Goal: Task Accomplishment & Management: Complete application form

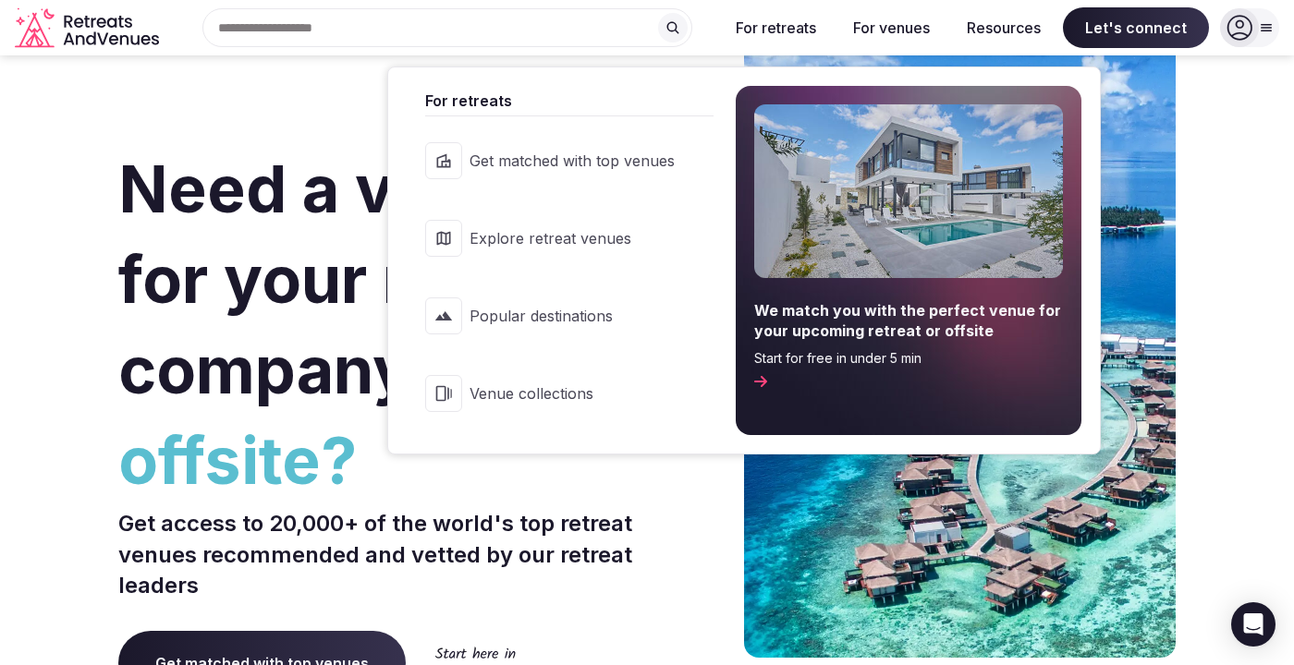
click at [536, 234] on span "Explore retreat venues" at bounding box center [572, 238] width 205 height 20
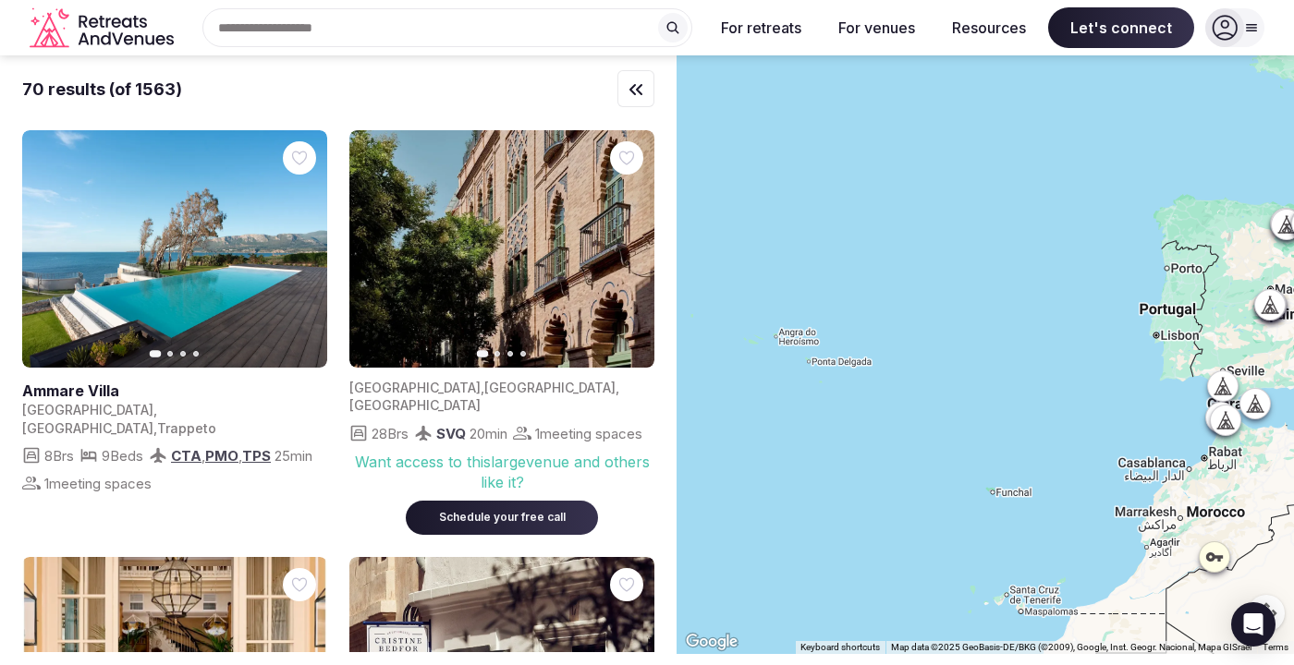
drag, startPoint x: 774, startPoint y: 471, endPoint x: 1310, endPoint y: 418, distance: 538.8
click at [1293, 418] on html "Search Popular Destinations Toscana, Italy Riviera Maya, Mexico Indonesia, Bali…" at bounding box center [647, 332] width 1294 height 665
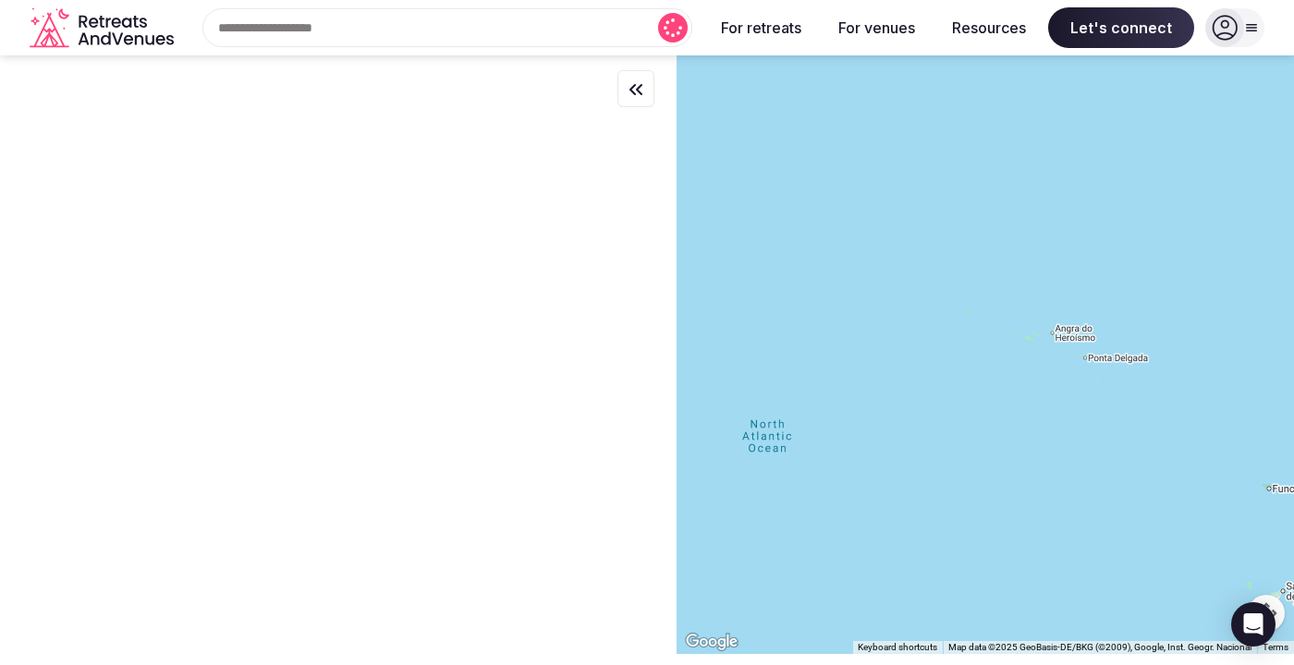
drag, startPoint x: 1027, startPoint y: 384, endPoint x: 1310, endPoint y: 378, distance: 282.9
click at [1293, 378] on html "Search Popular Destinations Toscana, Italy Riviera Maya, Mexico Indonesia, Bali…" at bounding box center [647, 332] width 1294 height 665
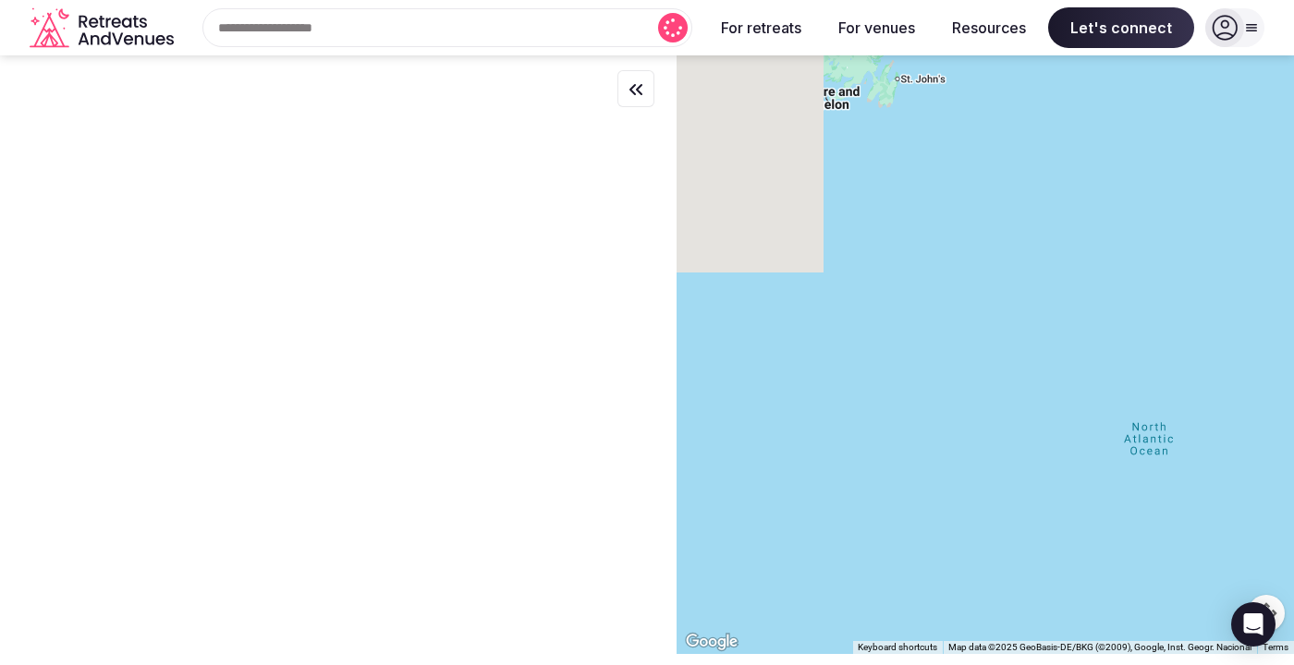
drag, startPoint x: 1005, startPoint y: 342, endPoint x: 1310, endPoint y: 346, distance: 305.0
click at [1293, 346] on html "Search Popular Destinations Toscana, Italy Riviera Maya, Mexico Indonesia, Bali…" at bounding box center [647, 332] width 1294 height 665
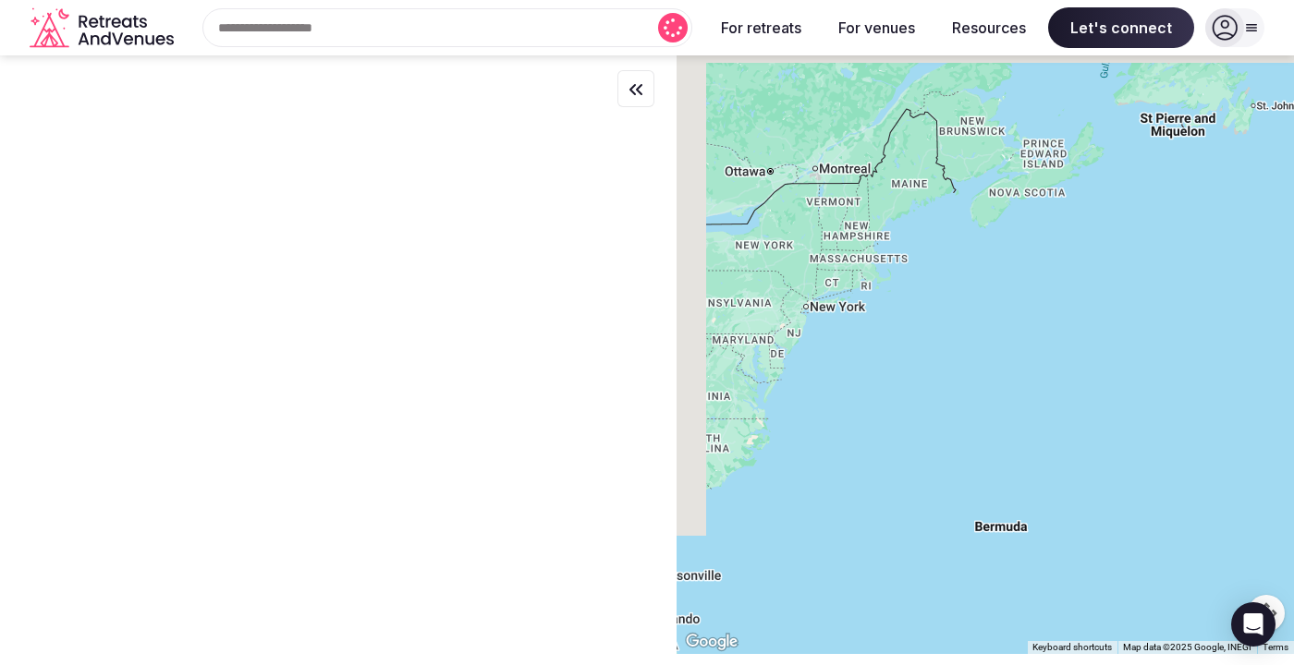
drag, startPoint x: 948, startPoint y: 327, endPoint x: 1310, endPoint y: 361, distance: 363.0
click at [1293, 361] on html "Search Popular Destinations Toscana, Italy Riviera Maya, Mexico Indonesia, Bali…" at bounding box center [647, 332] width 1294 height 665
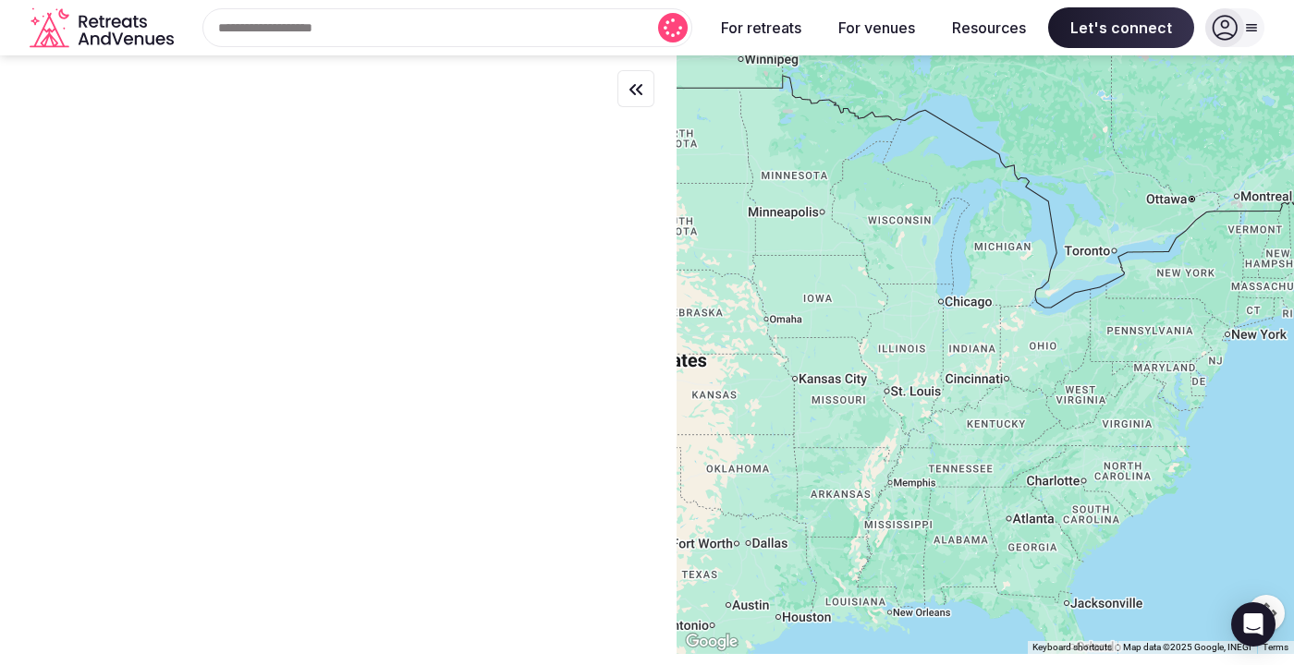
drag, startPoint x: 885, startPoint y: 319, endPoint x: 1310, endPoint y: 339, distance: 425.7
click at [1293, 339] on html "Search Popular Destinations Toscana, Italy Riviera Maya, Mexico Indonesia, Bali…" at bounding box center [647, 332] width 1294 height 665
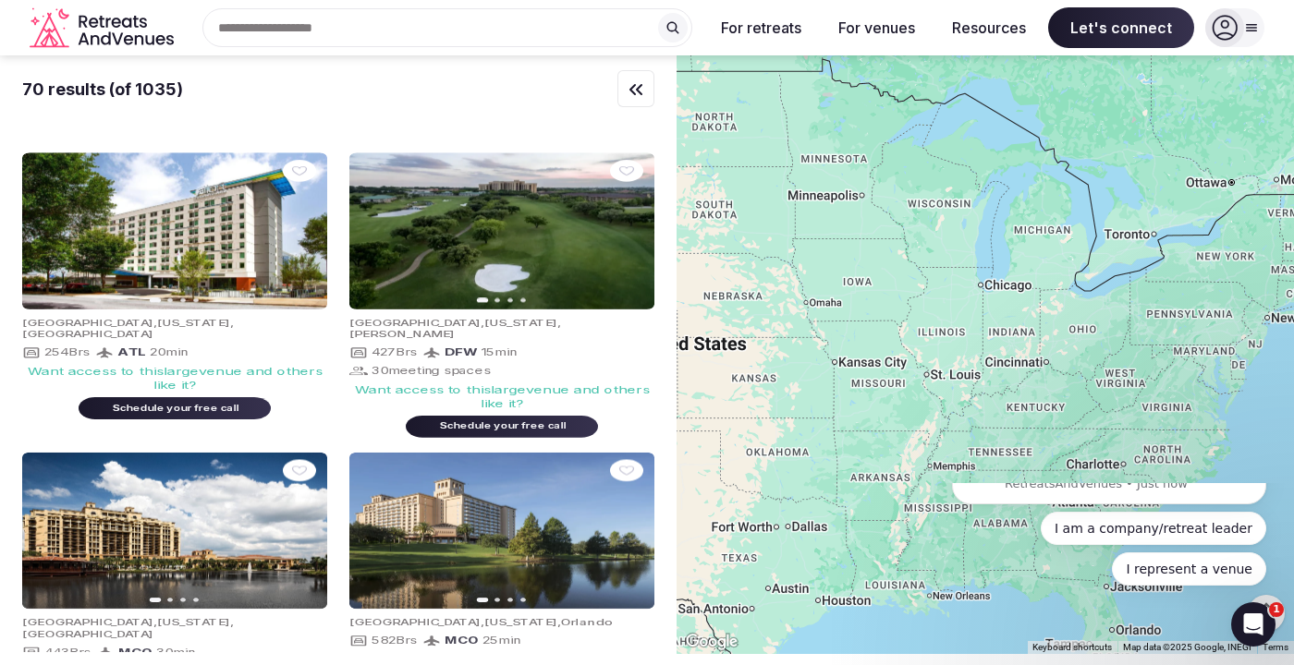
drag, startPoint x: 1055, startPoint y: 424, endPoint x: 1093, endPoint y: 408, distance: 42.2
click at [1093, 408] on div at bounding box center [985, 354] width 617 height 599
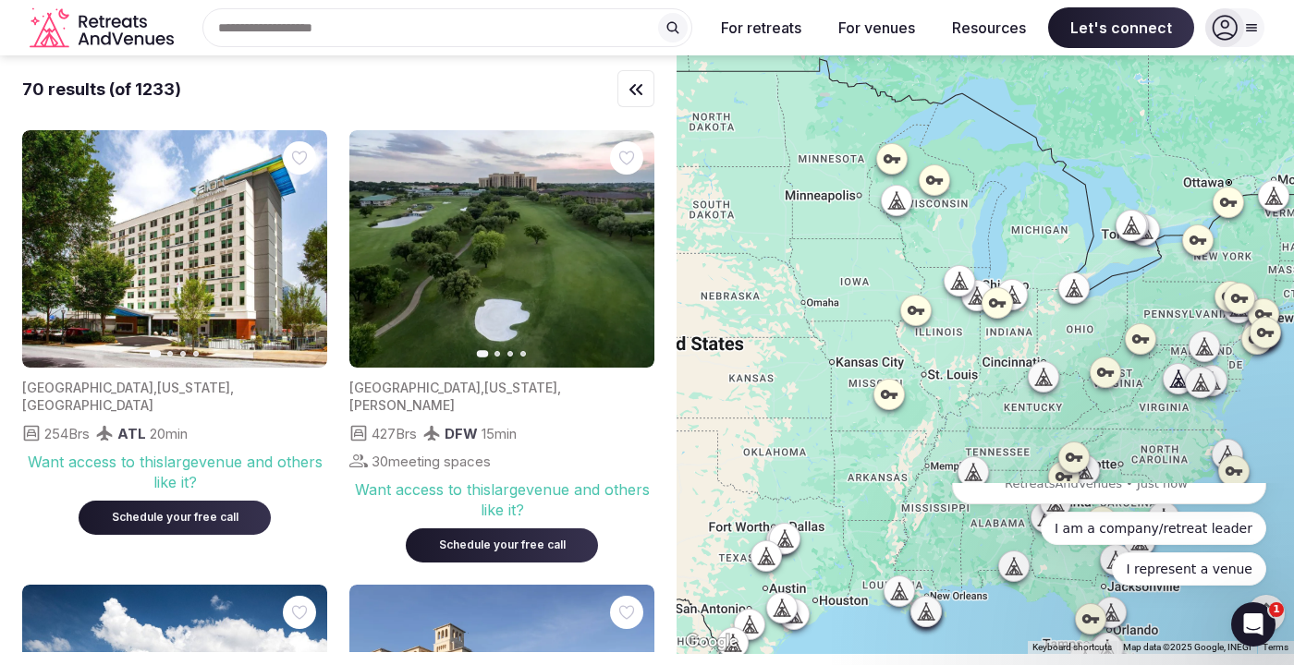
click at [890, 156] on icon at bounding box center [892, 158] width 17 height 9
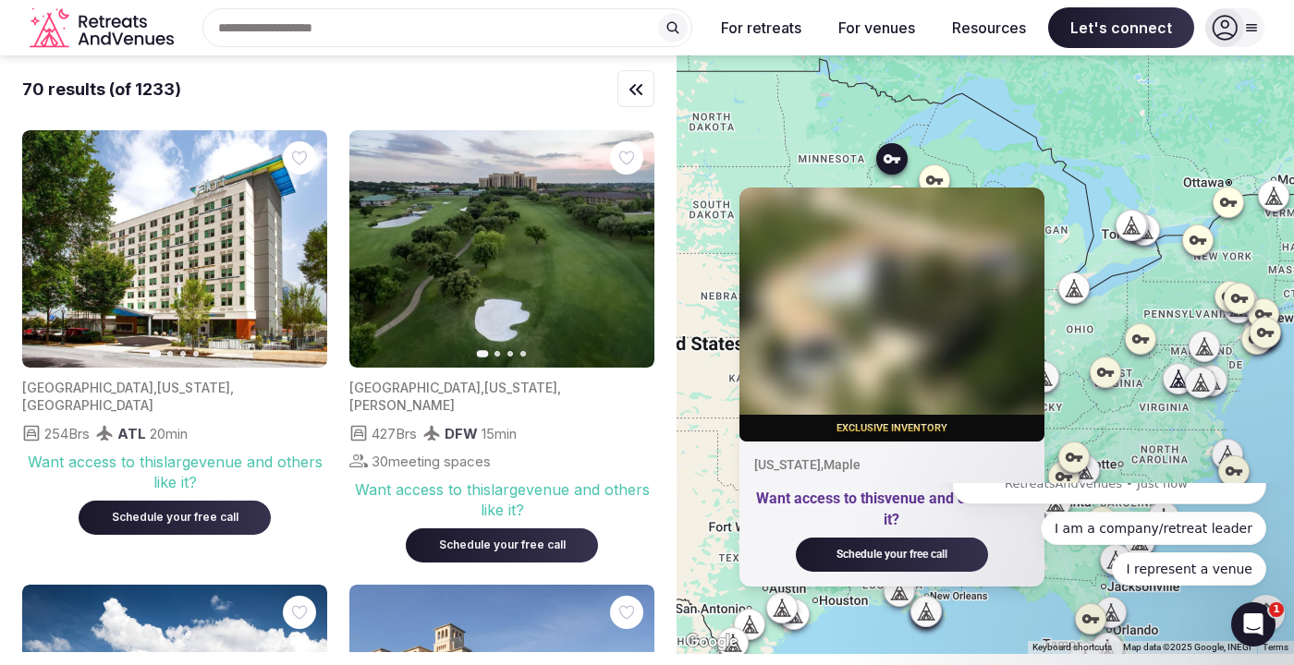
click at [816, 123] on div "Exclusive inventory Wisconsin , Maple Want access to this venue and others like…" at bounding box center [985, 354] width 617 height 599
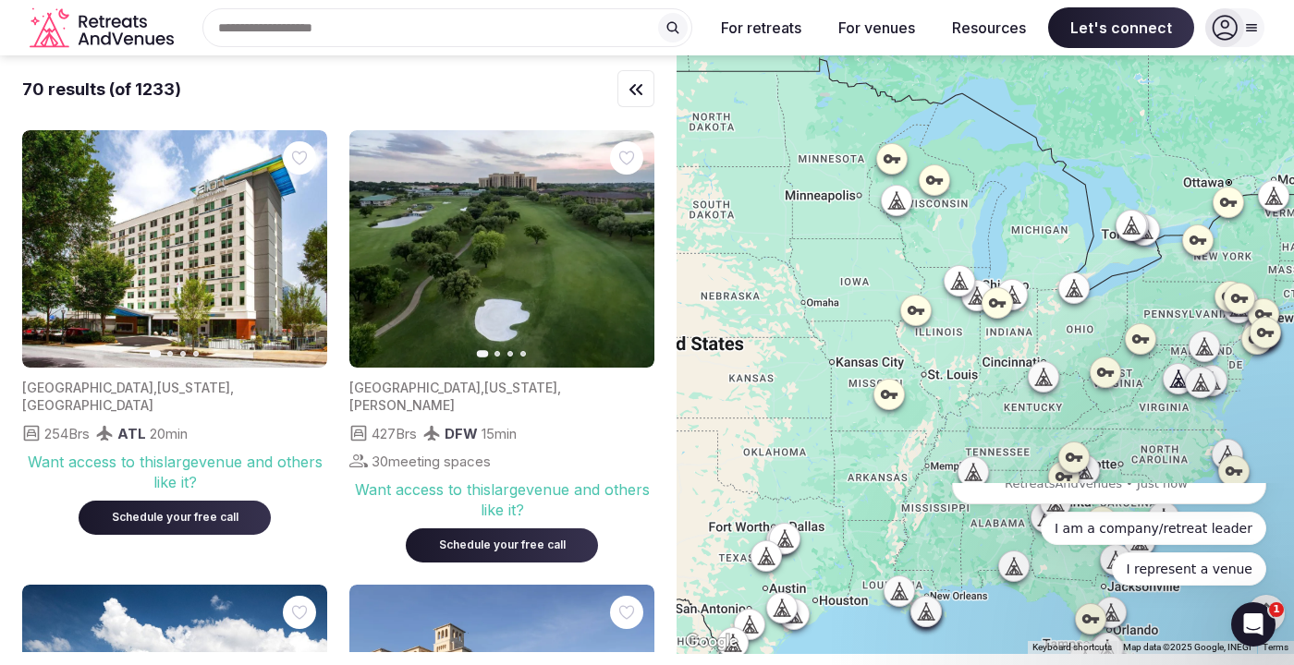
click at [1249, 27] on icon at bounding box center [1251, 27] width 15 height 15
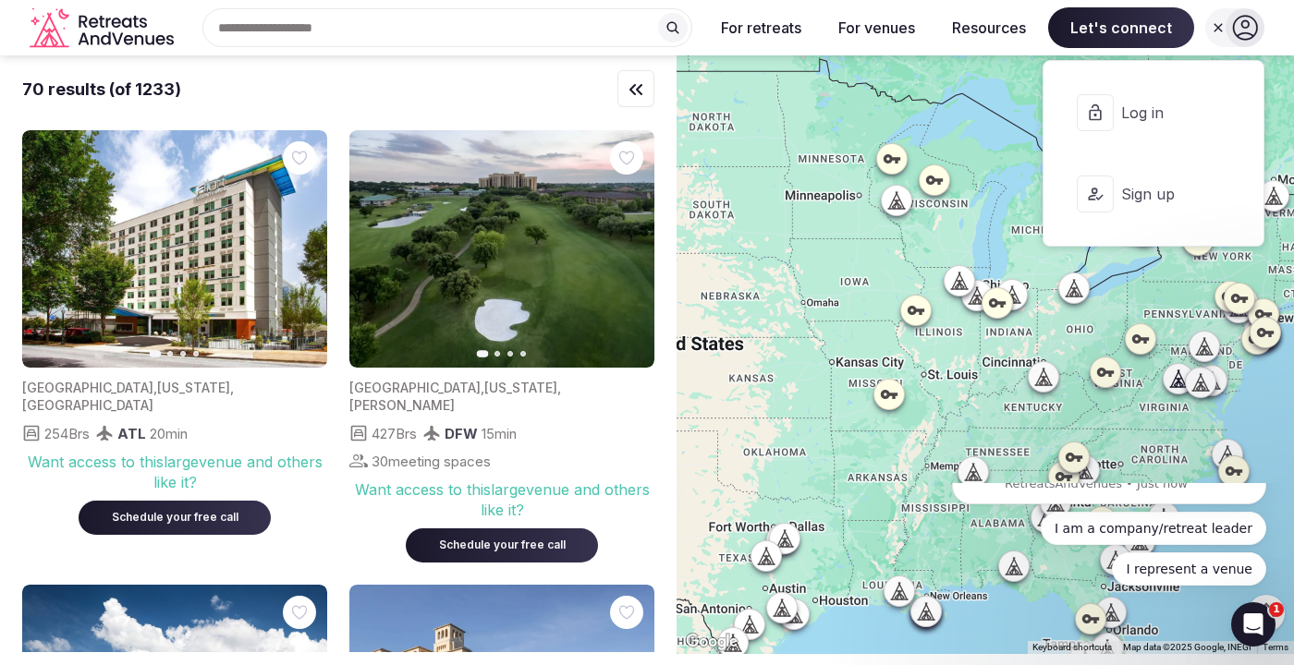
click at [1139, 120] on span "Log in" at bounding box center [1165, 113] width 89 height 20
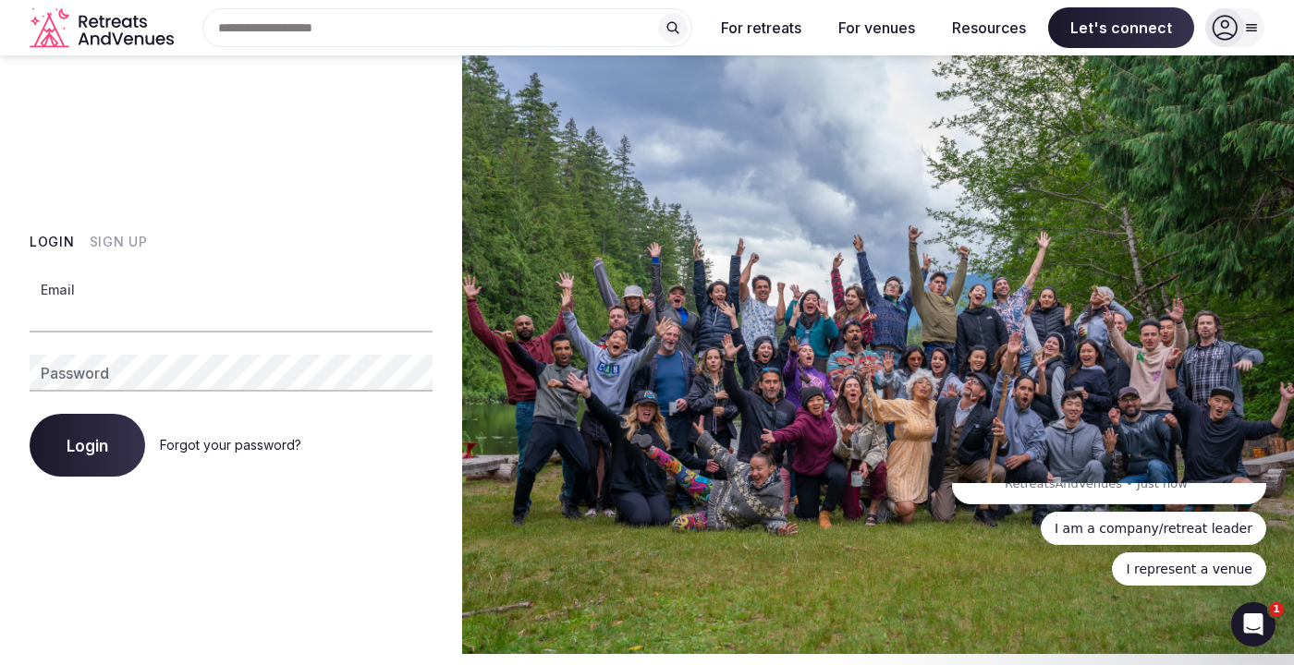
click at [1239, 28] on div at bounding box center [1224, 27] width 39 height 39
click at [1251, 21] on icon at bounding box center [1251, 27] width 15 height 15
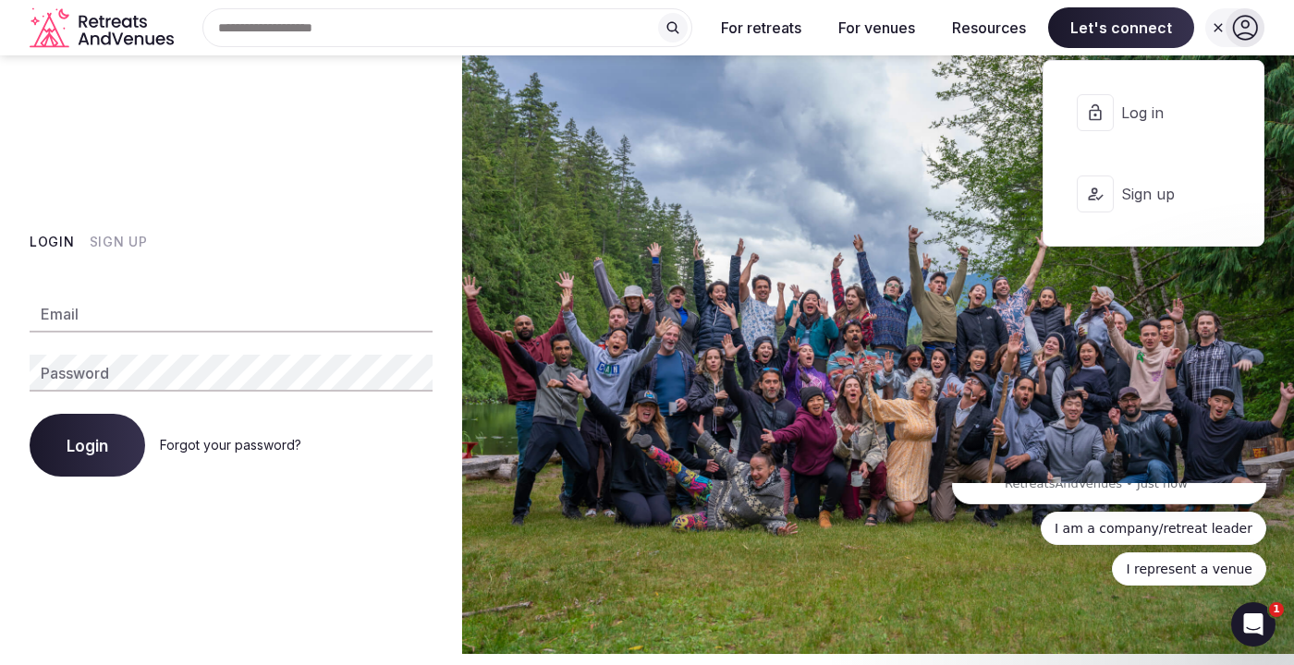
click at [1182, 199] on span "Sign up" at bounding box center [1165, 194] width 89 height 20
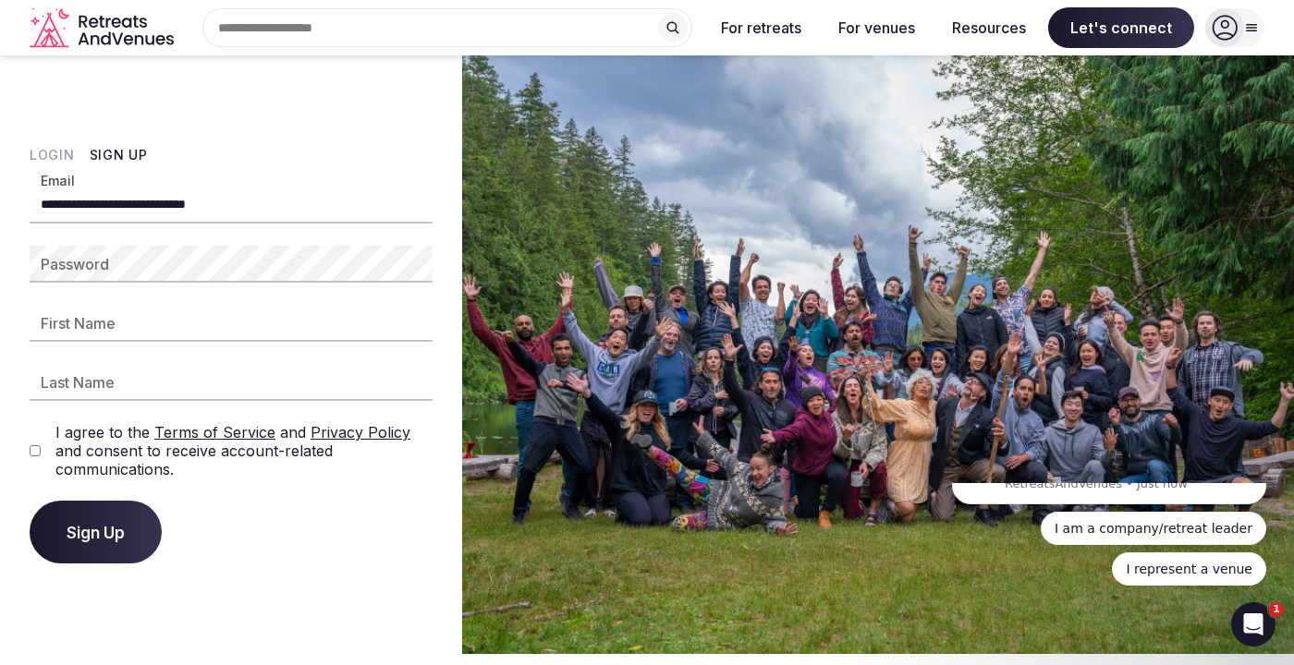
type input "**********"
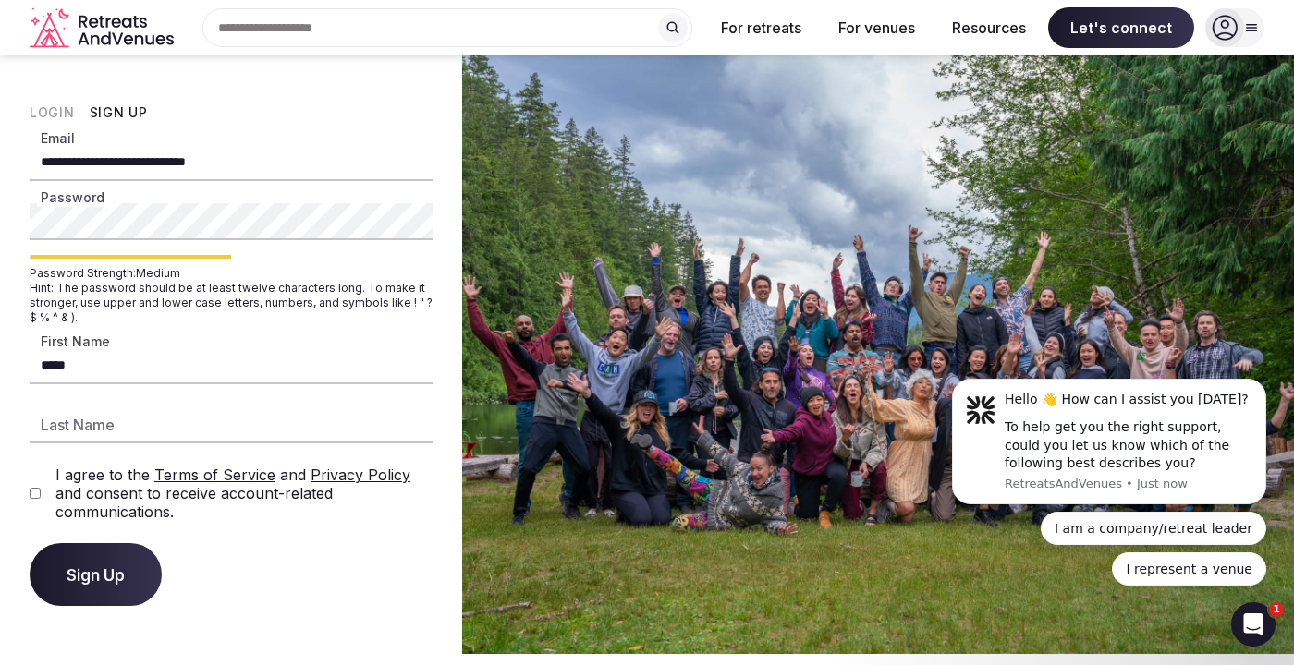
type input "*****"
click at [73, 566] on button "Sign Up" at bounding box center [96, 574] width 132 height 63
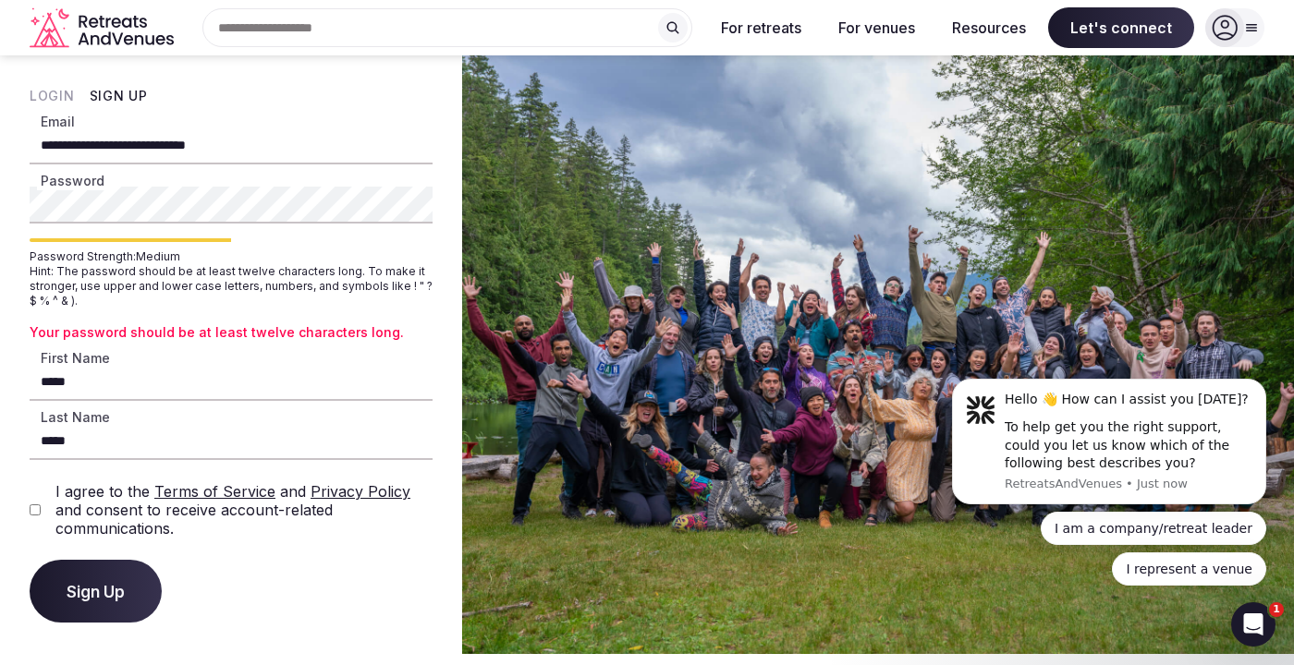
click at [0, 202] on html "**********" at bounding box center [647, 332] width 1294 height 665
click at [67, 579] on button "Sign Up" at bounding box center [96, 591] width 132 height 63
click at [81, 602] on button "Sign Up" at bounding box center [96, 591] width 132 height 63
click at [0, 204] on div "**********" at bounding box center [231, 354] width 462 height 599
click at [59, 582] on button "Sign Up" at bounding box center [96, 591] width 132 height 63
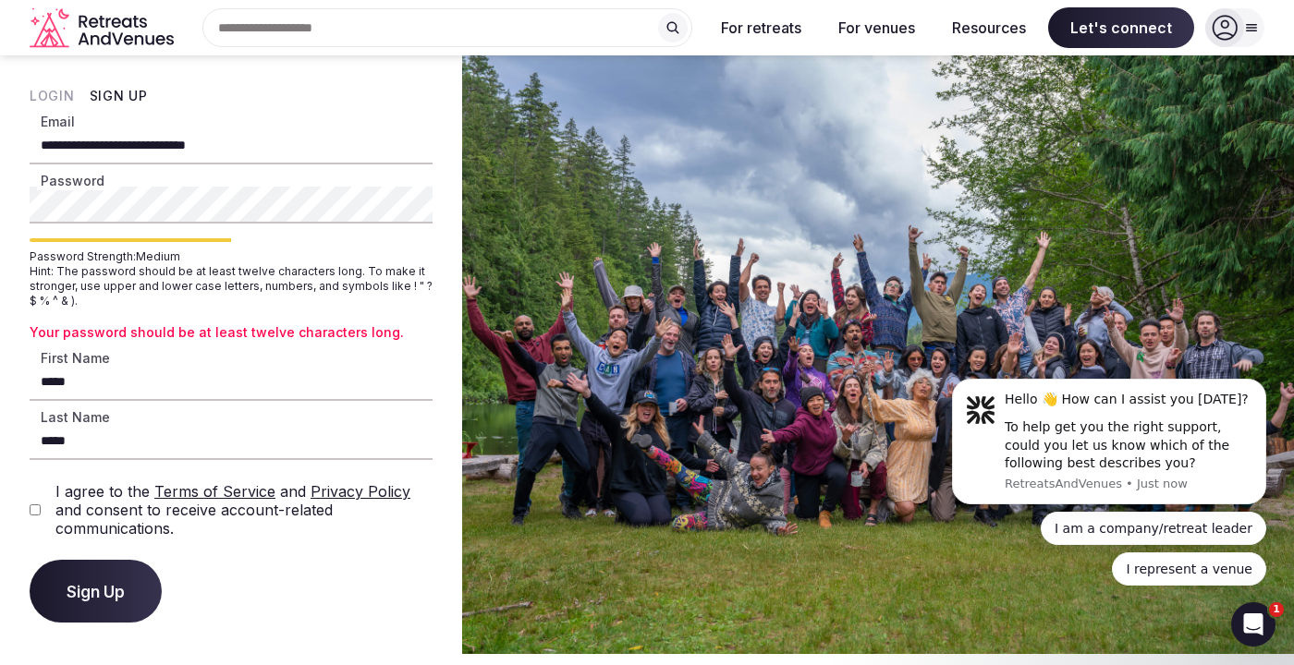
click at [0, 209] on html "**********" at bounding box center [647, 332] width 1294 height 665
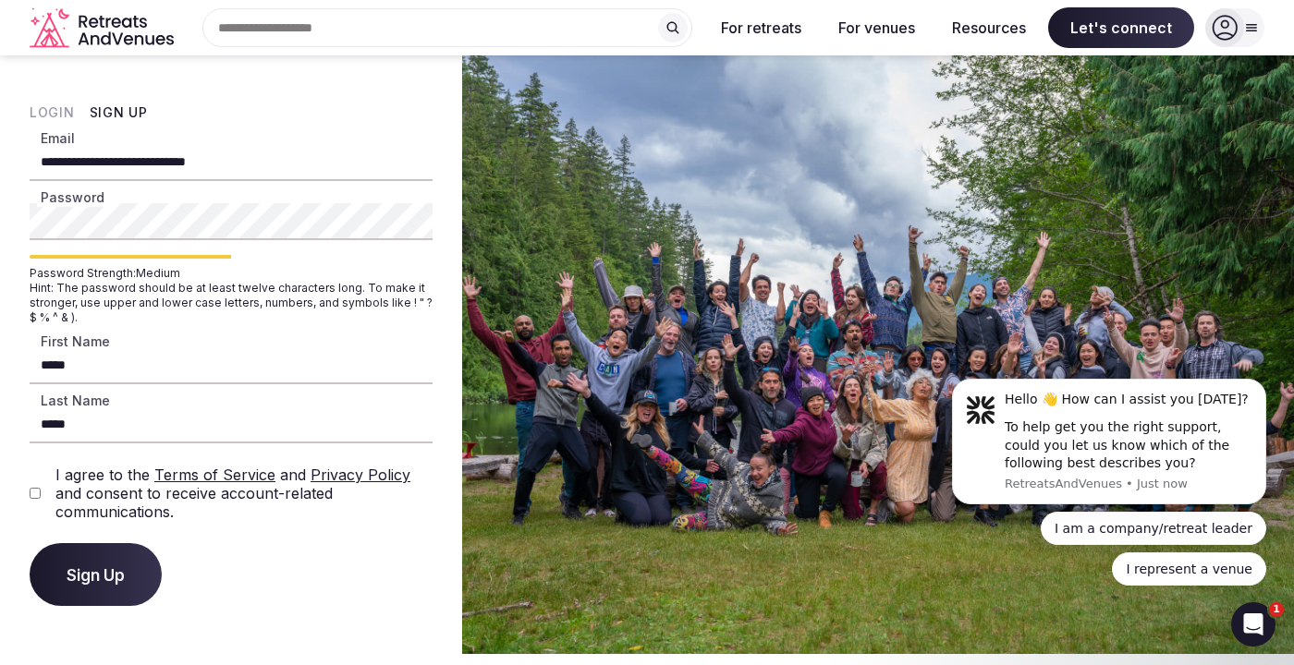
click at [94, 579] on span "Sign Up" at bounding box center [96, 575] width 58 height 18
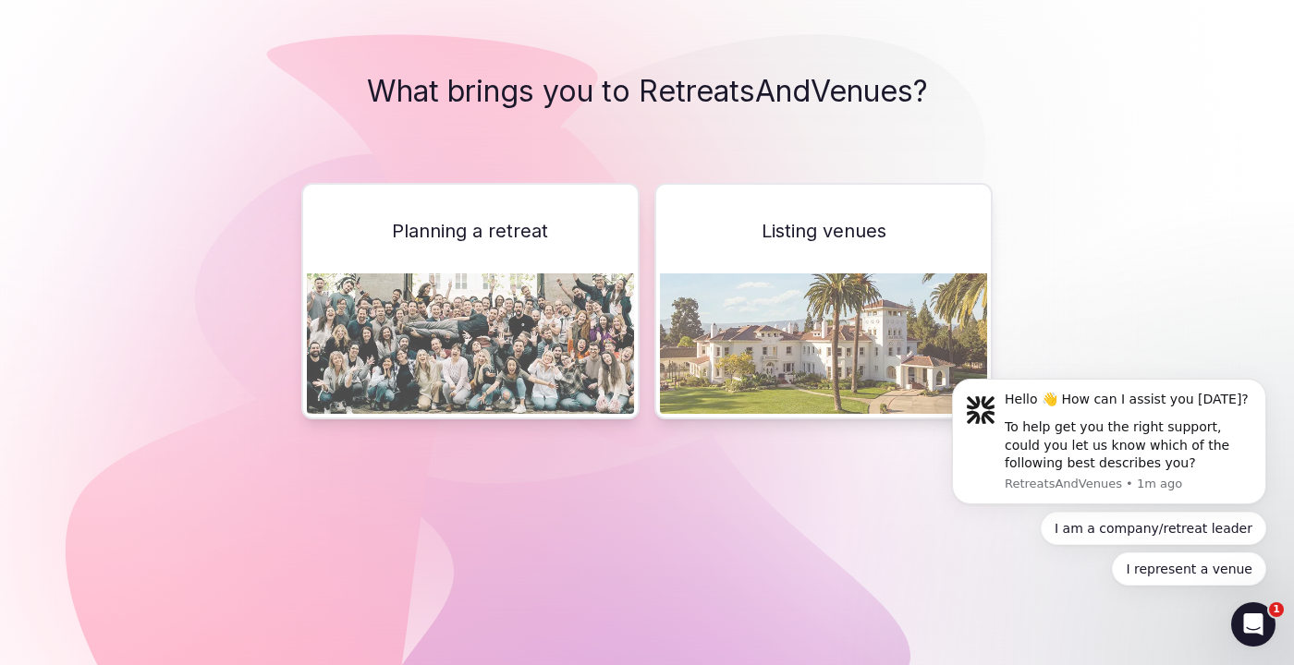
click at [487, 229] on span "Planning a retreat" at bounding box center [470, 231] width 156 height 26
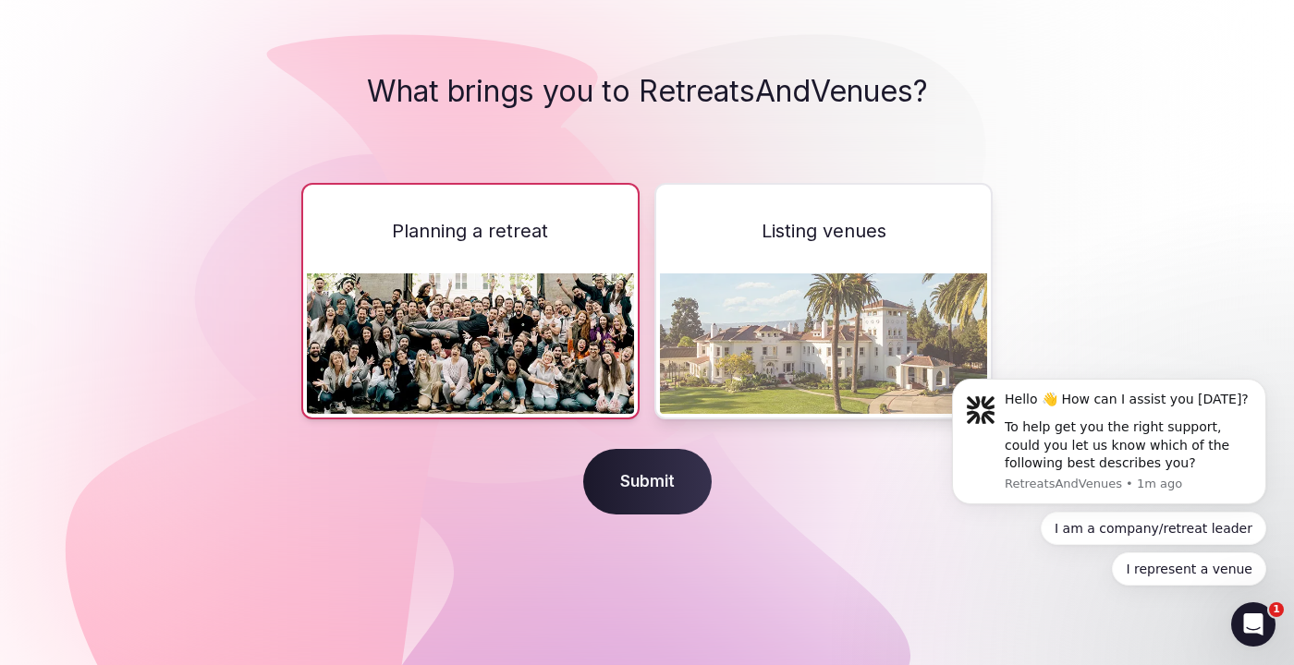
click at [622, 474] on span "Submit" at bounding box center [647, 482] width 128 height 67
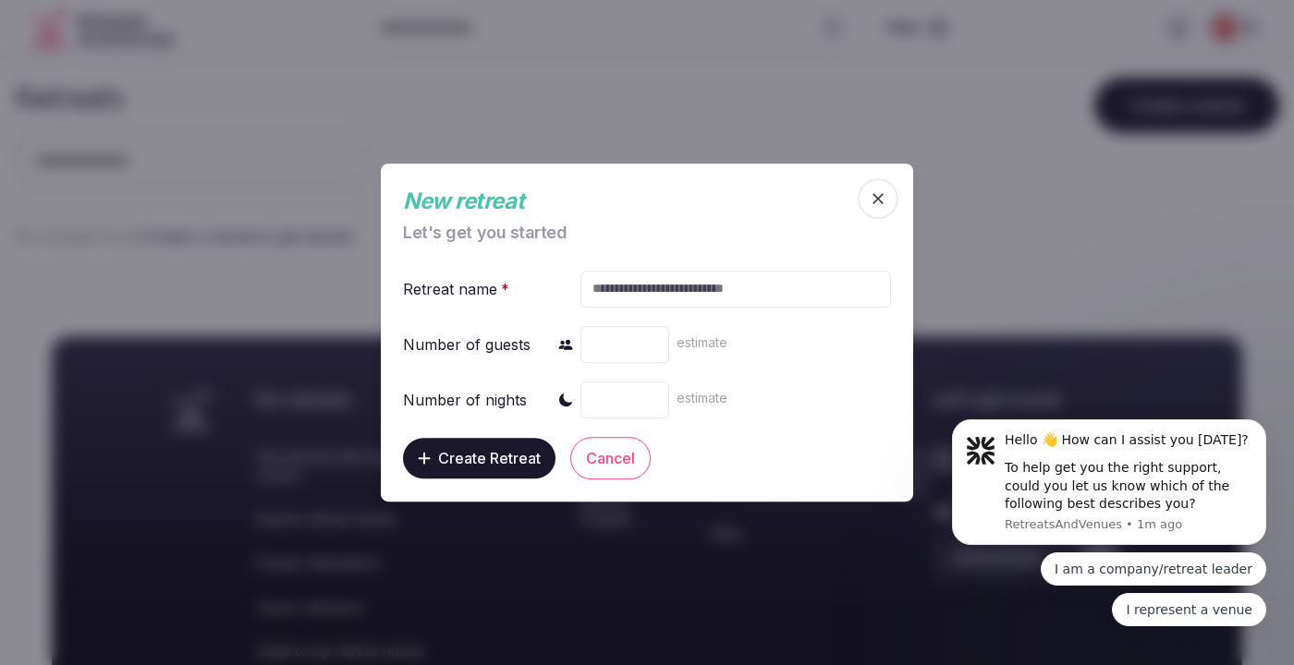
click at [631, 287] on input "text" at bounding box center [735, 289] width 311 height 37
type input "**********"
click at [619, 358] on input "number" at bounding box center [624, 344] width 89 height 37
click at [652, 343] on input "*" at bounding box center [624, 344] width 89 height 37
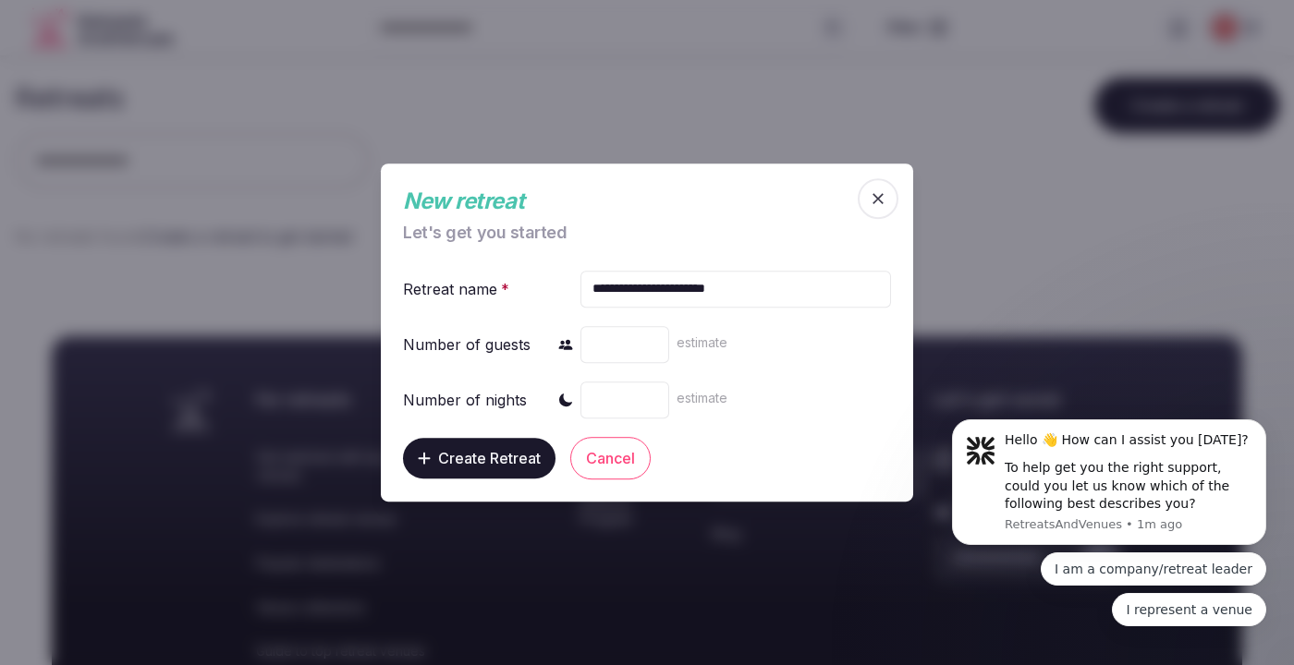
click at [652, 343] on input "*" at bounding box center [624, 344] width 89 height 37
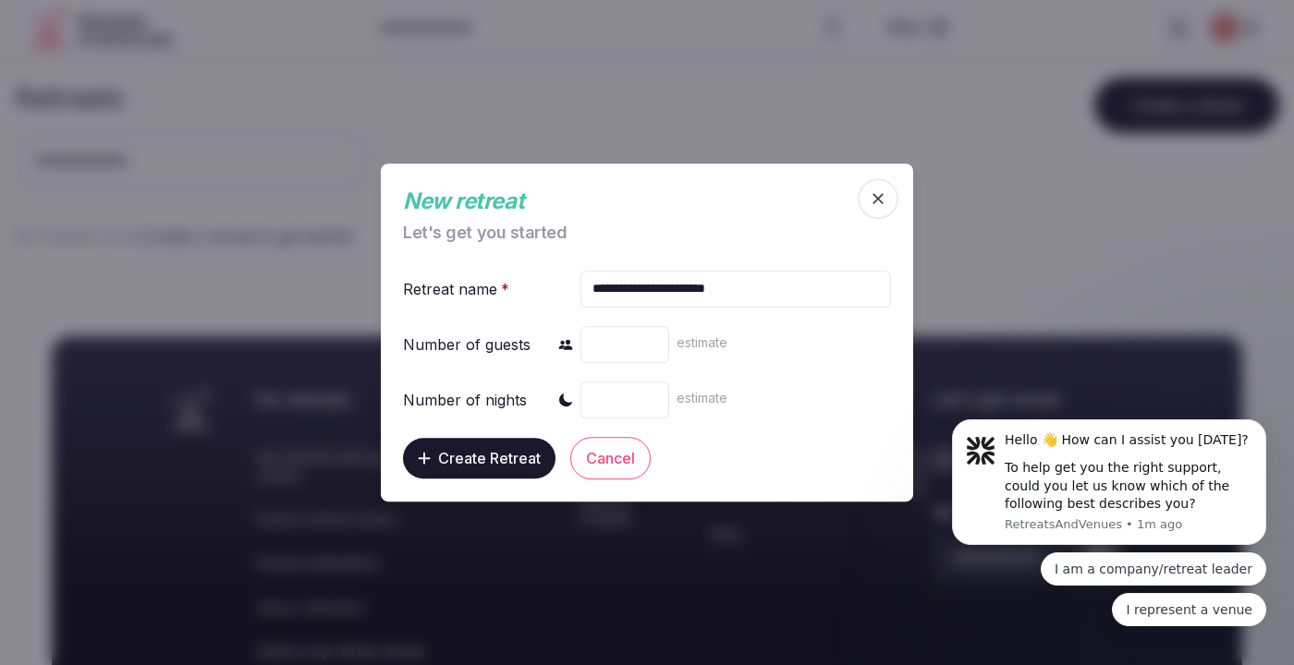
click at [652, 343] on input "*" at bounding box center [624, 344] width 89 height 37
click at [652, 343] on input "**" at bounding box center [624, 344] width 89 height 37
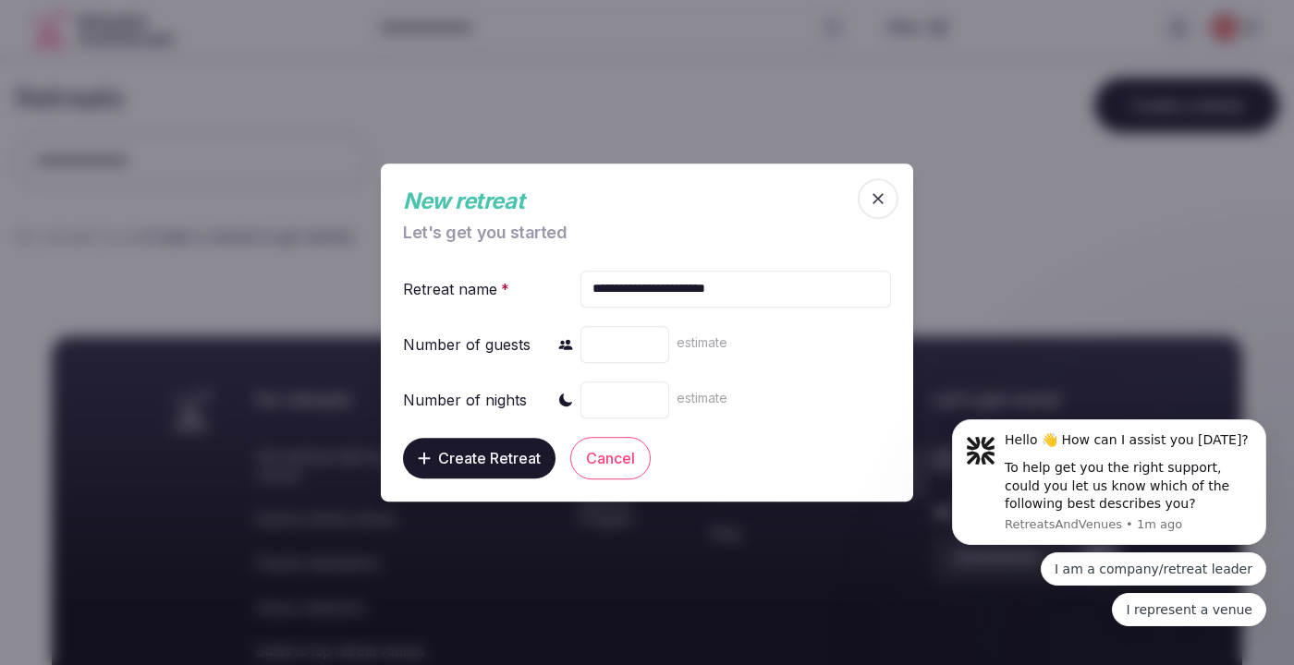
click at [652, 343] on input "**" at bounding box center [624, 344] width 89 height 37
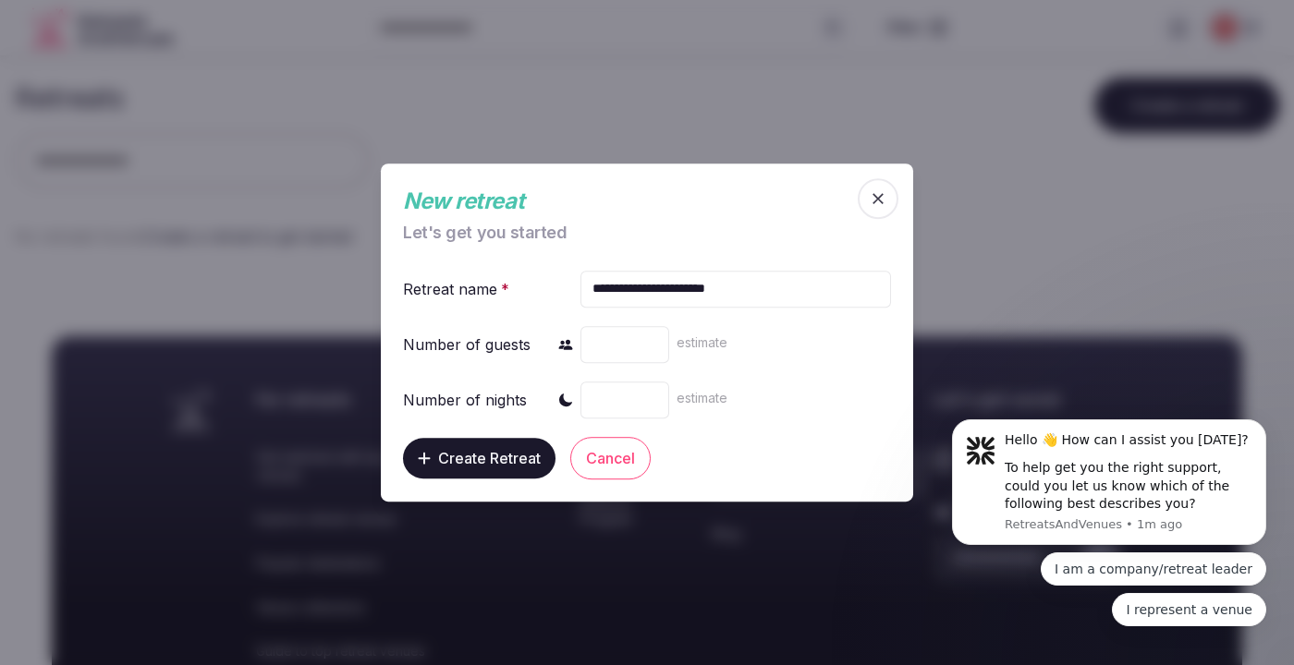
click at [652, 343] on input "**" at bounding box center [624, 344] width 89 height 37
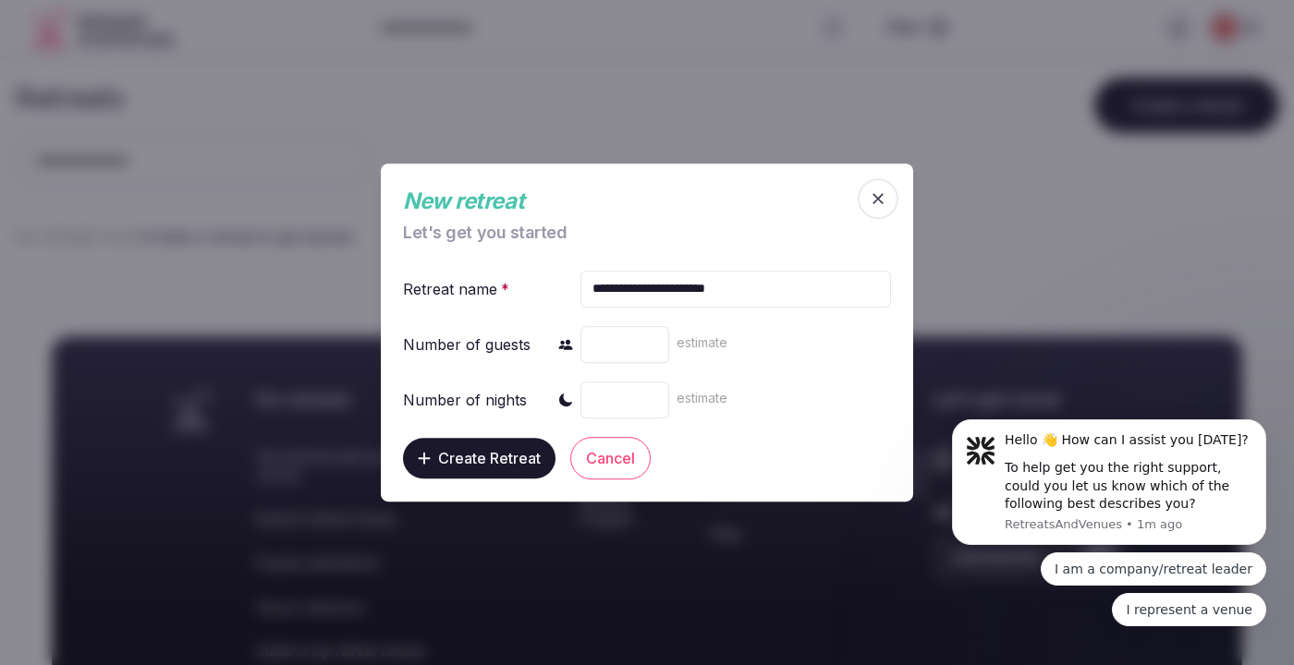
click at [652, 343] on input "**" at bounding box center [624, 344] width 89 height 37
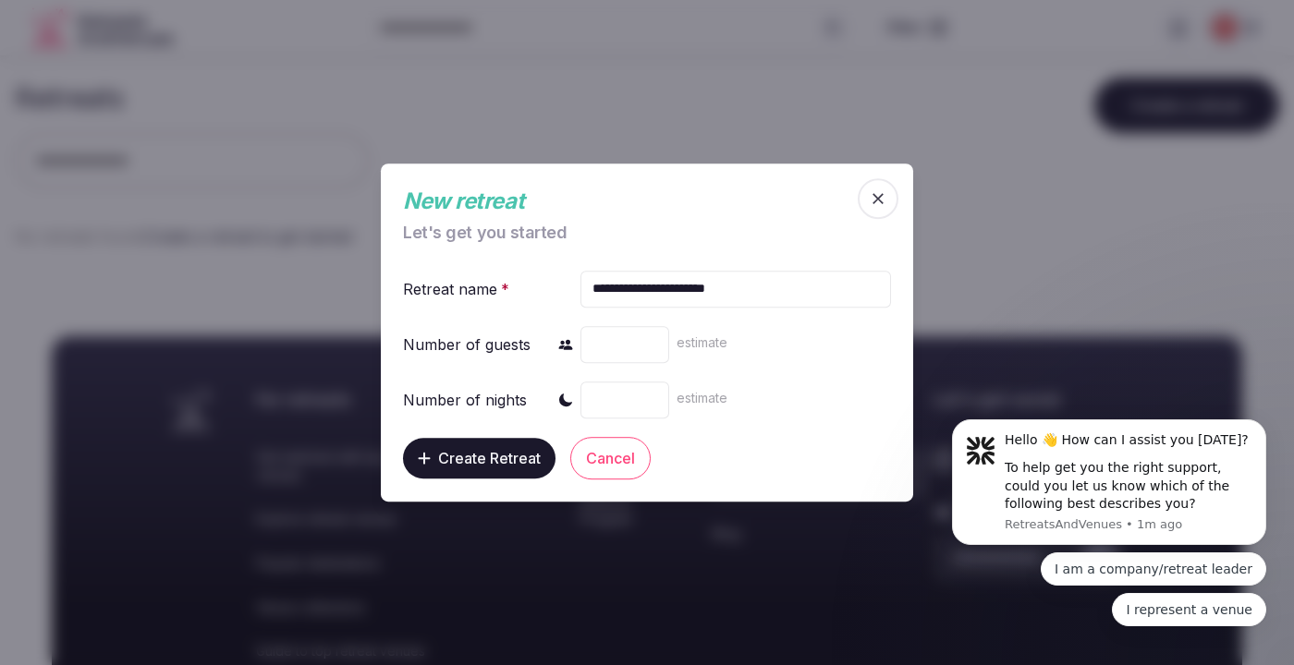
click at [652, 343] on input "**" at bounding box center [624, 344] width 89 height 37
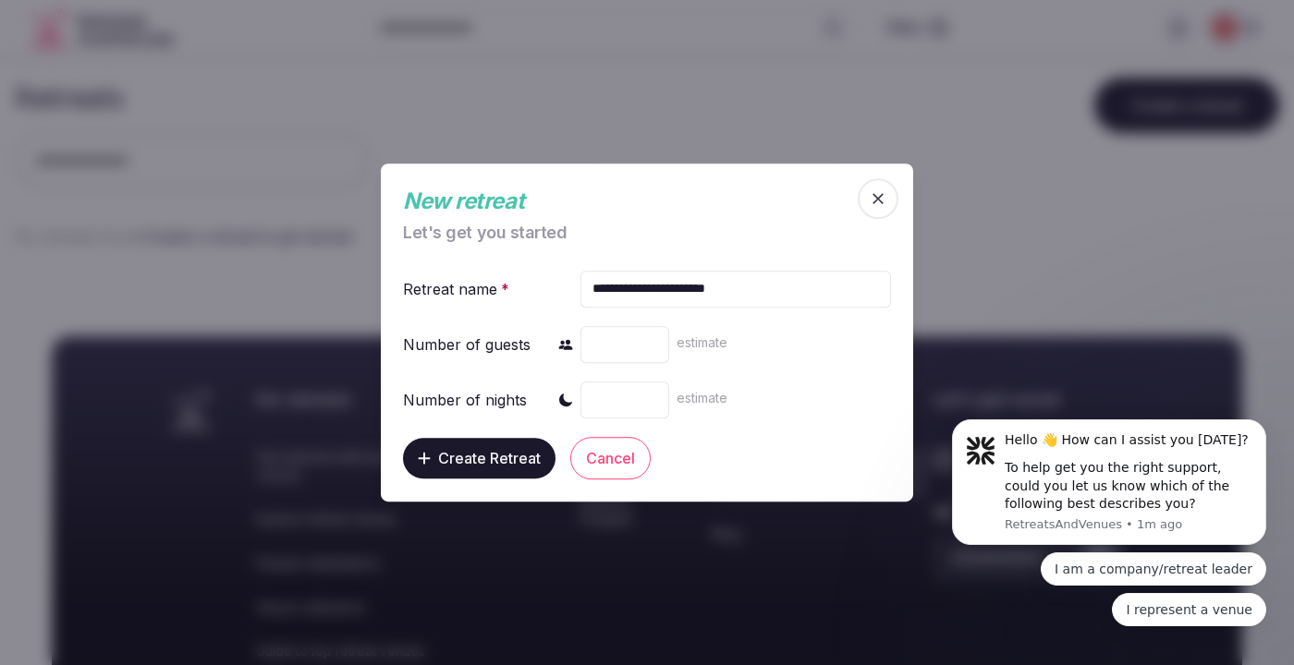
click at [652, 343] on input "**" at bounding box center [624, 344] width 89 height 37
drag, startPoint x: 617, startPoint y: 341, endPoint x: 570, endPoint y: 341, distance: 47.1
click at [570, 341] on div "Number of guests ** estimate" at bounding box center [647, 345] width 488 height 44
type input "**"
click at [608, 411] on input "number" at bounding box center [624, 400] width 89 height 37
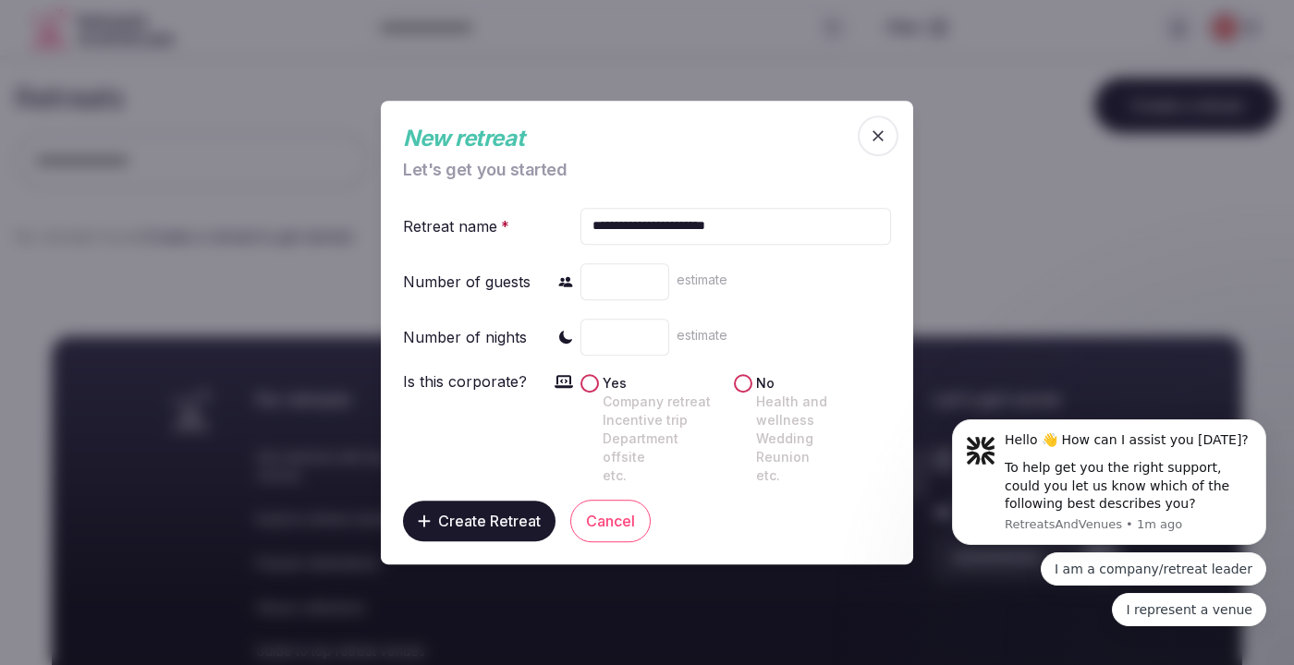
type input "*"
click at [742, 392] on button "No Health and wellness Wedding Reunion etc." at bounding box center [743, 383] width 18 height 18
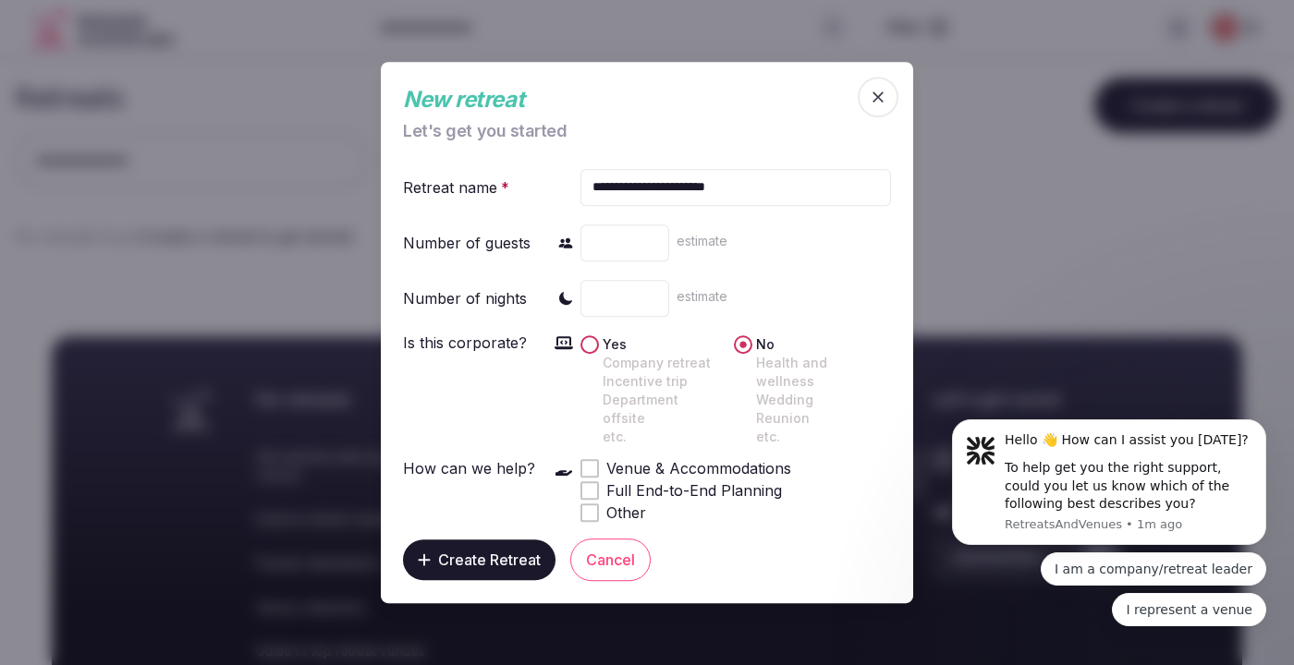
click at [592, 464] on span at bounding box center [589, 468] width 9 height 9
click at [479, 553] on span "Create Retreat" at bounding box center [489, 560] width 103 height 18
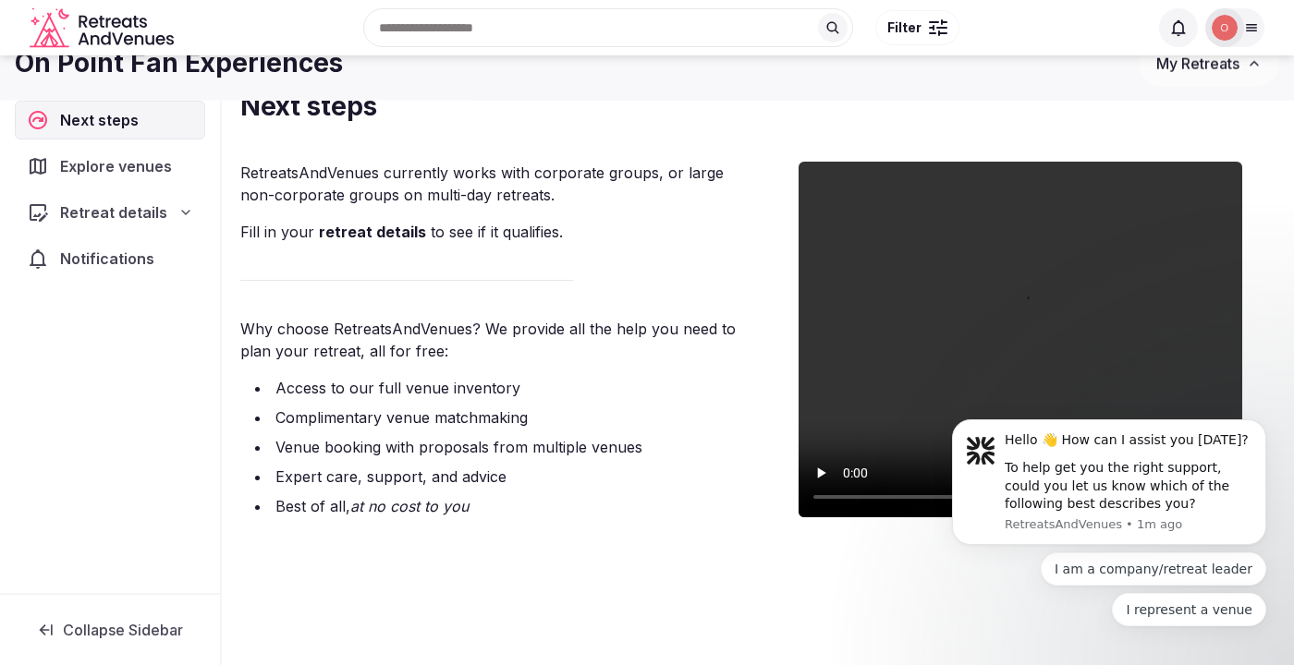
scroll to position [114, 0]
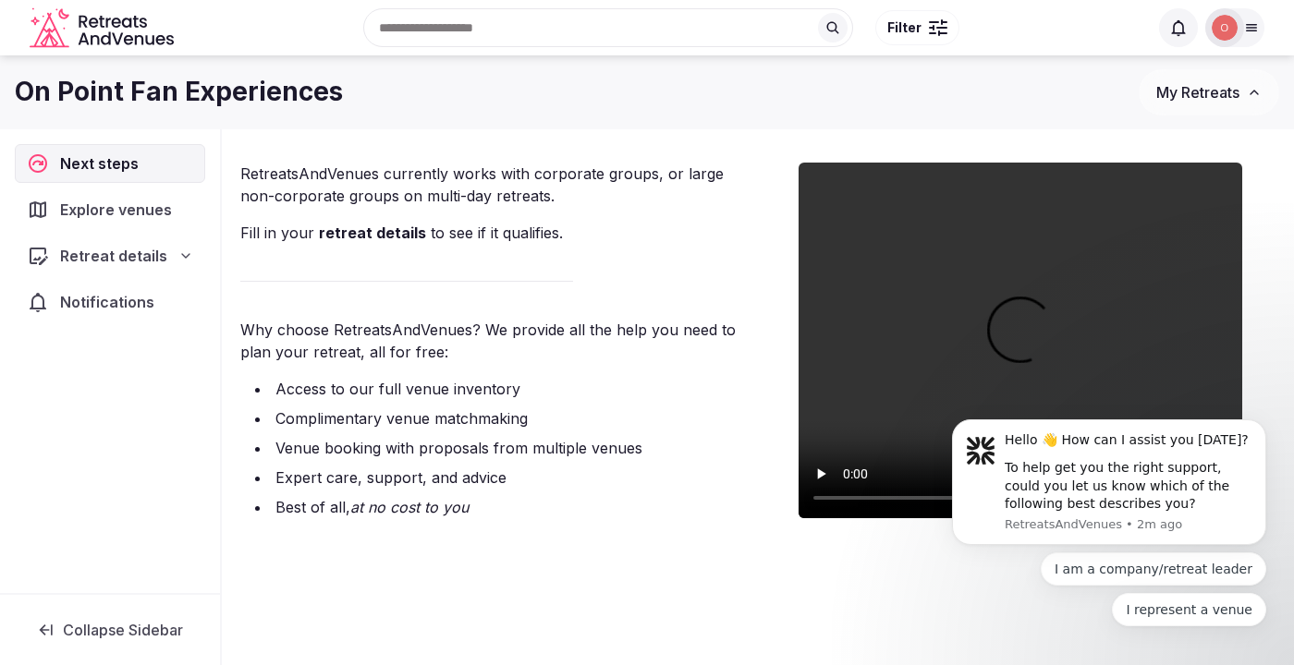
click at [359, 234] on link "retreat details" at bounding box center [372, 233] width 107 height 18
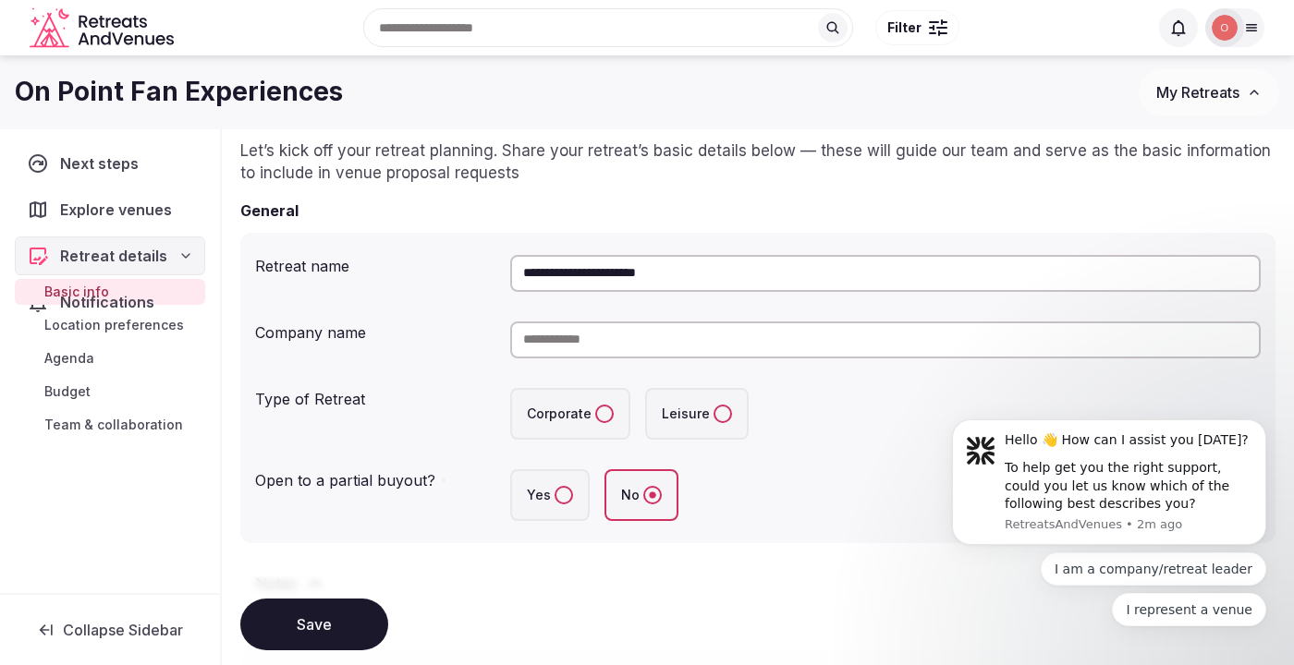
scroll to position [63, 0]
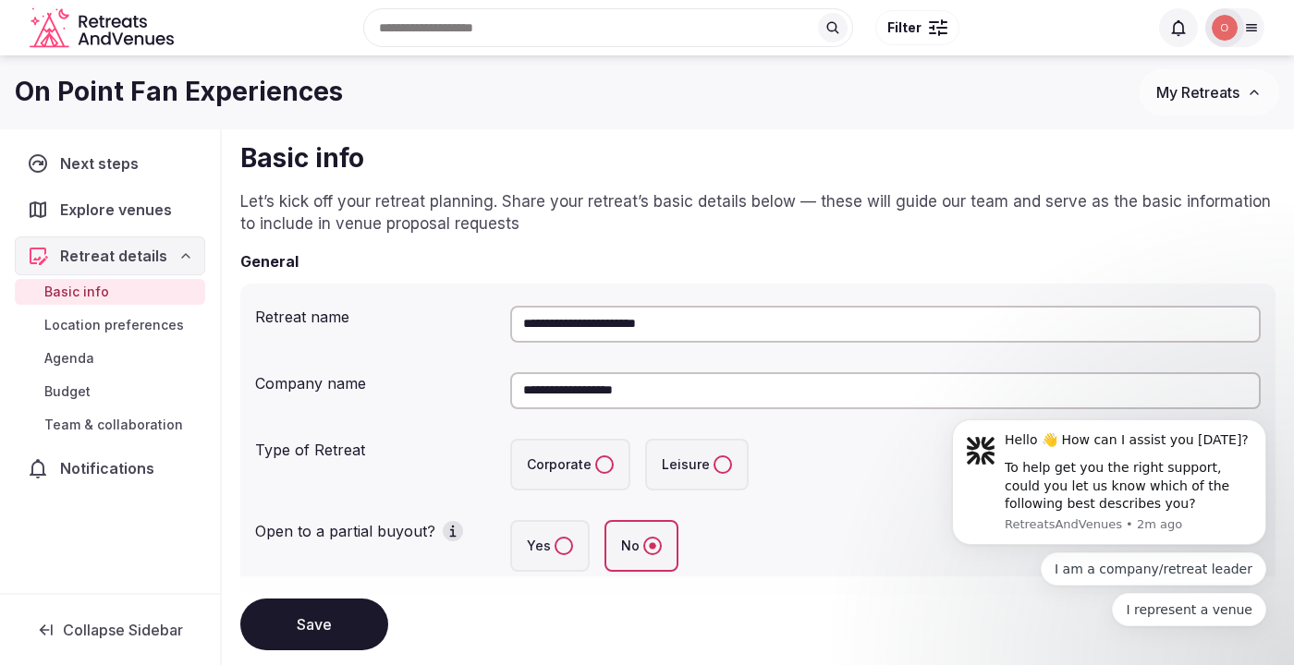
type input "**********"
click at [718, 462] on button "Leisure" at bounding box center [723, 465] width 18 height 18
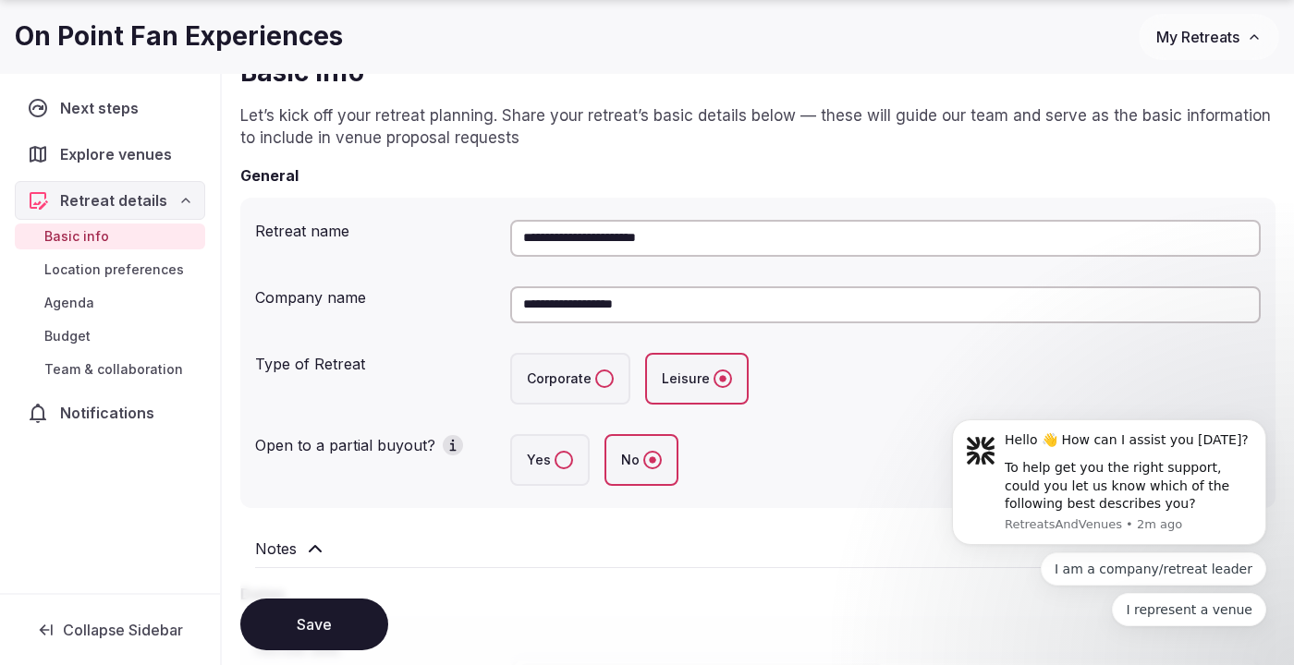
scroll to position [341, 0]
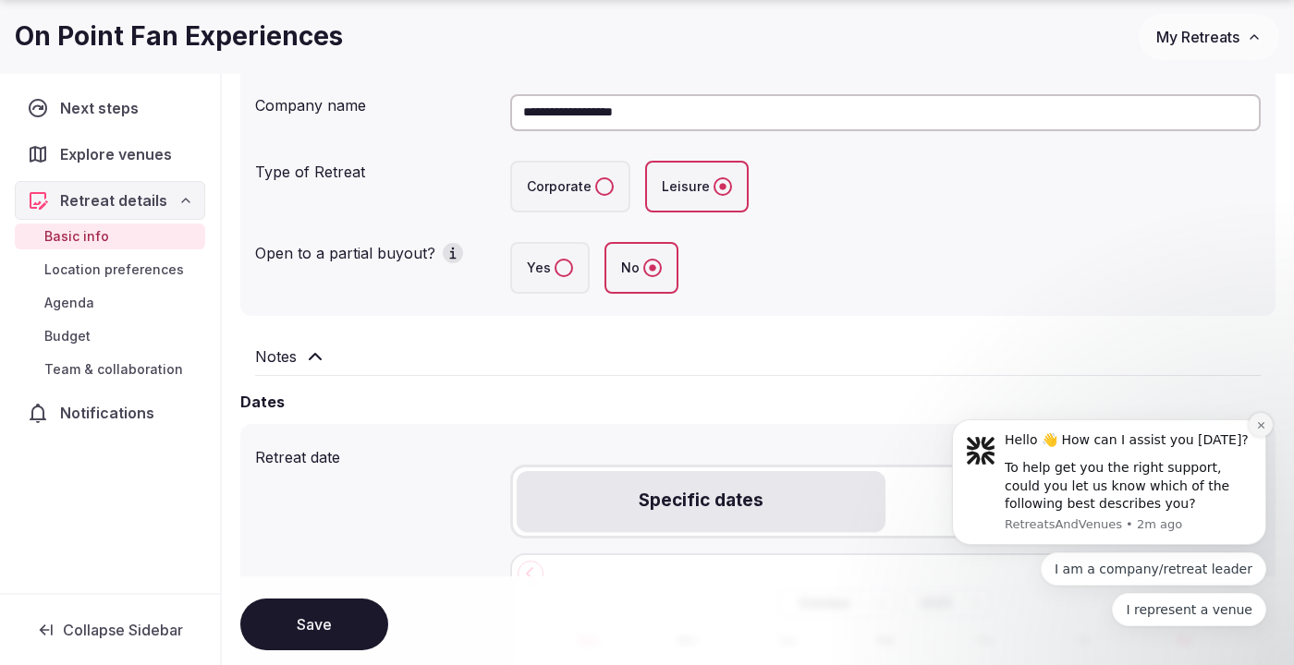
click at [1262, 425] on icon "Dismiss notification" at bounding box center [1261, 426] width 10 height 10
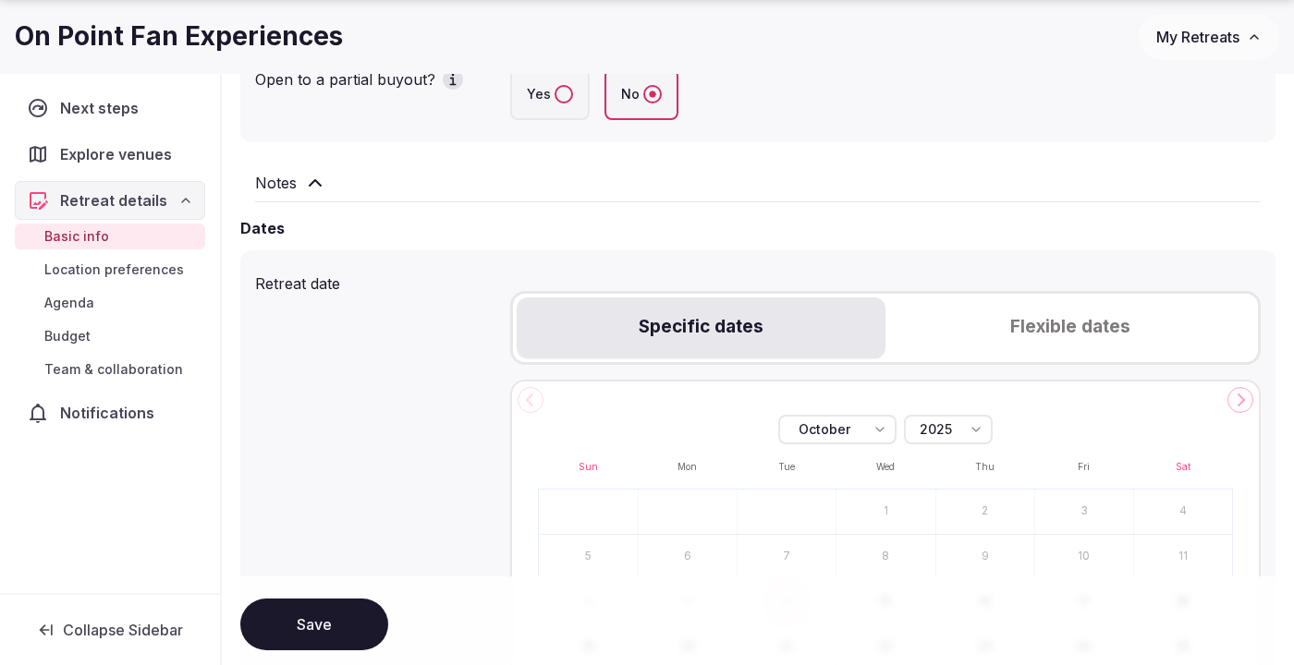
scroll to position [516, 0]
click at [1037, 321] on button "Flexible dates" at bounding box center [1069, 327] width 369 height 61
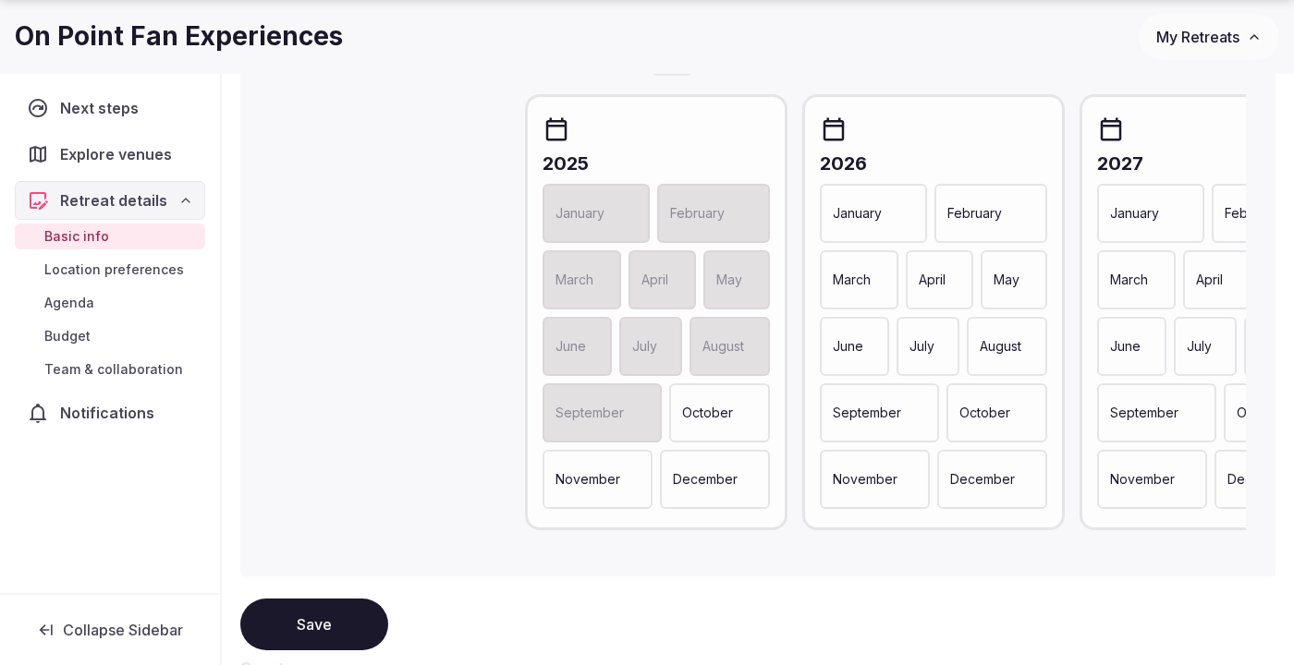
scroll to position [873, 0]
click at [867, 348] on div "June" at bounding box center [854, 344] width 69 height 59
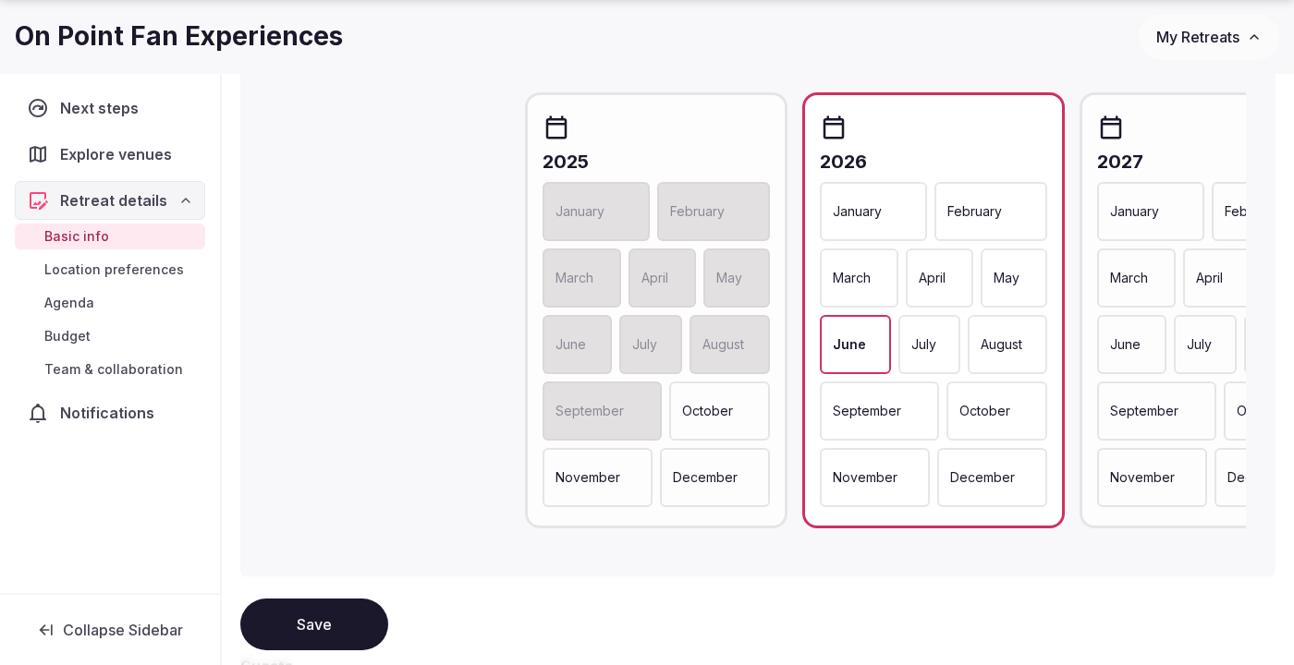
click at [922, 347] on p "July" at bounding box center [923, 345] width 25 height 18
click at [993, 341] on p "August" at bounding box center [1003, 345] width 42 height 18
click at [870, 397] on div "September" at bounding box center [879, 411] width 119 height 59
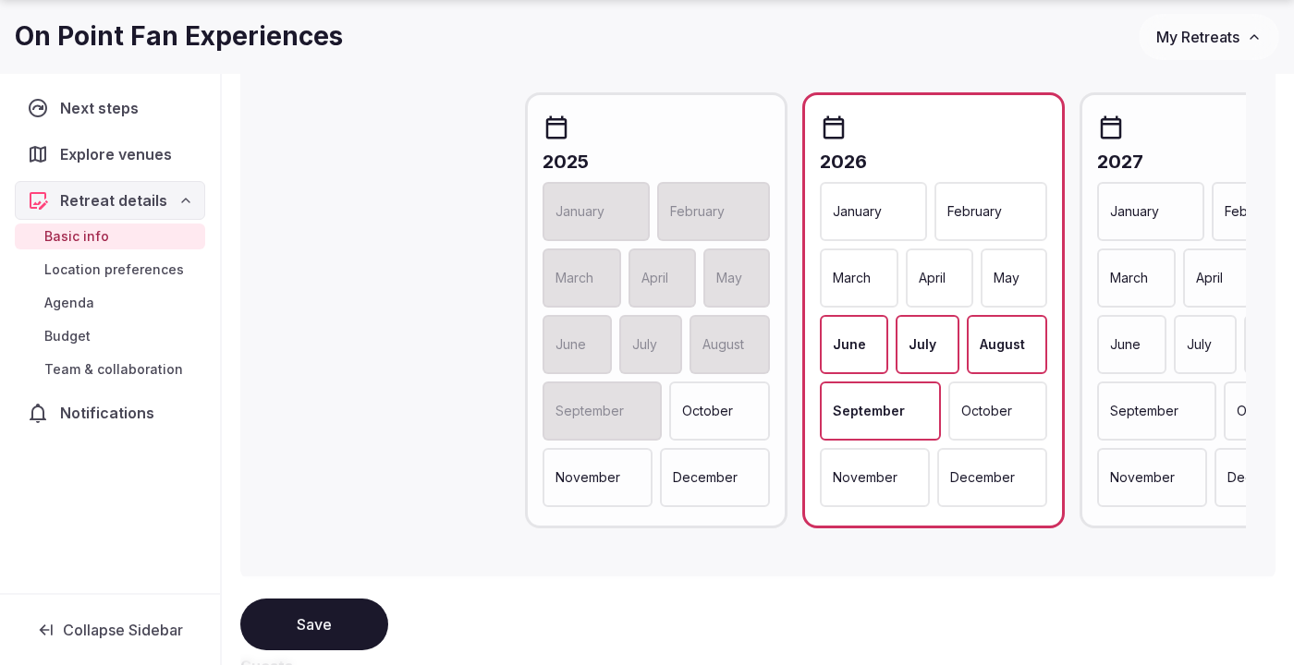
click at [999, 397] on div "October" at bounding box center [998, 411] width 100 height 59
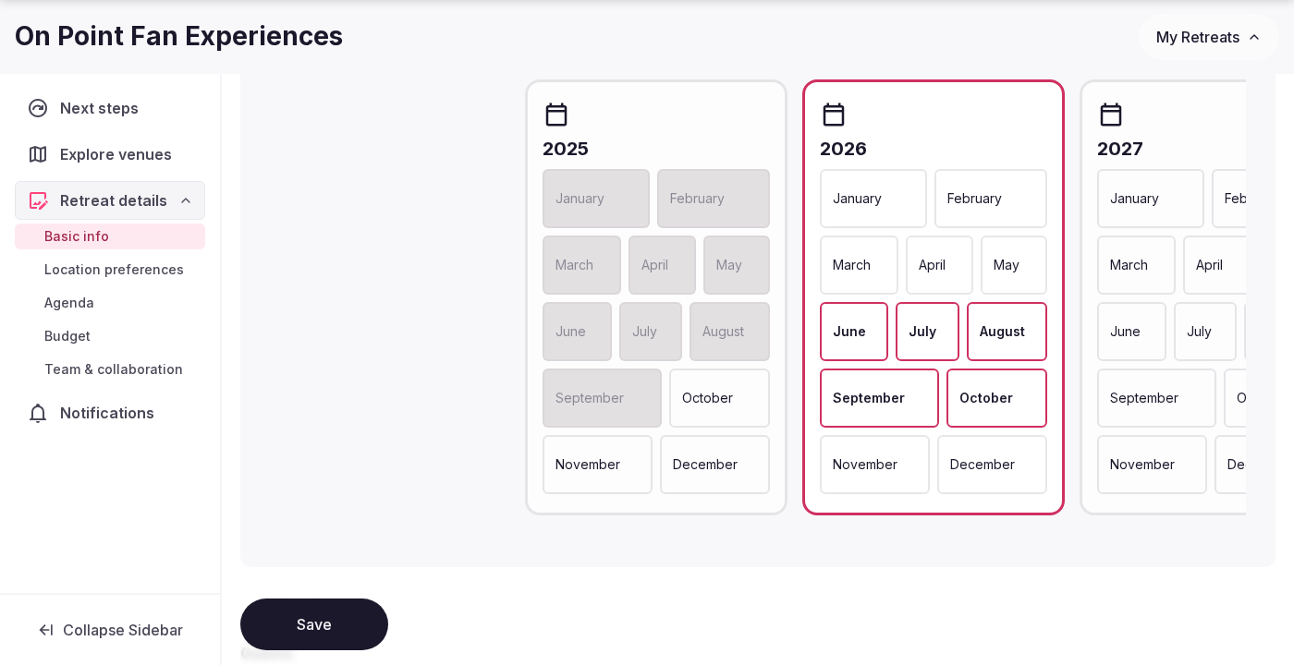
scroll to position [890, 0]
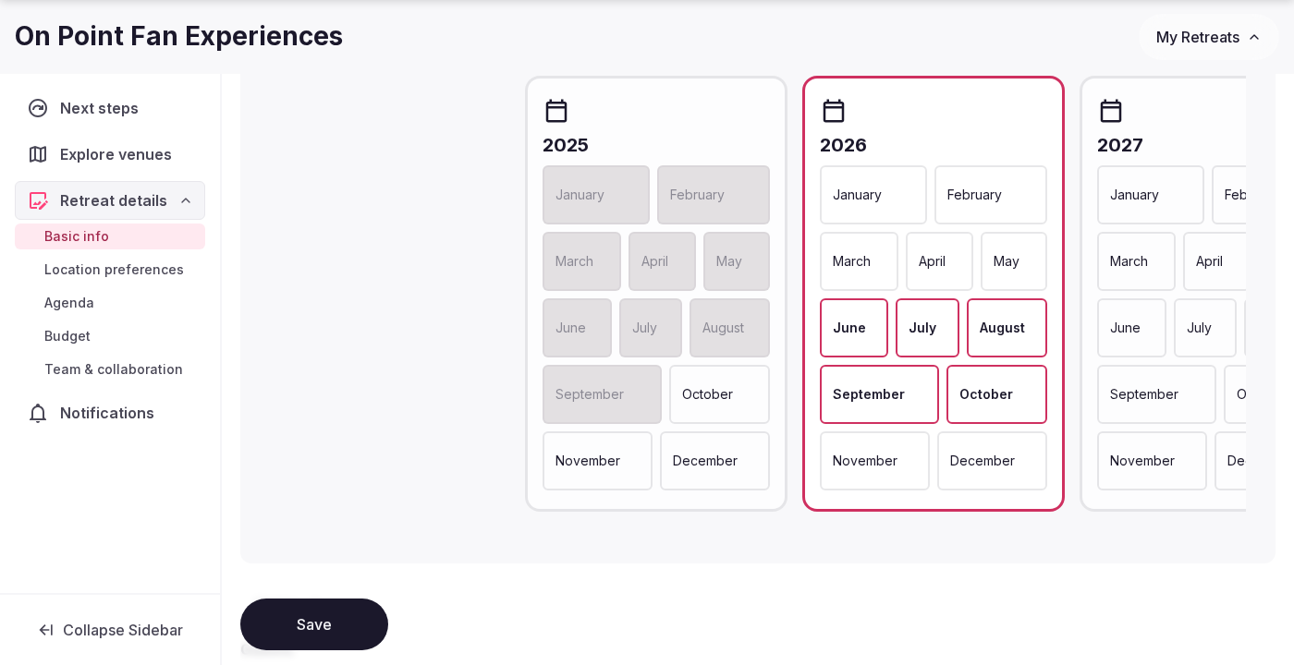
click at [1166, 192] on div "January" at bounding box center [1150, 194] width 107 height 59
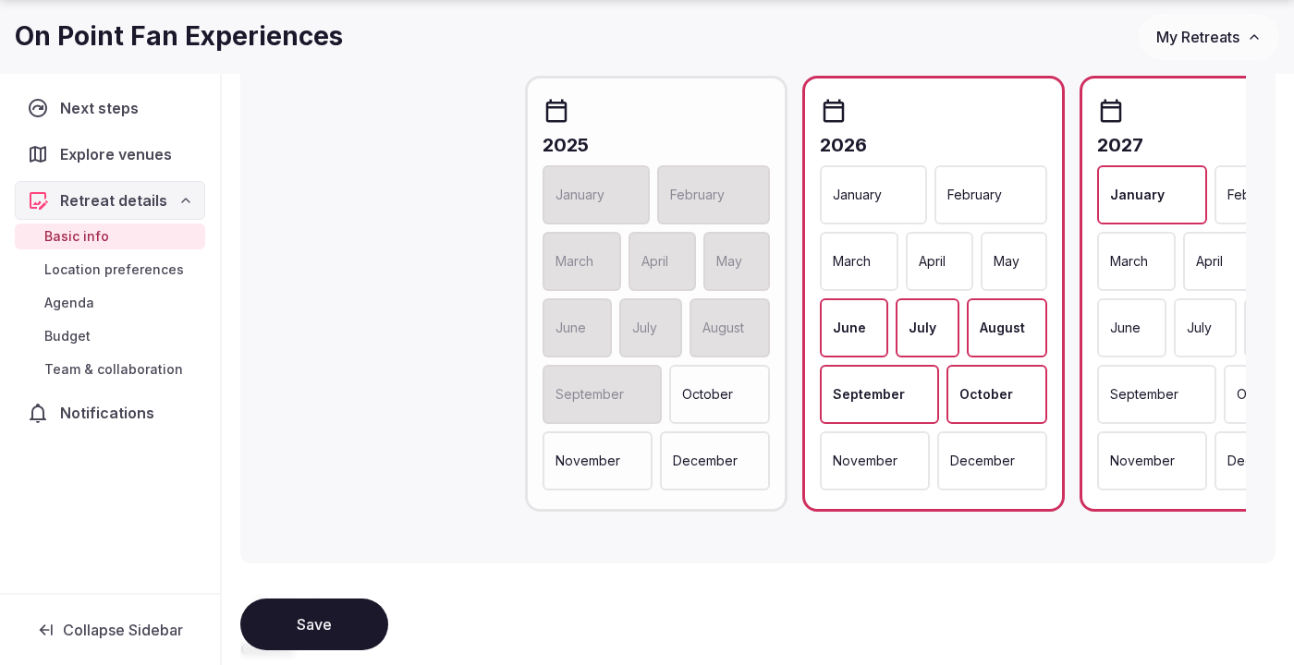
click at [1238, 187] on p "February" at bounding box center [1254, 195] width 55 height 18
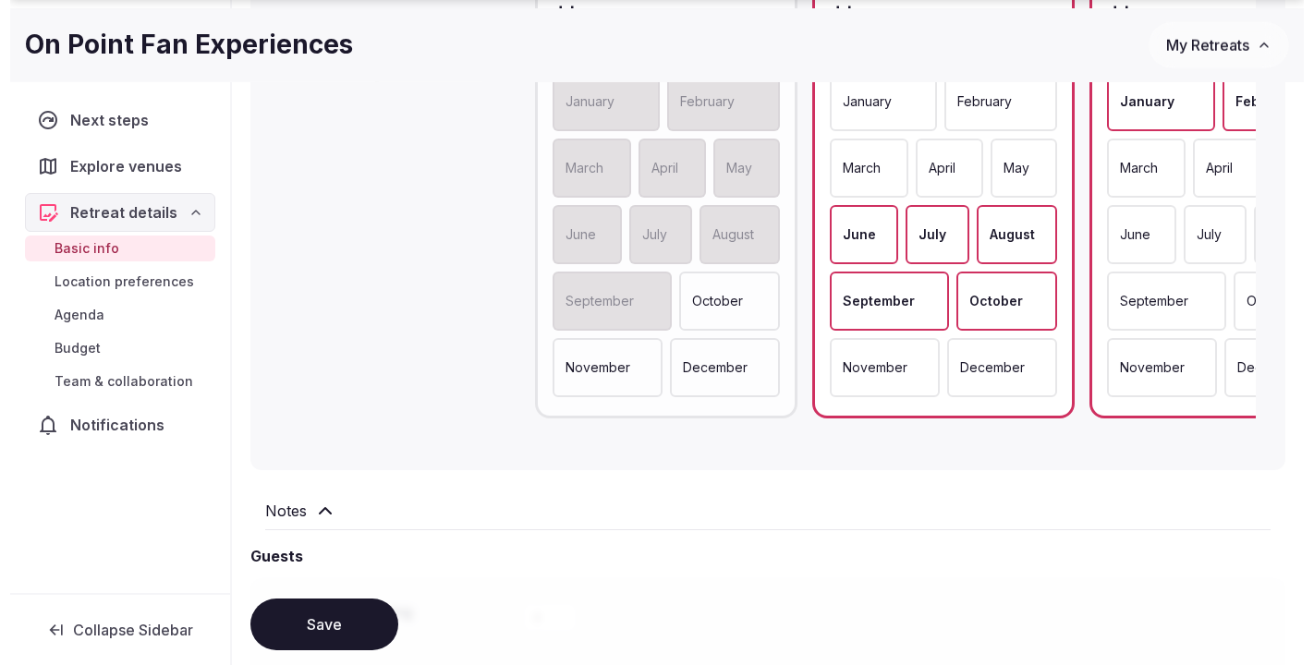
scroll to position [989, 0]
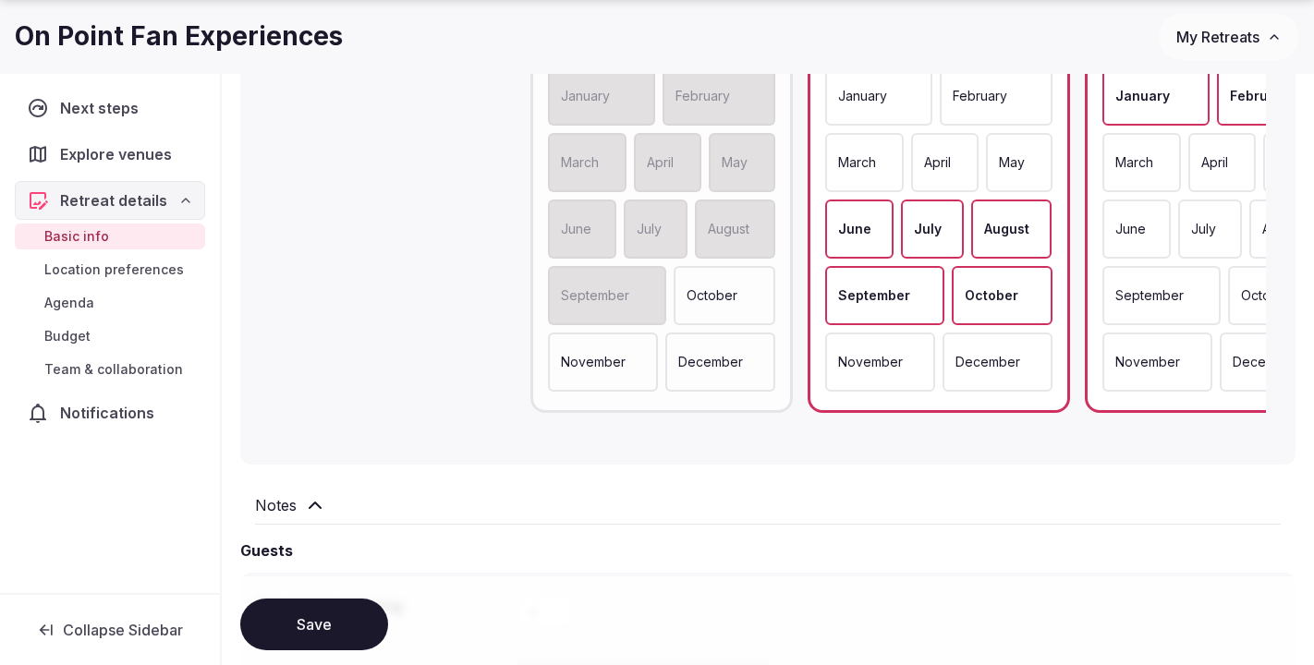
click at [1129, 221] on p "June" at bounding box center [1131, 229] width 31 height 18
click at [1198, 211] on div "July" at bounding box center [1211, 229] width 63 height 59
click at [1205, 166] on p "April" at bounding box center [1215, 162] width 27 height 18
click at [1263, 163] on div "January February March April May June July August September October November De…" at bounding box center [1216, 229] width 227 height 325
click at [1267, 166] on div "2025 January February March April May June July August September October Novemb…" at bounding box center [899, 210] width 766 height 466
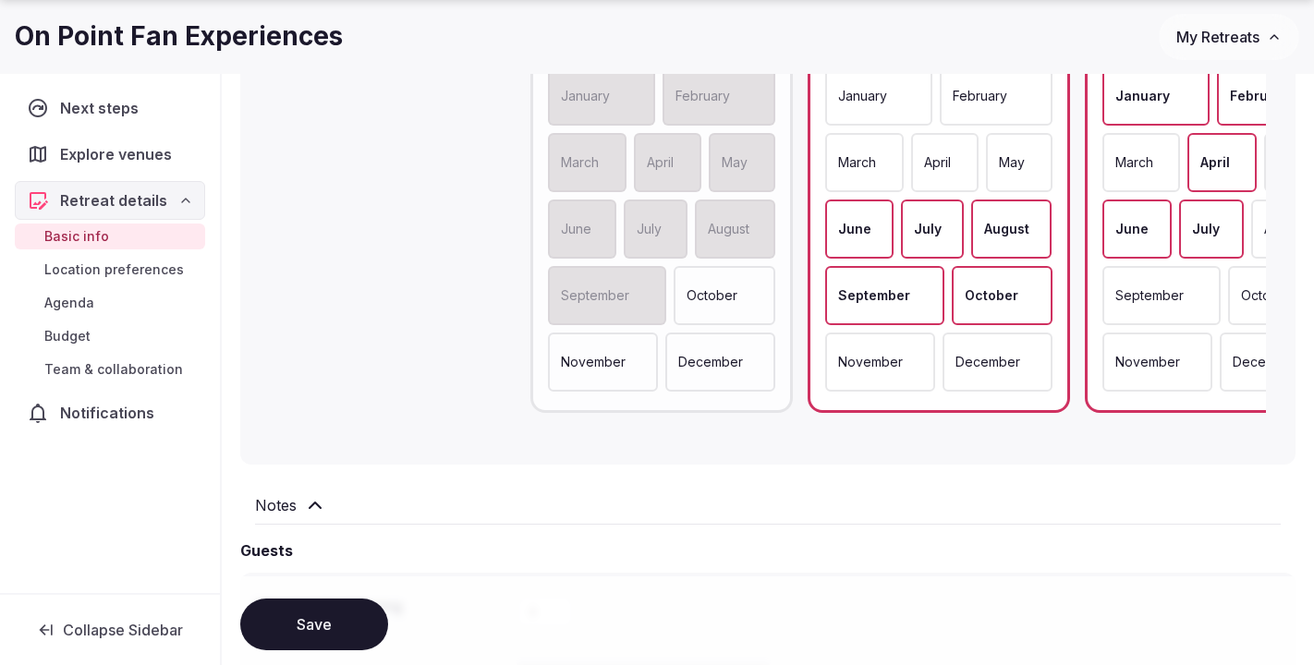
click at [1264, 166] on div "May" at bounding box center [1297, 162] width 66 height 59
click at [1261, 223] on div "August" at bounding box center [1290, 229] width 79 height 59
click at [1148, 299] on p "September" at bounding box center [1150, 296] width 68 height 18
click at [311, 628] on button "Save" at bounding box center [314, 625] width 148 height 52
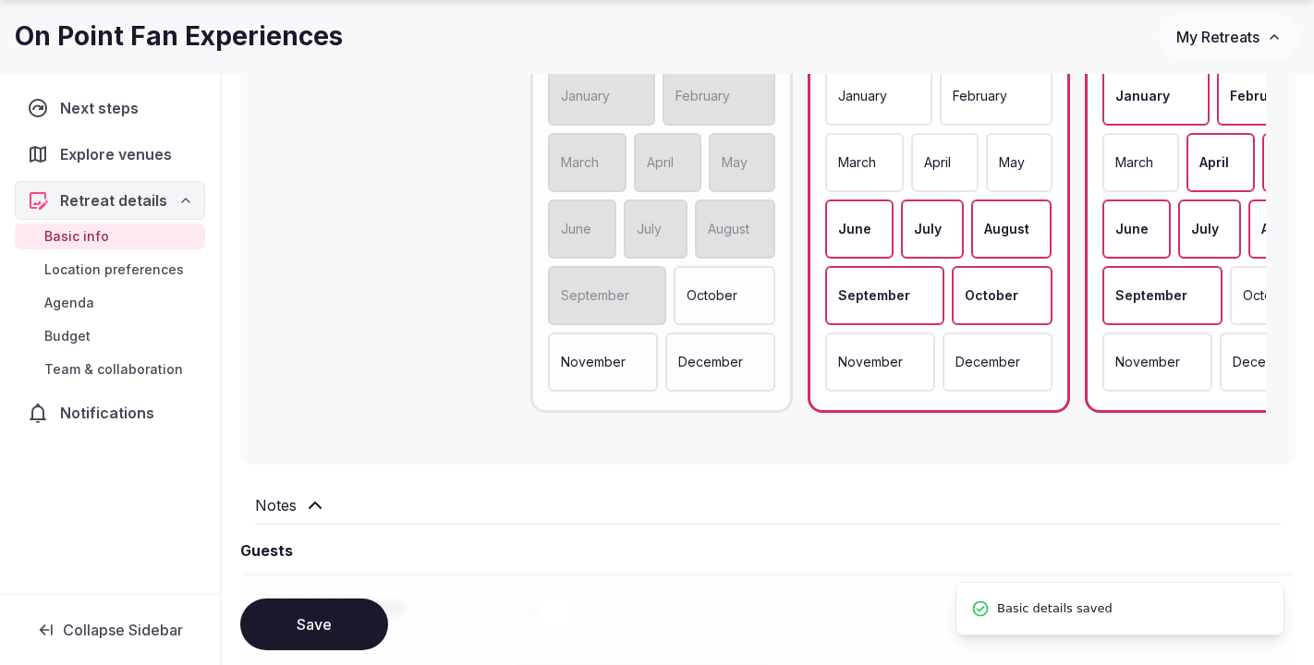
click at [86, 268] on span "Location preferences" at bounding box center [114, 270] width 140 height 18
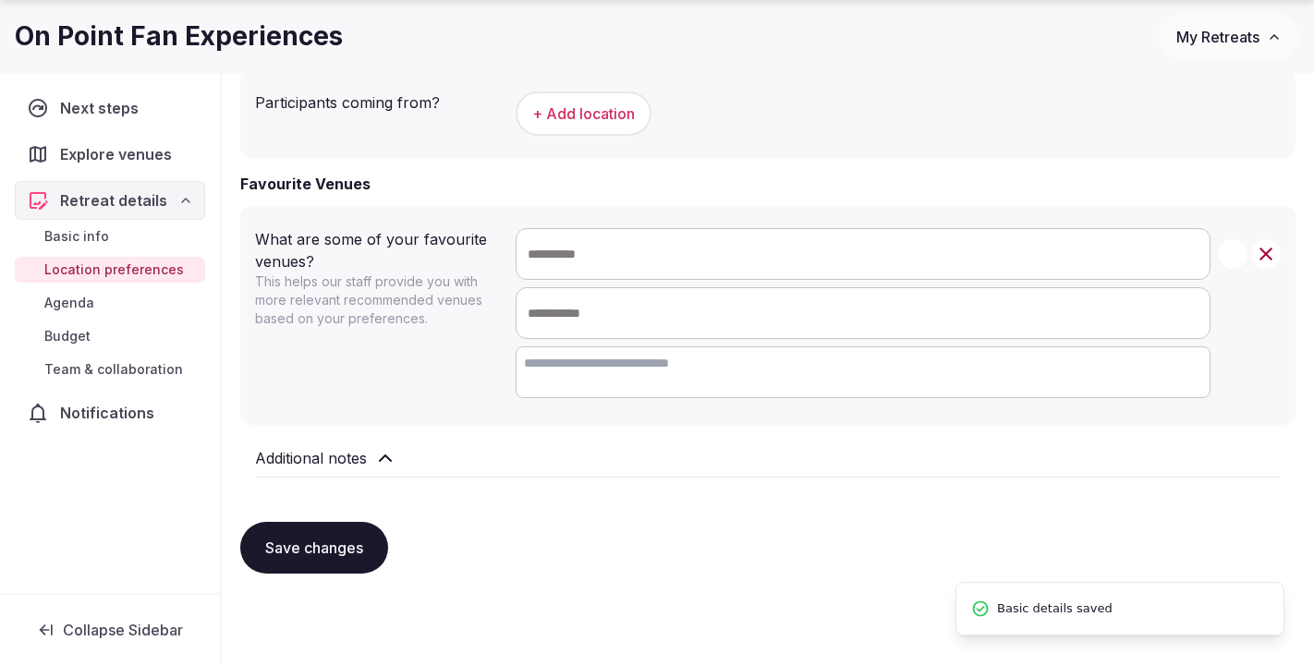
scroll to position [63, 0]
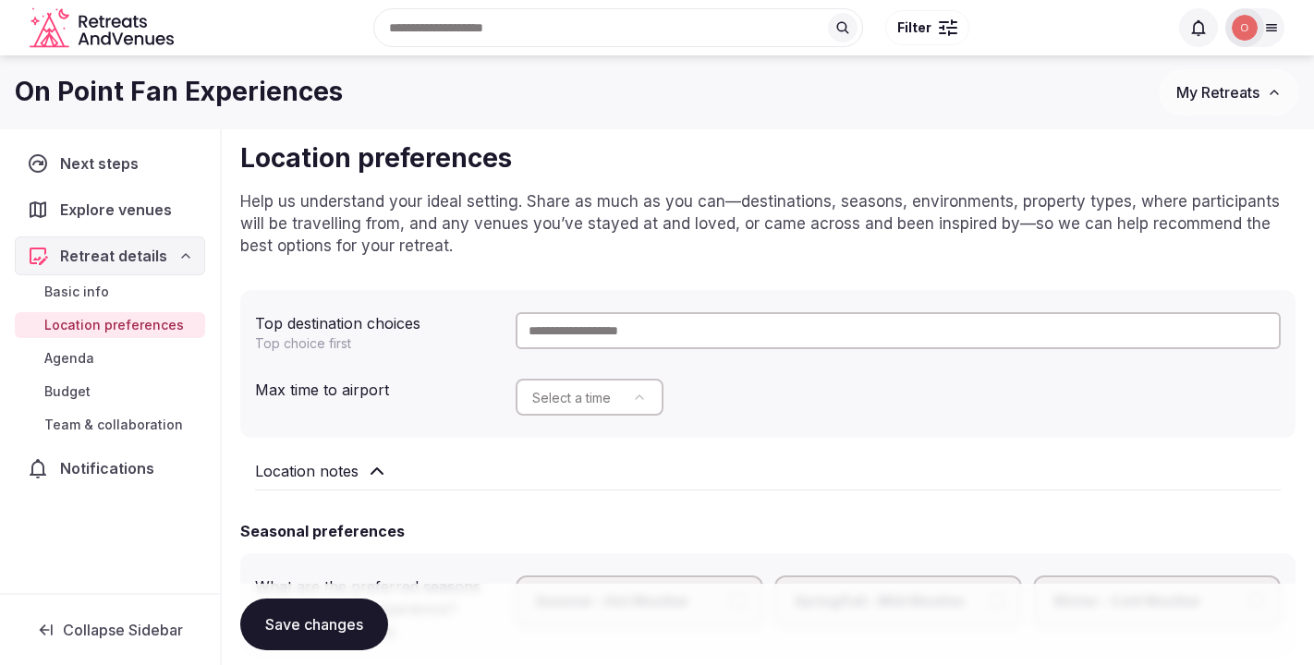
click at [567, 335] on input "text" at bounding box center [899, 330] width 766 height 37
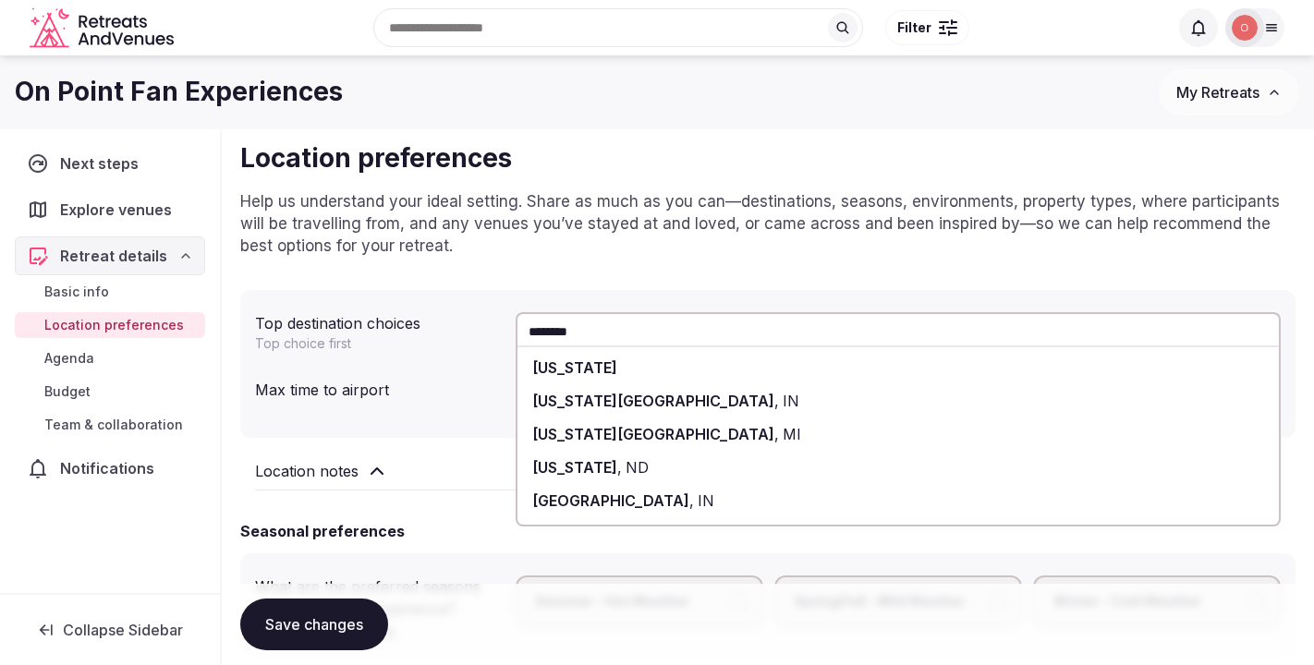
type input "********"
click at [581, 369] on span "Michigan" at bounding box center [574, 368] width 85 height 18
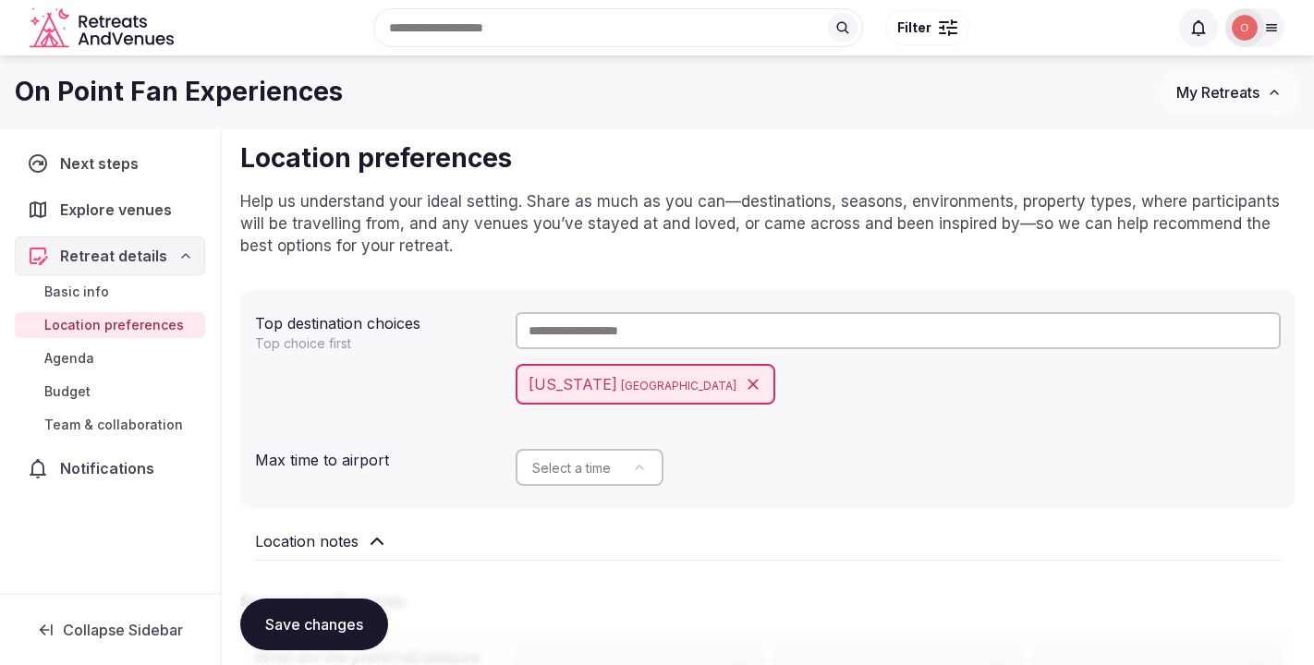
click at [572, 332] on input "text" at bounding box center [899, 330] width 766 height 37
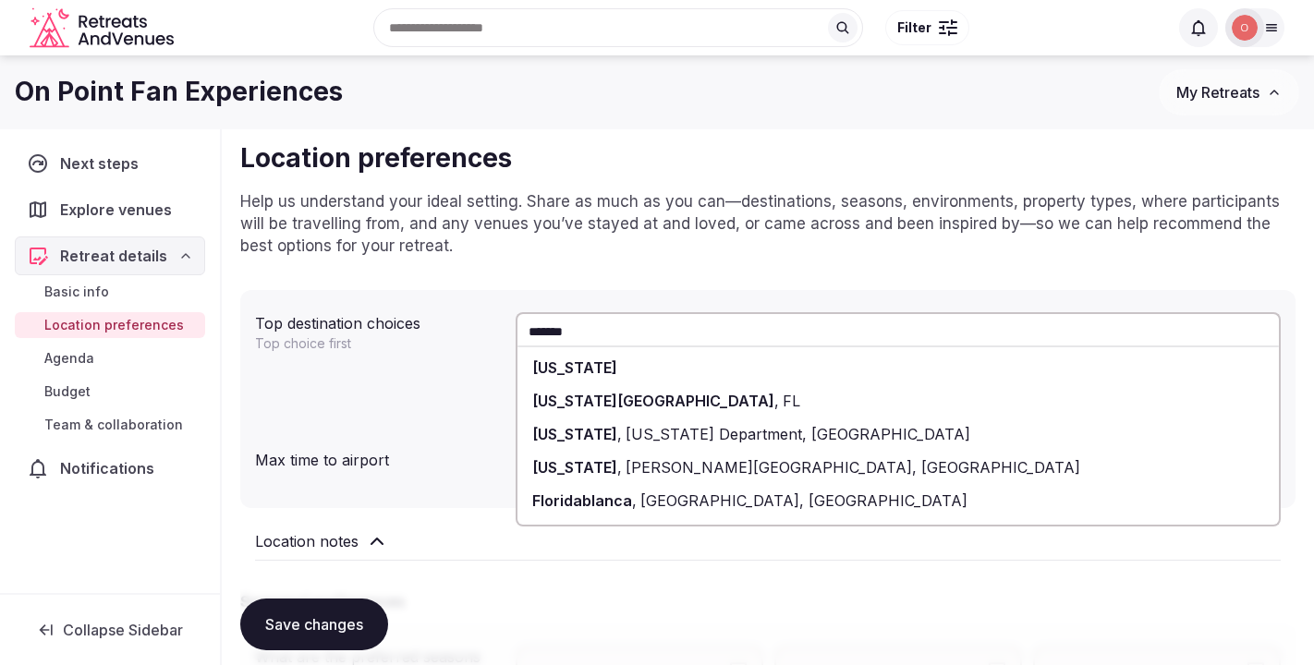
type input "*******"
click at [574, 360] on span "[US_STATE]" at bounding box center [574, 368] width 85 height 18
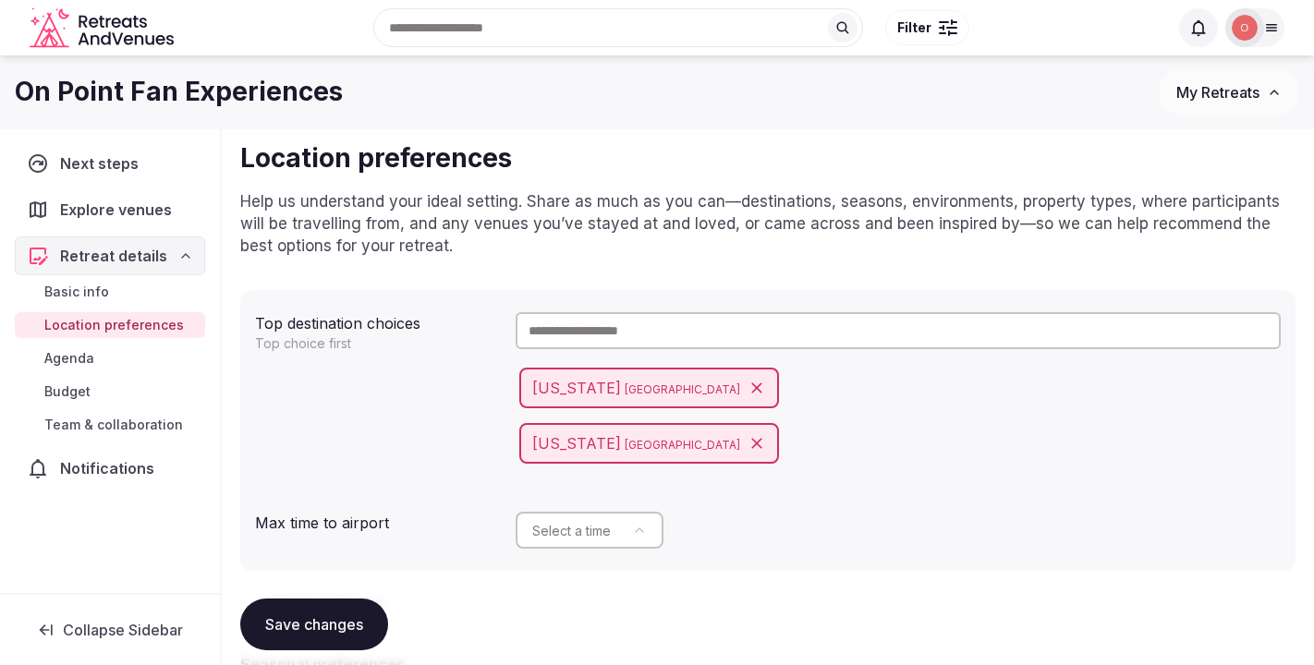
click at [572, 334] on input "text" at bounding box center [899, 330] width 766 height 37
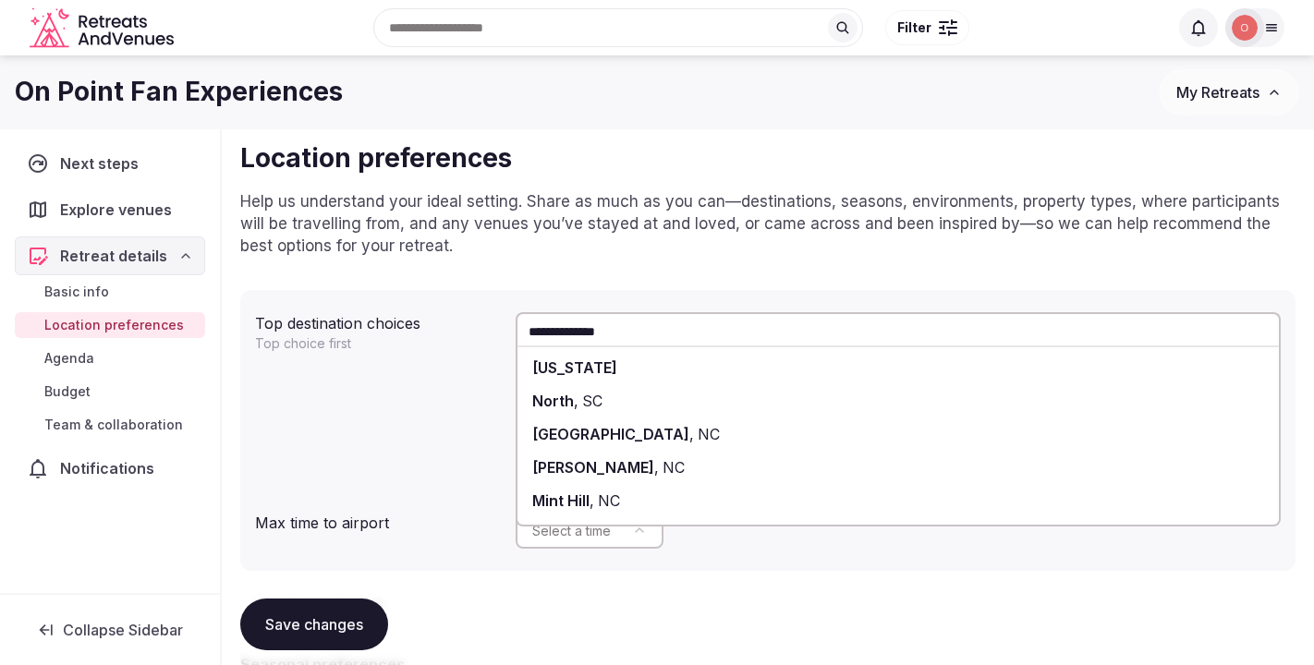
type input "**********"
click at [576, 373] on span "[US_STATE]" at bounding box center [574, 368] width 85 height 18
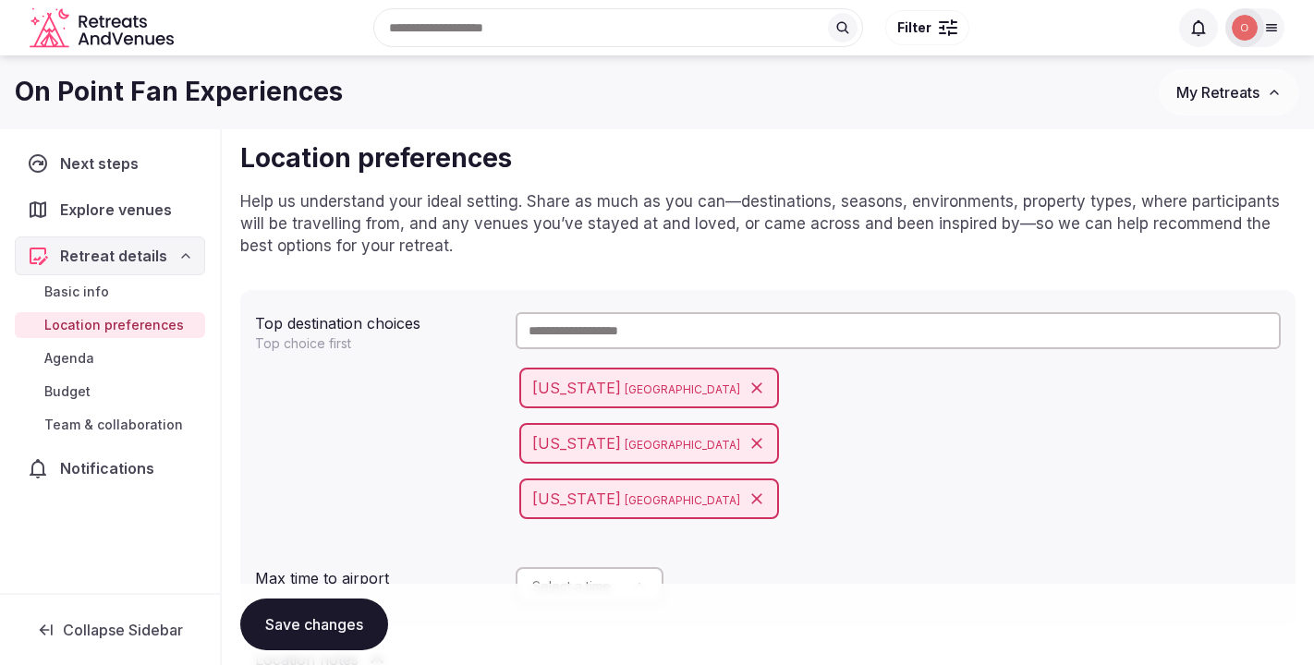
click at [588, 330] on input "text" at bounding box center [899, 330] width 766 height 37
click at [688, 331] on input "**********" at bounding box center [899, 330] width 766 height 37
click at [548, 323] on input "**********" at bounding box center [899, 330] width 766 height 37
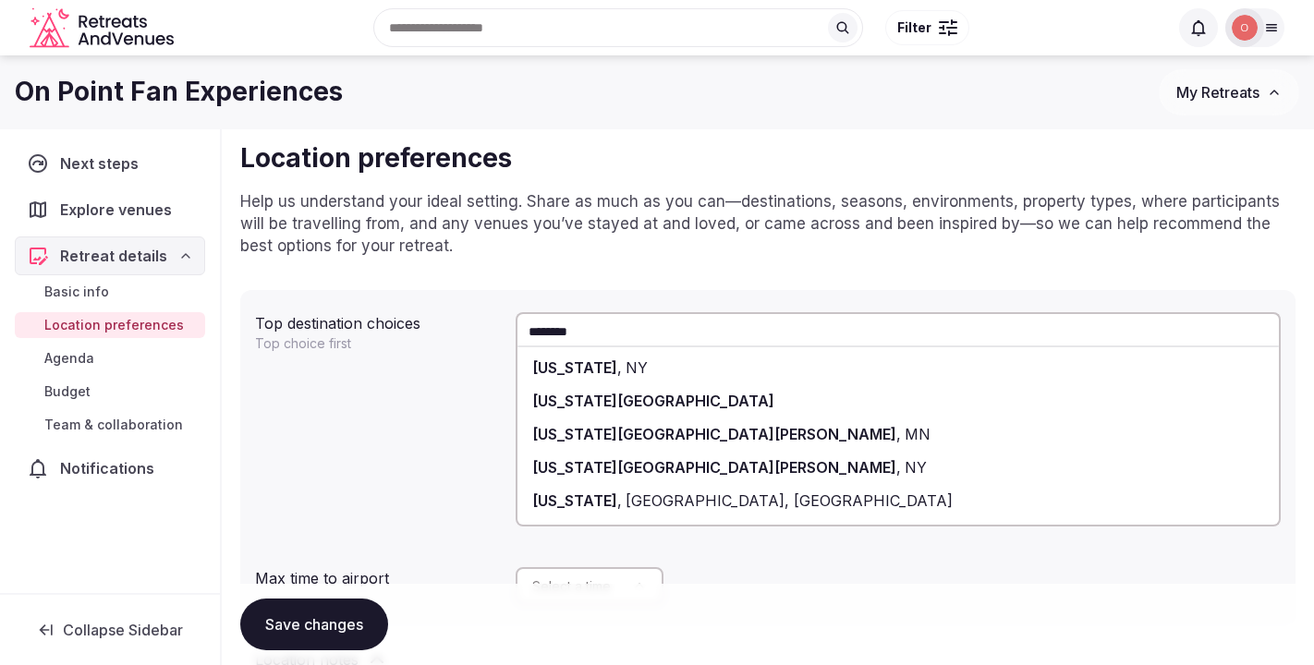
type input "********"
click at [575, 397] on span "New York State" at bounding box center [653, 401] width 242 height 18
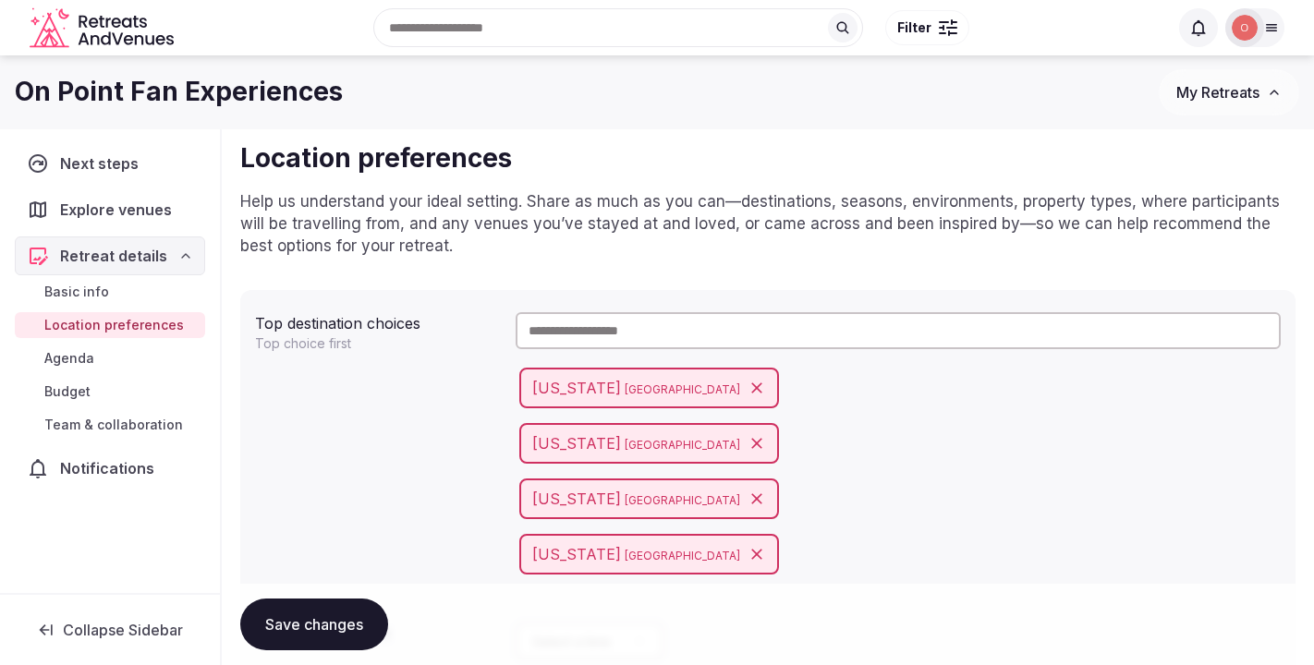
click at [655, 330] on input "text" at bounding box center [899, 330] width 766 height 37
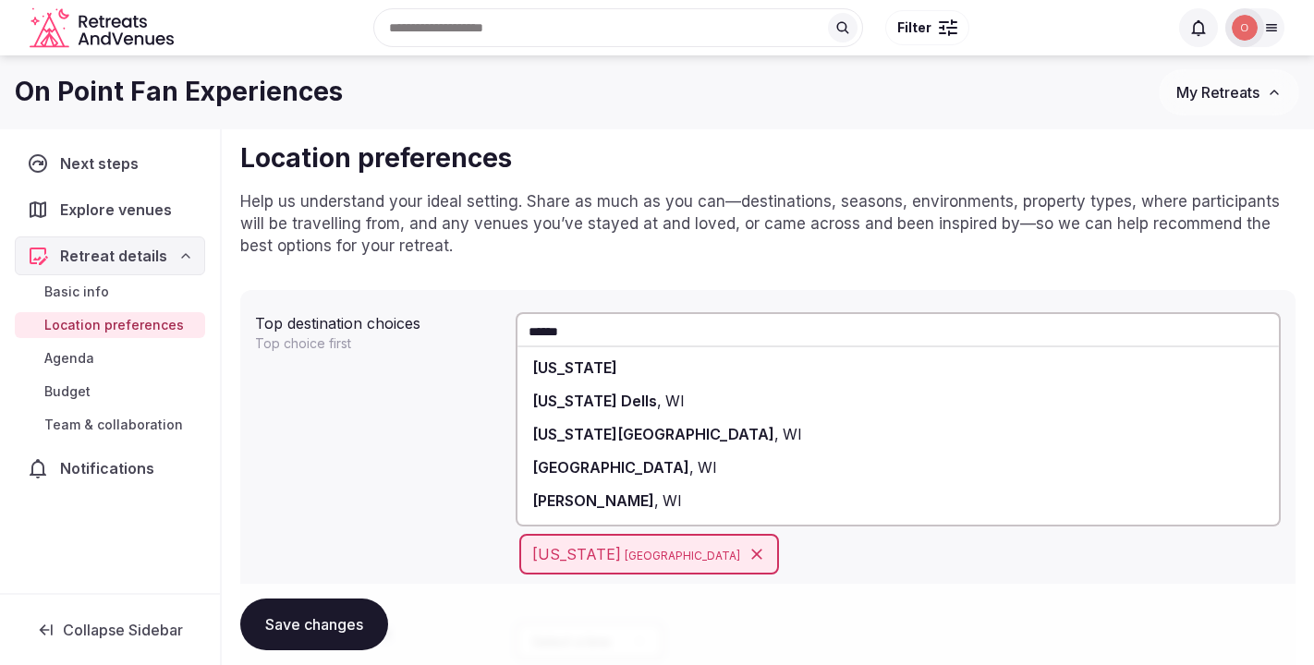
type input "******"
click at [611, 372] on div "Wisconsin" at bounding box center [899, 367] width 763 height 33
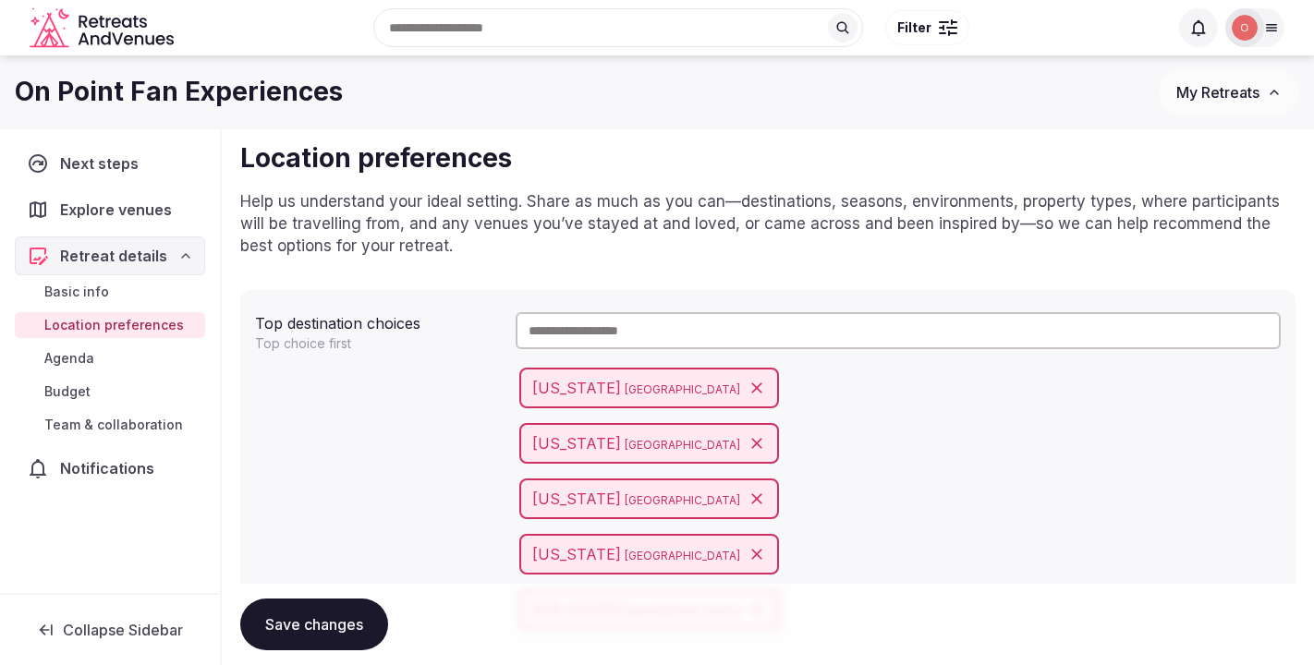
click at [592, 330] on input "text" at bounding box center [899, 330] width 766 height 37
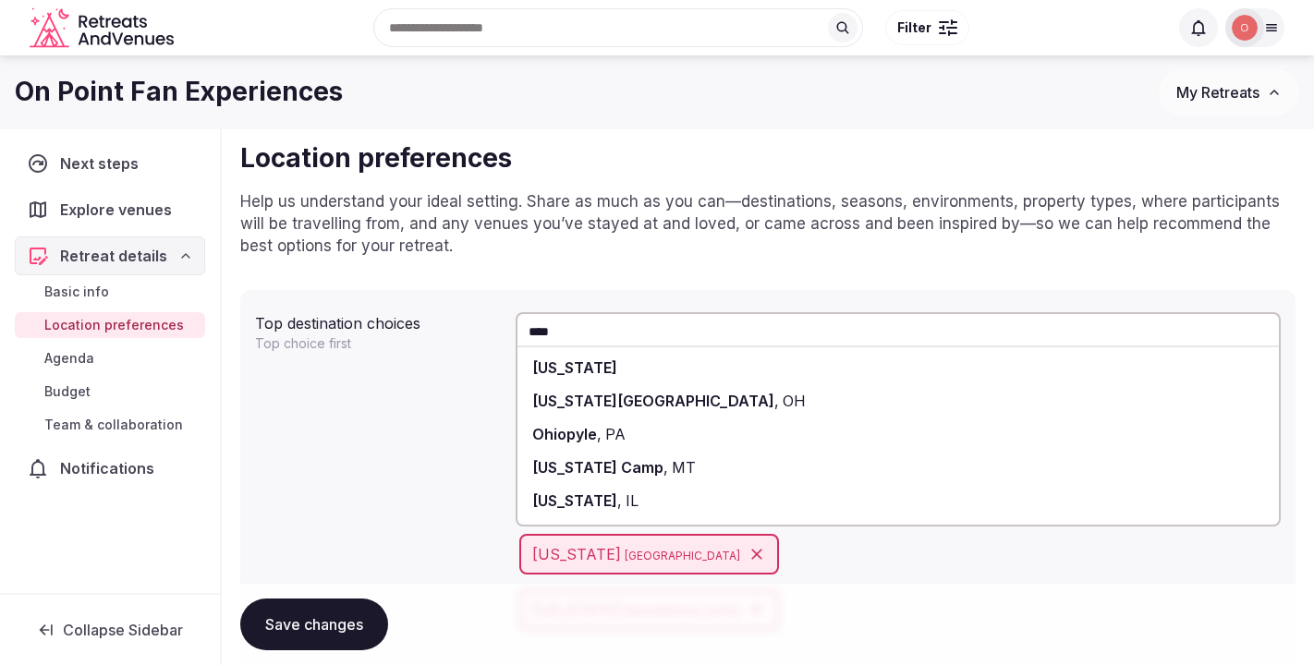
type input "****"
click at [570, 364] on div "Ohio" at bounding box center [899, 367] width 763 height 33
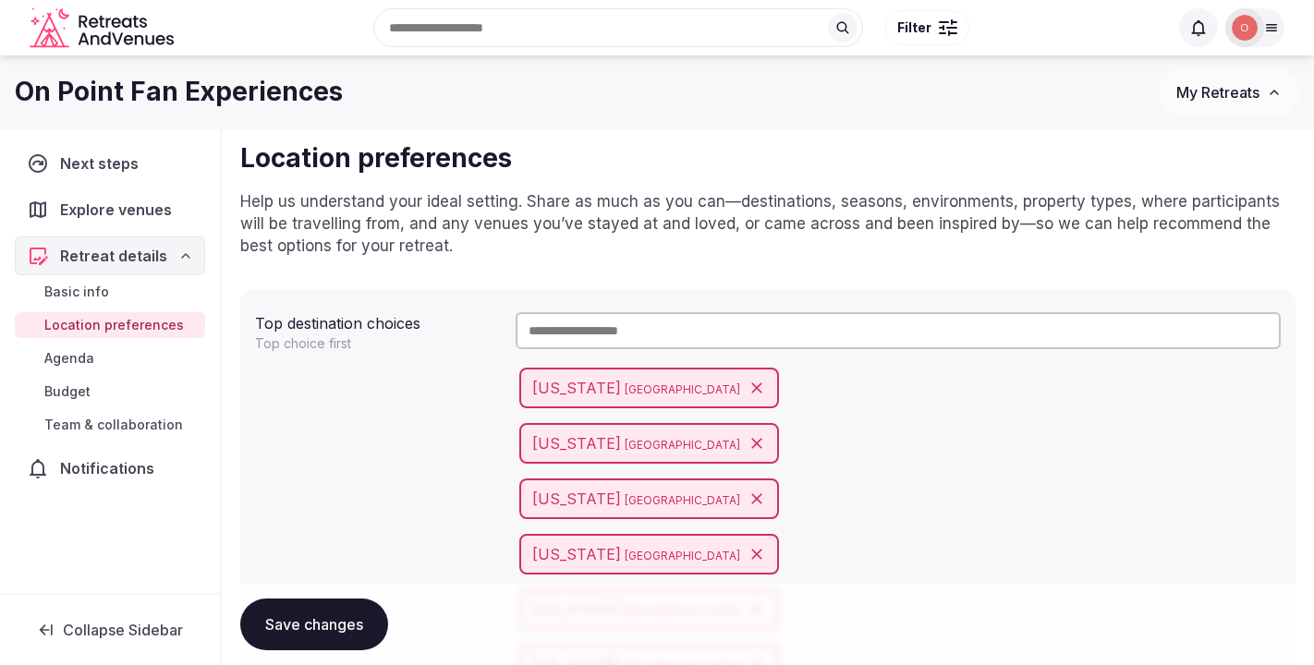
click at [564, 336] on input "text" at bounding box center [899, 330] width 766 height 37
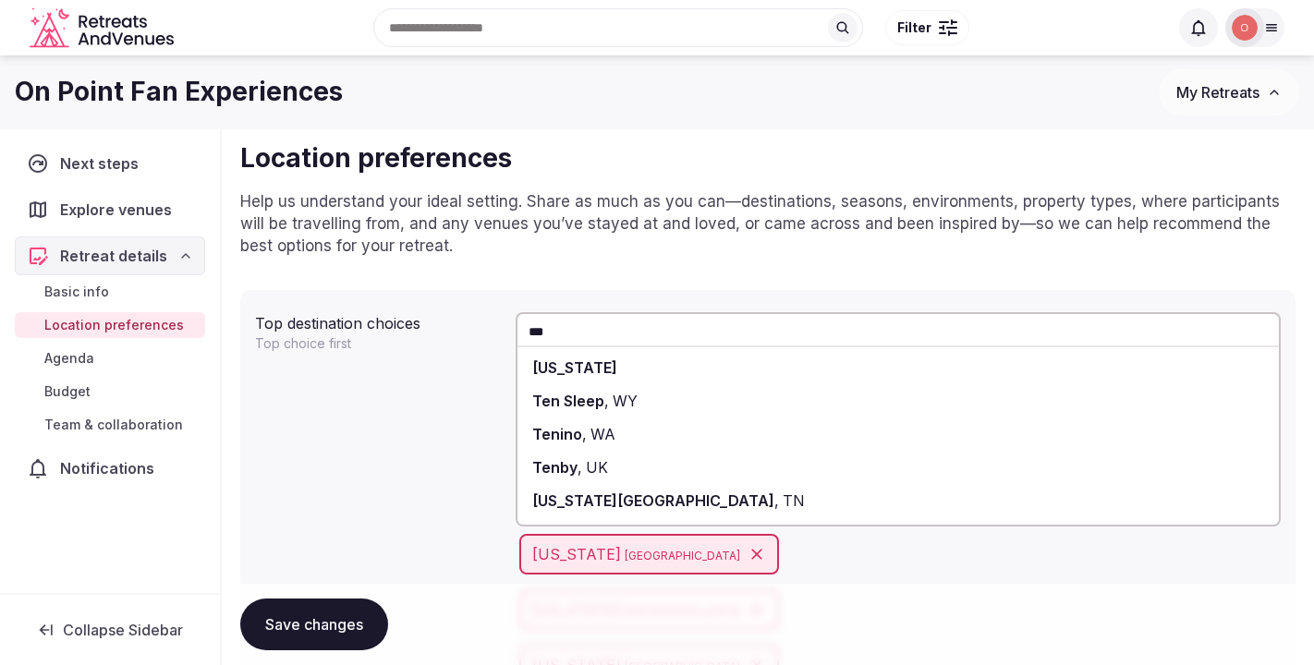
type input "***"
click at [568, 376] on div "[US_STATE]" at bounding box center [899, 367] width 763 height 33
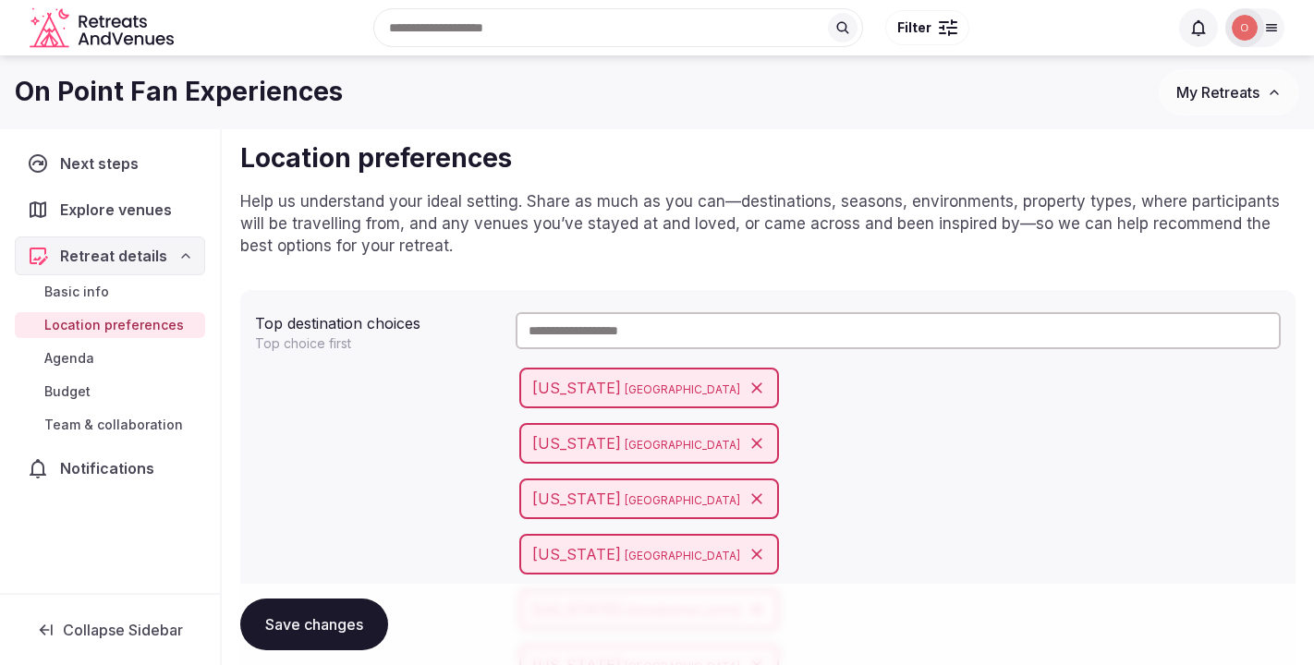
click at [565, 321] on input "text" at bounding box center [899, 330] width 766 height 37
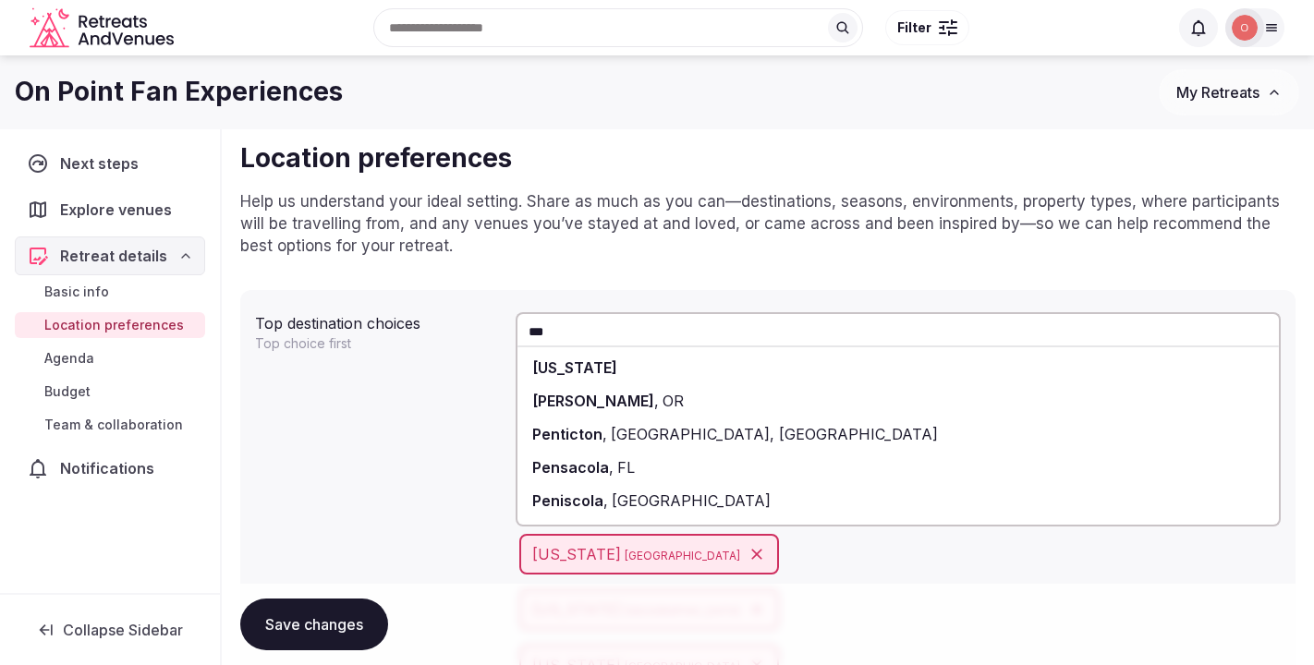
click at [556, 331] on input "***" at bounding box center [899, 330] width 766 height 37
type input "***"
click at [560, 375] on div "Pennsylvania" at bounding box center [899, 367] width 763 height 33
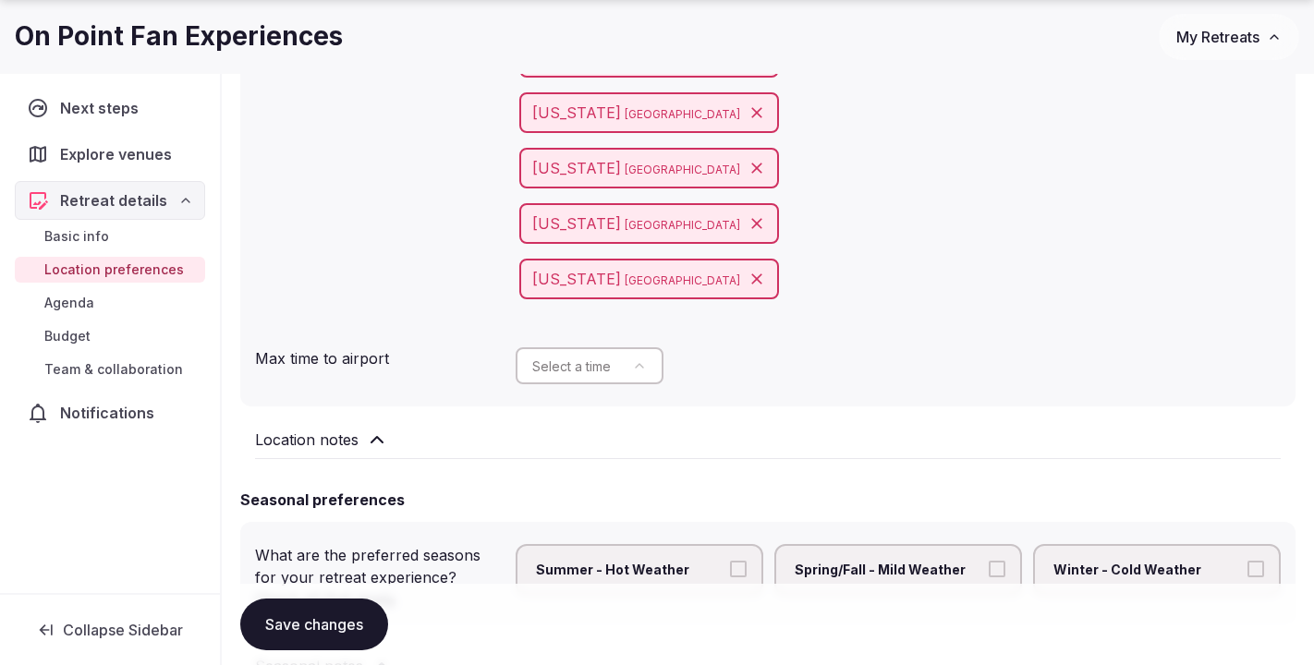
scroll to position [561, 0]
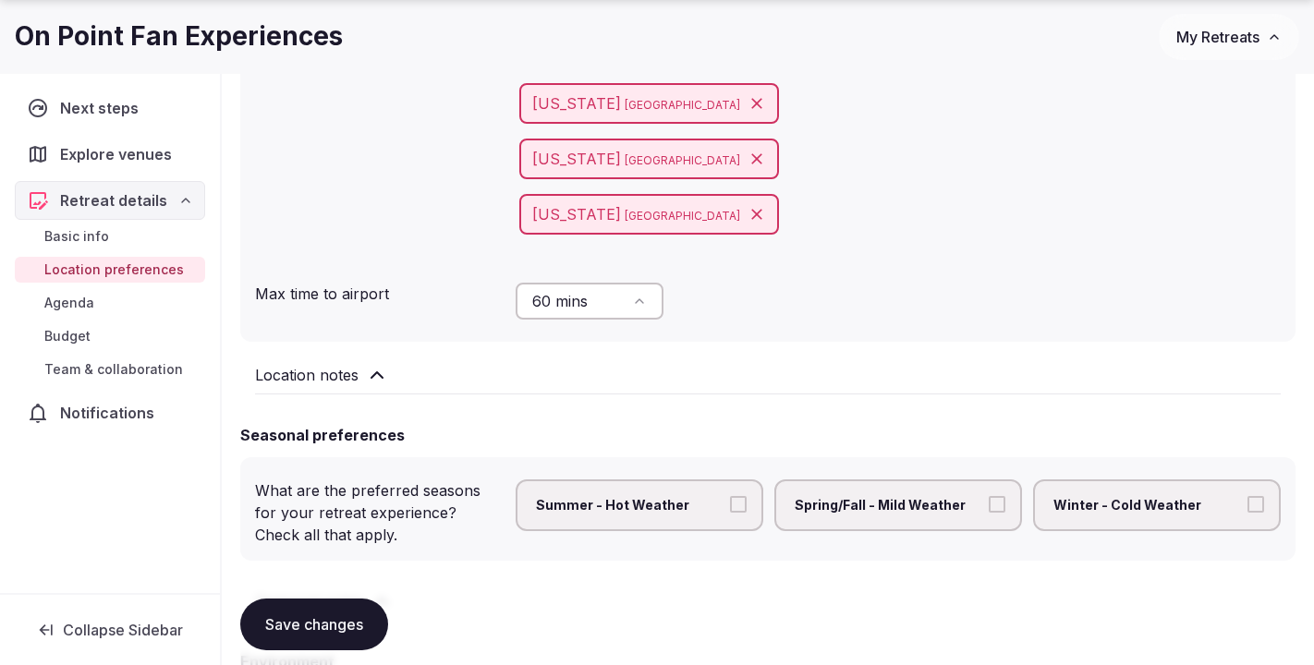
scroll to position [636, 0]
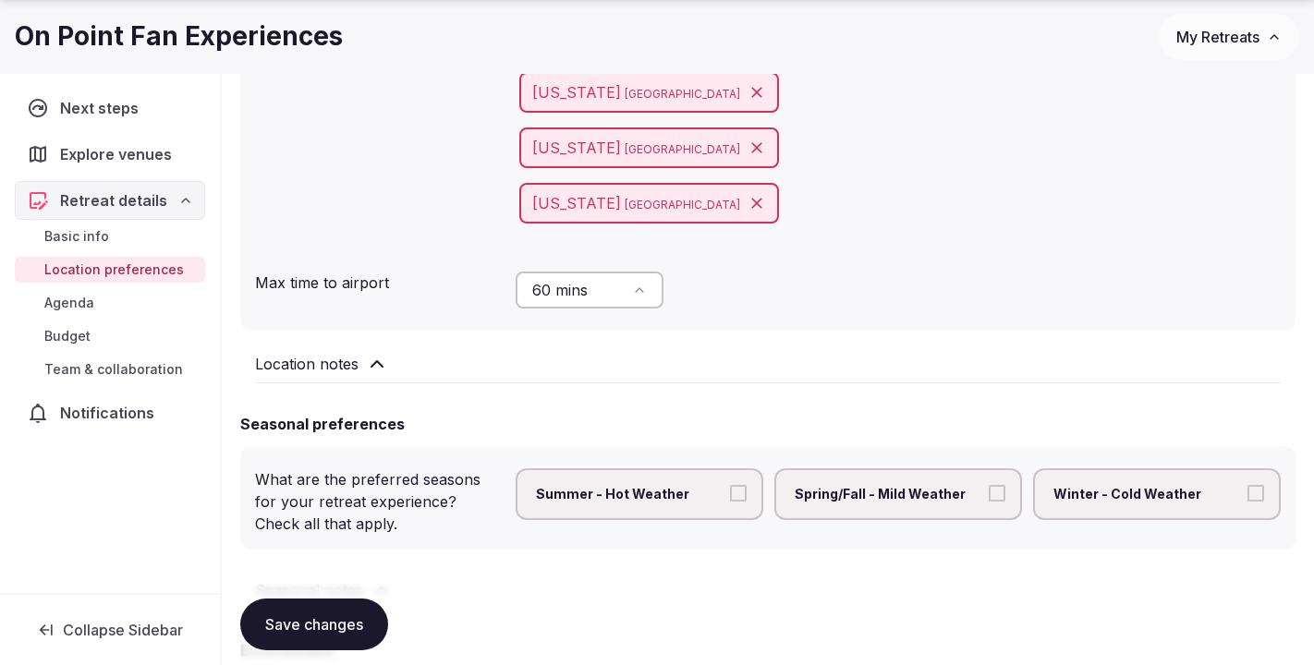
click at [379, 360] on icon at bounding box center [377, 364] width 22 height 22
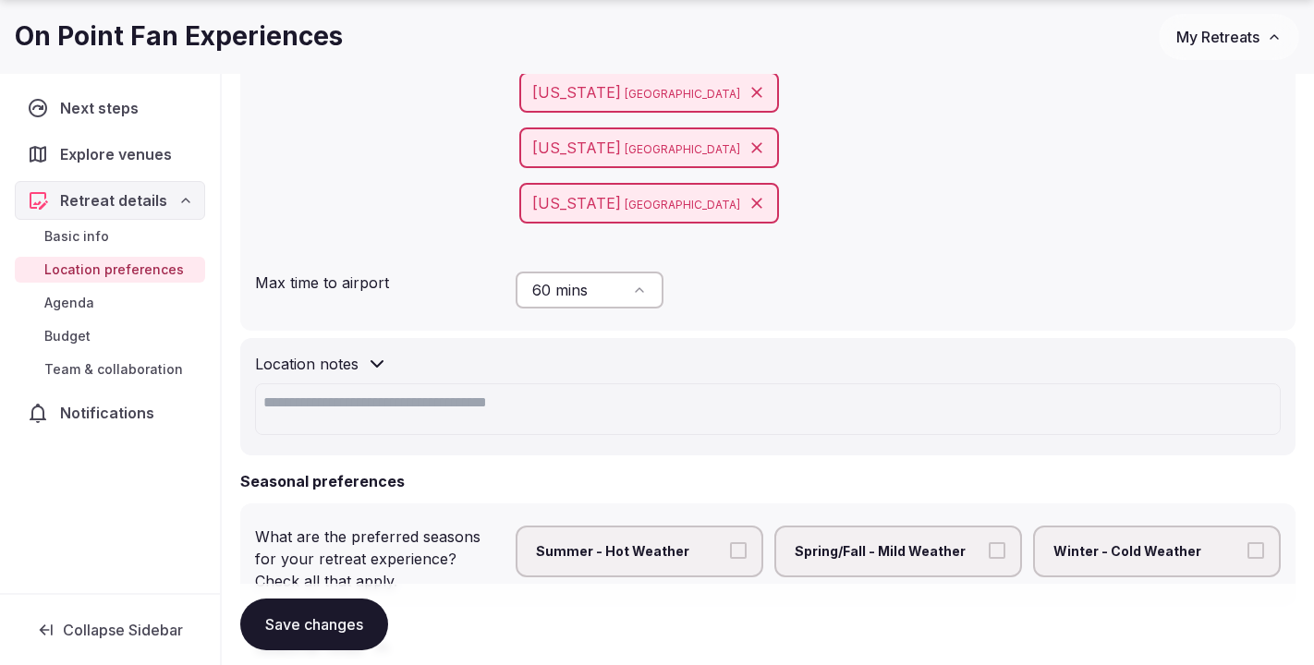
click at [379, 360] on icon at bounding box center [377, 364] width 22 height 22
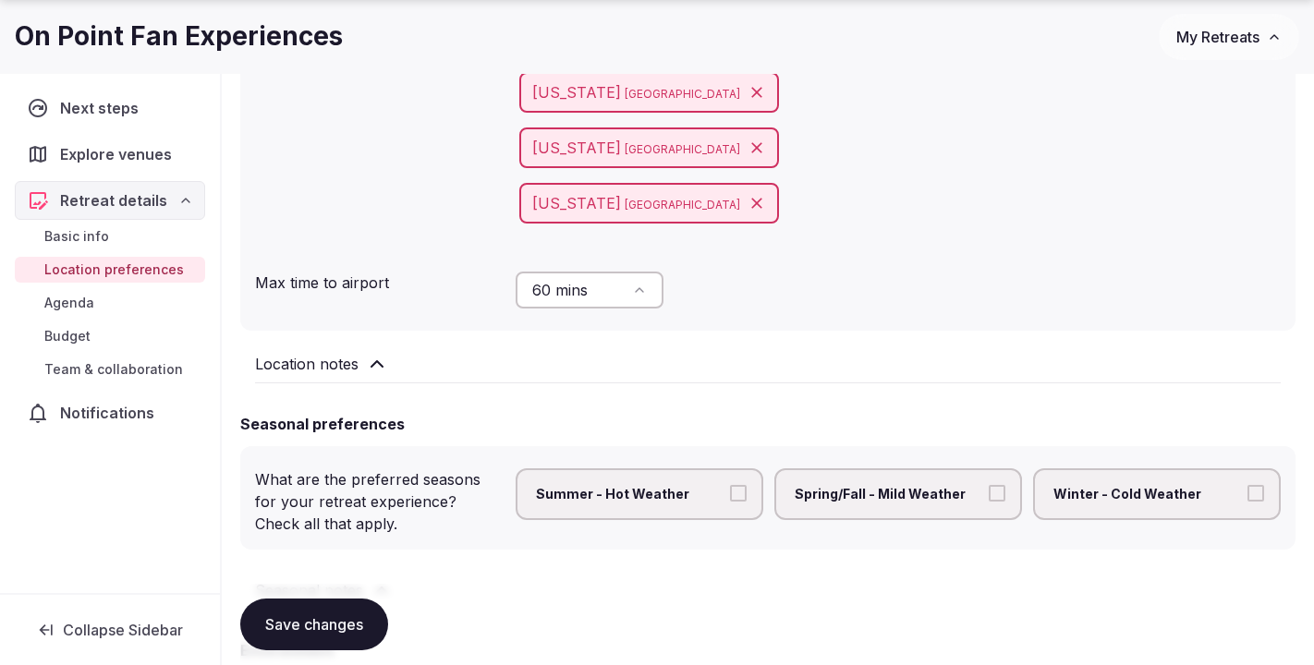
click at [378, 361] on icon at bounding box center [377, 364] width 11 height 6
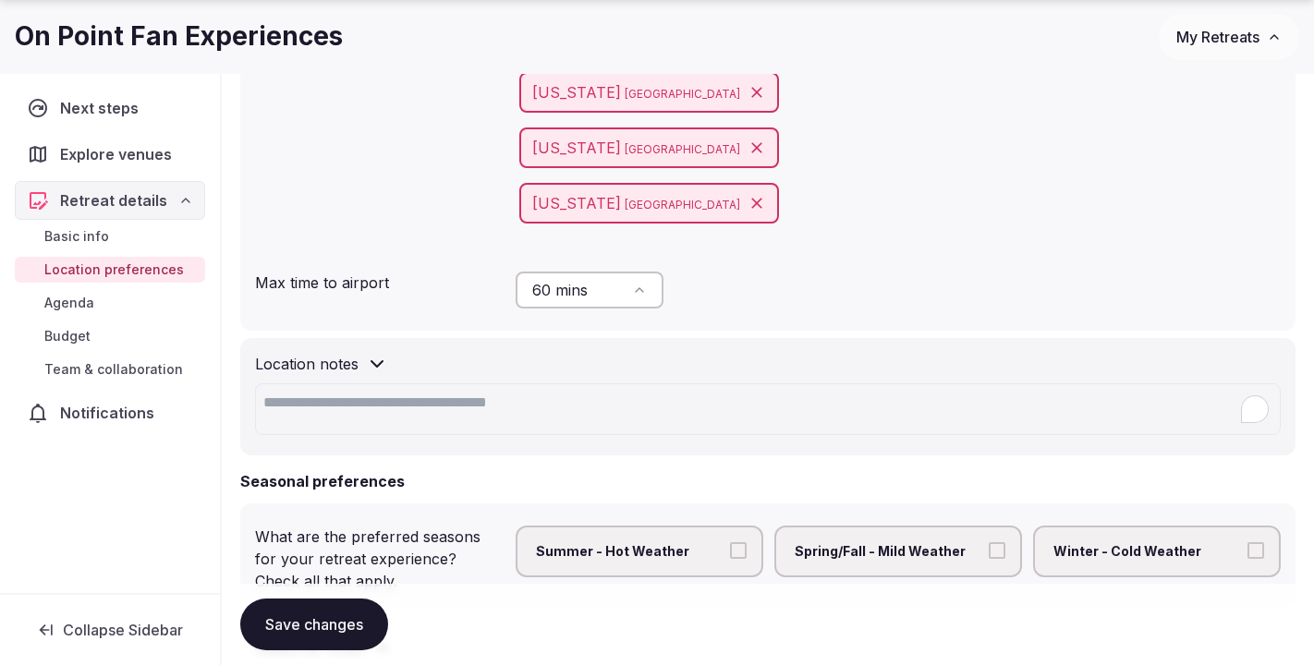
click at [364, 406] on textarea at bounding box center [768, 410] width 1026 height 52
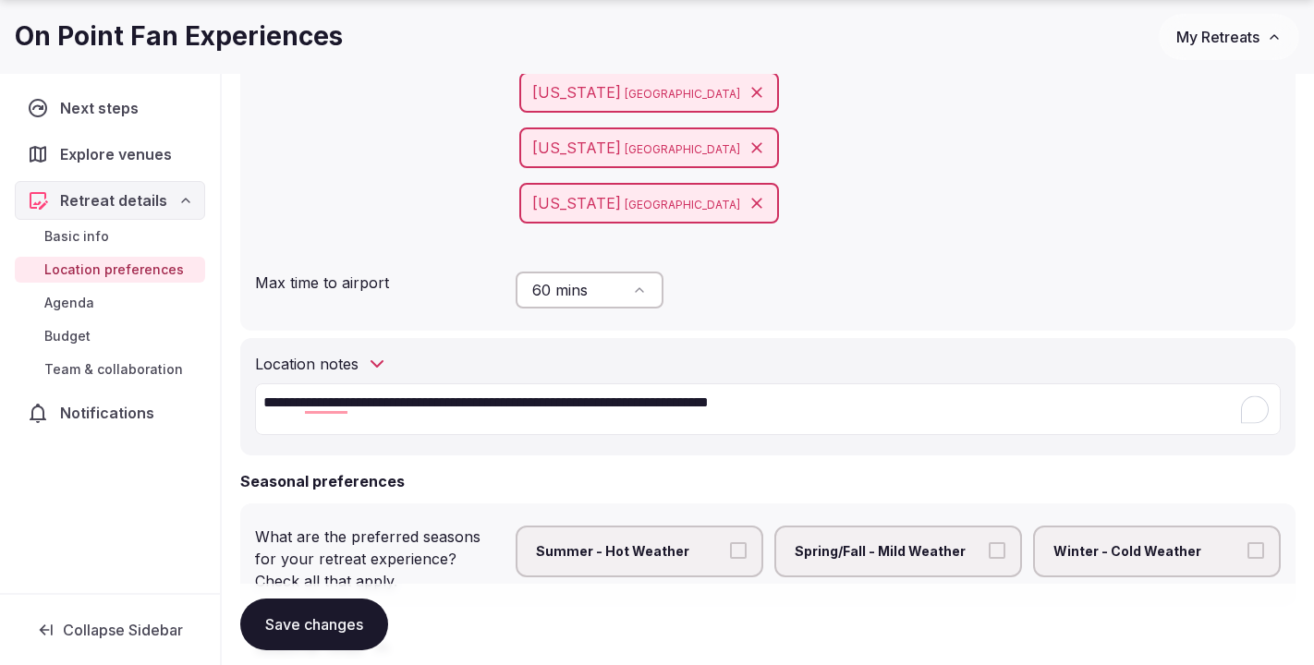
click at [410, 405] on textarea "**********" at bounding box center [768, 410] width 1026 height 52
click at [506, 404] on textarea "**********" at bounding box center [768, 410] width 1026 height 52
click at [761, 404] on textarea "**********" at bounding box center [768, 410] width 1026 height 52
click at [787, 407] on textarea "**********" at bounding box center [768, 410] width 1026 height 52
click at [956, 403] on textarea "**********" at bounding box center [768, 410] width 1026 height 52
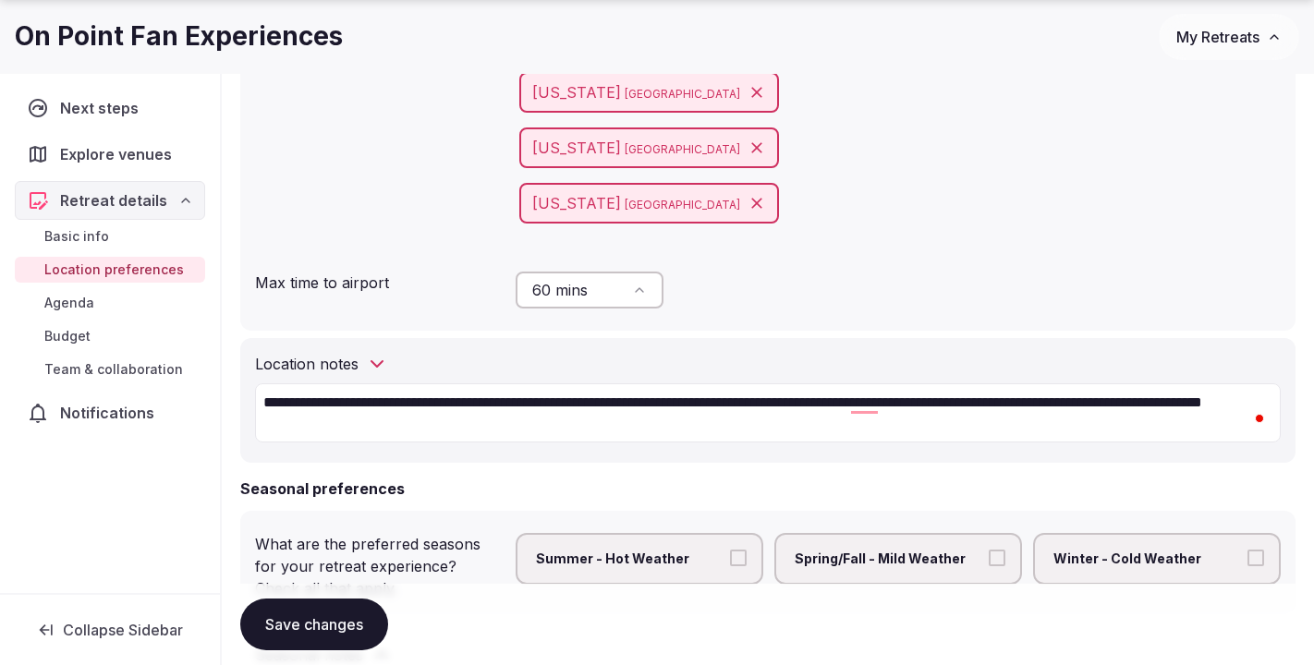
click at [442, 424] on textarea "**********" at bounding box center [768, 413] width 1026 height 59
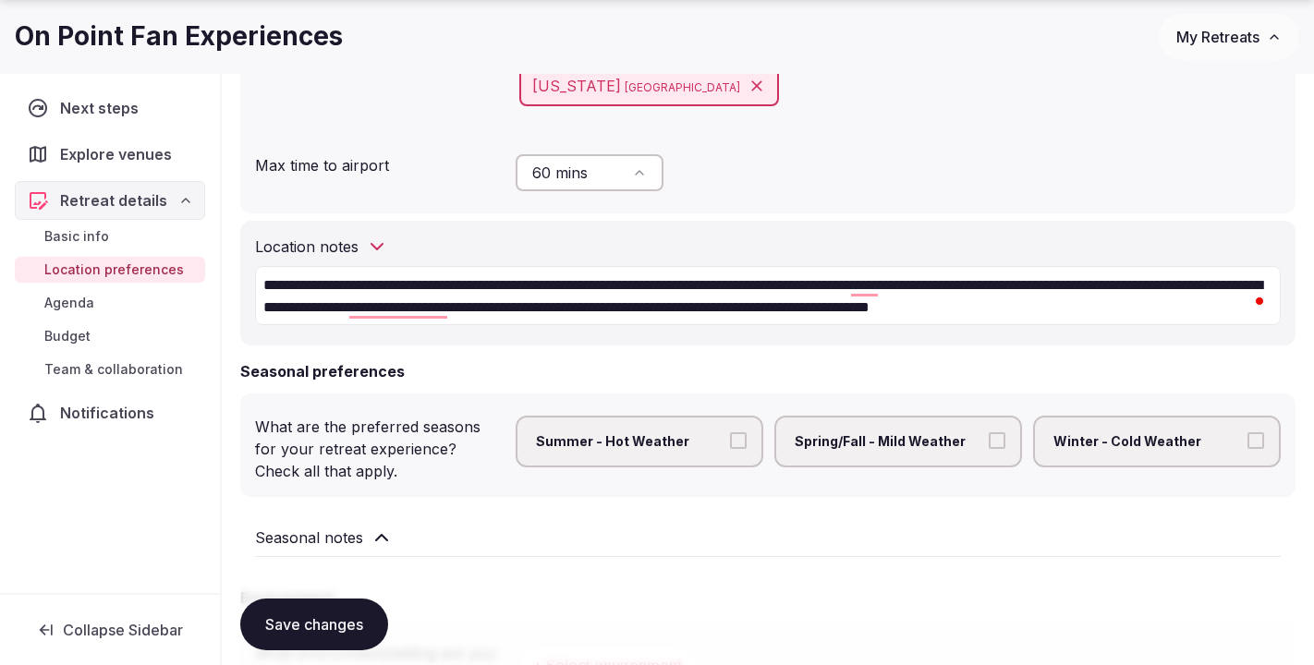
scroll to position [756, 0]
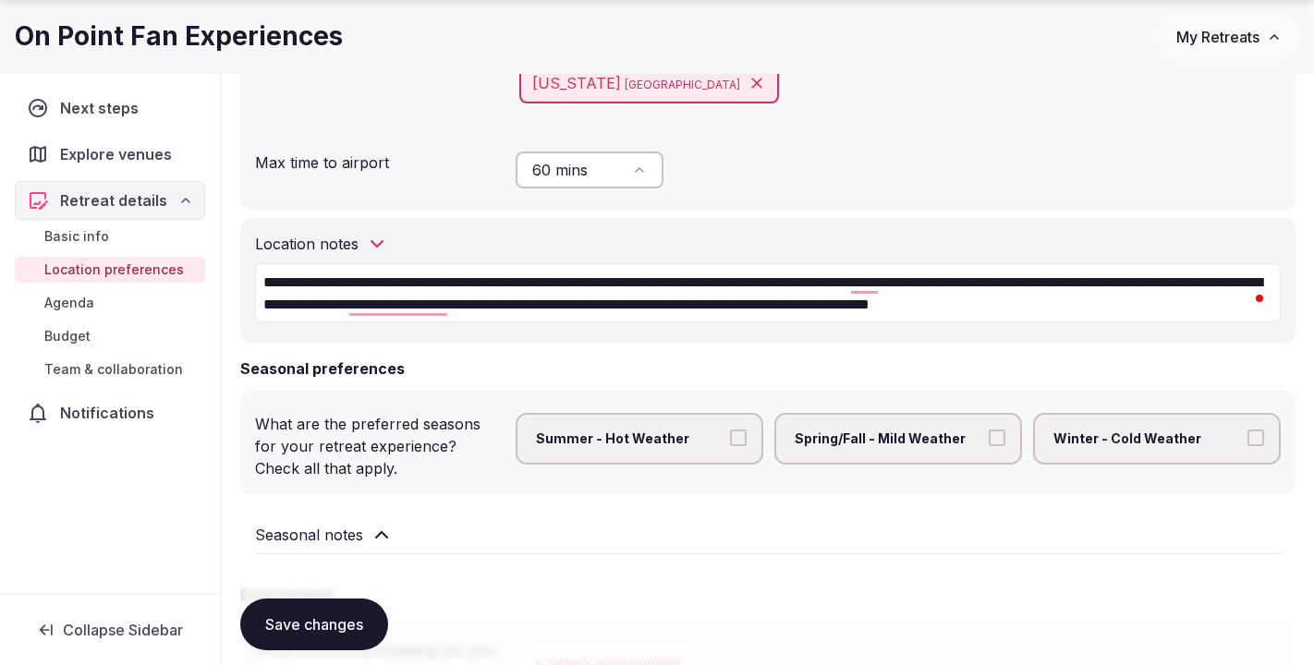
type textarea "**********"
click at [739, 434] on button "Summer - Hot Weather" at bounding box center [738, 438] width 17 height 17
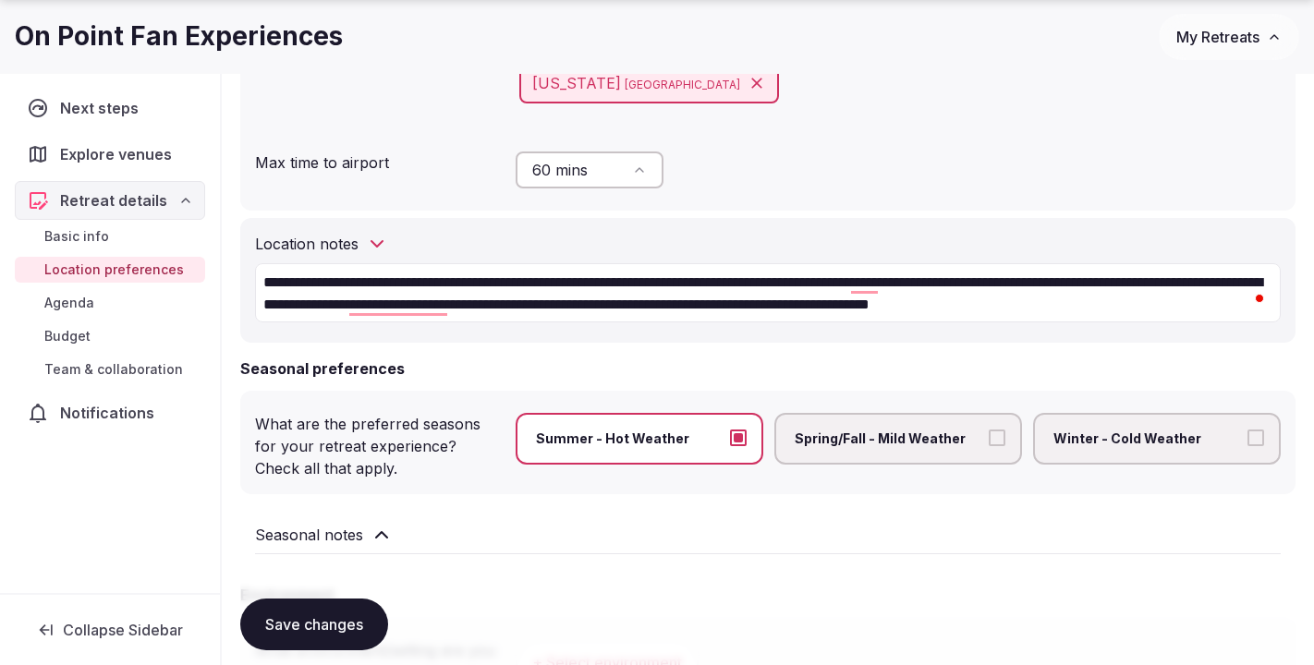
click at [1001, 437] on button "Spring/Fall - Mild Weather" at bounding box center [997, 438] width 17 height 17
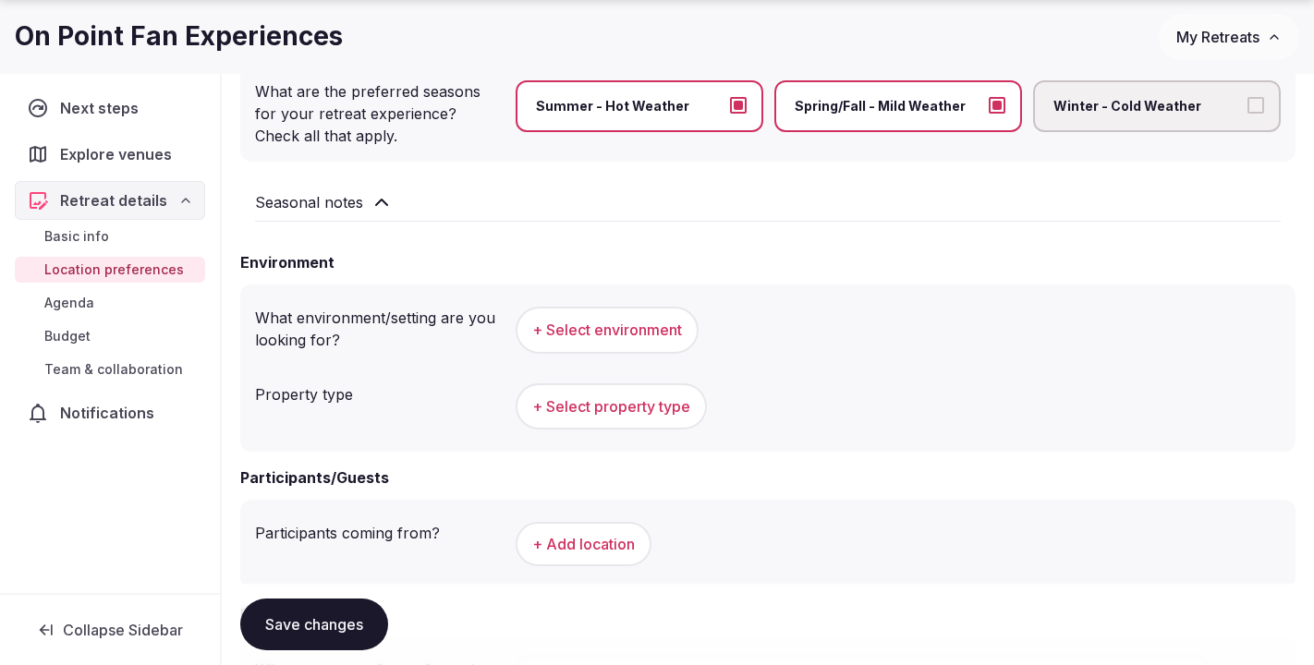
scroll to position [1091, 0]
click at [608, 336] on button "+ Select environment" at bounding box center [607, 328] width 183 height 46
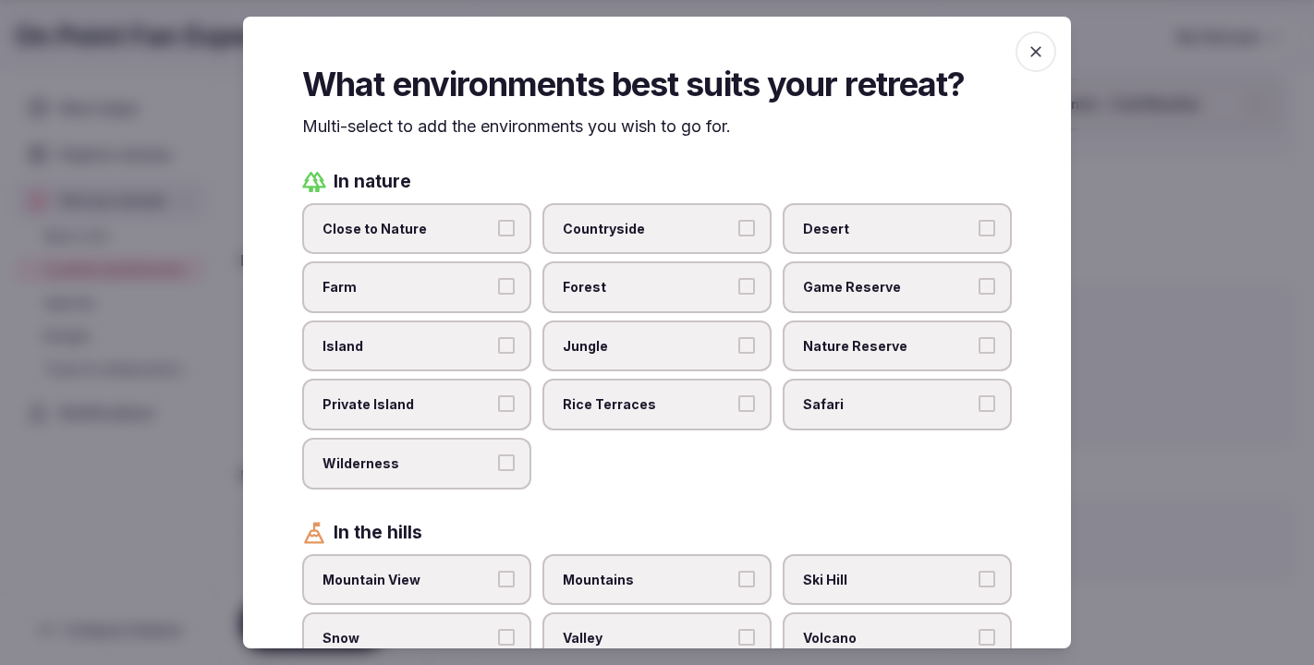
click at [503, 227] on button "Close to Nature" at bounding box center [506, 228] width 17 height 17
click at [506, 463] on button "Wilderness" at bounding box center [506, 463] width 17 height 17
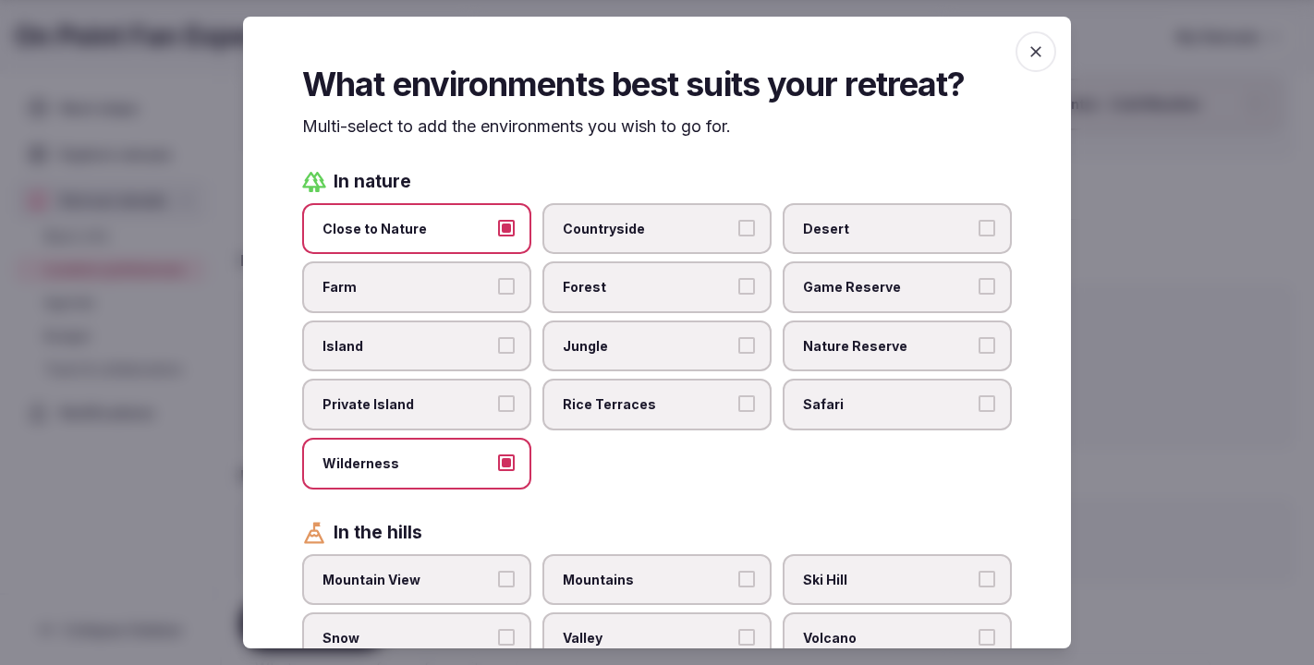
click at [750, 226] on button "Countryside" at bounding box center [747, 228] width 17 height 17
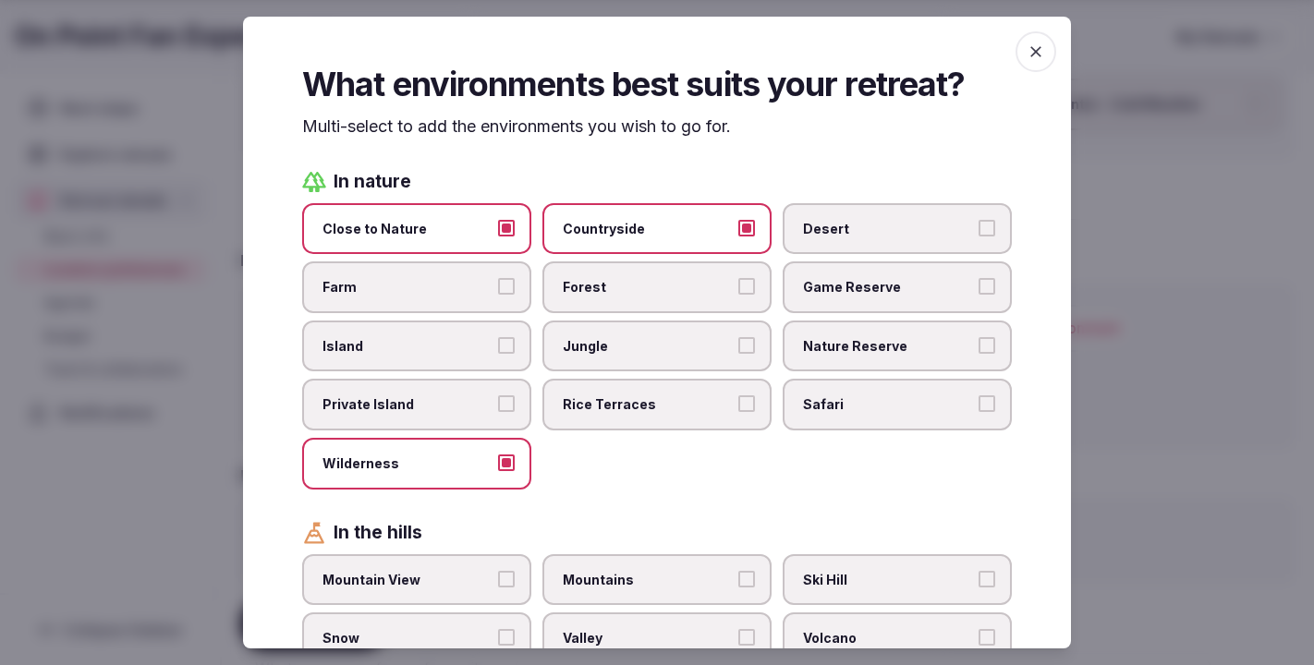
click at [504, 285] on button "Farm" at bounding box center [506, 286] width 17 height 17
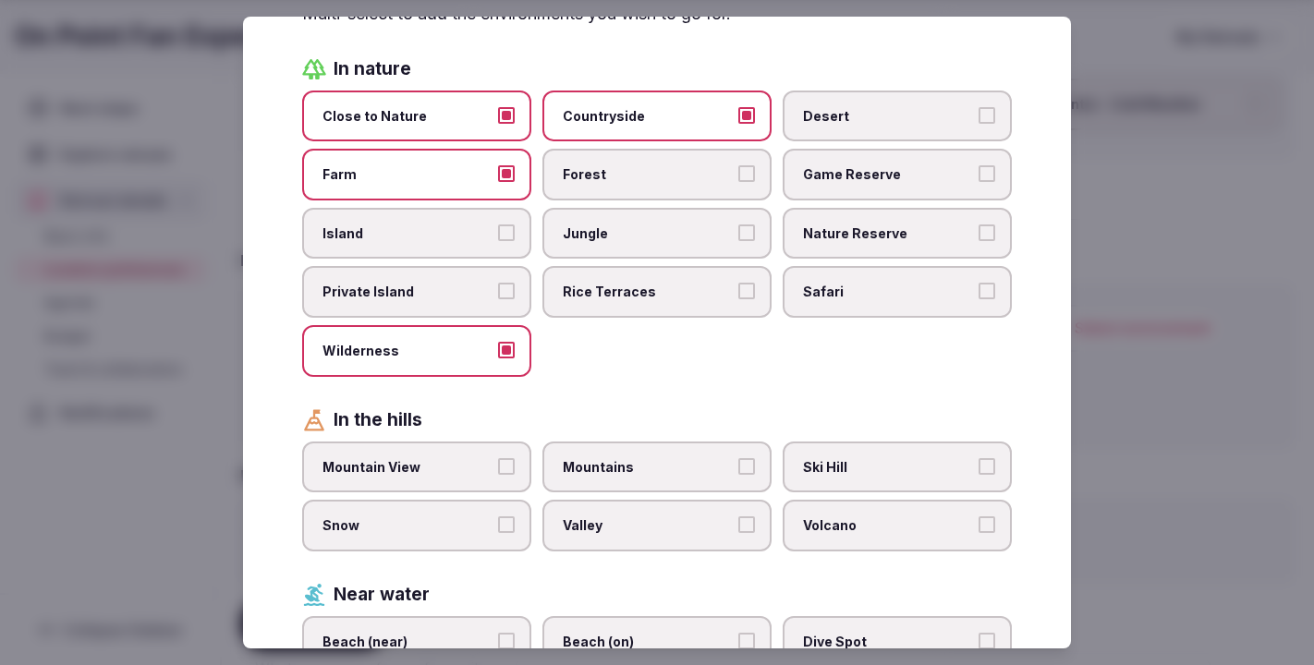
scroll to position [274, 0]
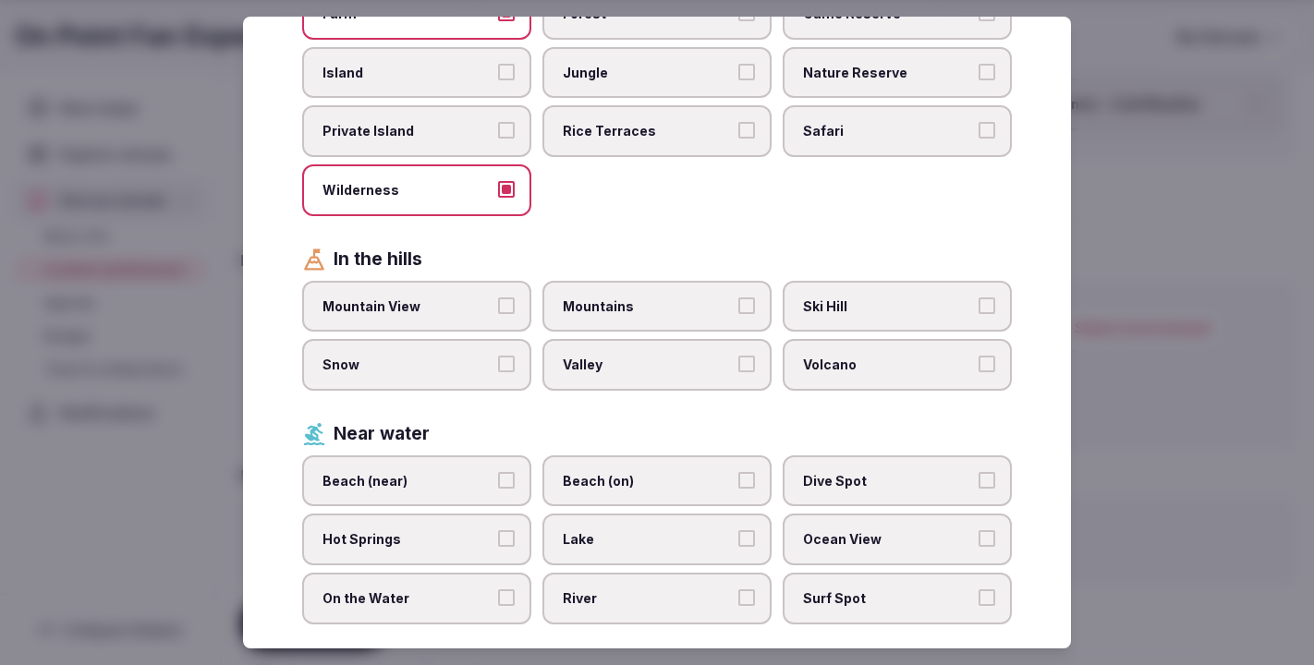
click at [504, 299] on button "Mountain View" at bounding box center [506, 306] width 17 height 17
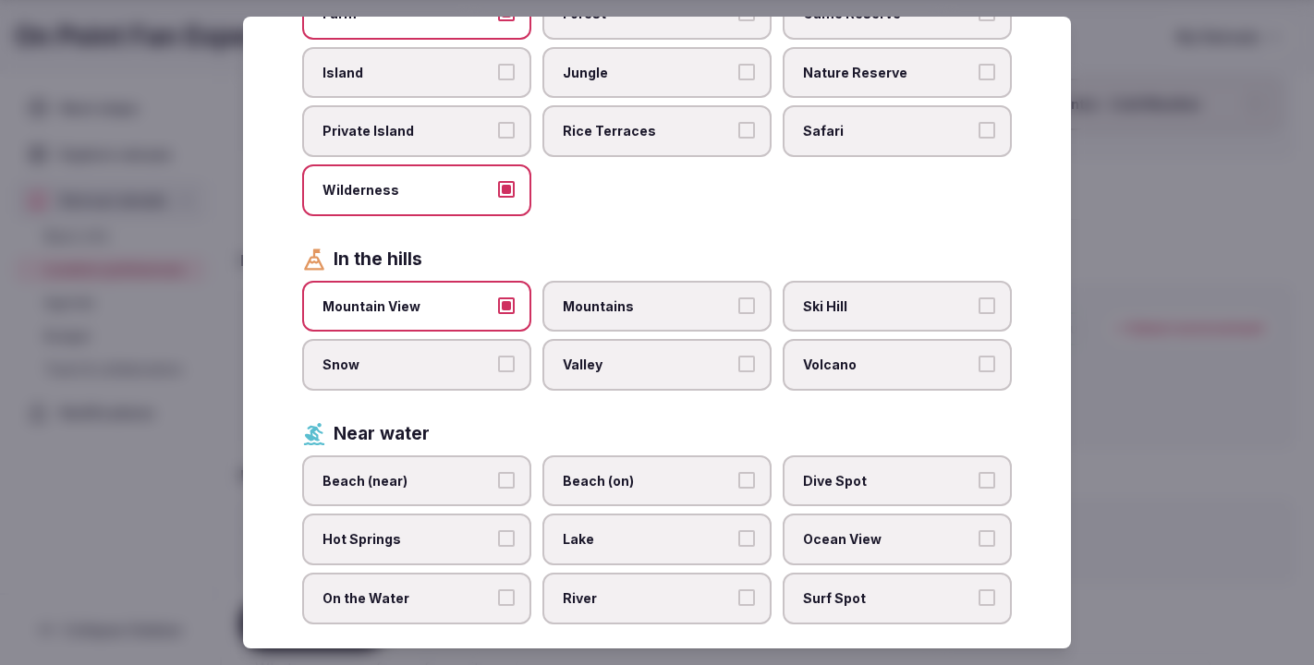
click at [751, 303] on button "Mountains" at bounding box center [747, 306] width 17 height 17
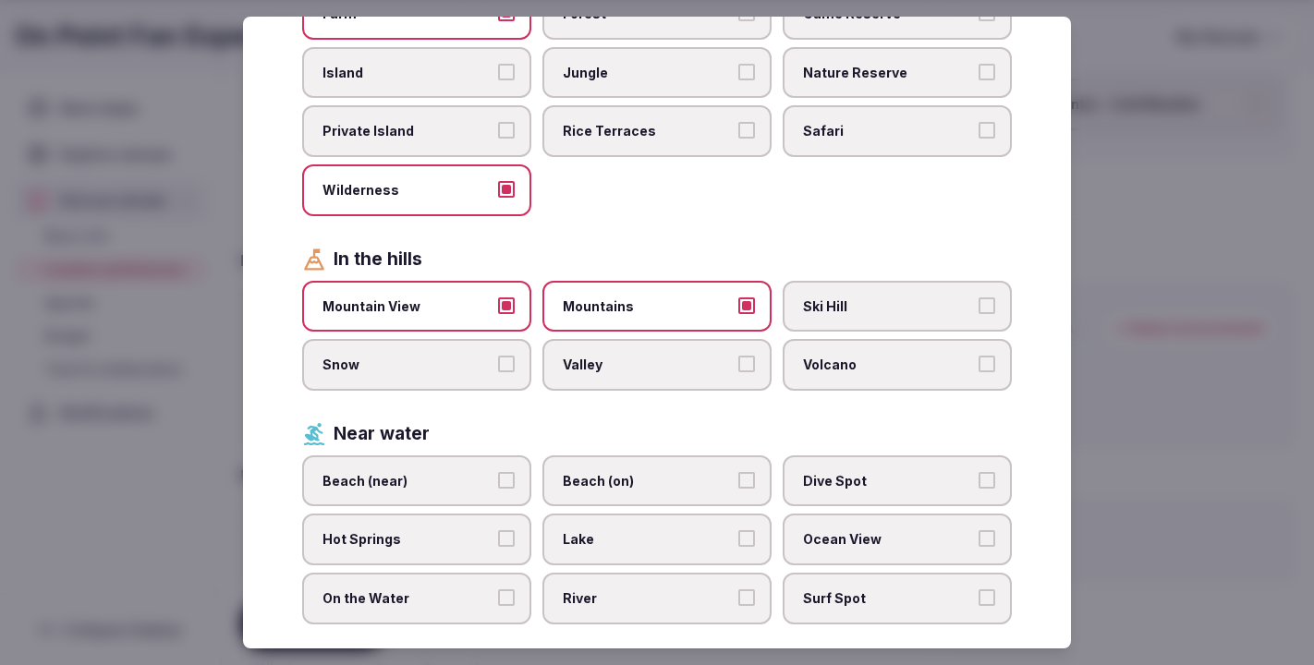
click at [747, 361] on button "Valley" at bounding box center [747, 364] width 17 height 17
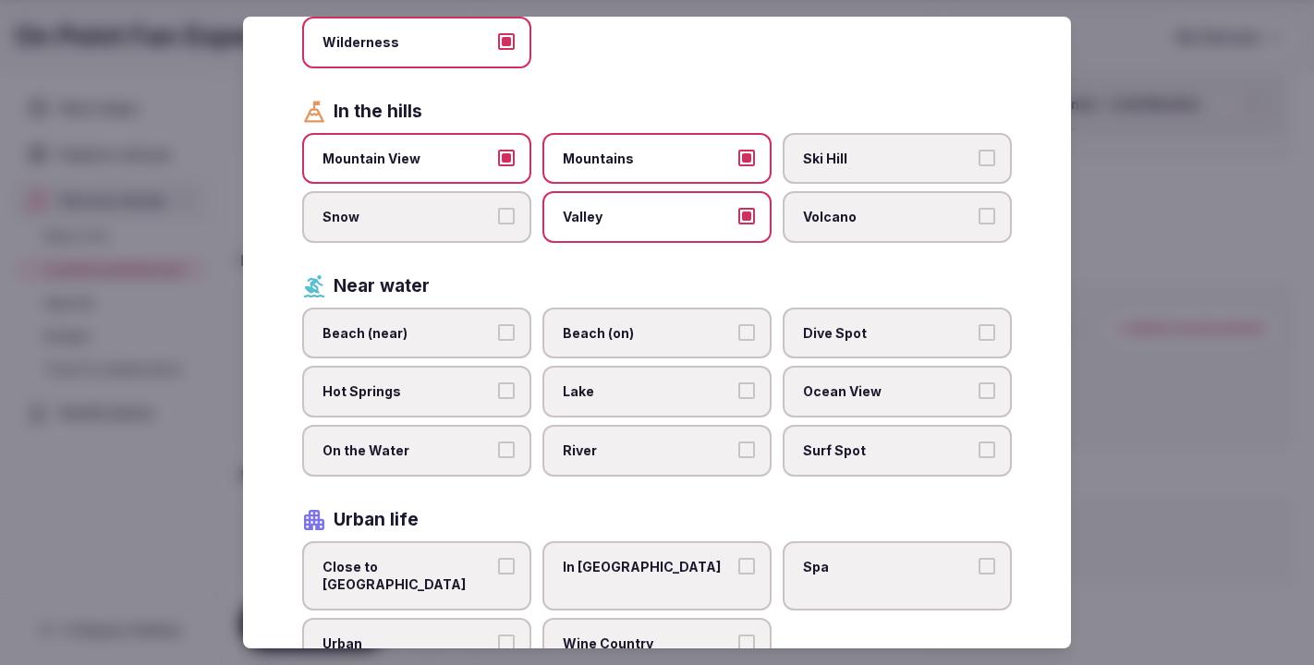
scroll to position [437, 0]
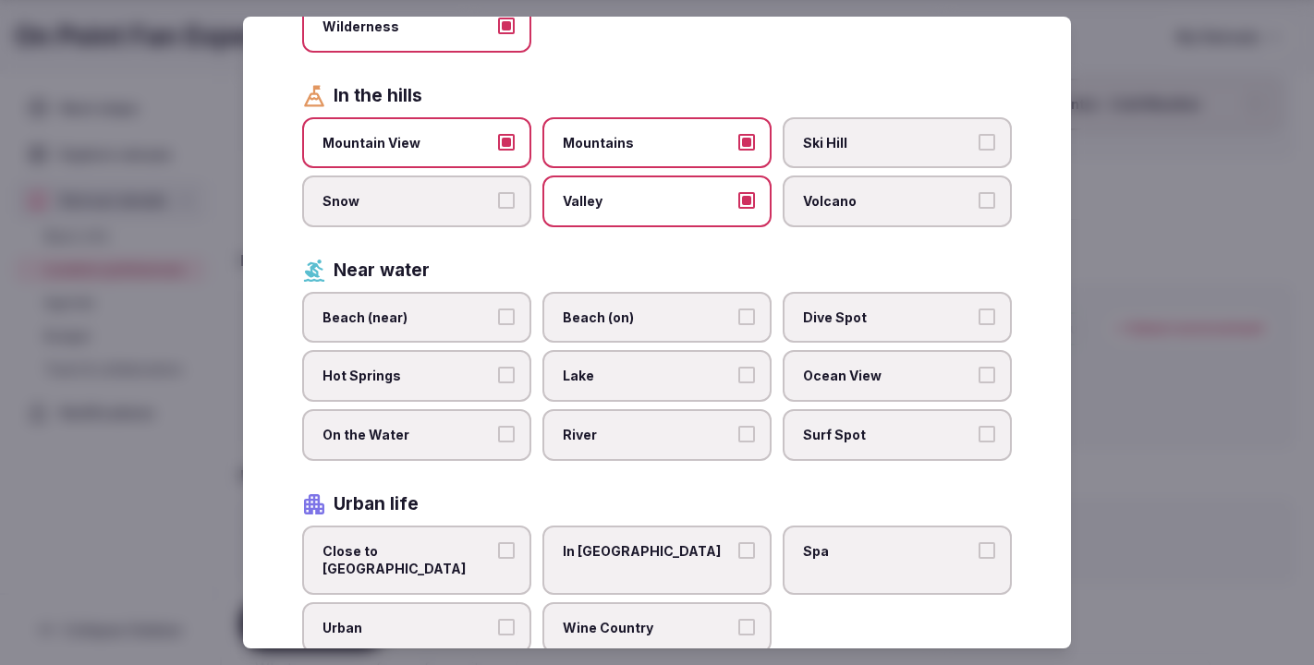
click at [505, 311] on button "Beach (near)" at bounding box center [506, 317] width 17 height 17
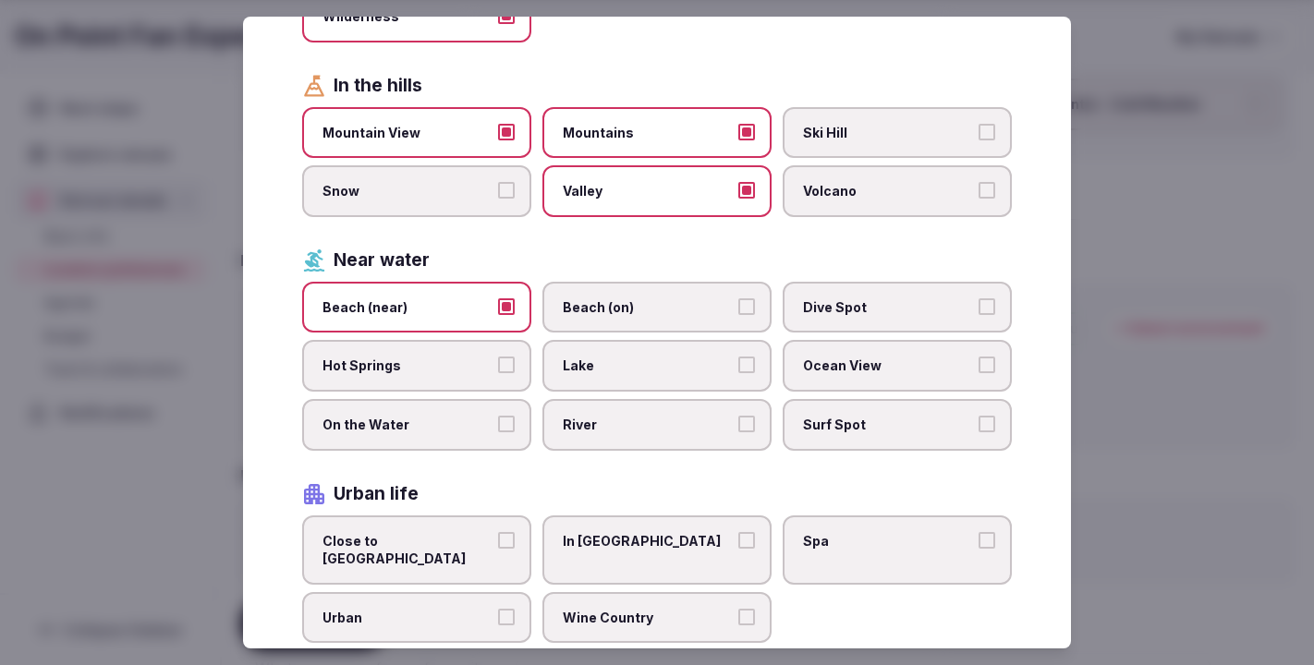
scroll to position [446, 0]
click at [510, 359] on button "Hot Springs" at bounding box center [506, 366] width 17 height 17
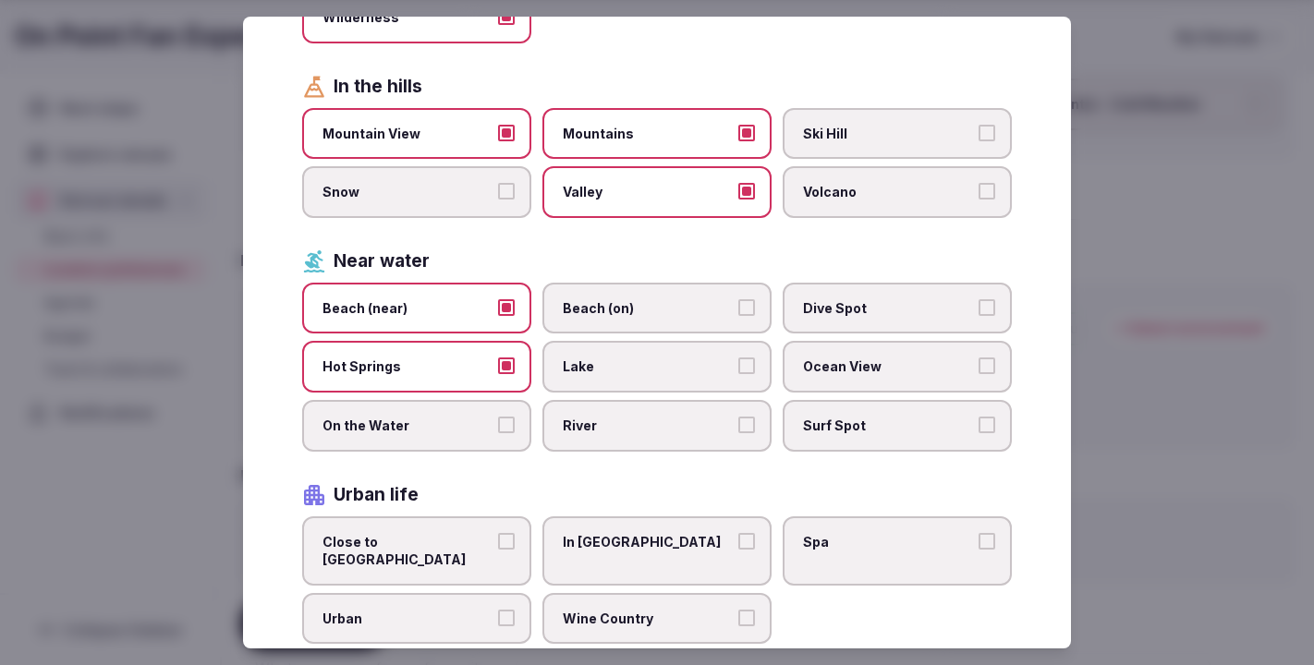
click at [751, 300] on button "Beach (on)" at bounding box center [747, 307] width 17 height 17
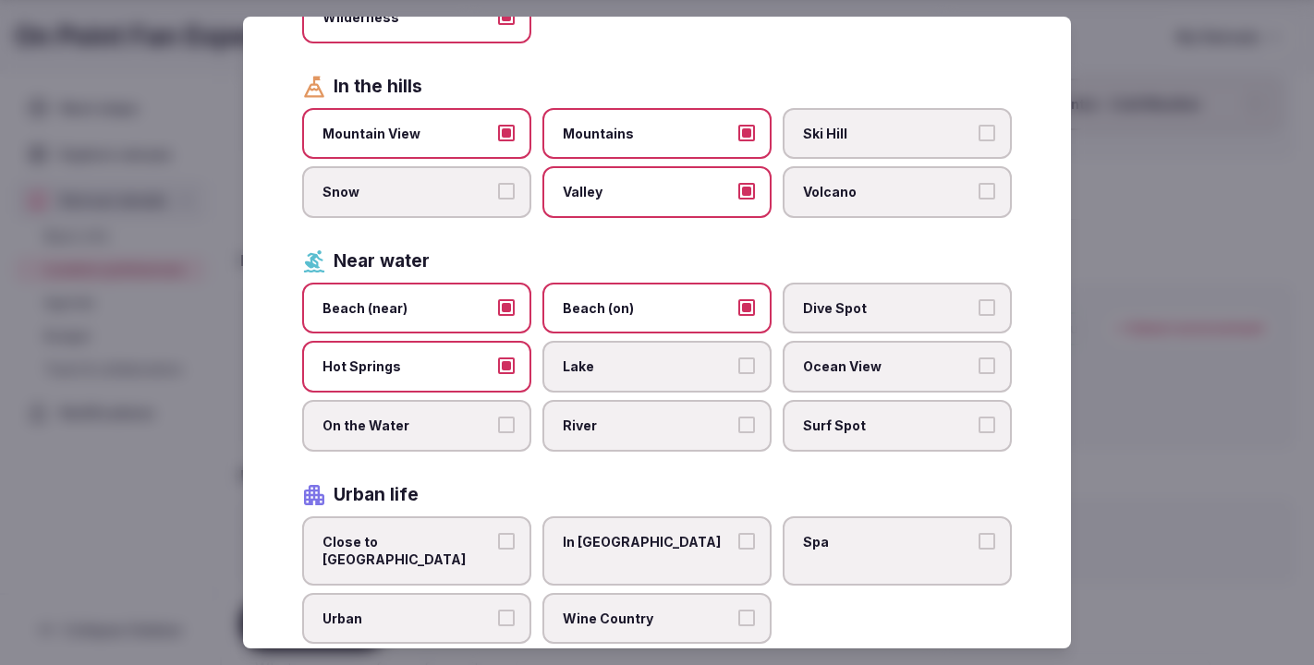
click at [747, 358] on button "Lake" at bounding box center [747, 366] width 17 height 17
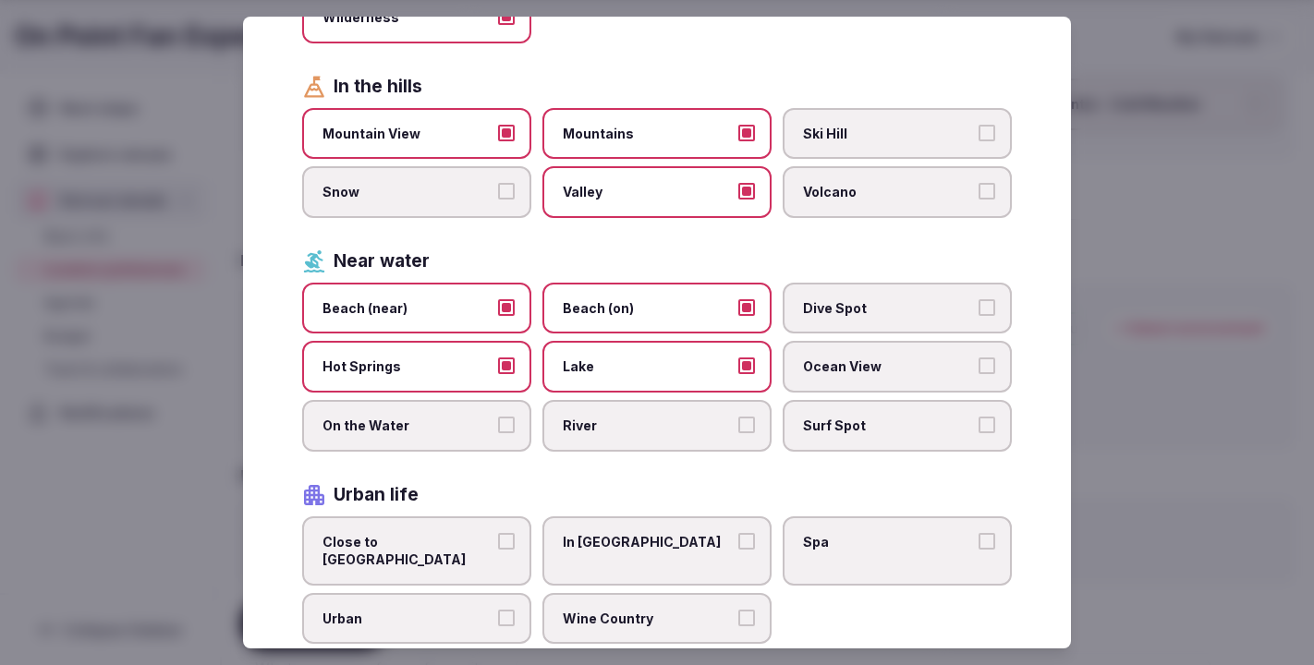
click at [747, 424] on button "River" at bounding box center [747, 425] width 17 height 17
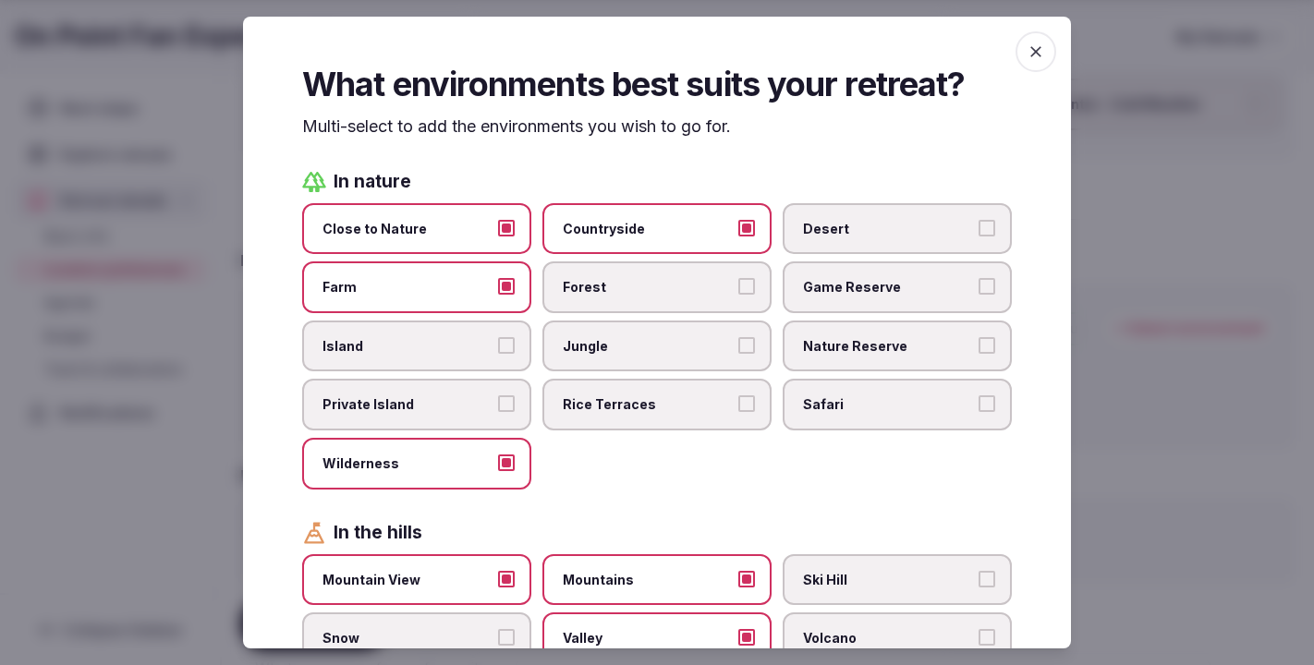
scroll to position [0, 0]
click at [1045, 55] on span "button" at bounding box center [1036, 51] width 41 height 41
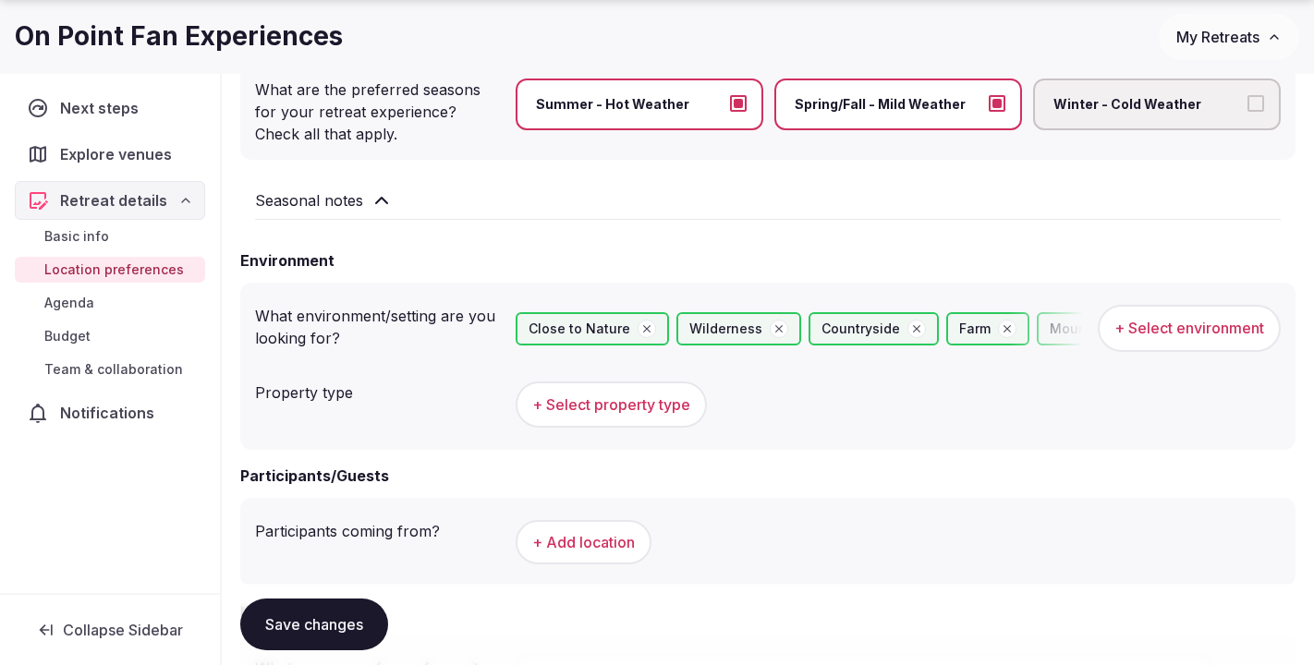
click at [632, 404] on span "+ Select property type" at bounding box center [611, 405] width 158 height 20
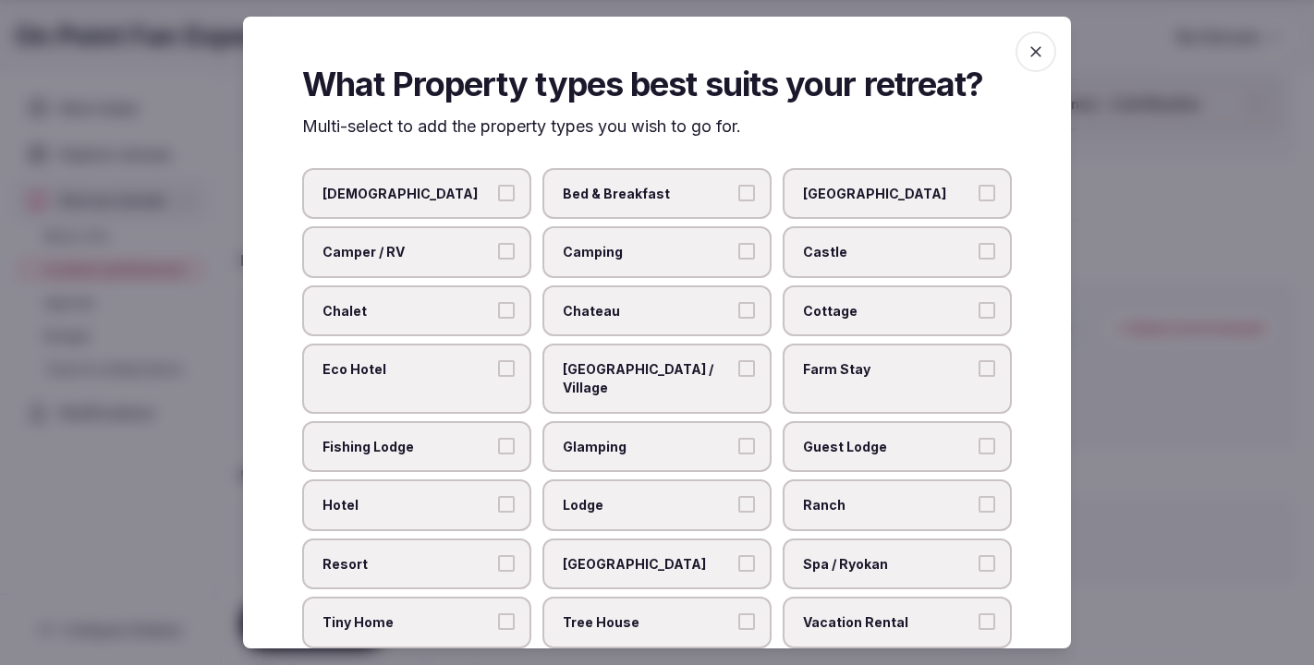
click at [984, 438] on button "Guest Lodge" at bounding box center [987, 446] width 17 height 17
click at [750, 364] on button "Eco Lodge / Village" at bounding box center [747, 368] width 17 height 17
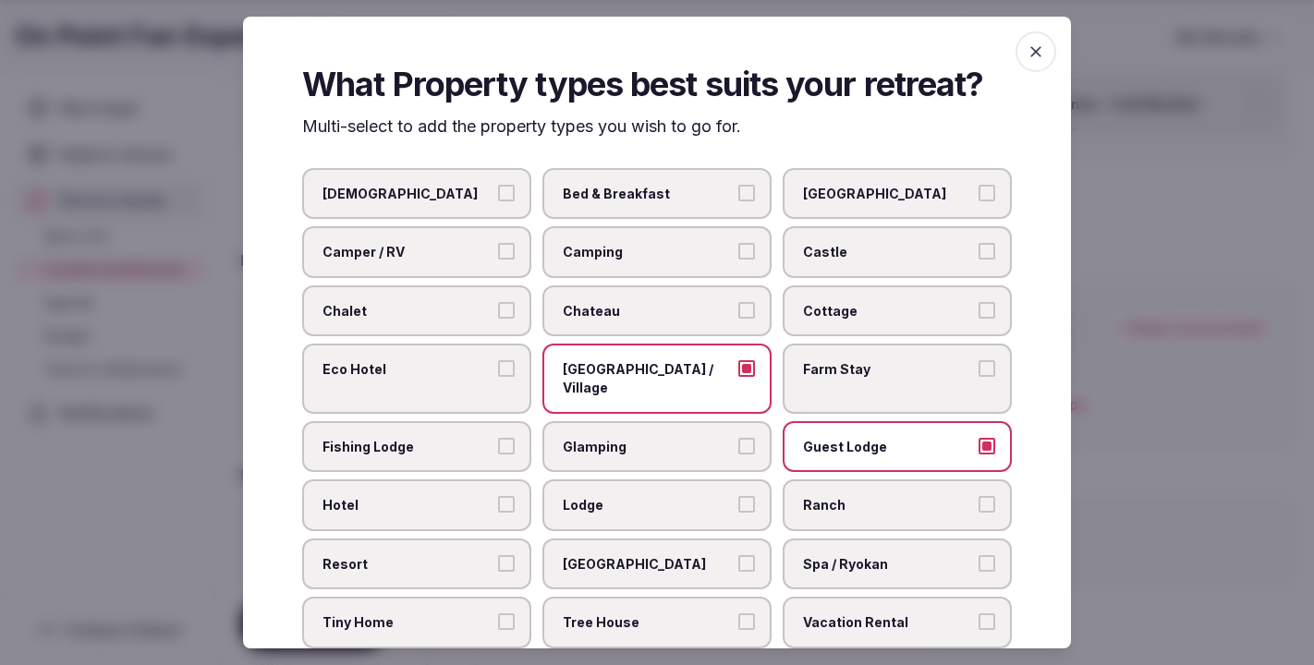
click at [512, 366] on button "Eco Hotel" at bounding box center [506, 368] width 17 height 17
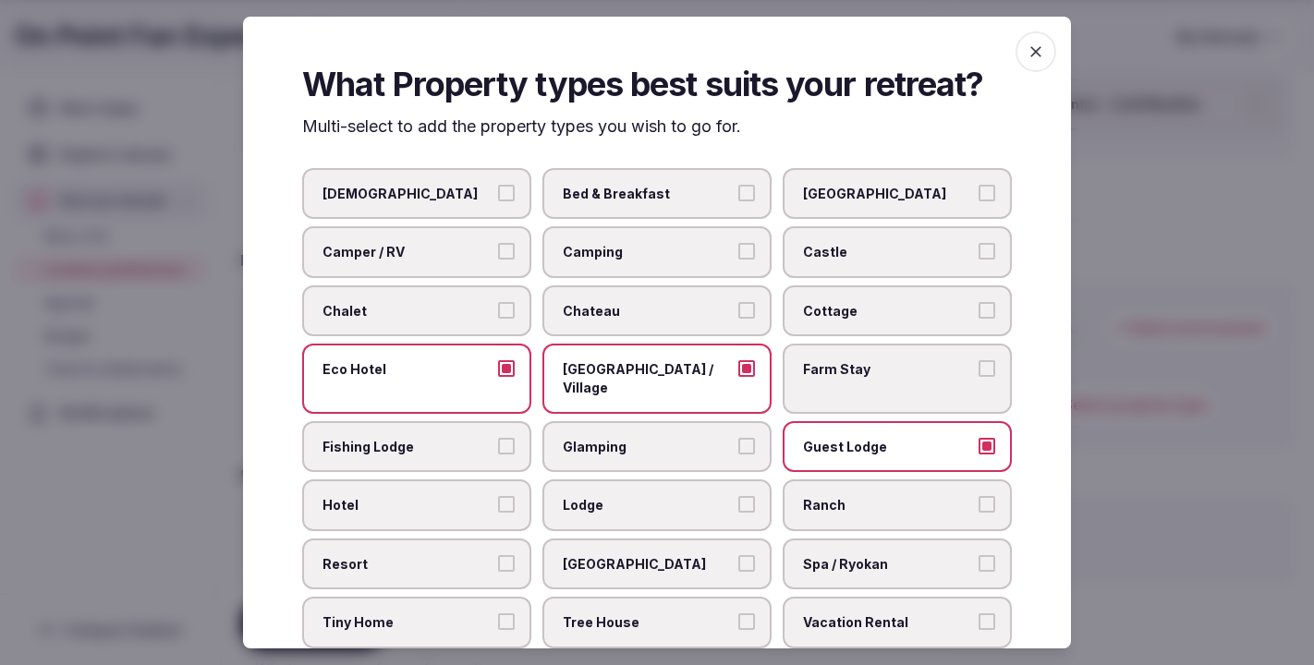
click at [746, 496] on button "Lodge" at bounding box center [747, 504] width 17 height 17
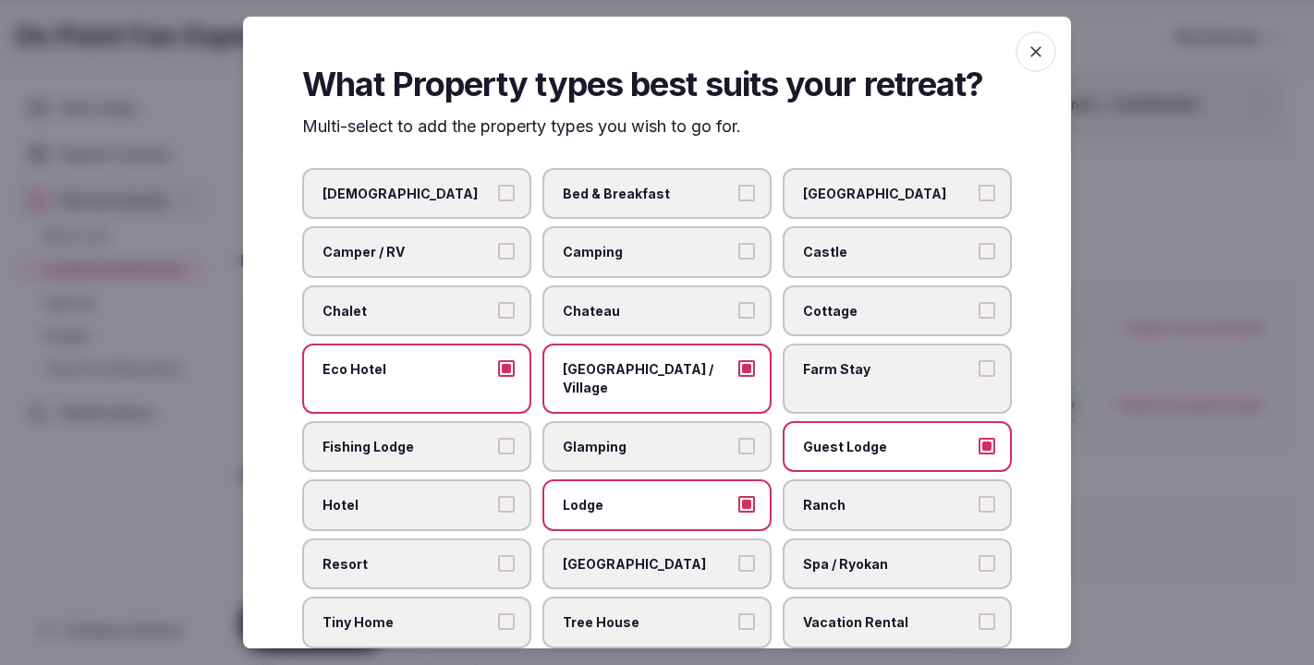
click at [991, 496] on button "Ranch" at bounding box center [987, 504] width 17 height 17
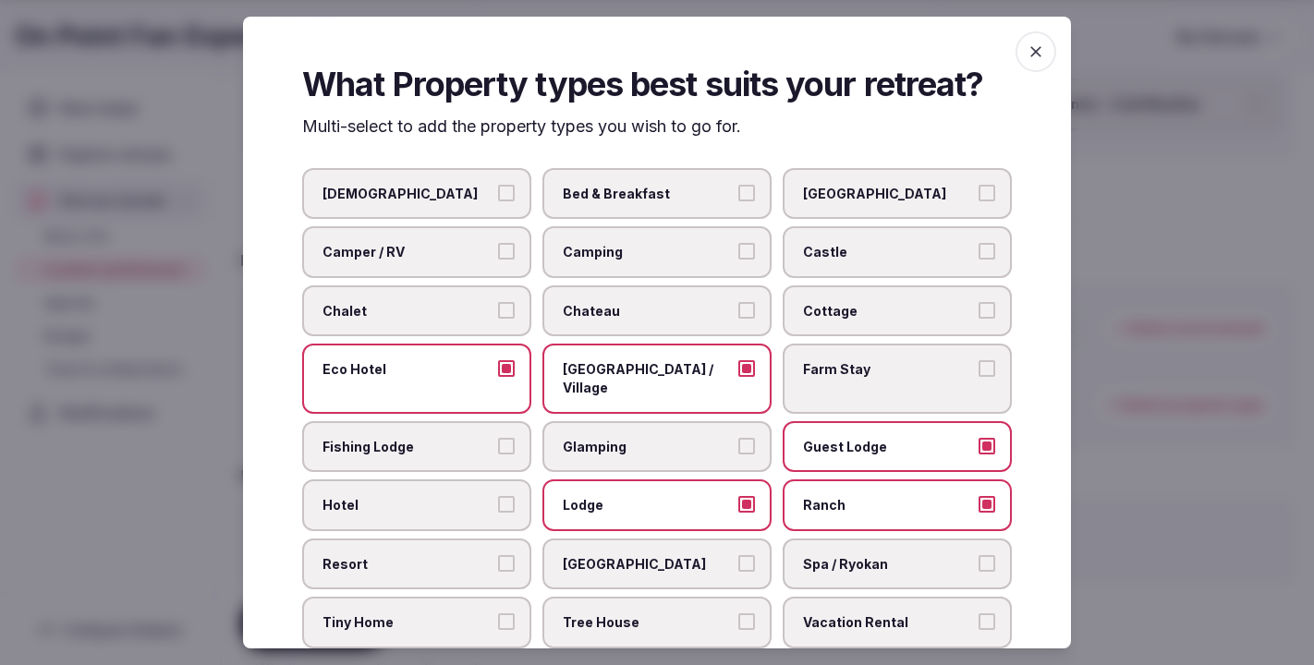
click at [750, 555] on button "Retreat Center" at bounding box center [747, 563] width 17 height 17
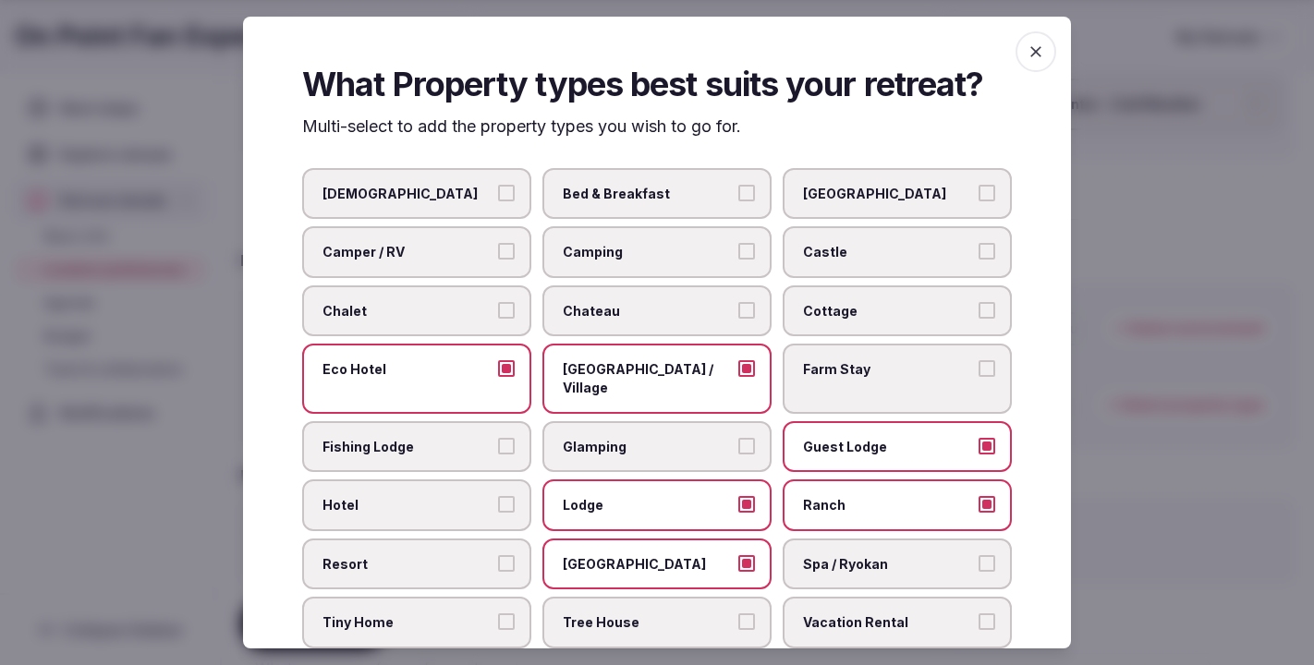
click at [504, 555] on button "Resort" at bounding box center [506, 563] width 17 height 17
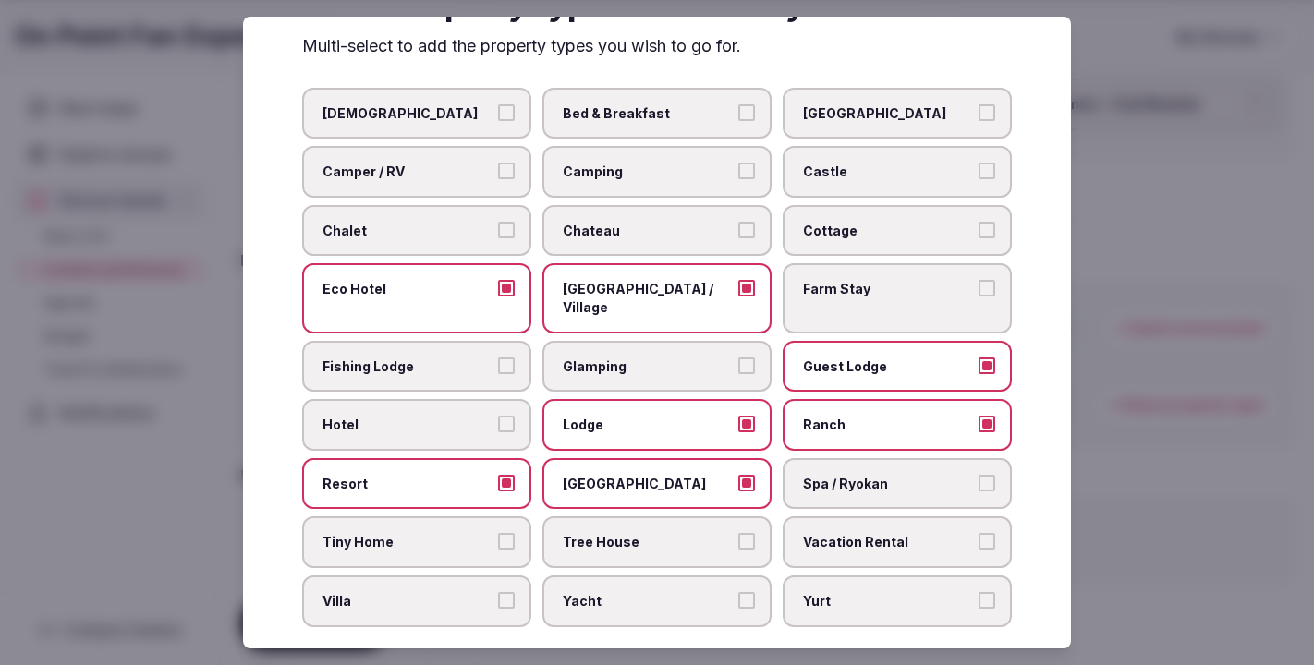
scroll to position [79, 0]
click at [984, 593] on button "Yurt" at bounding box center [987, 601] width 17 height 17
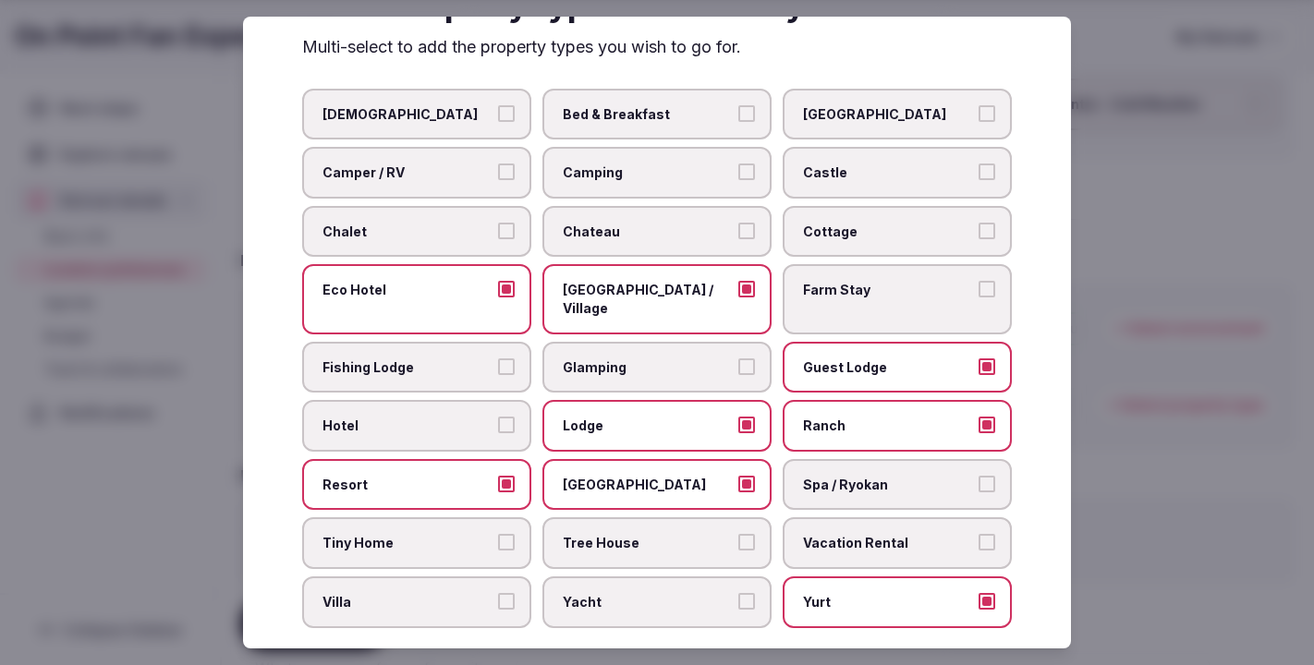
click at [749, 116] on button "Bed & Breakfast" at bounding box center [747, 113] width 17 height 17
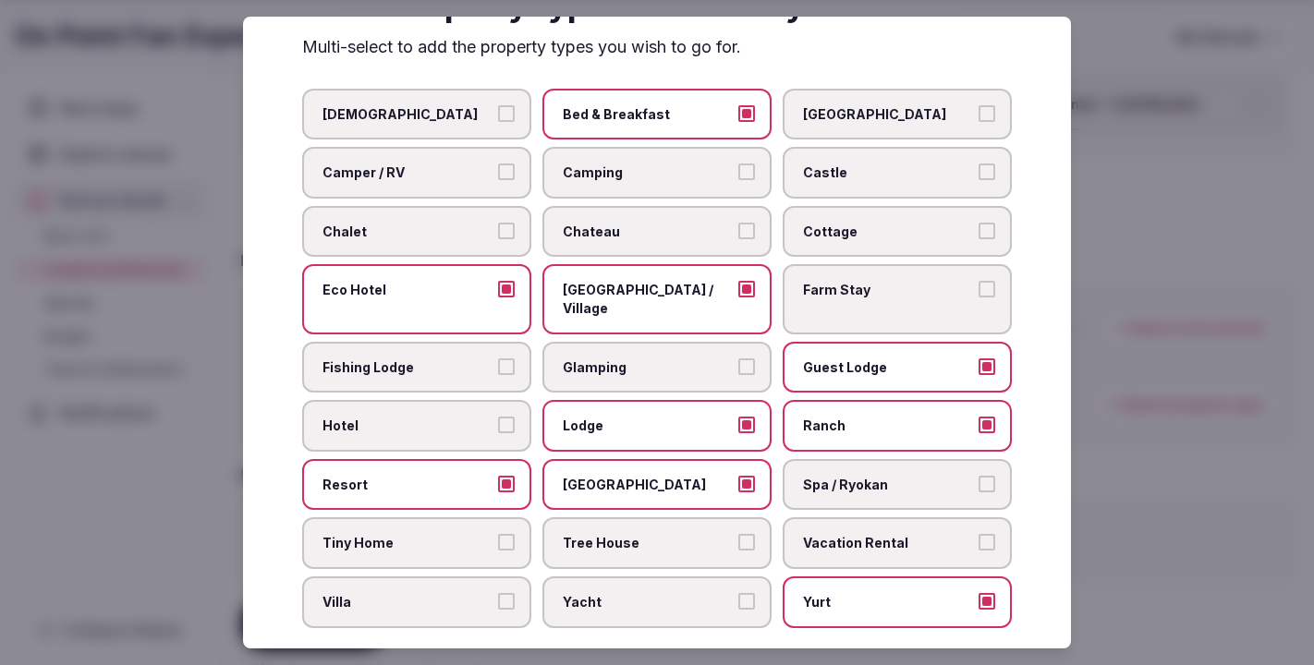
click at [749, 116] on button "Bed & Breakfast" at bounding box center [747, 113] width 17 height 17
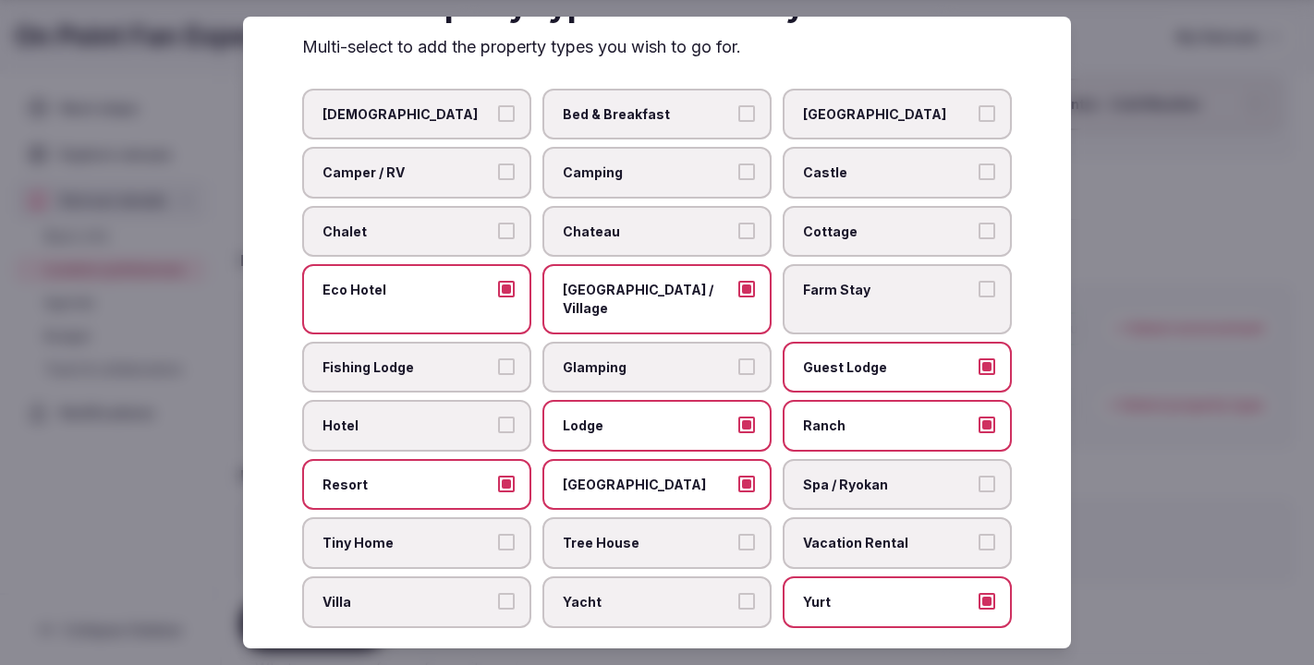
click at [986, 110] on button "Boutique Hotel" at bounding box center [987, 113] width 17 height 17
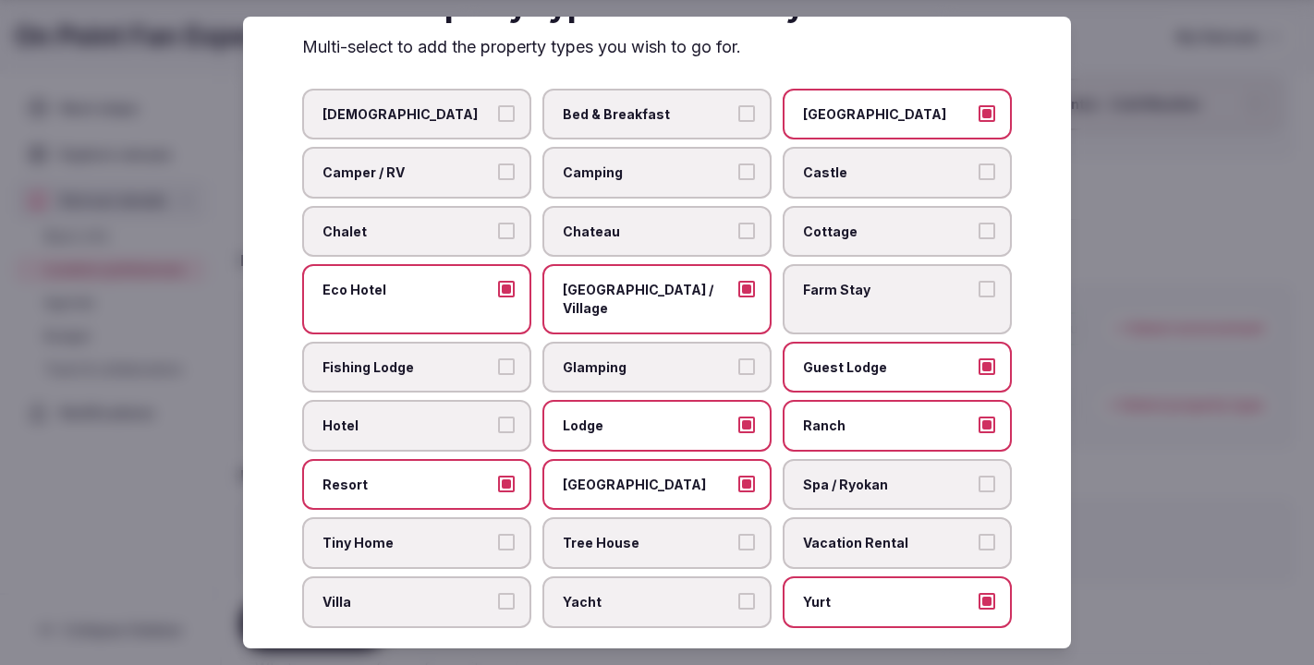
click at [506, 359] on button "Fishing Lodge" at bounding box center [506, 367] width 17 height 17
click at [750, 359] on button "Glamping" at bounding box center [747, 367] width 17 height 17
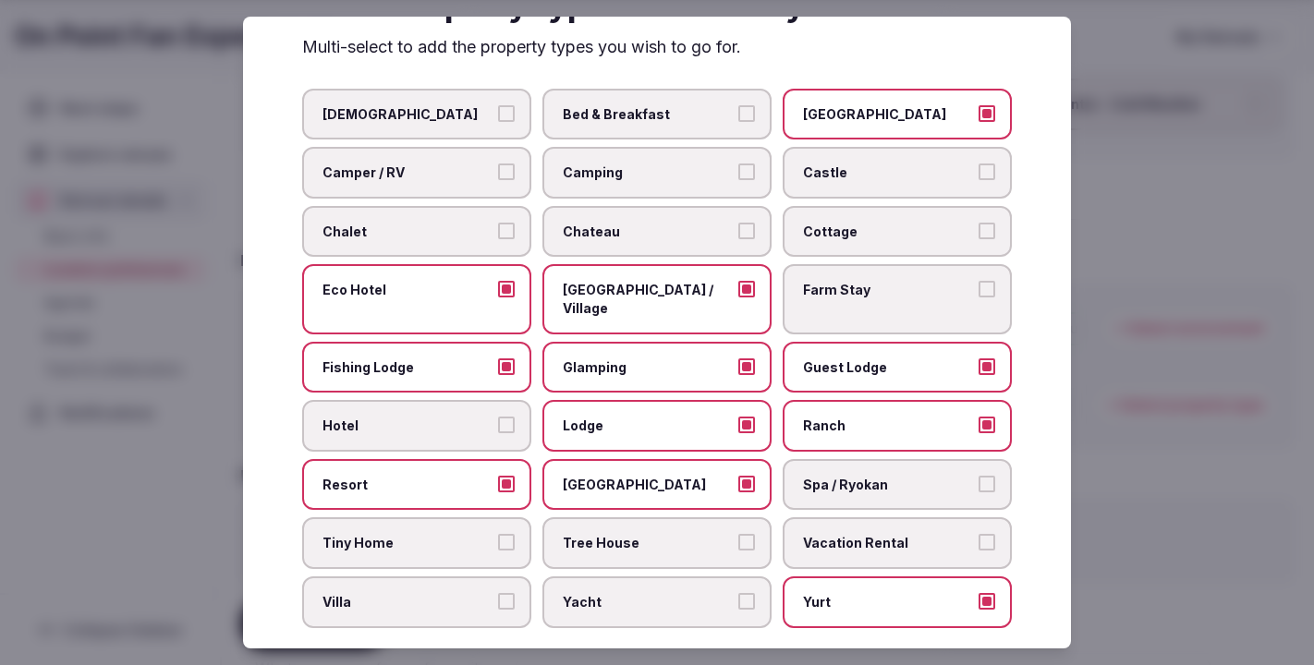
click at [502, 417] on button "Hotel" at bounding box center [506, 425] width 17 height 17
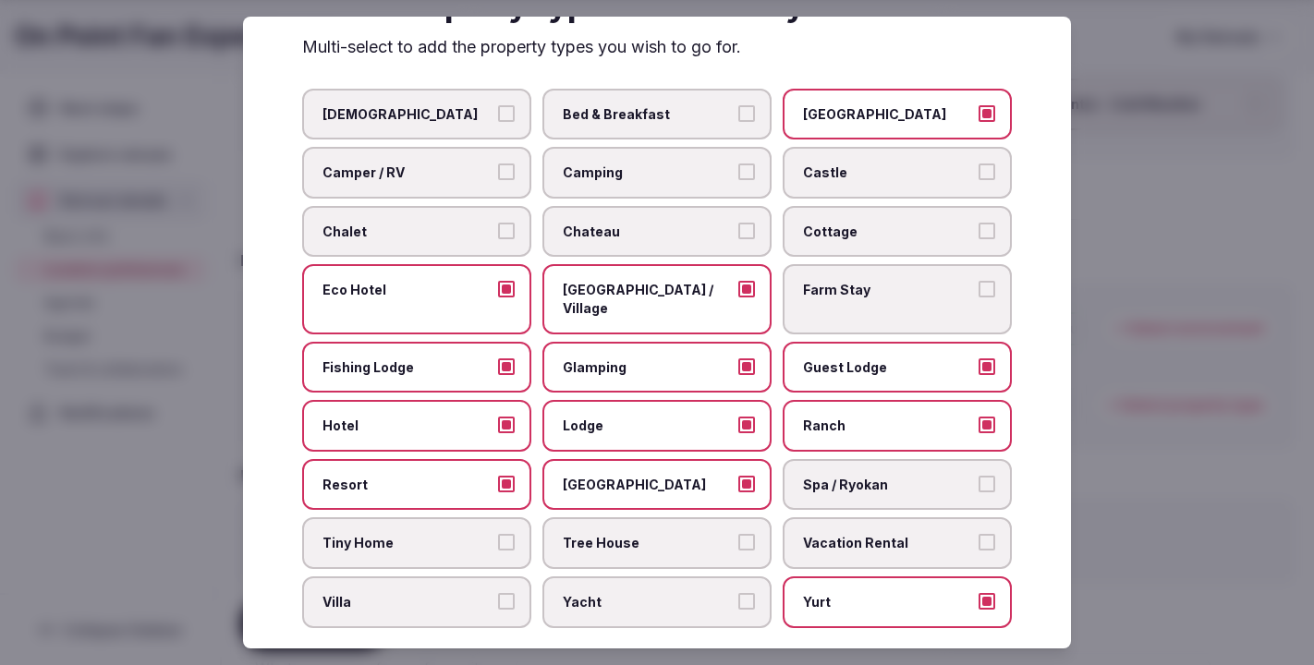
click at [983, 476] on button "Spa / Ryokan" at bounding box center [987, 484] width 17 height 17
click at [1158, 293] on div at bounding box center [657, 332] width 1314 height 665
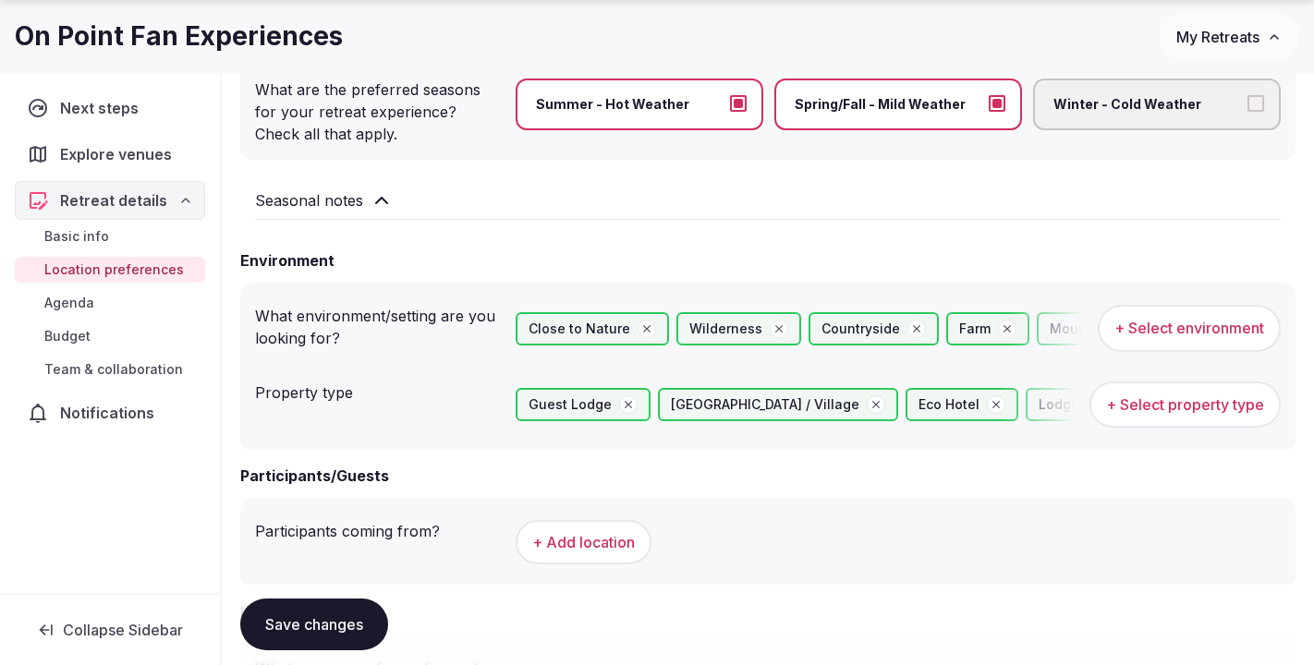
click at [584, 543] on button "+ Add location" at bounding box center [584, 542] width 136 height 44
click at [818, 538] on input "text" at bounding box center [796, 553] width 560 height 37
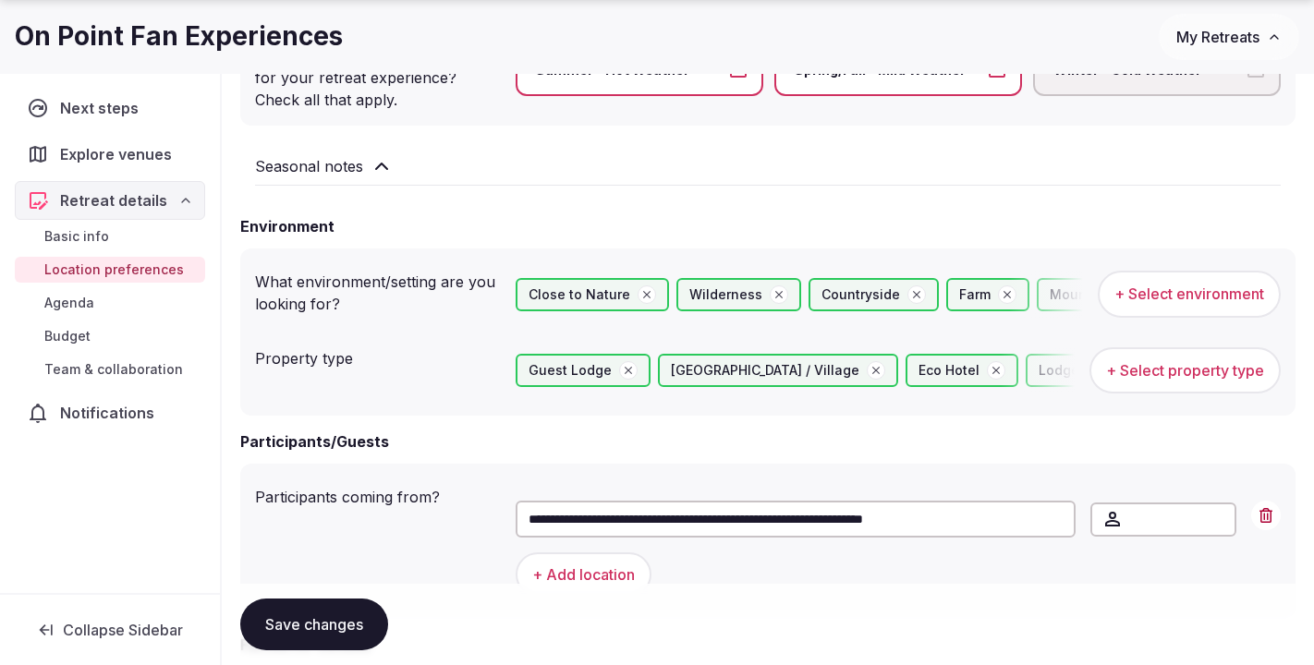
scroll to position [1166, 0]
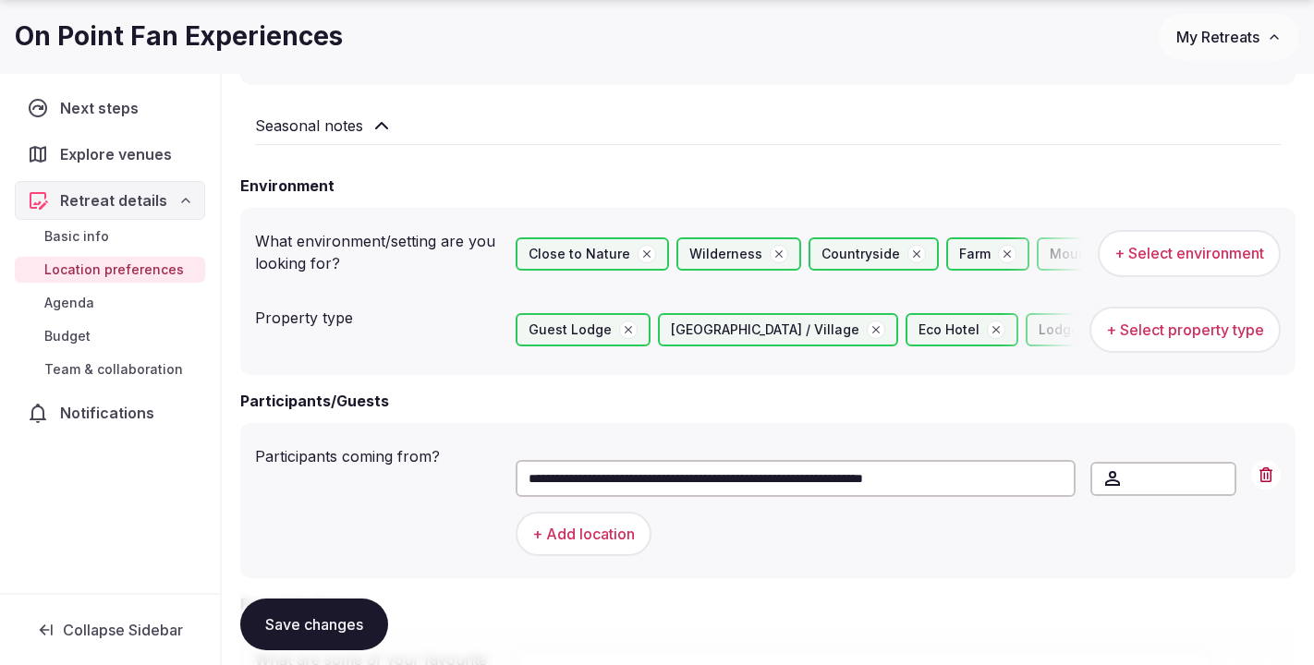
type input "**********"
drag, startPoint x: 1131, startPoint y: 479, endPoint x: 1028, endPoint y: 473, distance: 103.7
click at [1026, 473] on div "**********" at bounding box center [899, 478] width 766 height 37
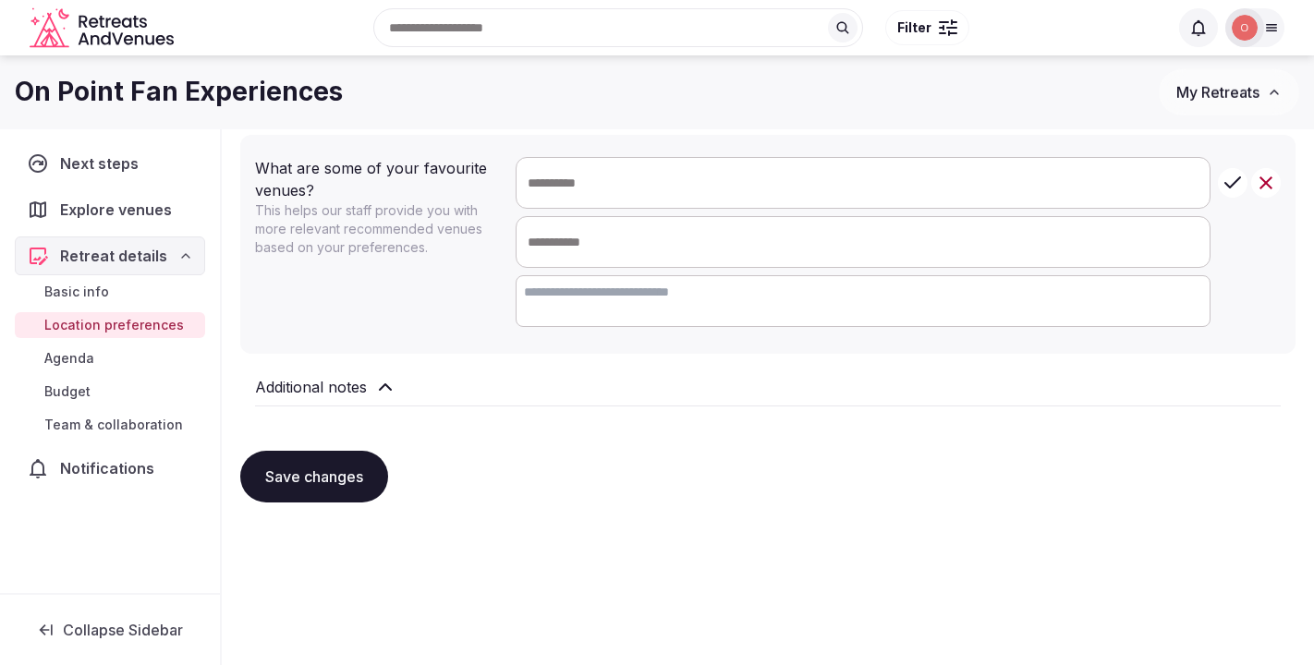
scroll to position [1656, 0]
type input "**"
click at [329, 479] on button "Save changes" at bounding box center [314, 478] width 148 height 52
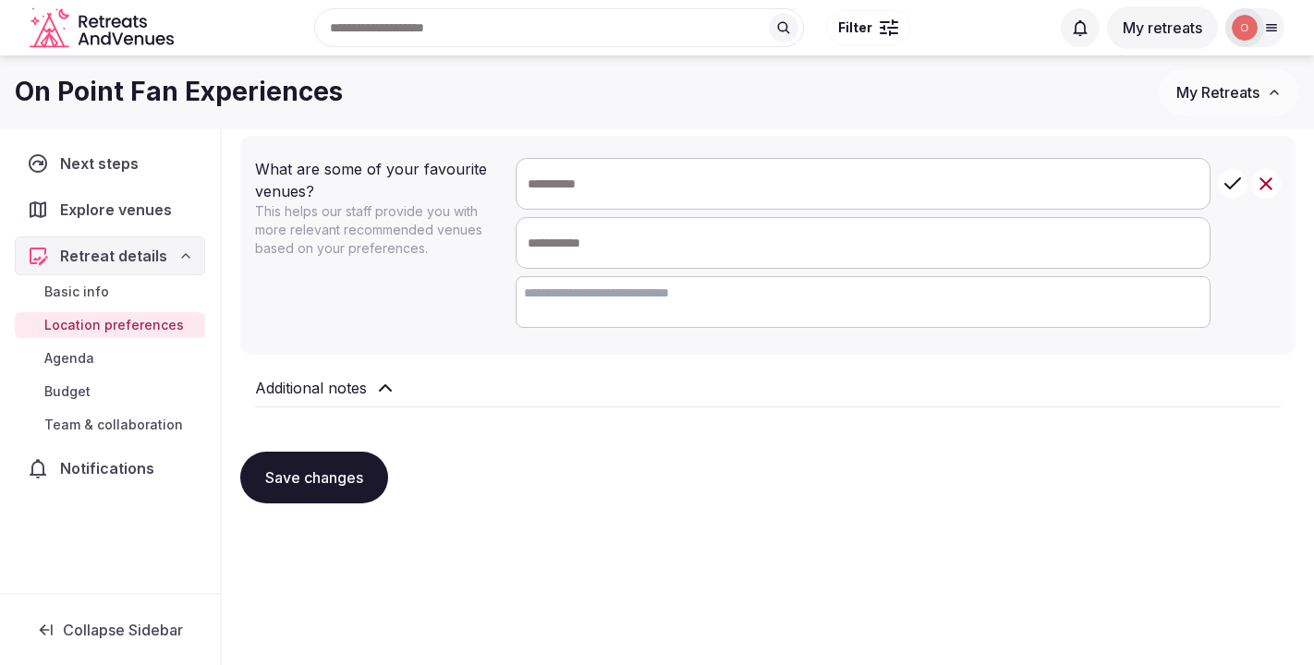
click at [77, 393] on span "Budget" at bounding box center [67, 392] width 46 height 18
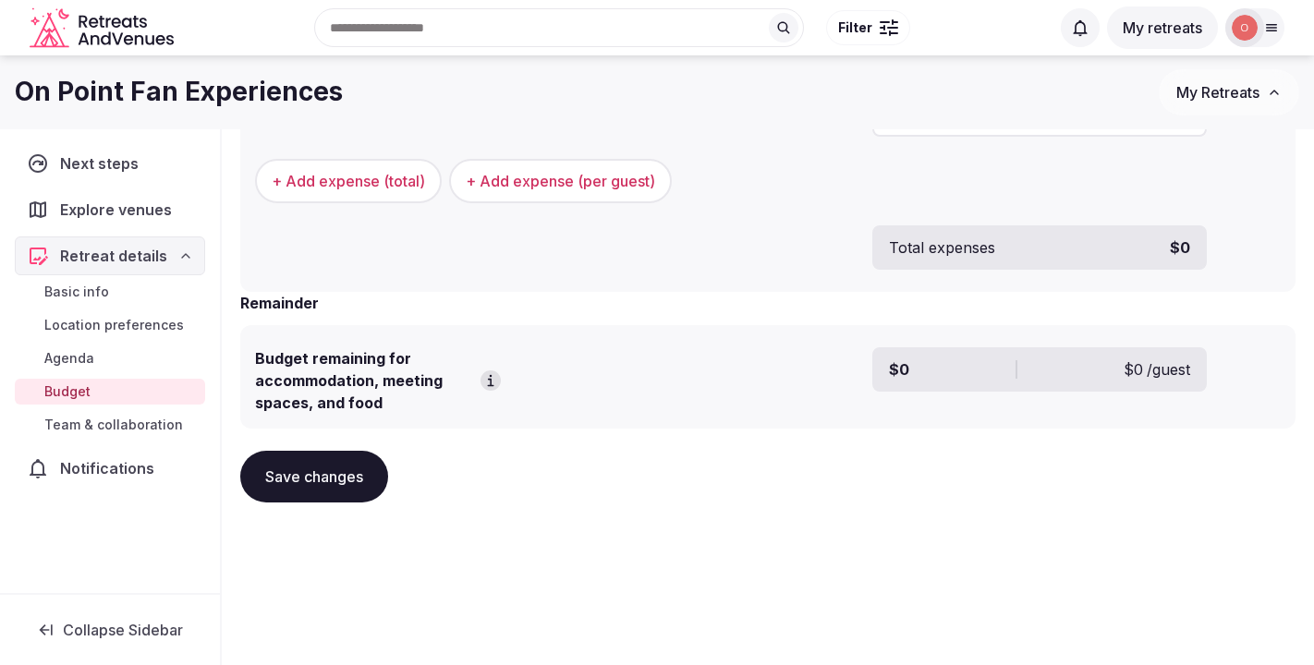
scroll to position [63, 0]
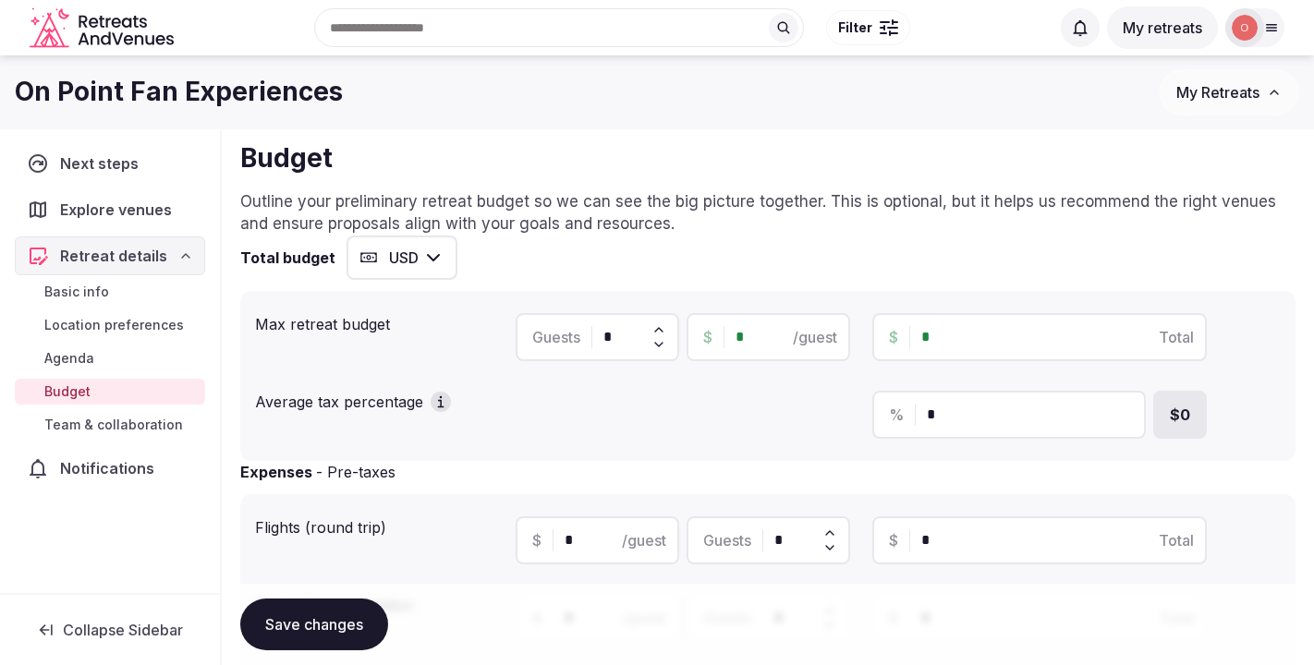
click at [658, 328] on icon at bounding box center [658, 330] width 7 height 4
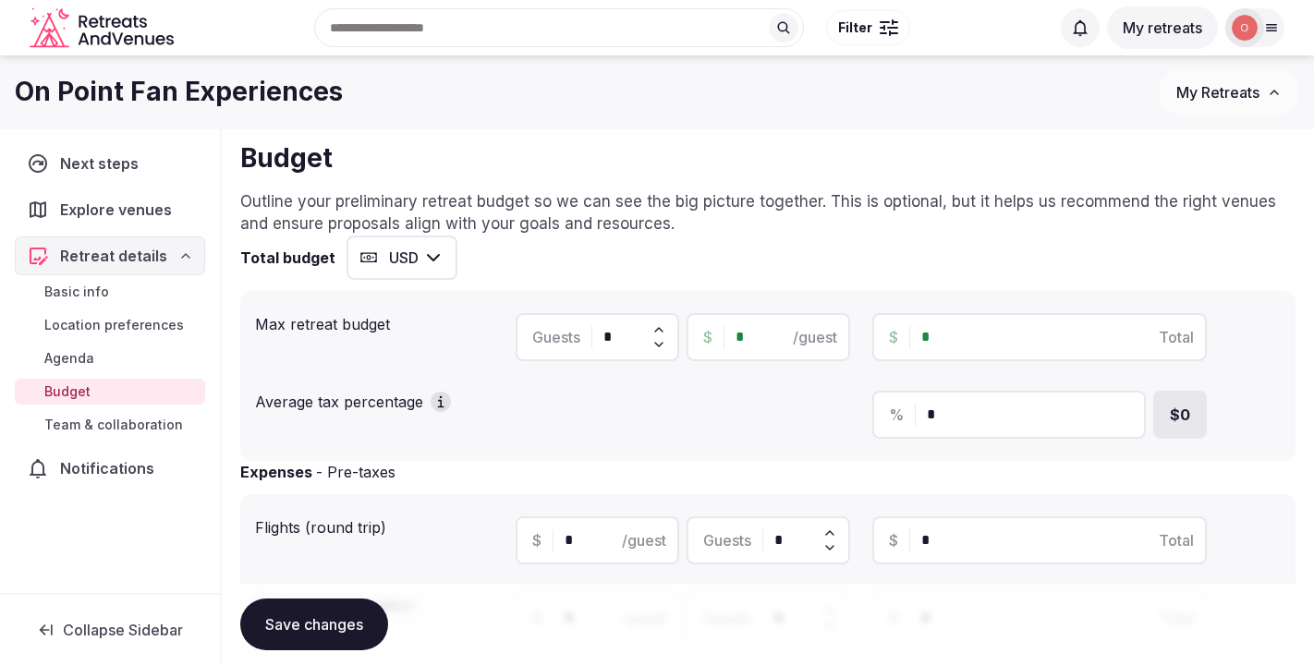
click at [658, 328] on icon at bounding box center [658, 330] width 7 height 4
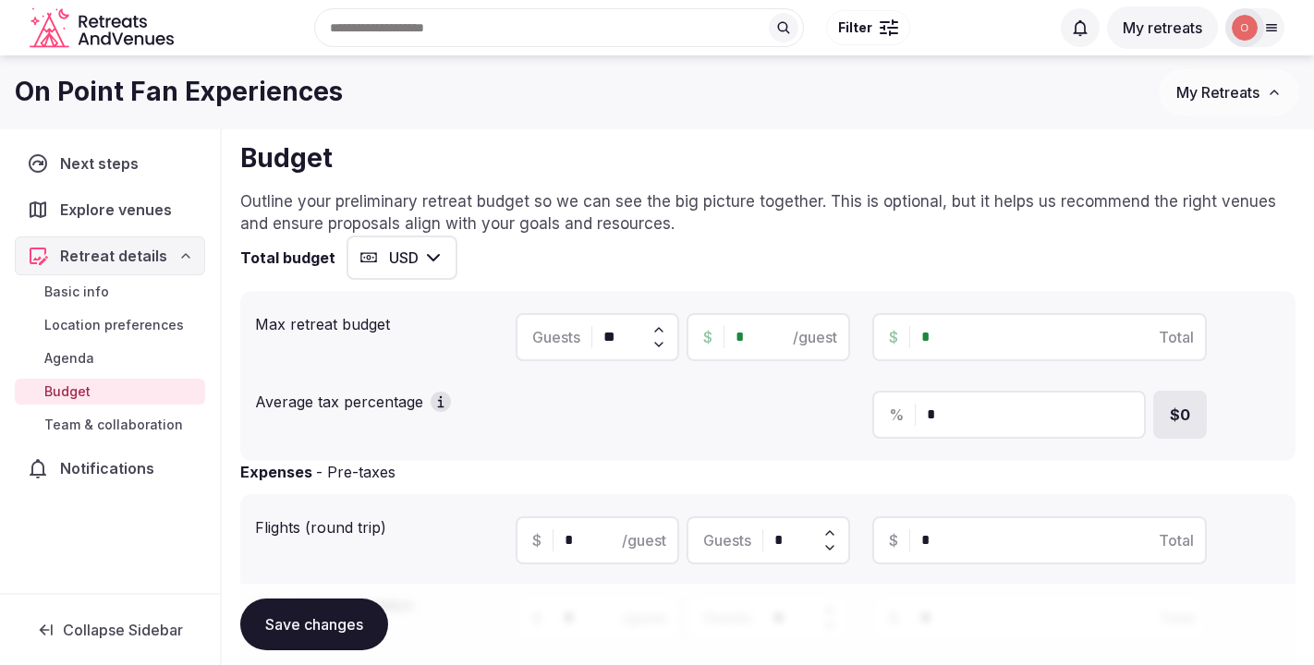
click at [658, 328] on icon at bounding box center [658, 330] width 7 height 4
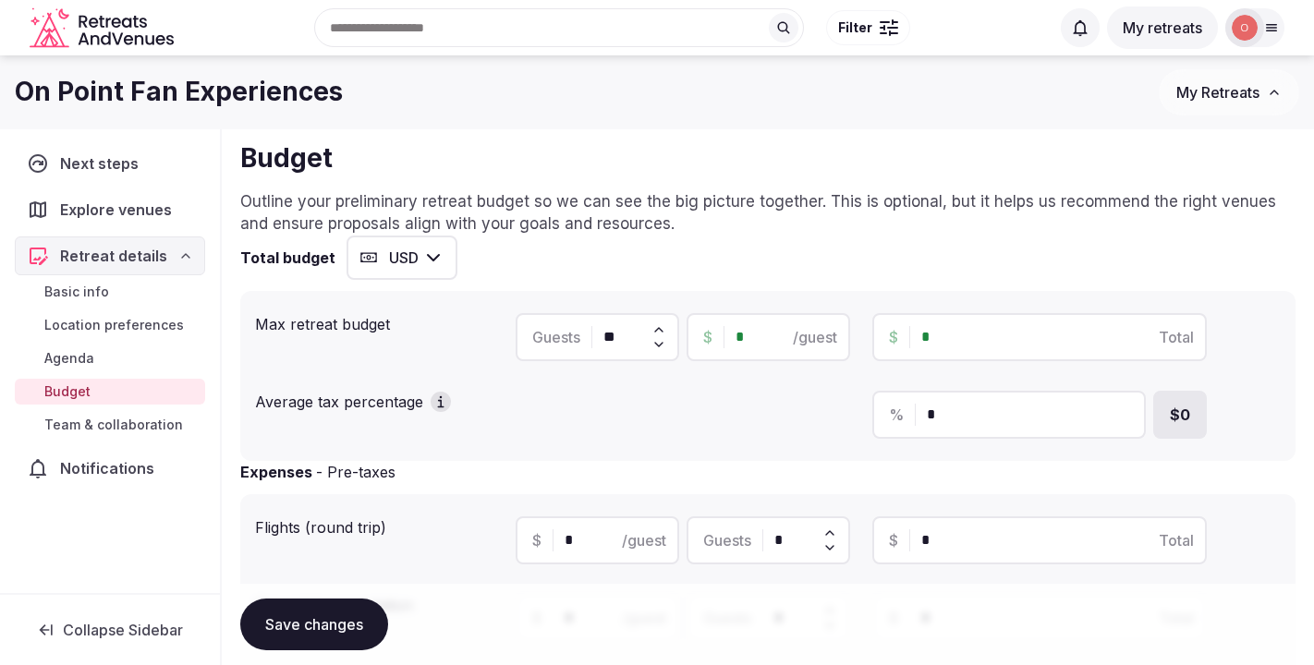
click at [658, 328] on icon at bounding box center [658, 330] width 7 height 4
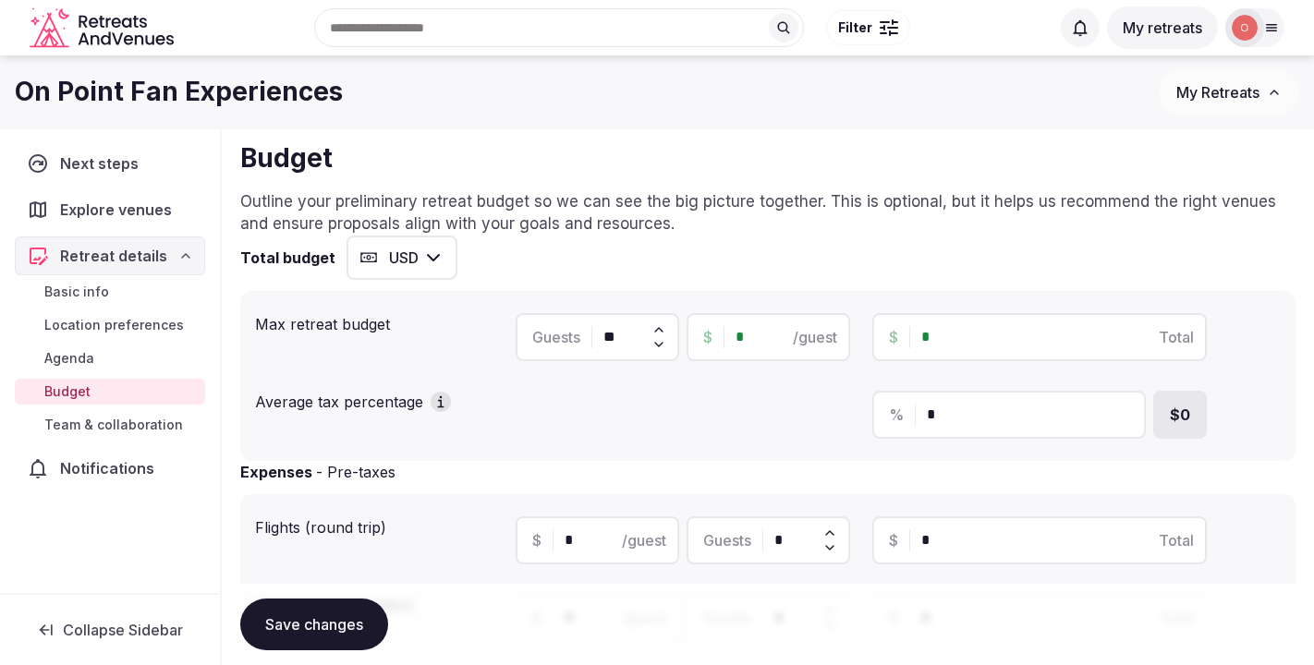
click at [658, 328] on icon at bounding box center [658, 330] width 7 height 4
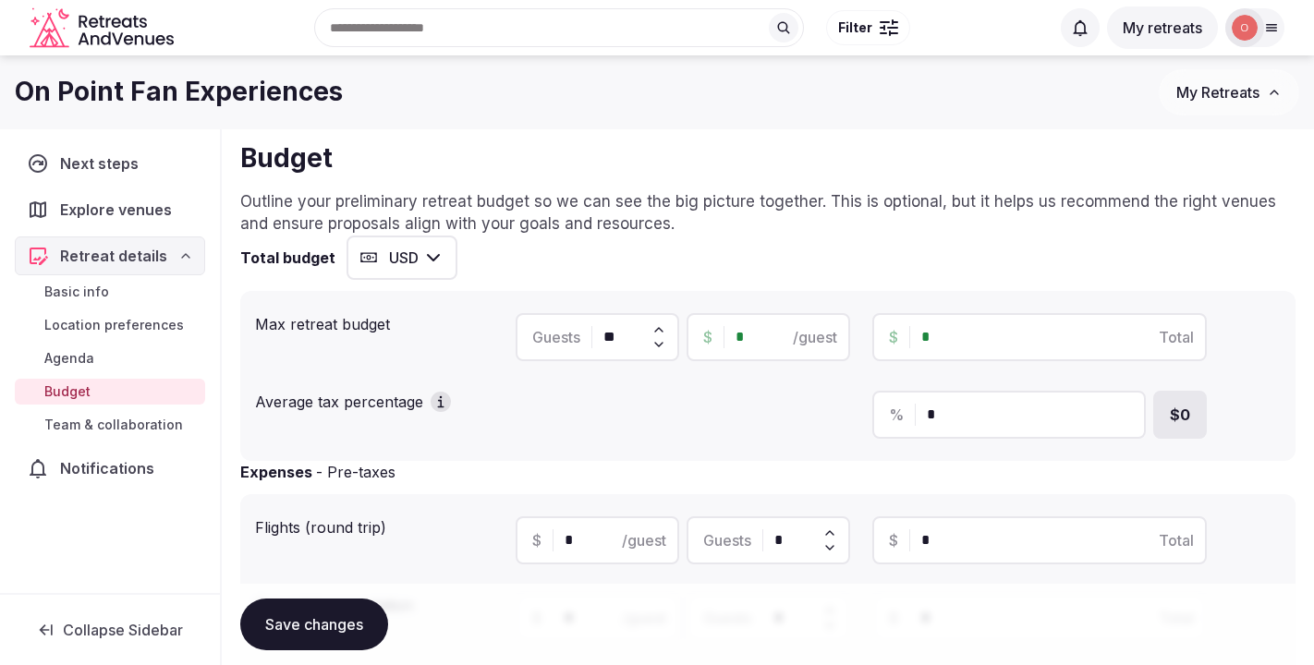
click at [658, 328] on icon at bounding box center [658, 330] width 7 height 4
click at [659, 339] on icon at bounding box center [659, 344] width 15 height 15
type input "**"
click at [736, 336] on input "*" at bounding box center [785, 337] width 98 height 22
type input "*****"
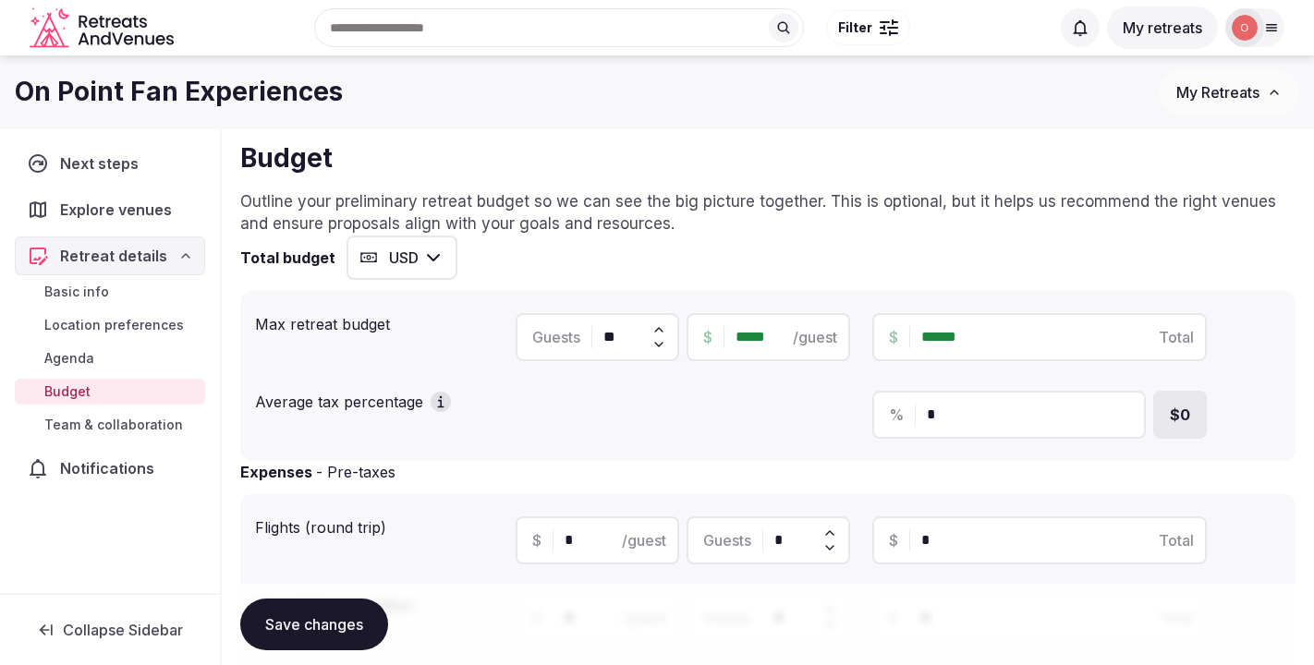
type input "******"
click at [435, 395] on icon "button" at bounding box center [441, 402] width 18 height 18
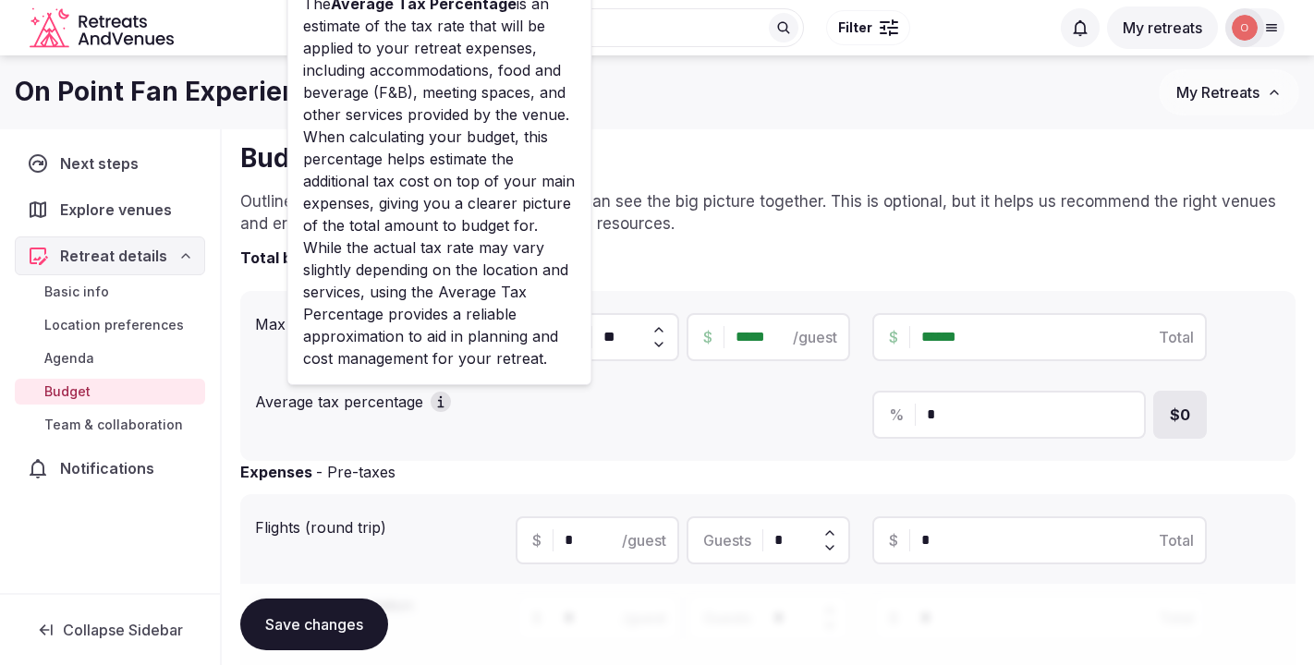
click at [712, 480] on div "Expenses - Pre-taxes" at bounding box center [768, 472] width 1056 height 22
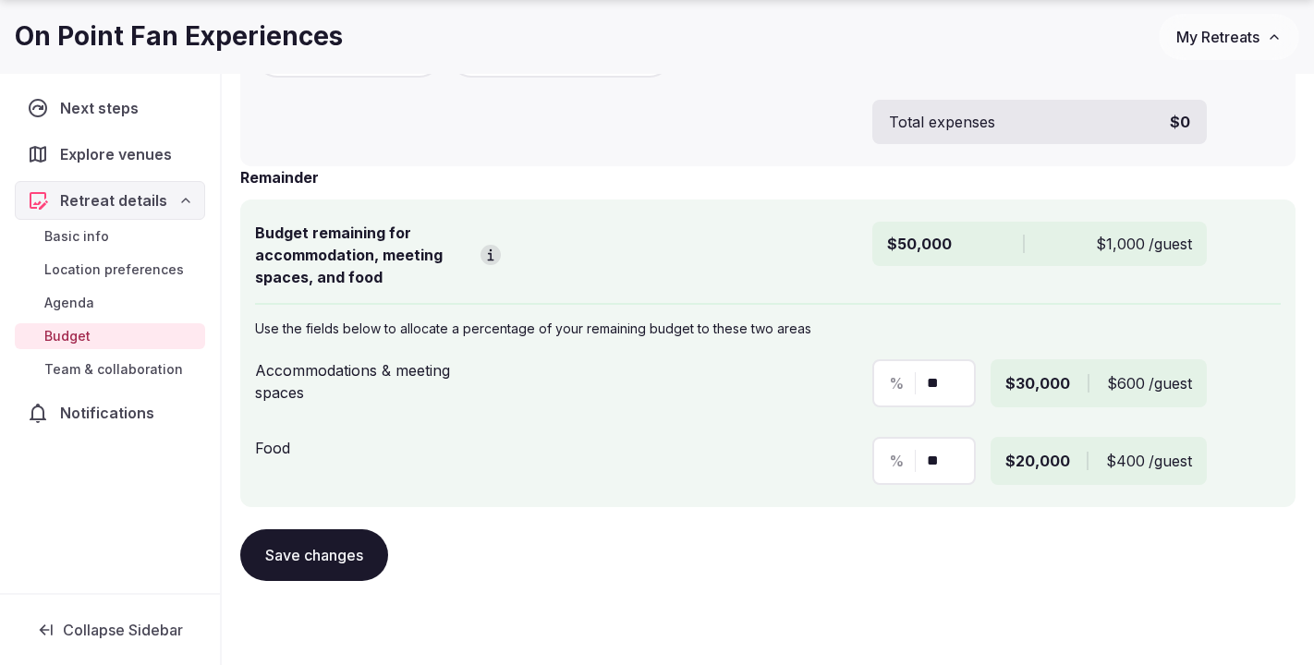
scroll to position [930, 0]
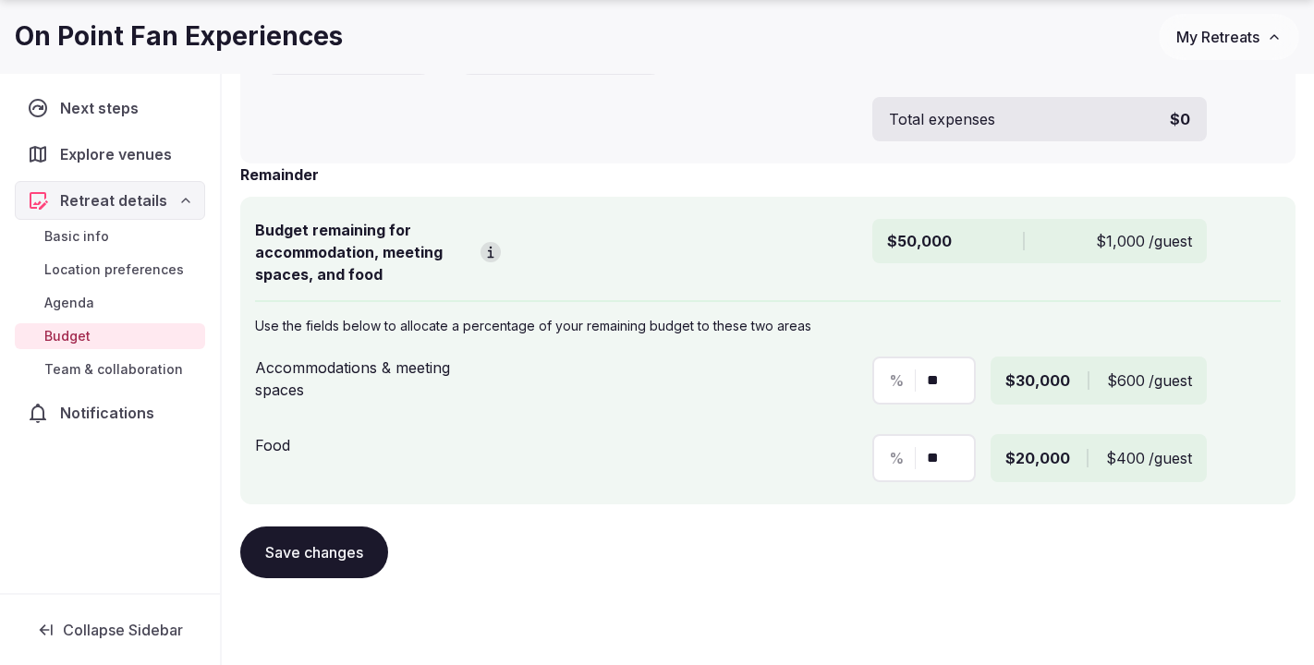
click at [305, 545] on button "Save changes" at bounding box center [314, 553] width 148 height 52
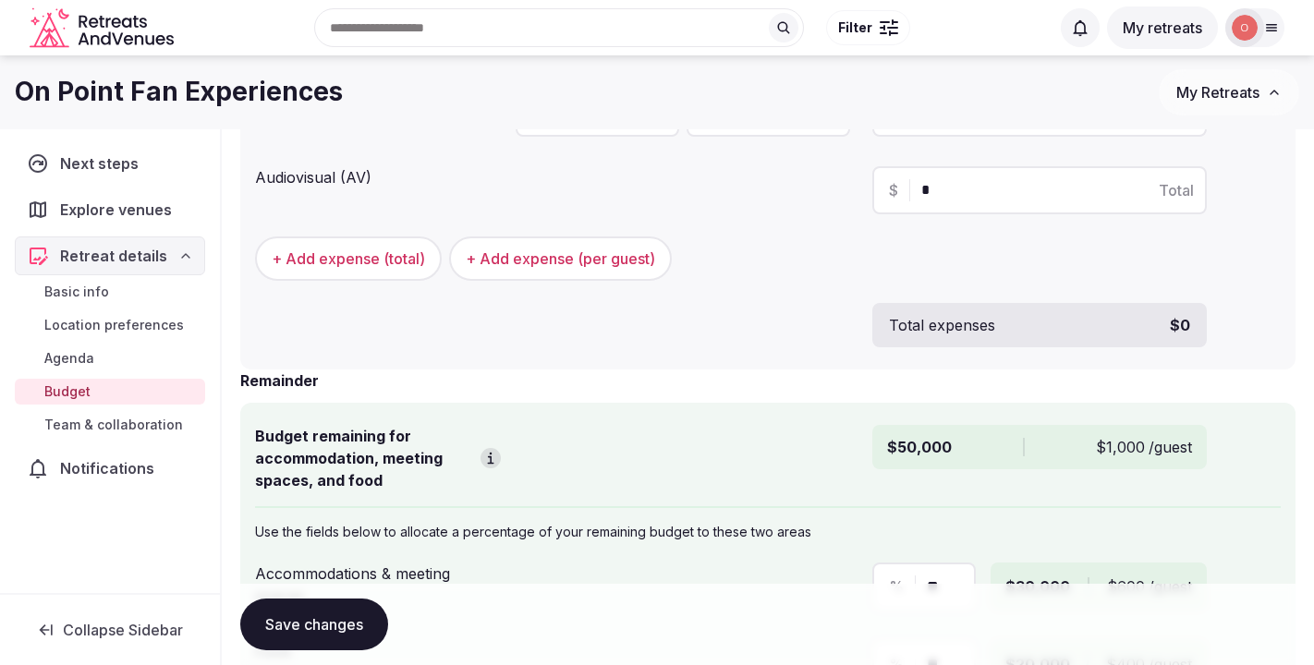
scroll to position [723, 0]
click at [109, 426] on span "Team & collaboration" at bounding box center [113, 425] width 139 height 18
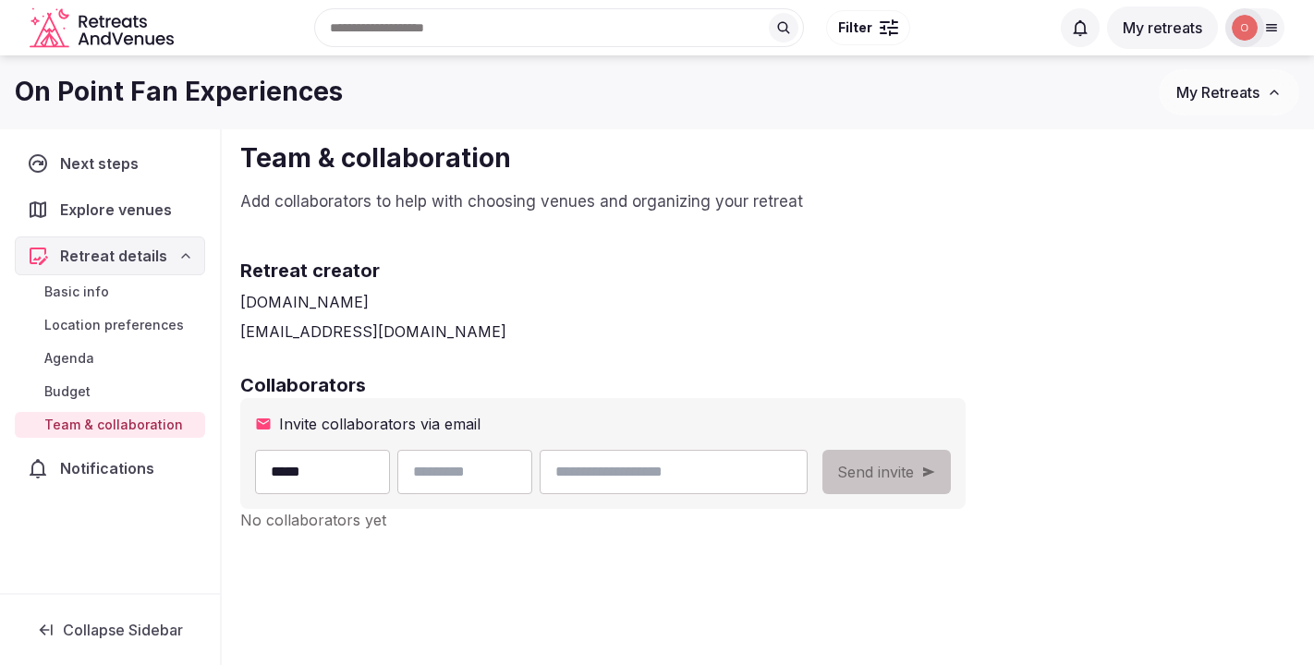
type input "*****"
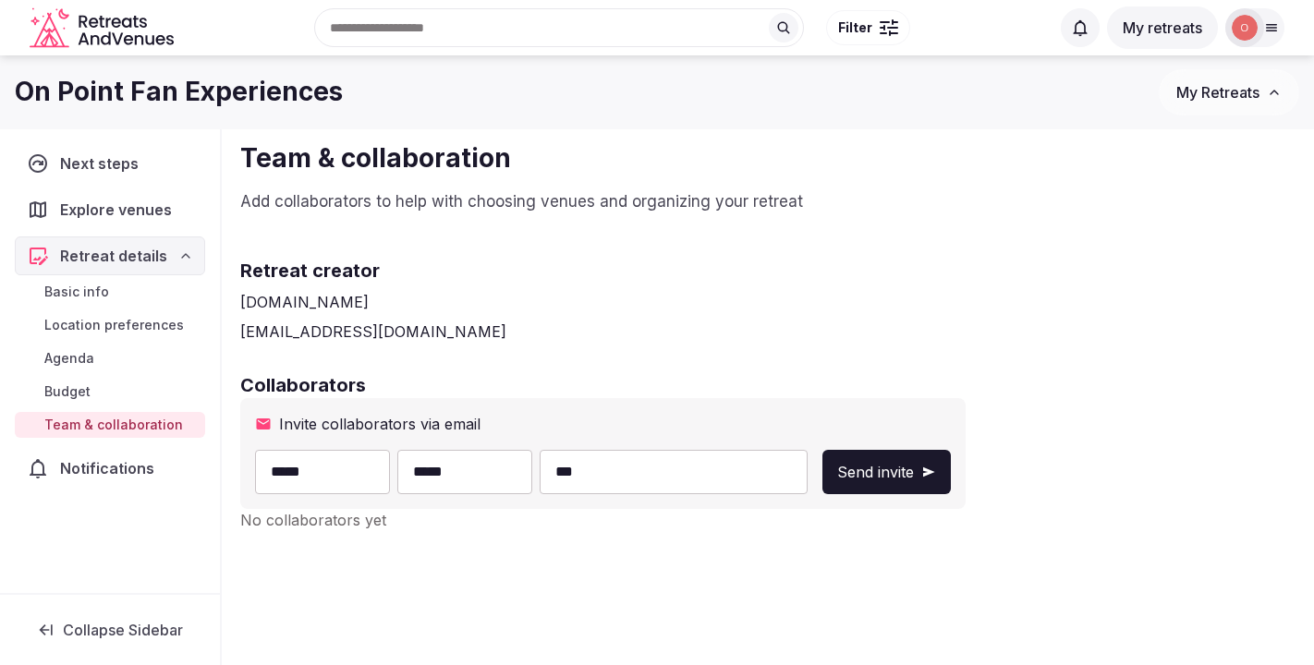
type input "****"
type input "**********"
click at [287, 469] on input "*****" at bounding box center [322, 472] width 135 height 44
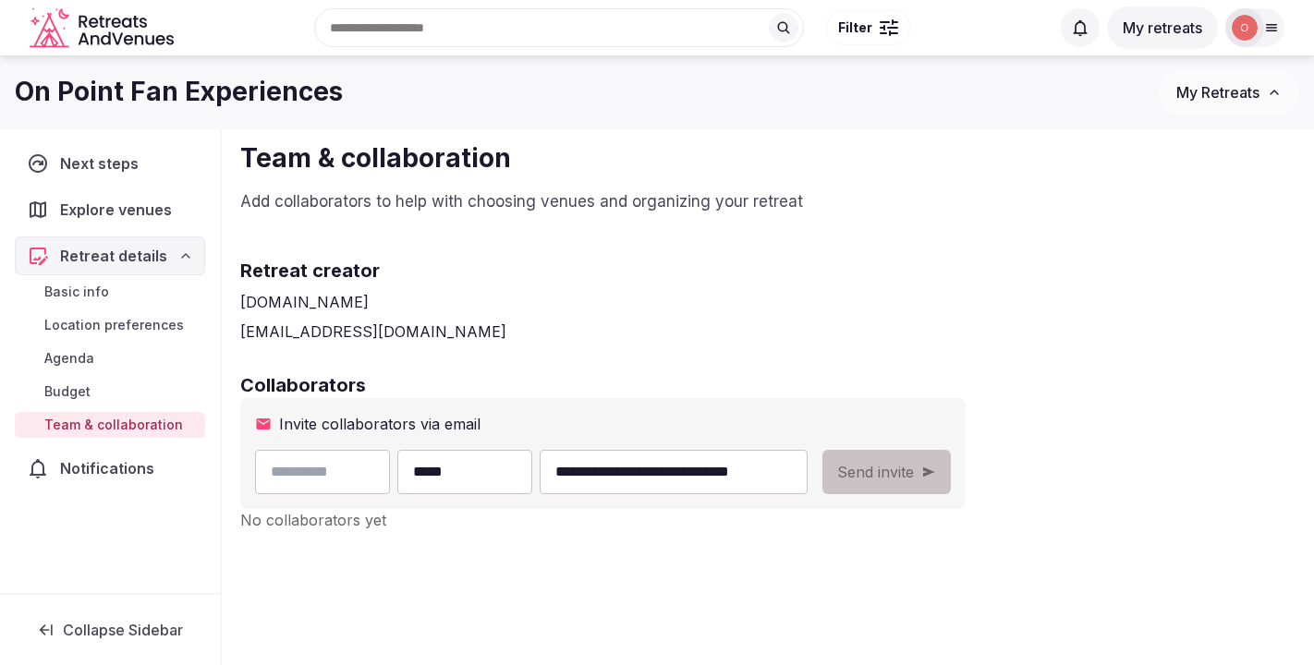
click at [482, 467] on input "*****" at bounding box center [464, 472] width 135 height 44
click at [803, 483] on input "**********" at bounding box center [674, 472] width 268 height 44
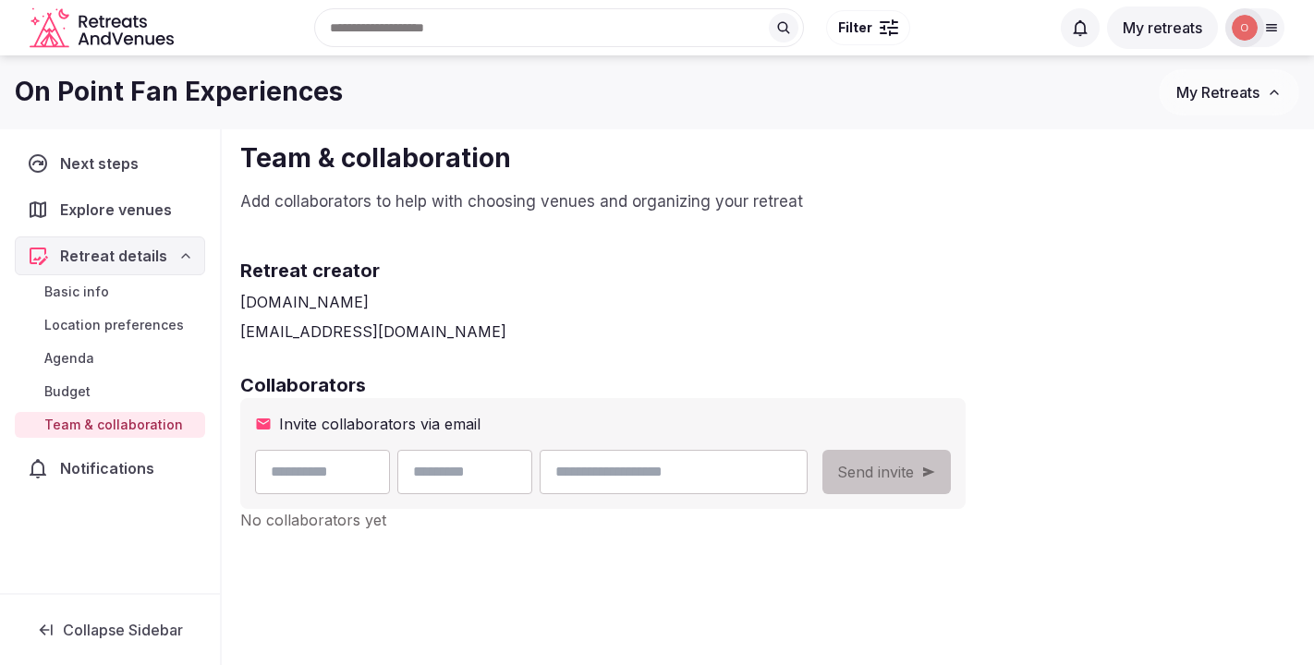
click at [181, 257] on icon at bounding box center [185, 256] width 15 height 15
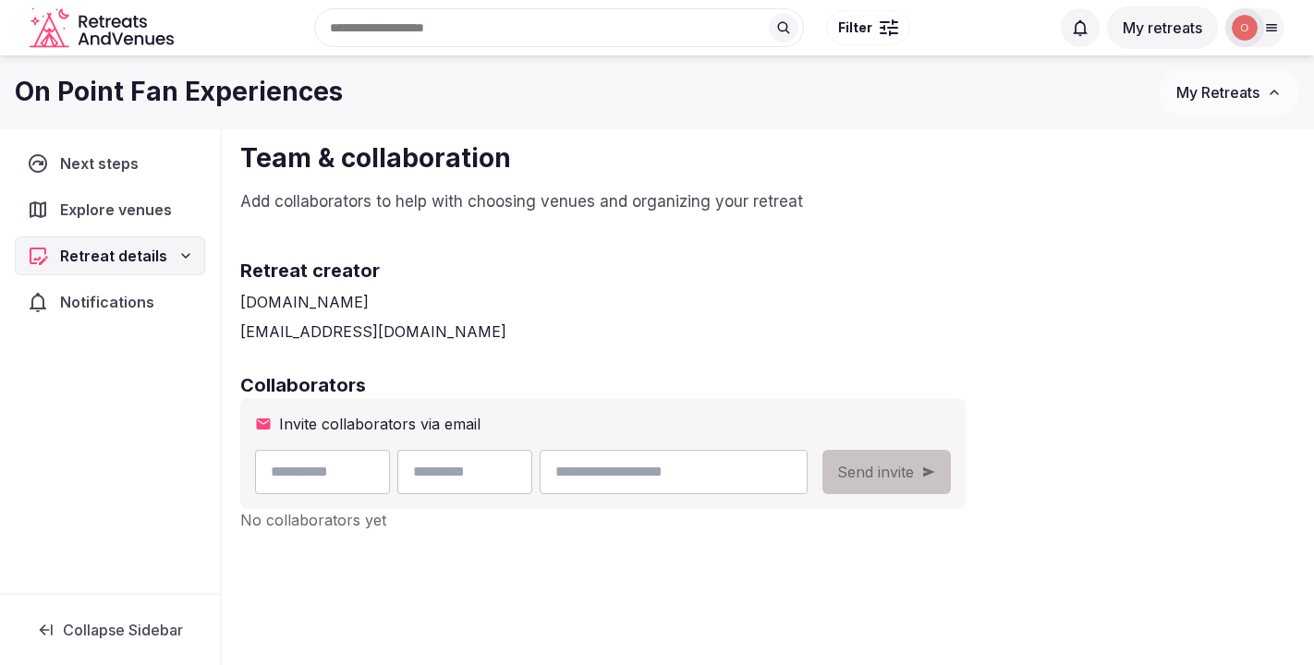
click at [125, 202] on span "Explore venues" at bounding box center [119, 210] width 119 height 22
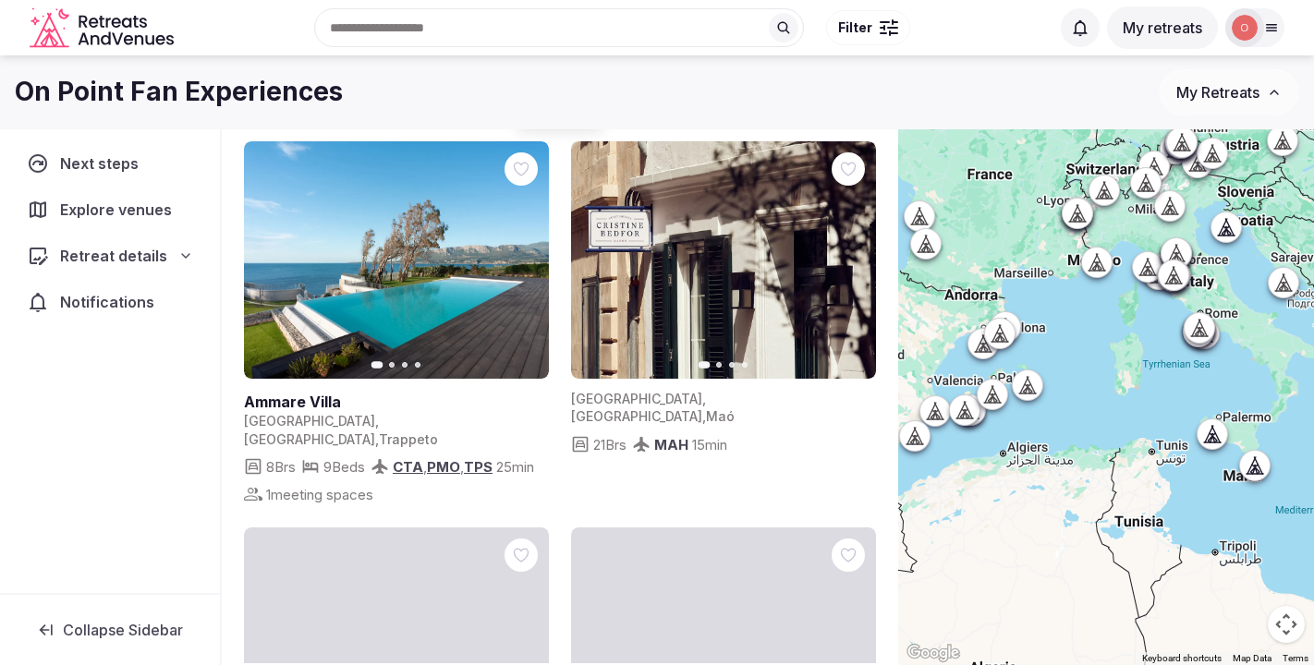
click at [1261, 90] on button "My Retreats" at bounding box center [1229, 92] width 140 height 46
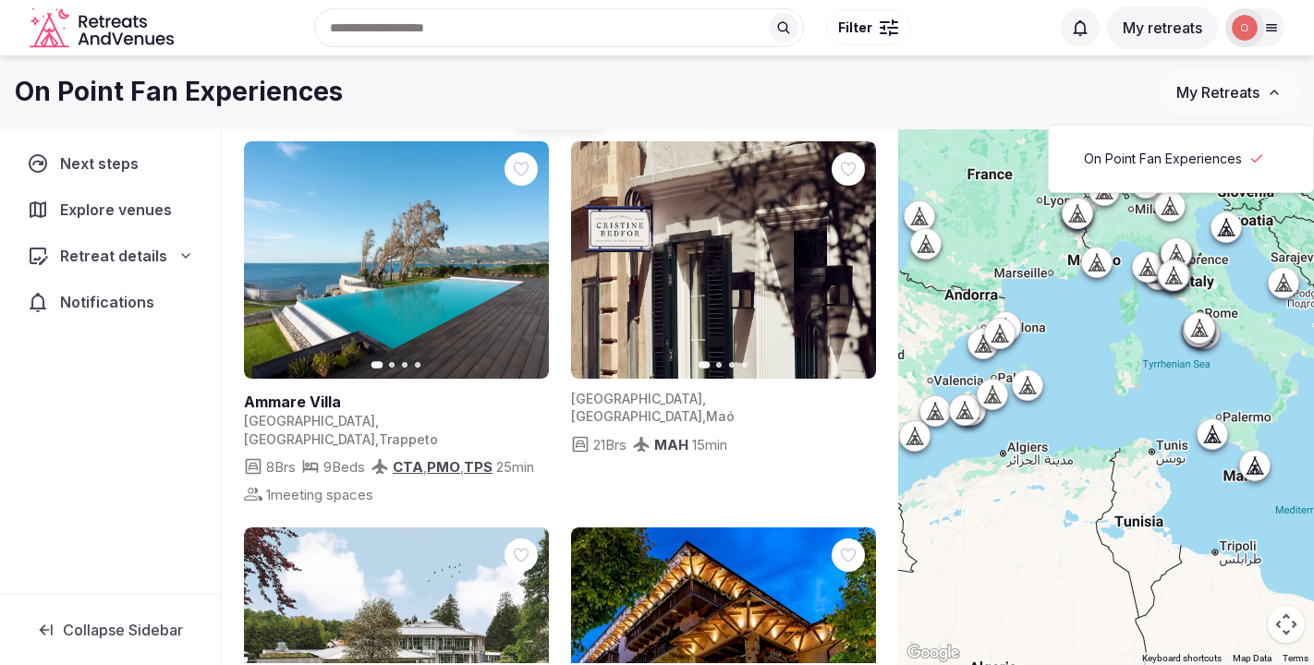
click at [1190, 161] on link "On Point Fan Experiences" at bounding box center [1181, 159] width 227 height 30
click at [880, 25] on div at bounding box center [883, 28] width 6 height 6
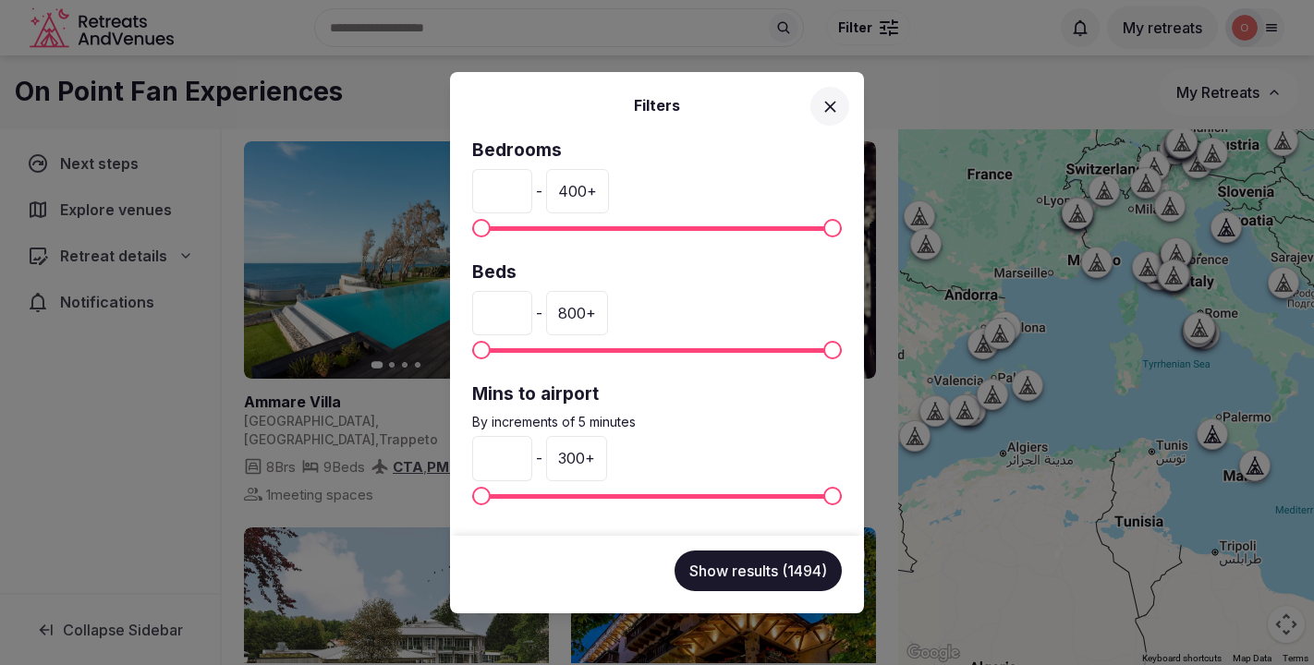
drag, startPoint x: 517, startPoint y: 186, endPoint x: 480, endPoint y: 186, distance: 37.0
click at [480, 186] on input "*" at bounding box center [502, 191] width 60 height 44
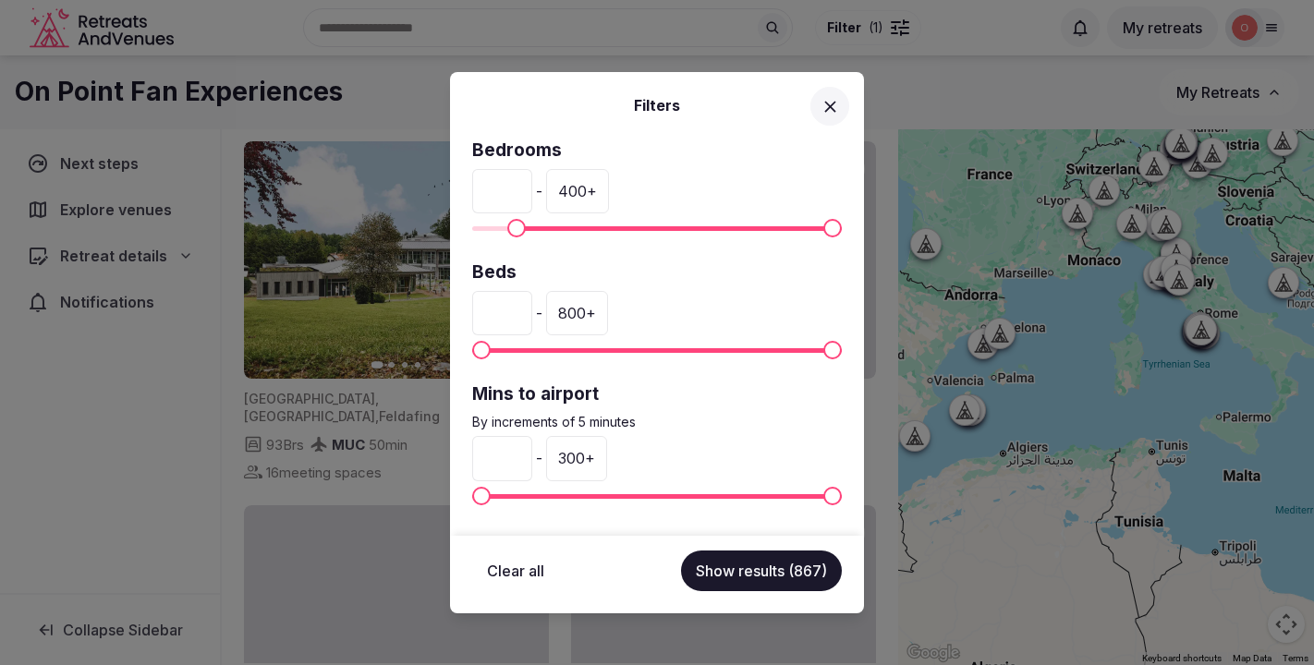
type input "**"
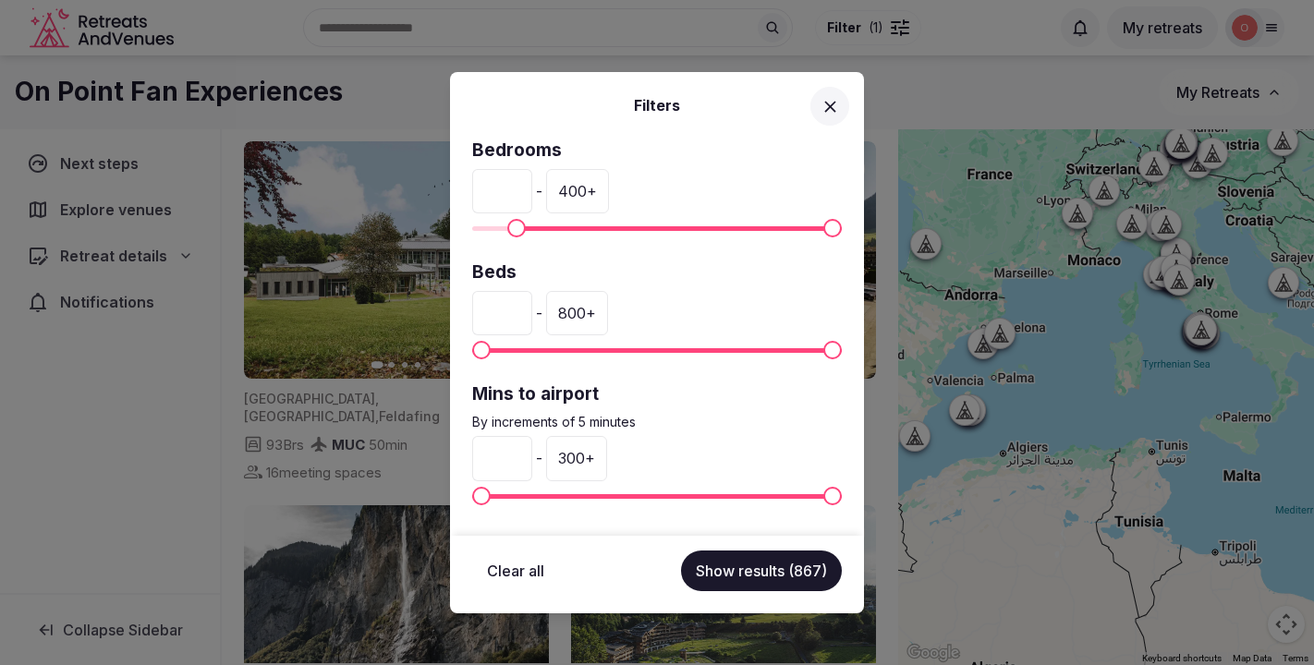
click at [609, 183] on div "400 +" at bounding box center [577, 191] width 63 height 44
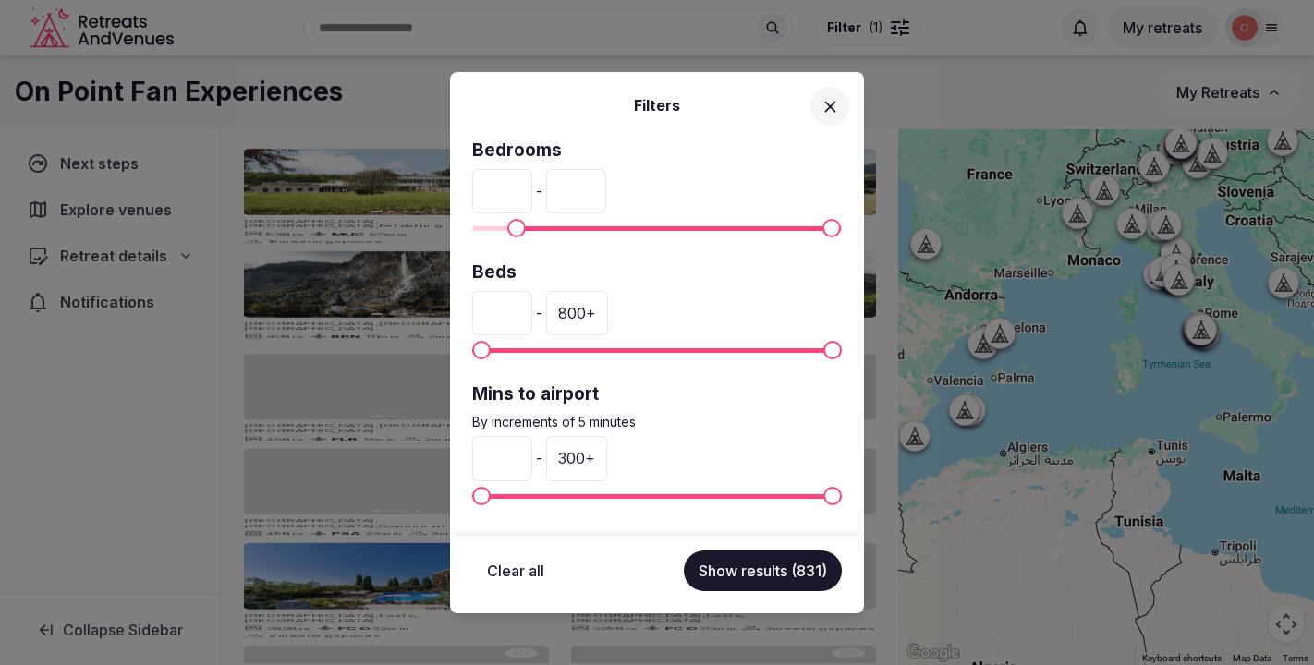
drag, startPoint x: 640, startPoint y: 195, endPoint x: 590, endPoint y: 195, distance: 49.9
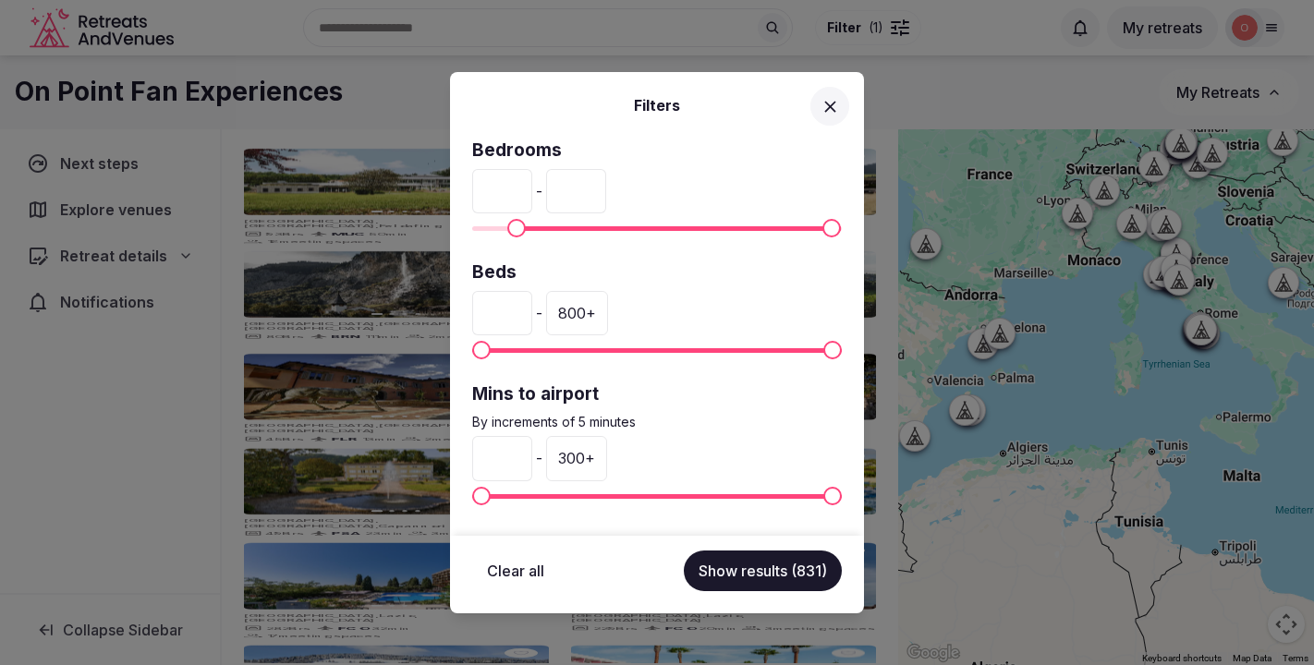
click at [590, 195] on div "** - ***" at bounding box center [657, 191] width 370 height 44
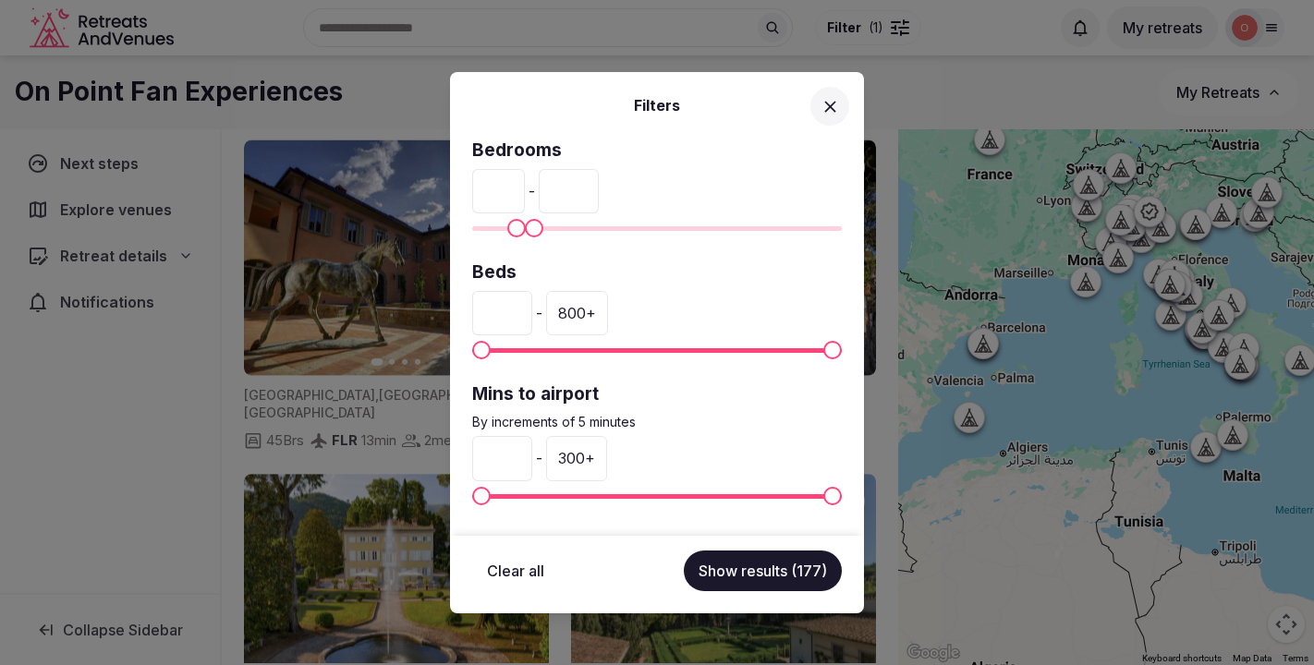
click at [599, 191] on input "**" at bounding box center [569, 191] width 60 height 44
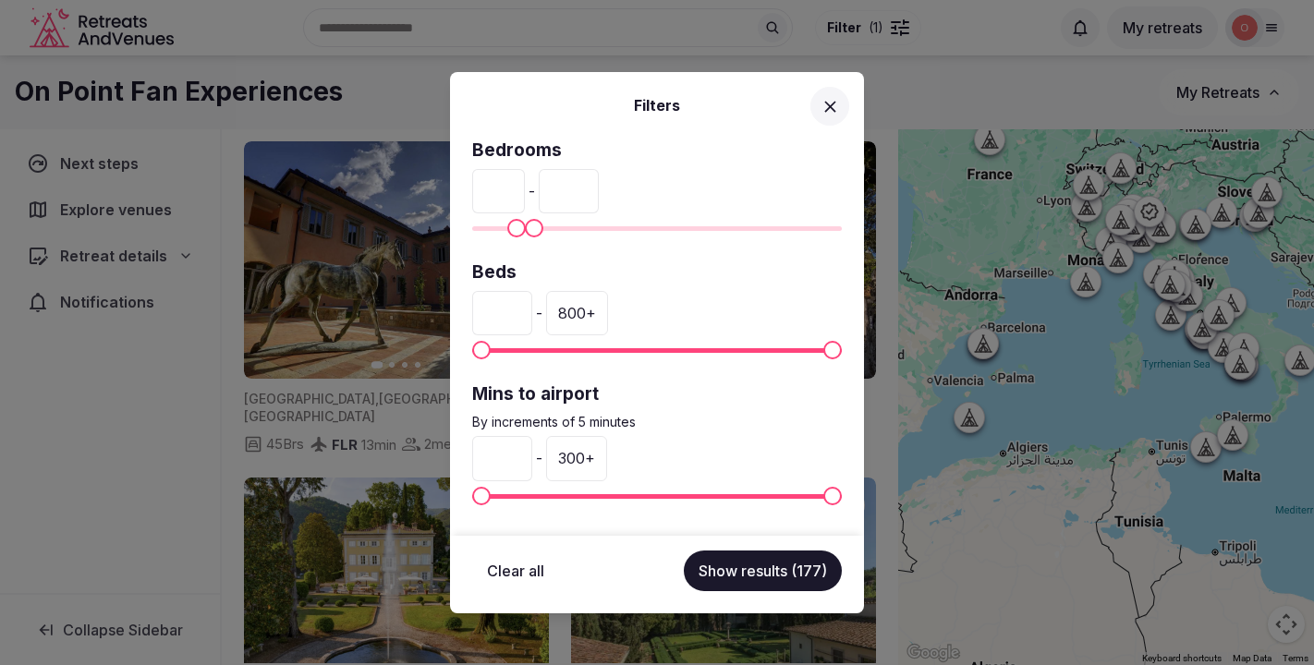
drag, startPoint x: 621, startPoint y: 193, endPoint x: 591, endPoint y: 193, distance: 30.5
click at [591, 193] on input "**" at bounding box center [569, 191] width 60 height 44
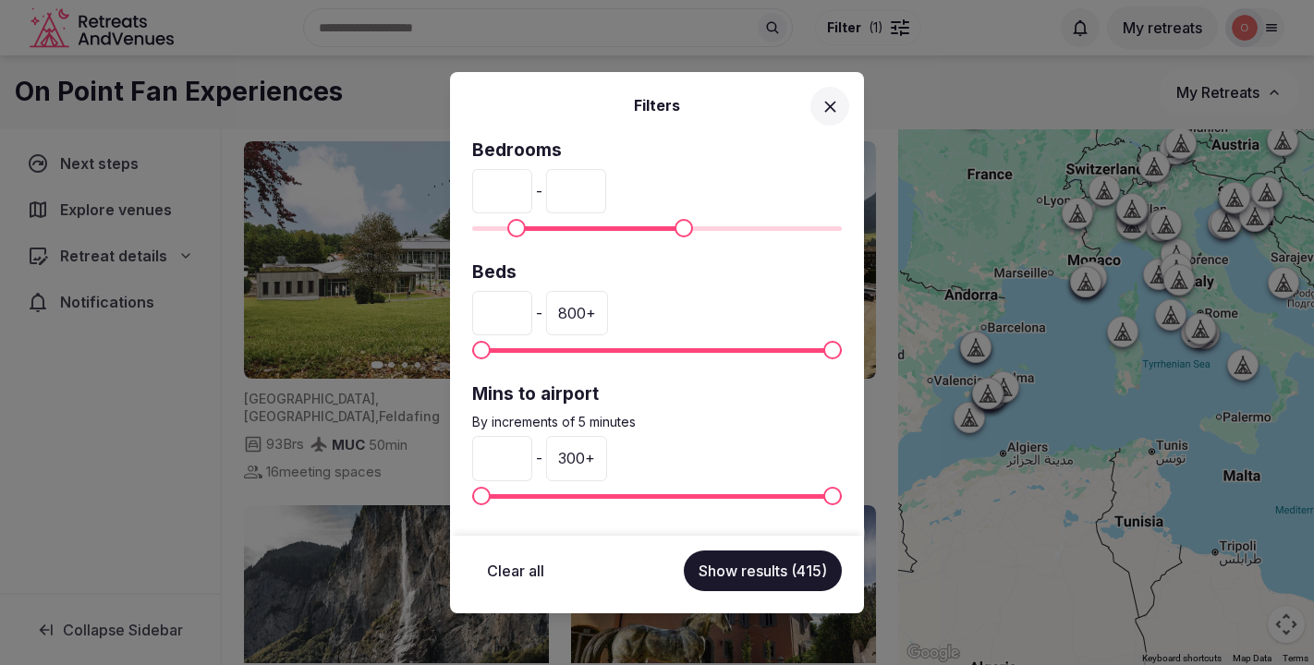
click at [685, 233] on span "Maximum" at bounding box center [684, 228] width 18 height 18
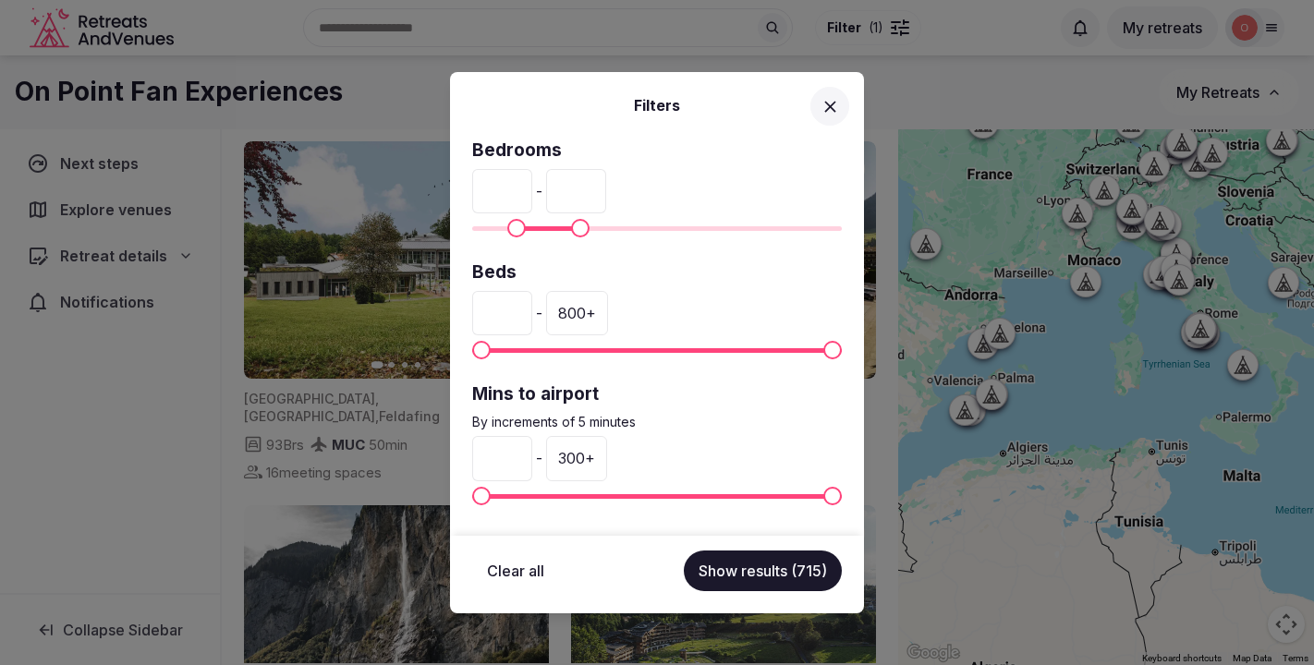
type input "***"
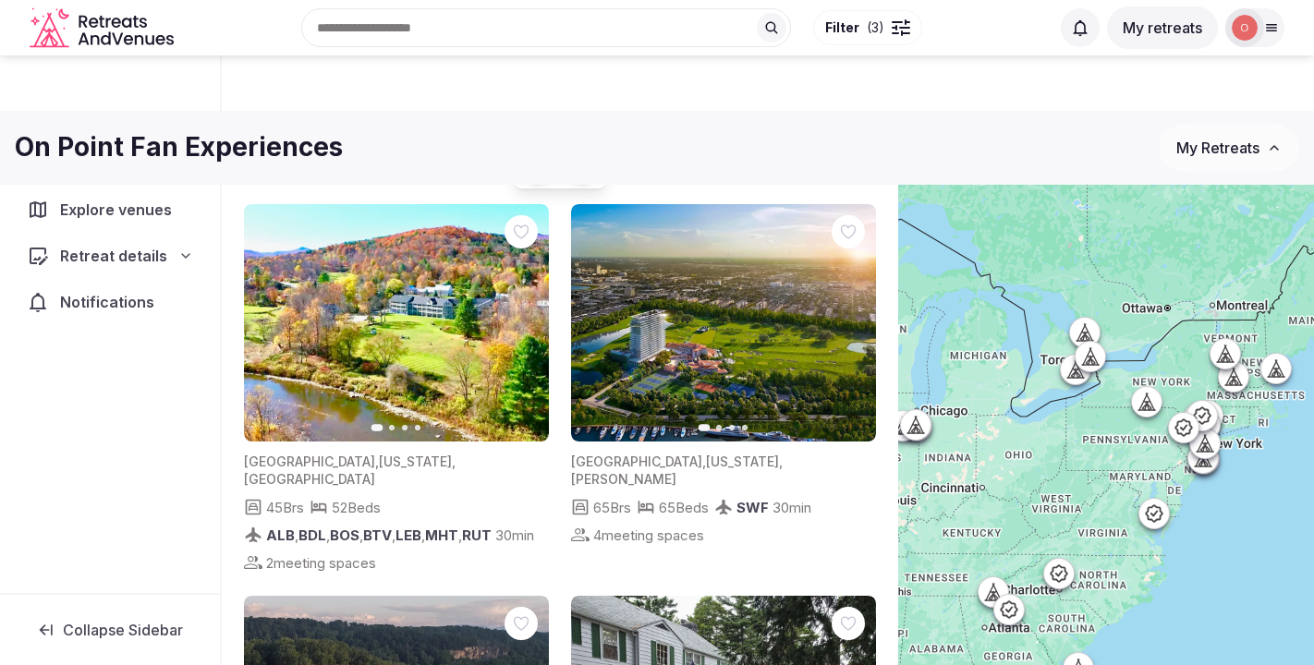
scroll to position [63, 0]
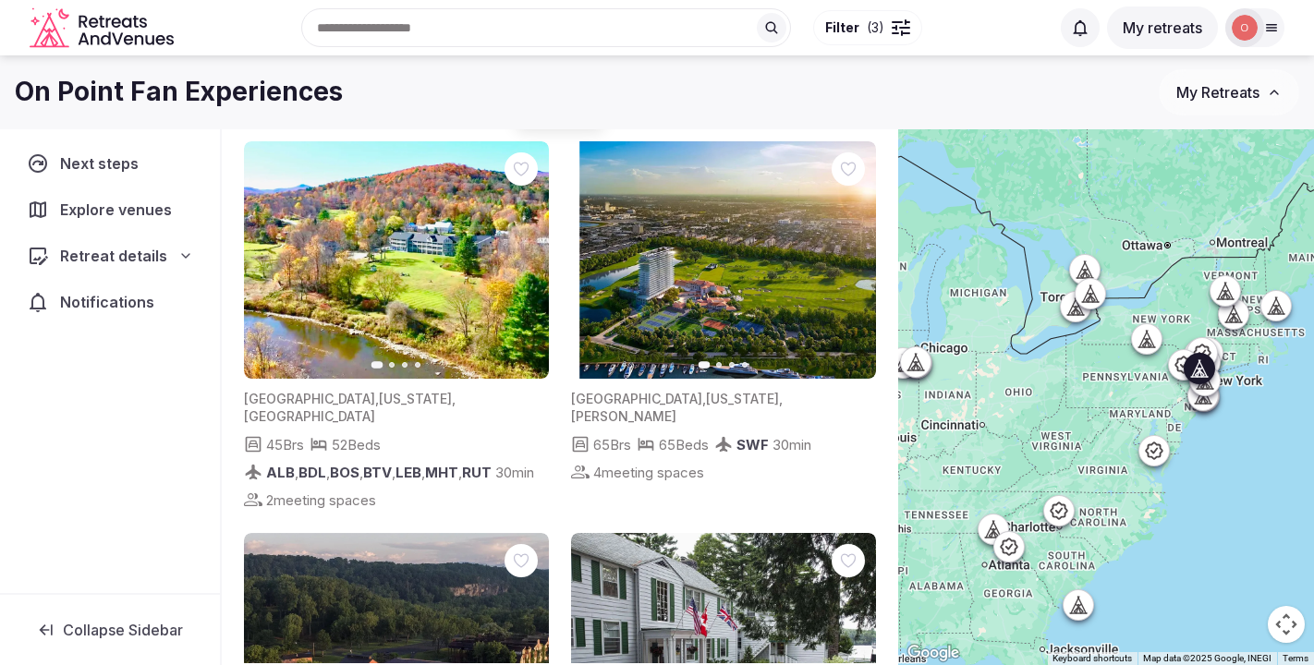
drag, startPoint x: 797, startPoint y: 359, endPoint x: 806, endPoint y: 145, distance: 213.7
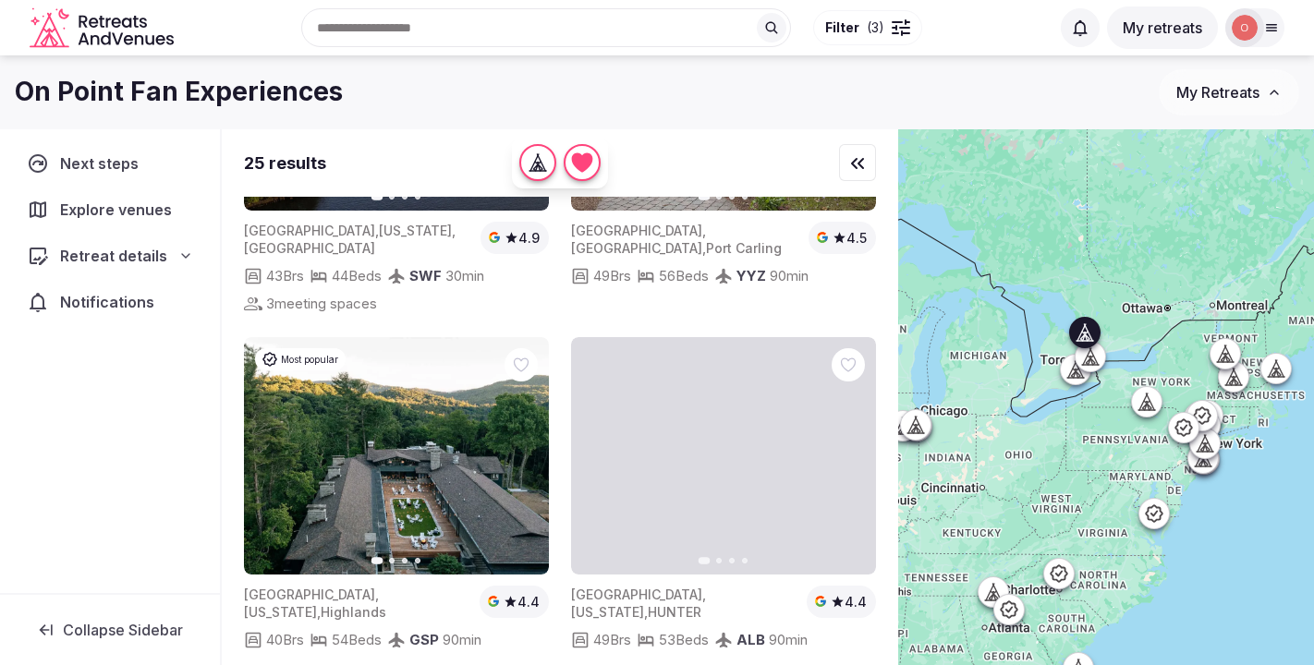
scroll to position [704, 0]
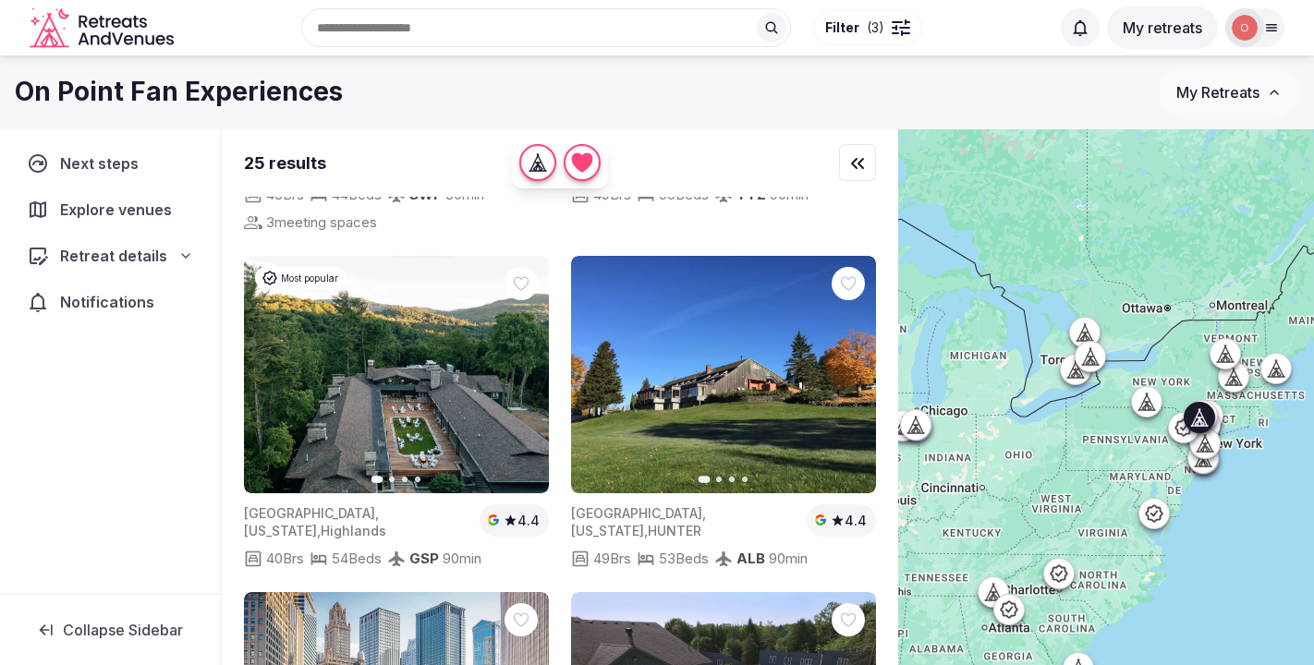
click at [739, 336] on img at bounding box center [723, 375] width 305 height 238
click at [853, 368] on icon "button" at bounding box center [851, 374] width 7 height 13
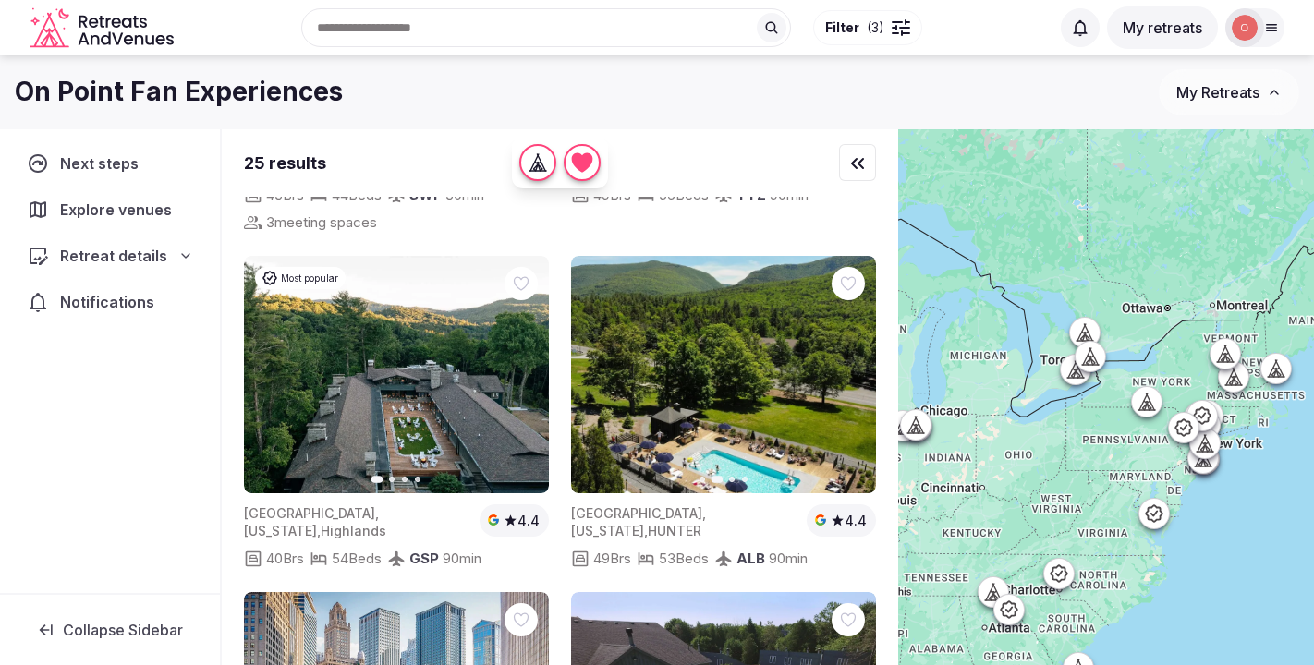
click at [853, 367] on icon "button" at bounding box center [850, 374] width 15 height 15
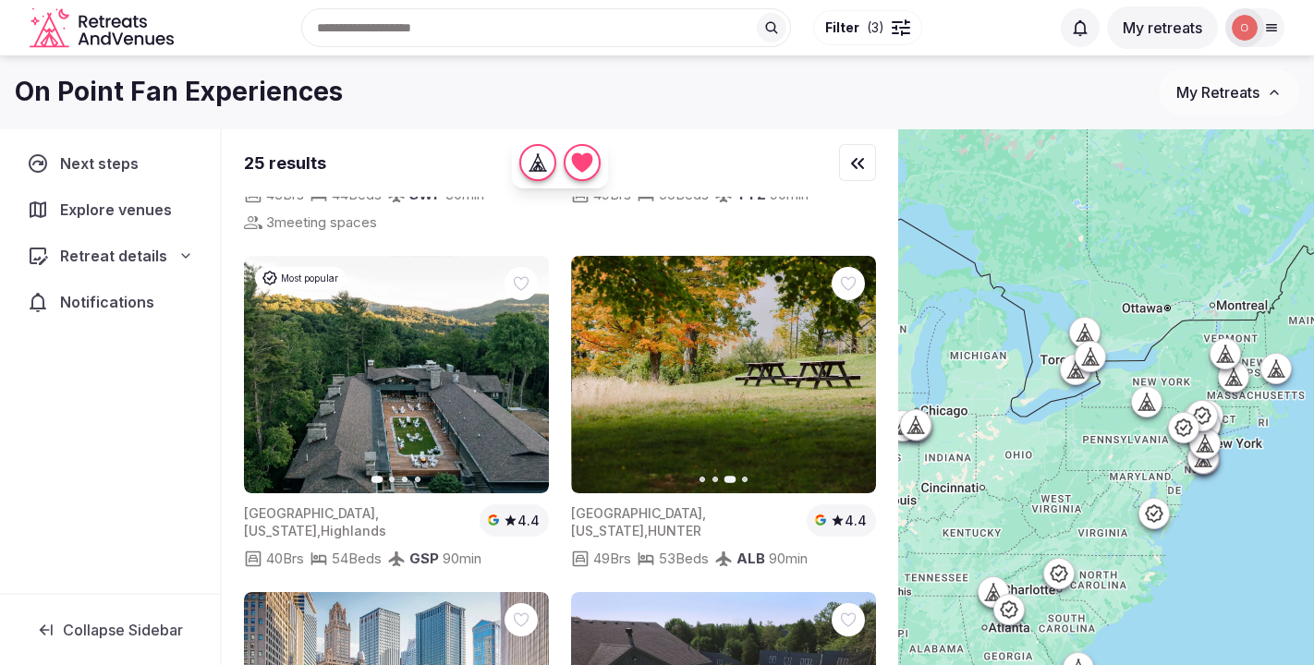
click at [853, 367] on icon "button" at bounding box center [850, 374] width 15 height 15
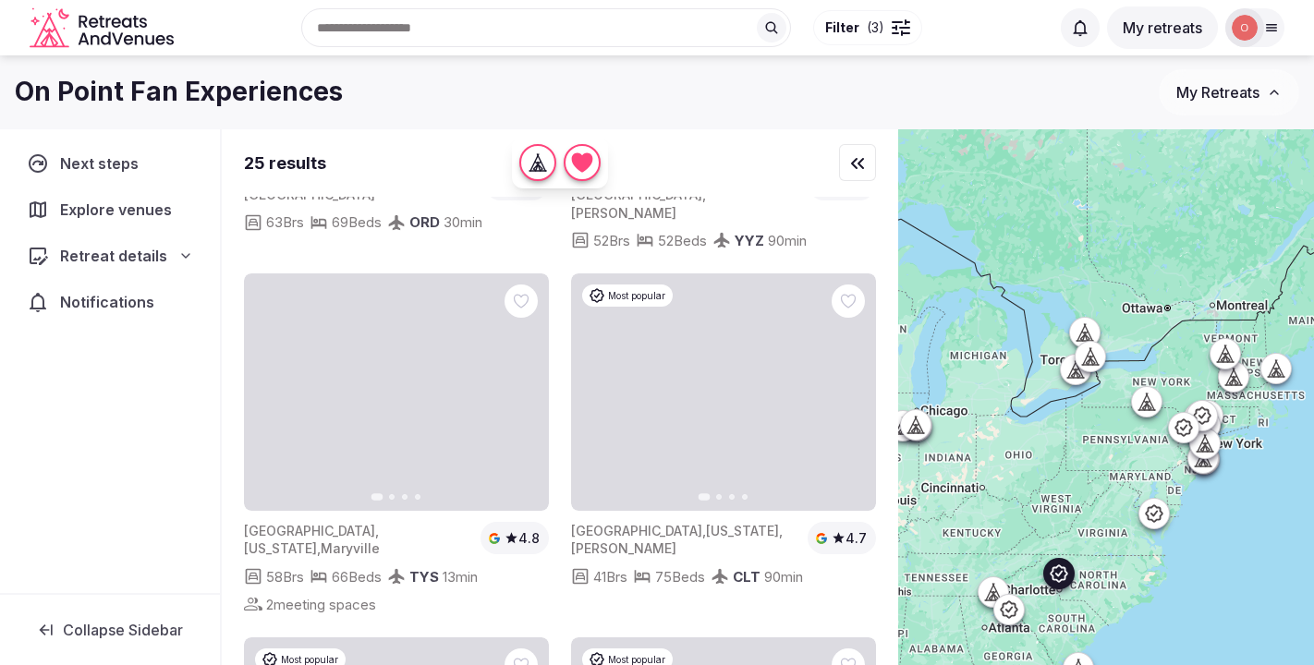
scroll to position [1394, 0]
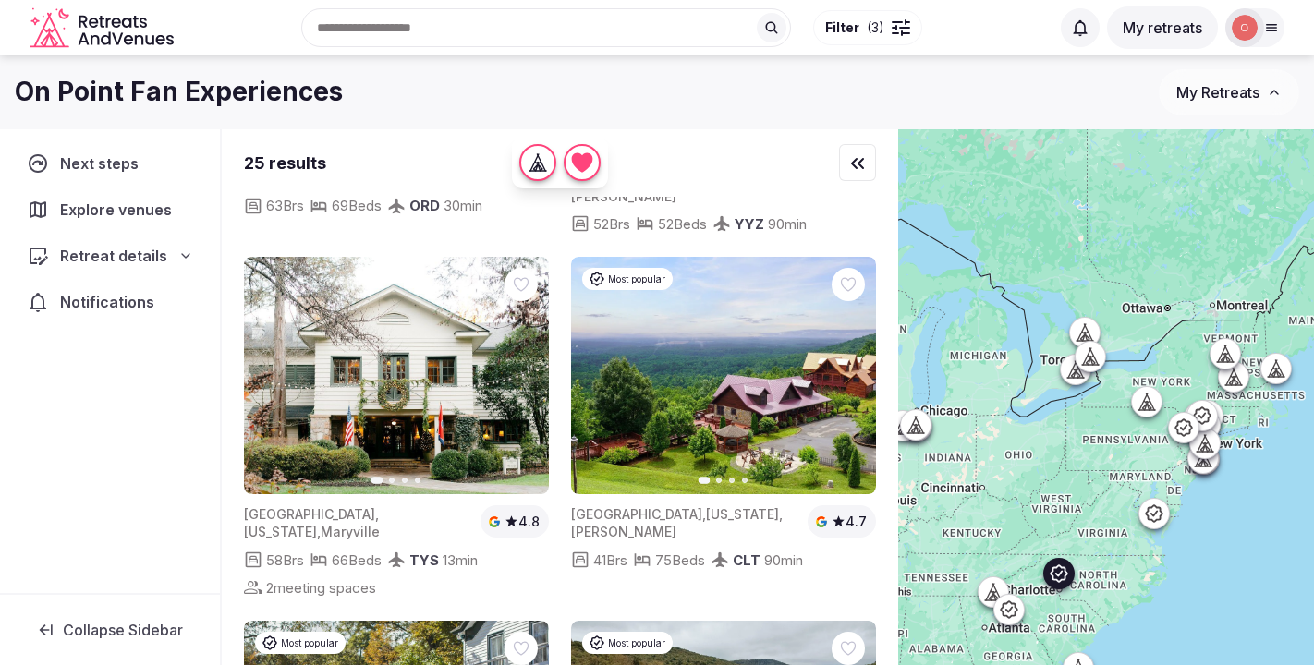
click at [0, 0] on icon at bounding box center [0, 0] width 0 height 0
click at [848, 268] on div at bounding box center [848, 284] width 33 height 33
click at [0, 0] on icon at bounding box center [0, 0] width 0 height 0
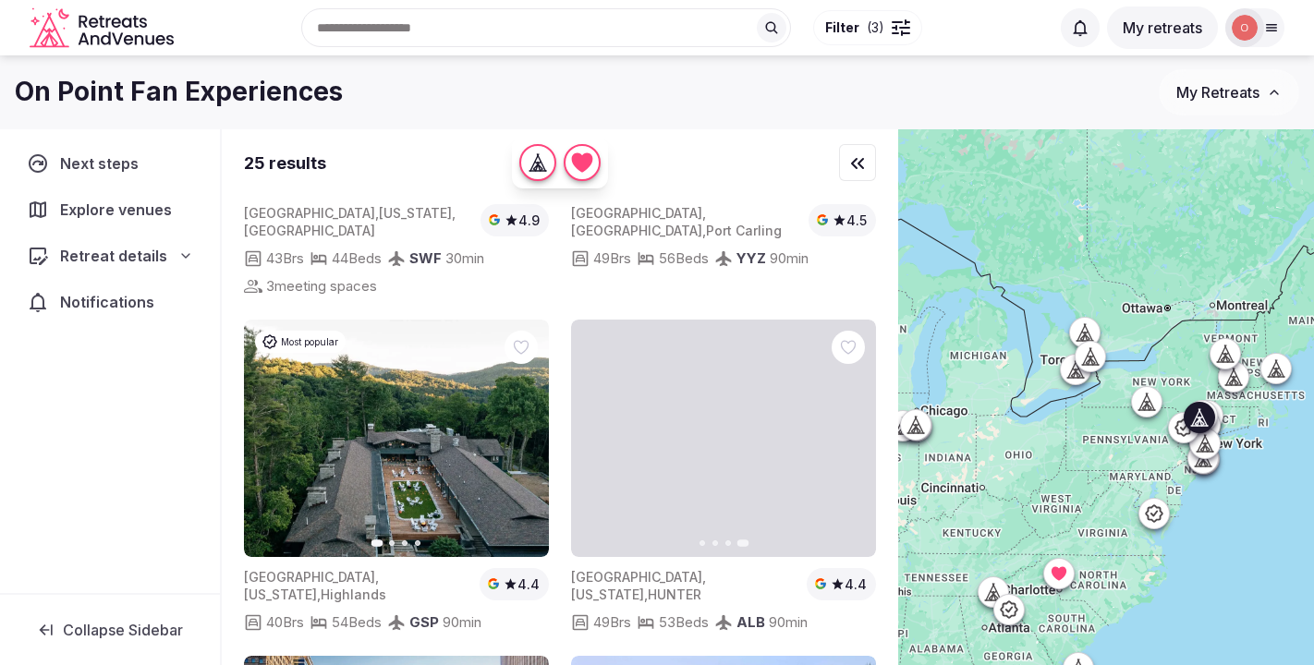
scroll to position [635, 0]
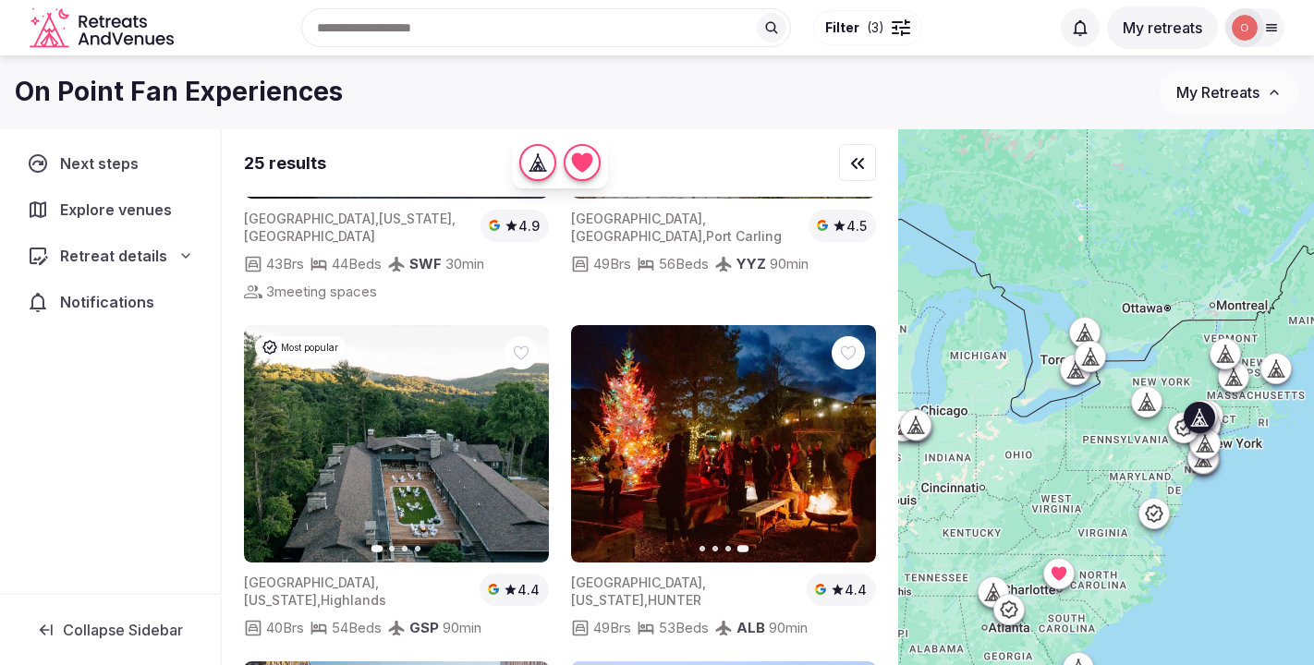
click at [0, 0] on icon at bounding box center [0, 0] width 0 height 0
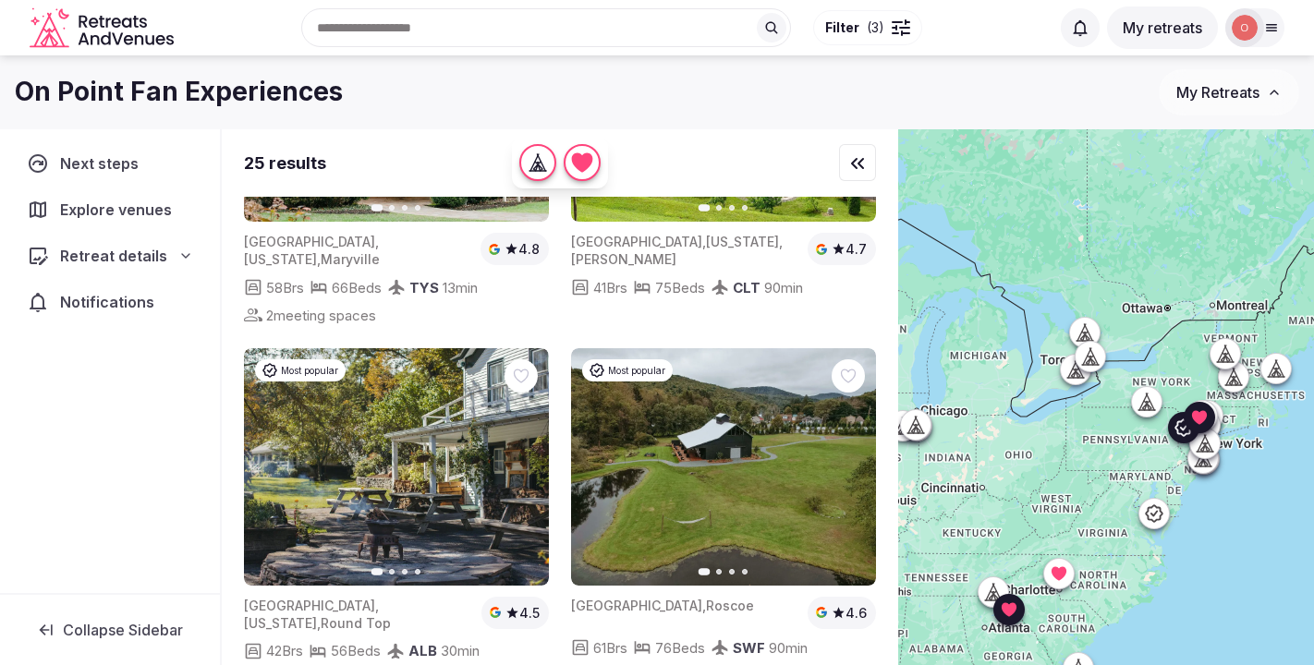
scroll to position [1704, 0]
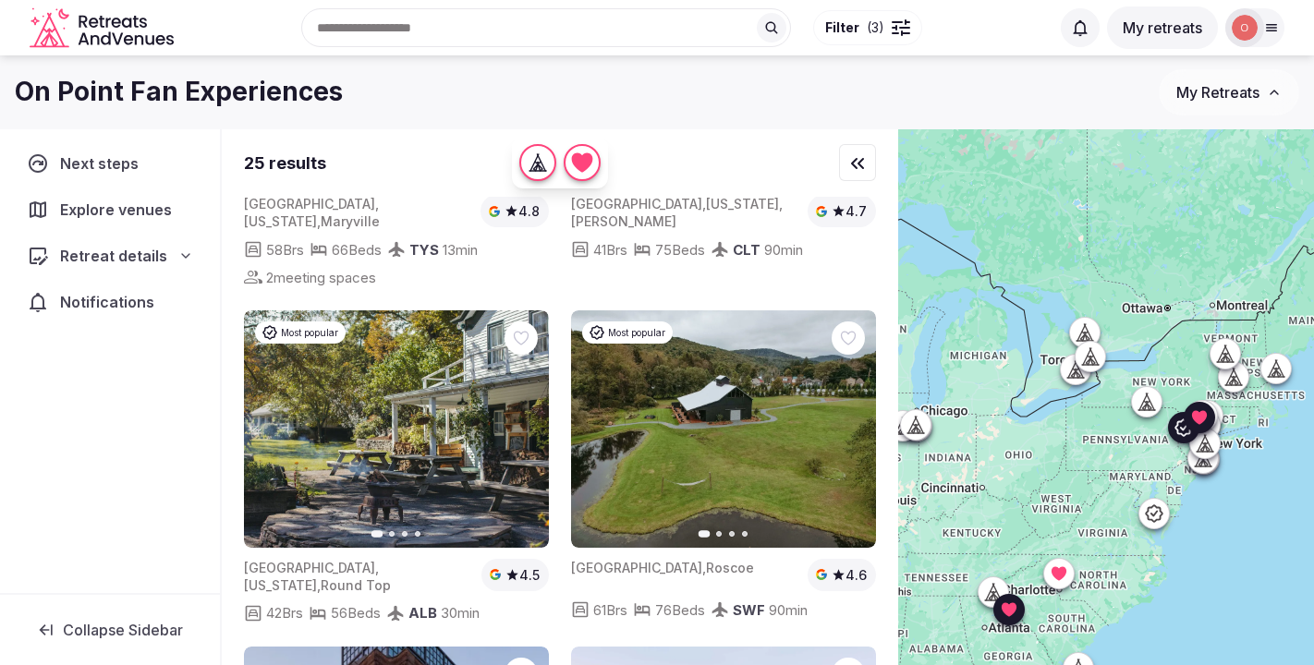
click at [858, 414] on button "Next slide" at bounding box center [851, 429] width 30 height 30
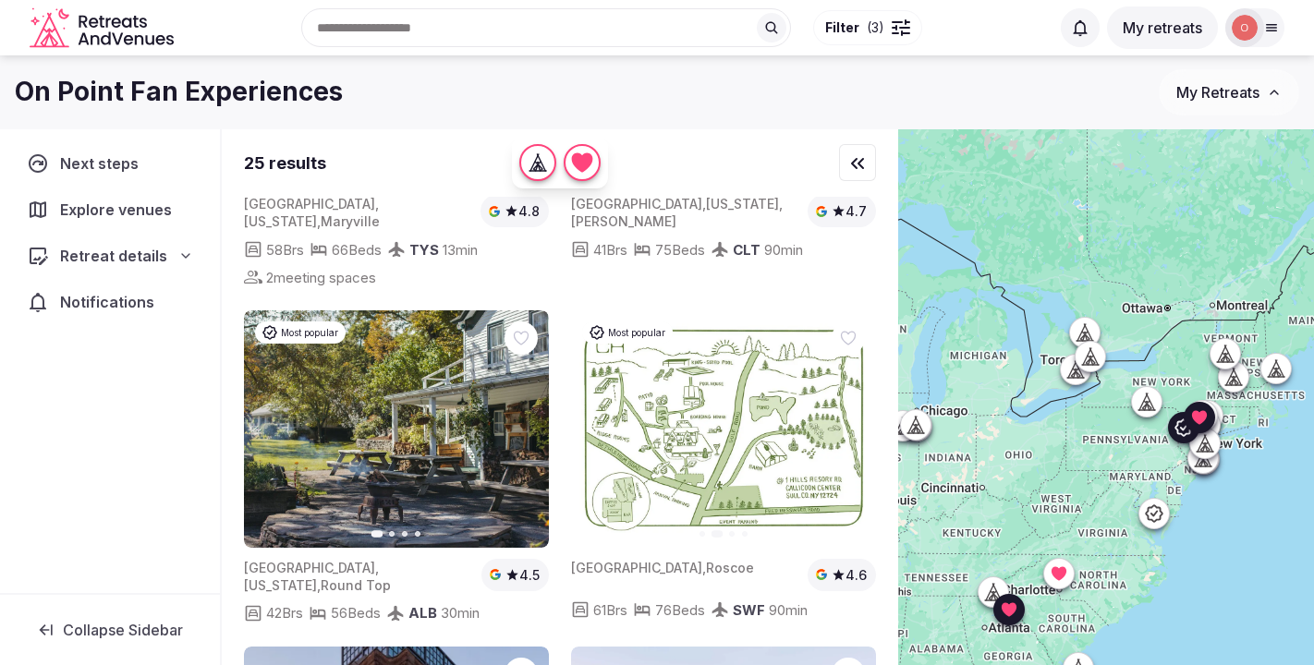
click at [848, 421] on icon "button" at bounding box center [850, 428] width 15 height 15
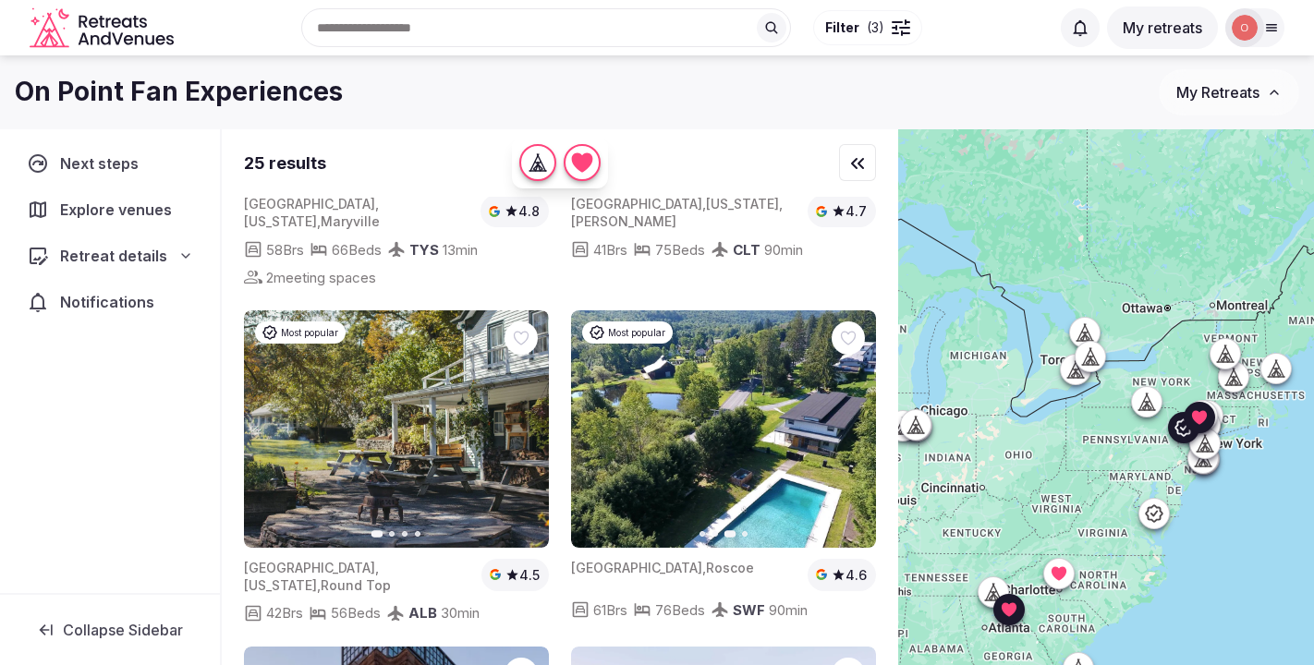
click at [849, 421] on icon "button" at bounding box center [850, 428] width 15 height 15
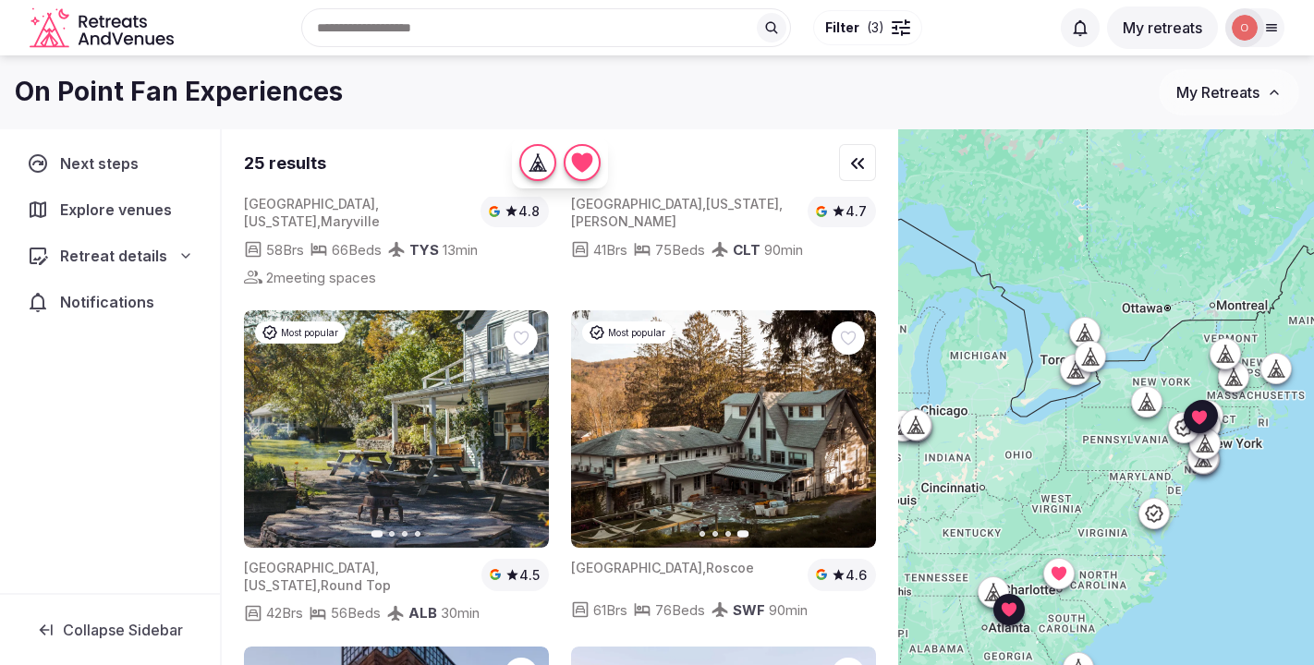
click at [522, 421] on icon "button" at bounding box center [523, 428] width 15 height 15
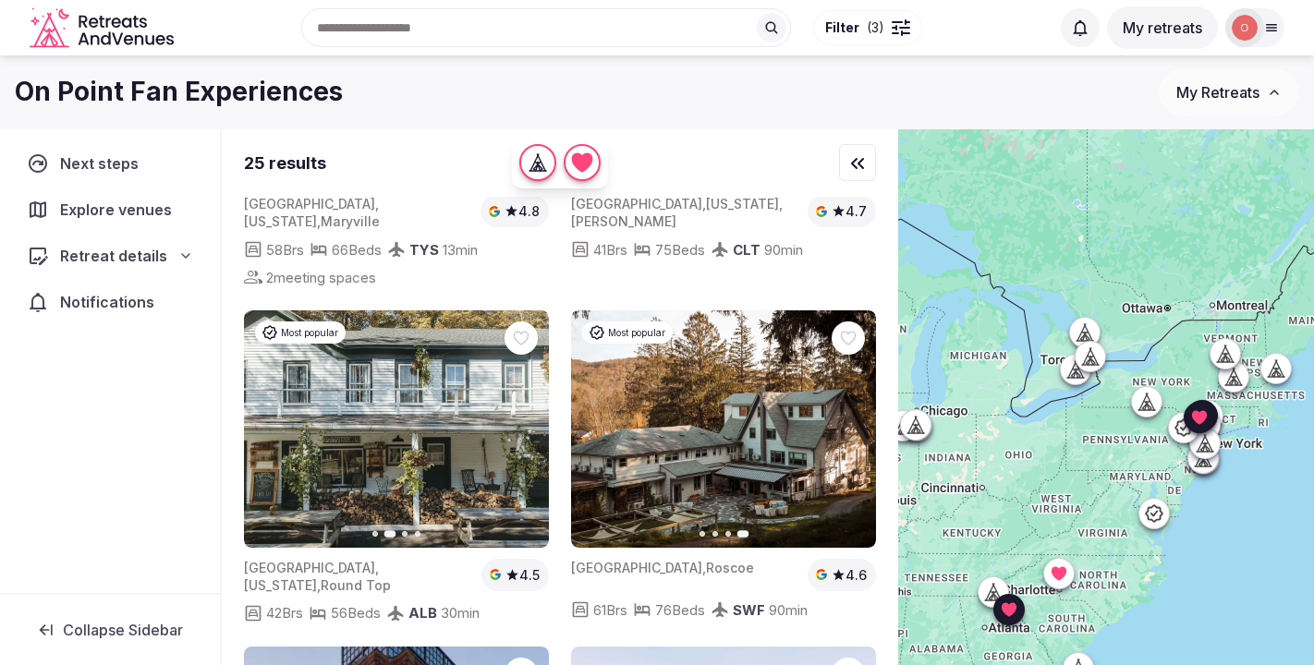
click at [522, 421] on icon "button" at bounding box center [523, 428] width 15 height 15
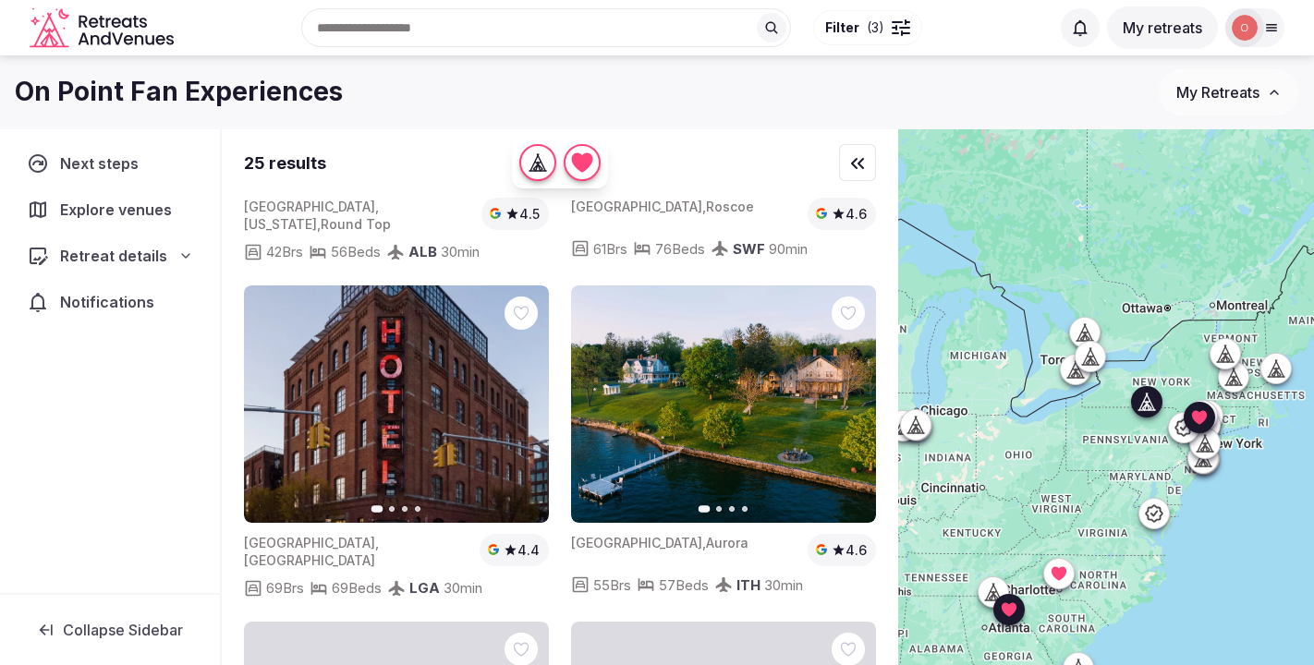
scroll to position [2060, 0]
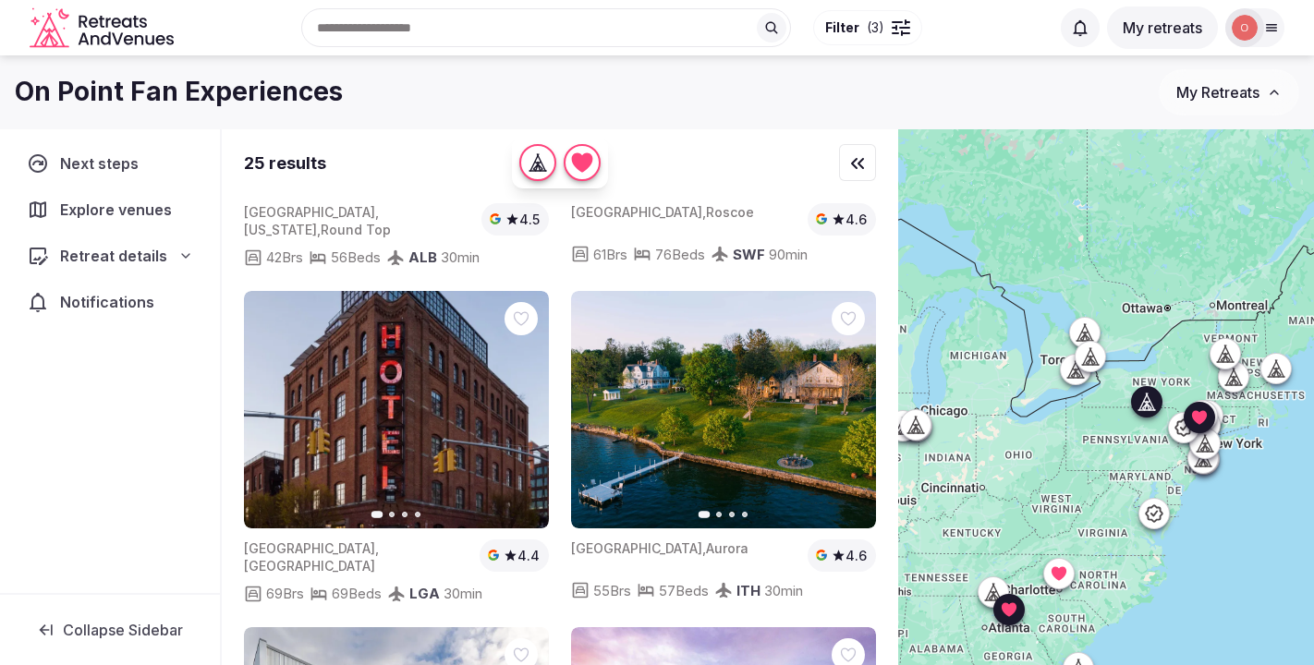
click at [0, 0] on icon at bounding box center [0, 0] width 0 height 0
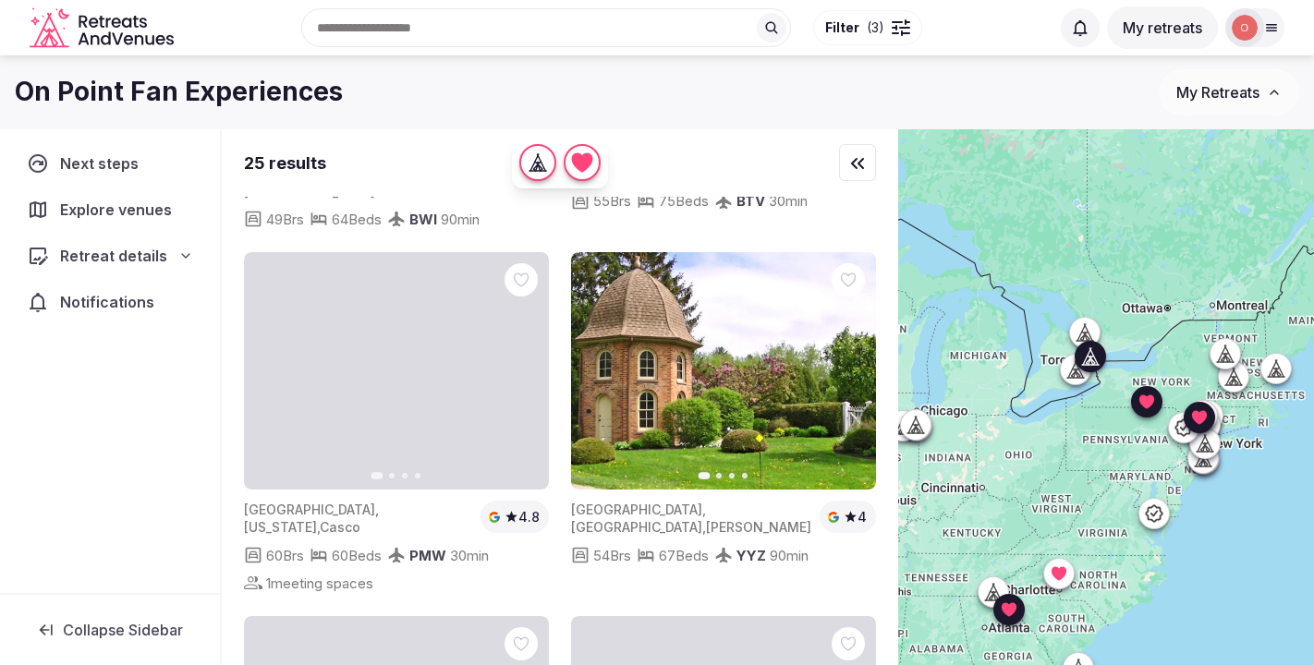
scroll to position [3414, 0]
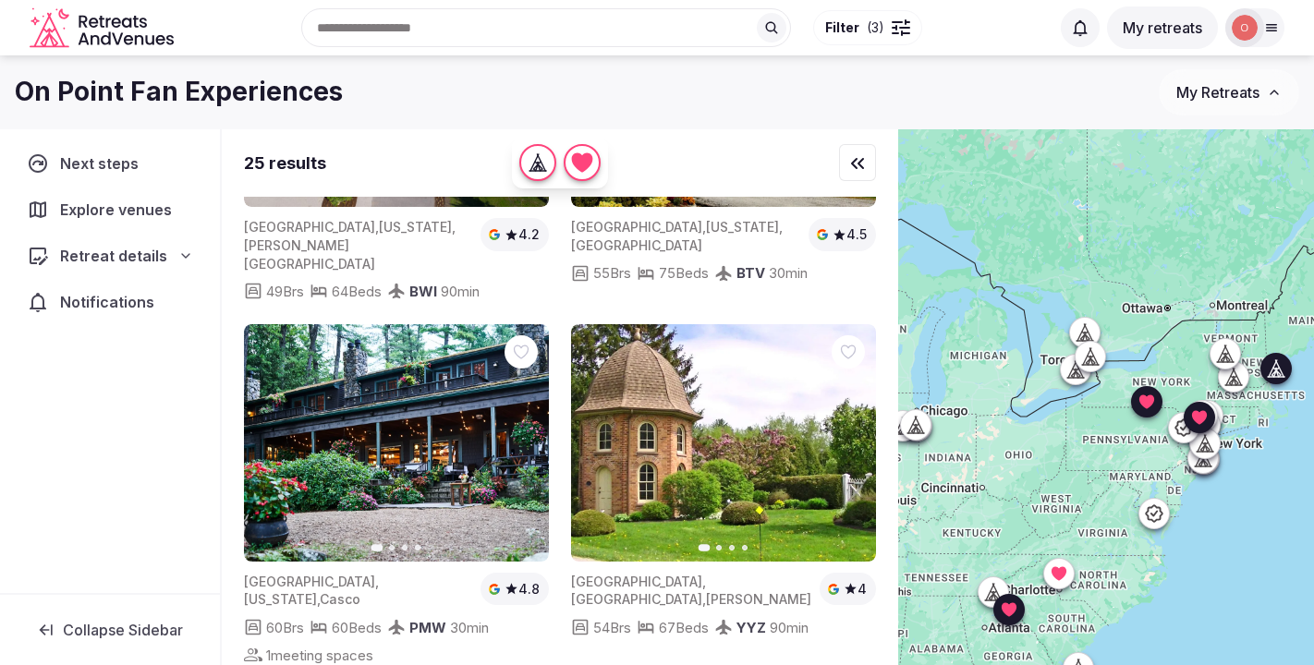
click at [0, 0] on icon at bounding box center [0, 0] width 0 height 0
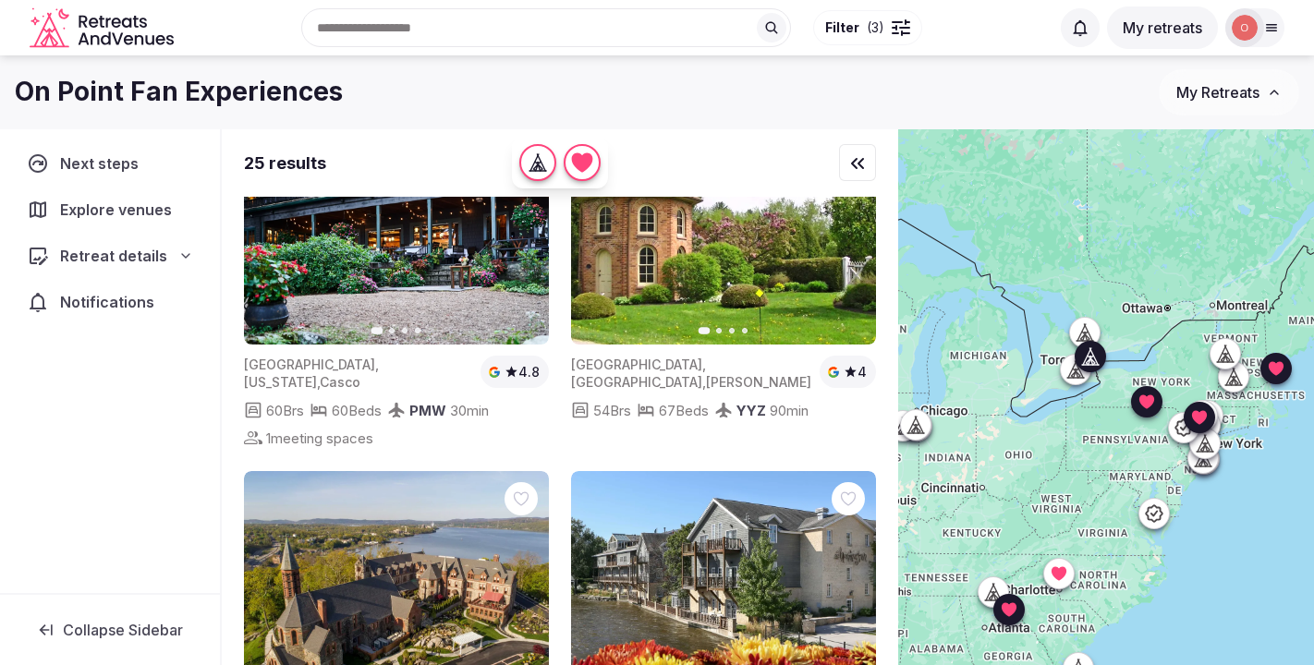
scroll to position [3641, 0]
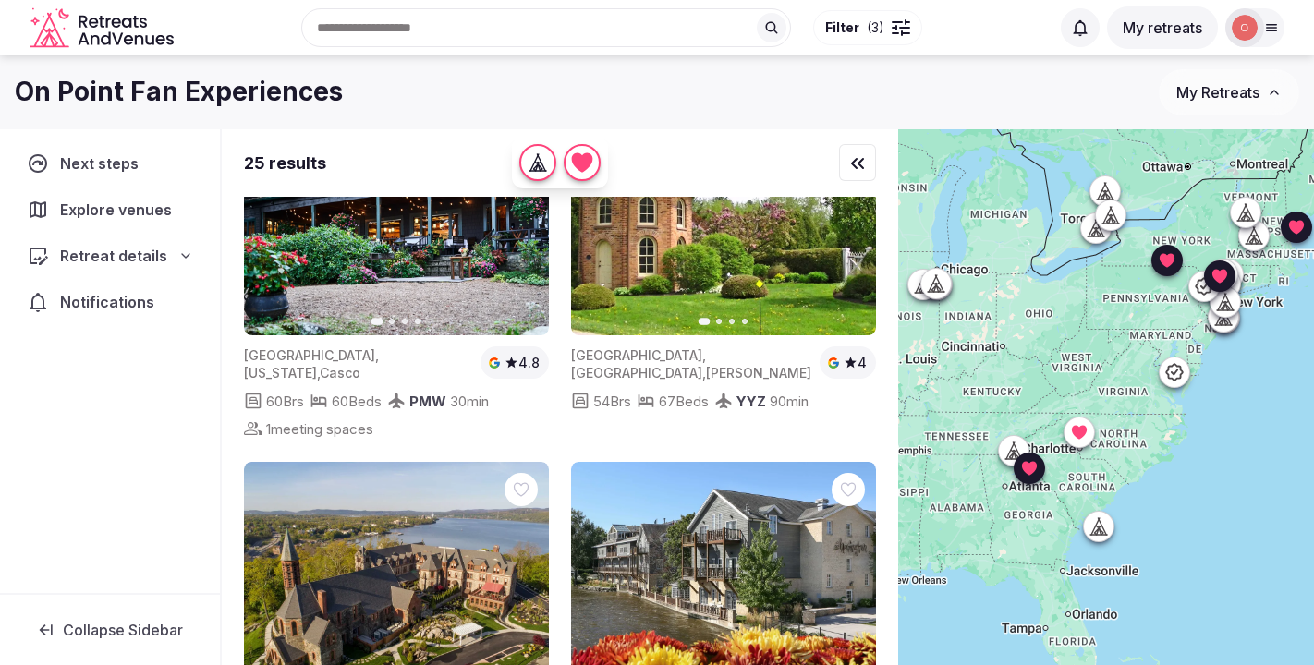
drag, startPoint x: 1048, startPoint y: 494, endPoint x: 1068, endPoint y: 348, distance: 146.5
click at [1068, 348] on div at bounding box center [1106, 428] width 416 height 599
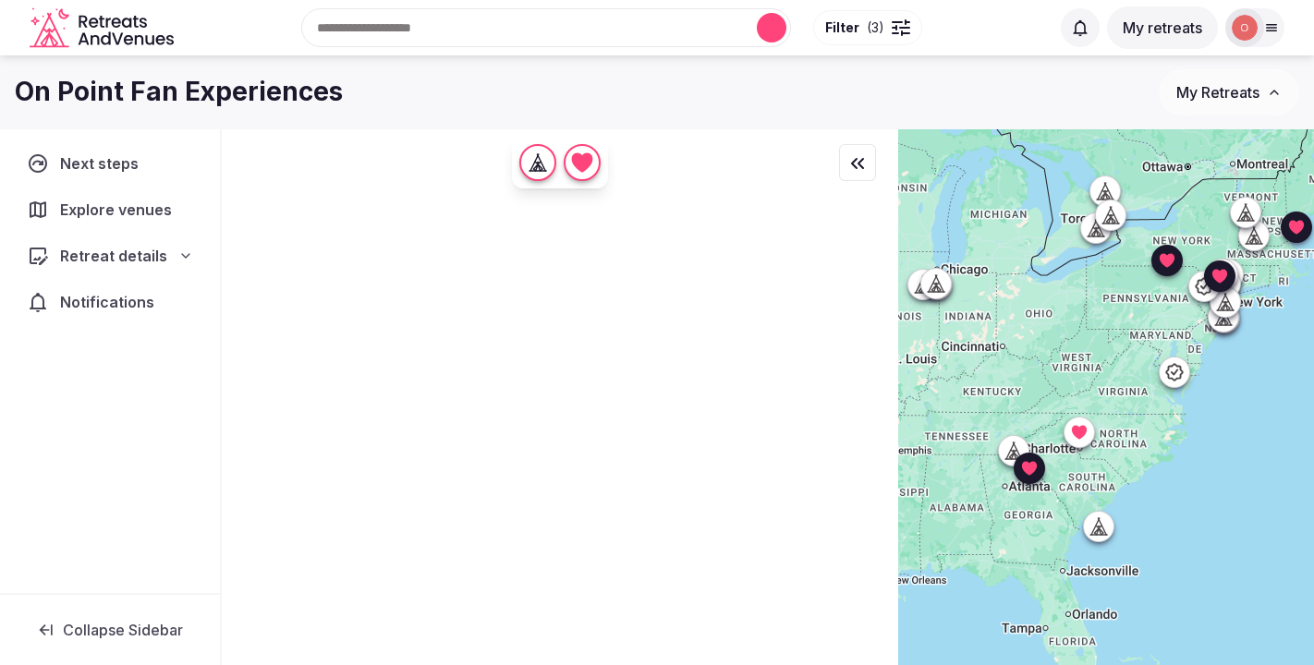
scroll to position [0, 0]
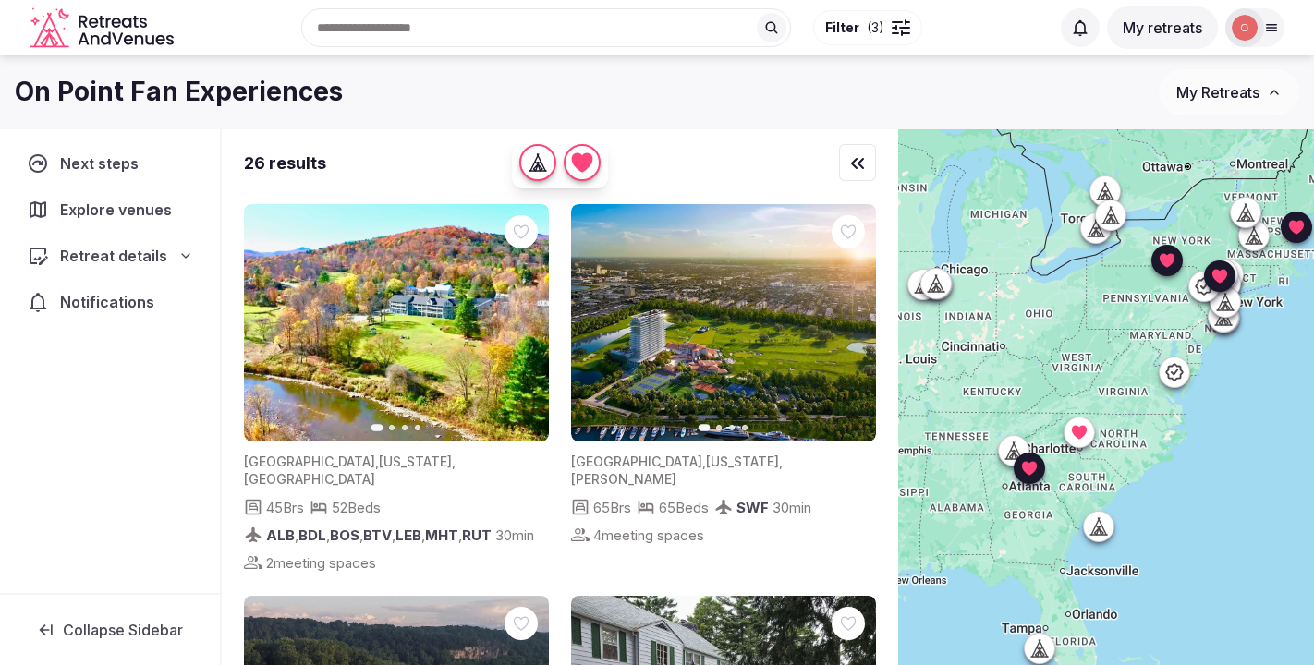
click at [1099, 532] on icon at bounding box center [1099, 527] width 18 height 18
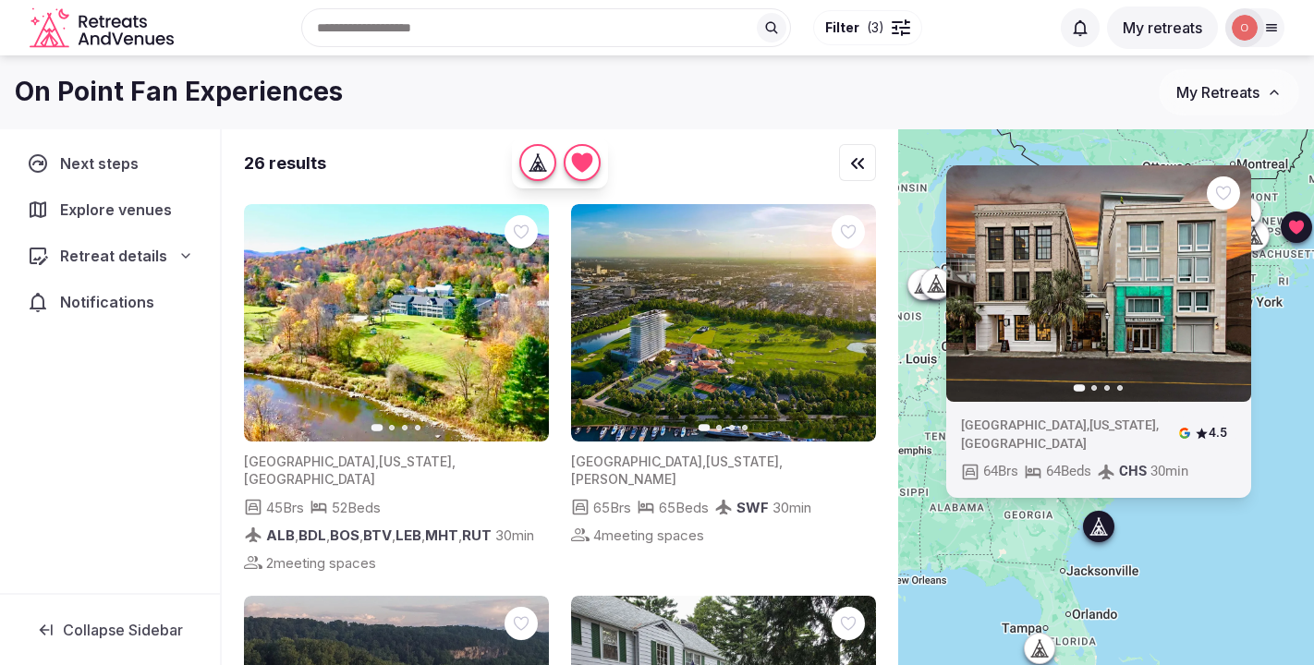
click at [830, 536] on div "Previous slide Next slide [GEOGRAPHIC_DATA] , [US_STATE] , [PERSON_NAME] 65 Brs…" at bounding box center [723, 389] width 305 height 370
click at [1247, 480] on div "[GEOGRAPHIC_DATA] , [US_STATE] , [GEOGRAPHIC_DATA] 4.5 64 Brs 64 Beds CHS 30 min" at bounding box center [1098, 449] width 305 height 95
click at [1246, 542] on div "Previous slide Next slide [GEOGRAPHIC_DATA] , [US_STATE] , [GEOGRAPHIC_DATA] 4.…" at bounding box center [1106, 428] width 416 height 599
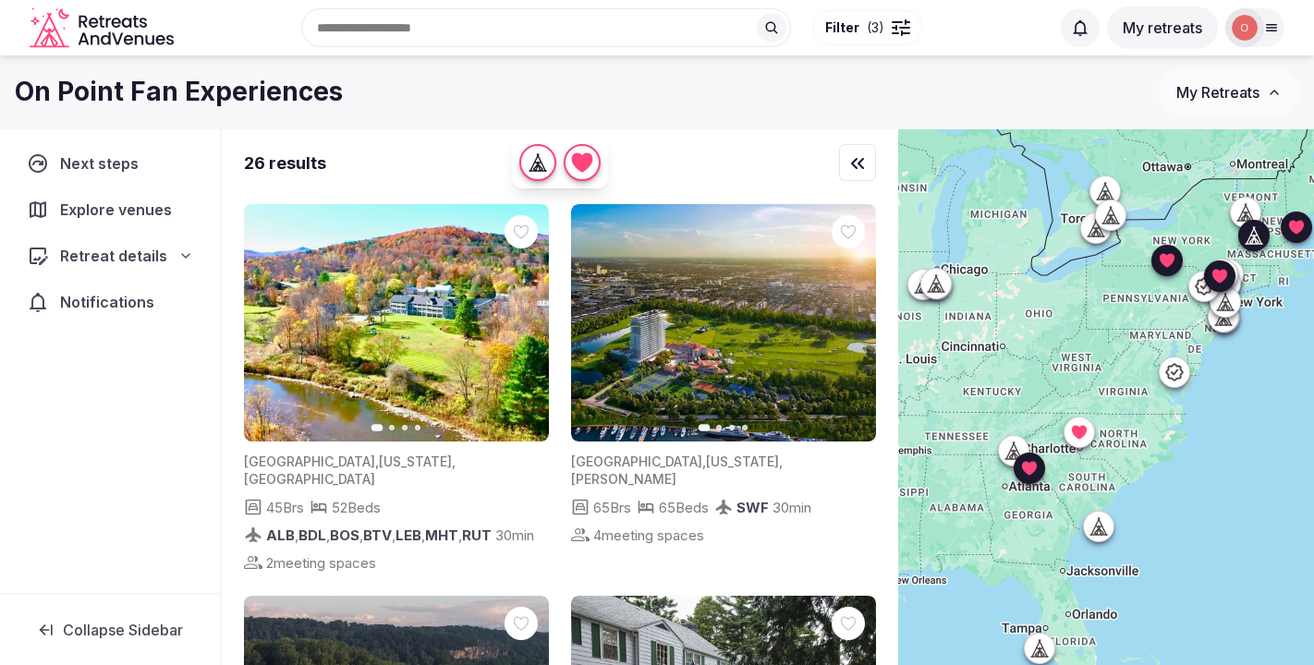
click at [0, 0] on icon at bounding box center [0, 0] width 0 height 0
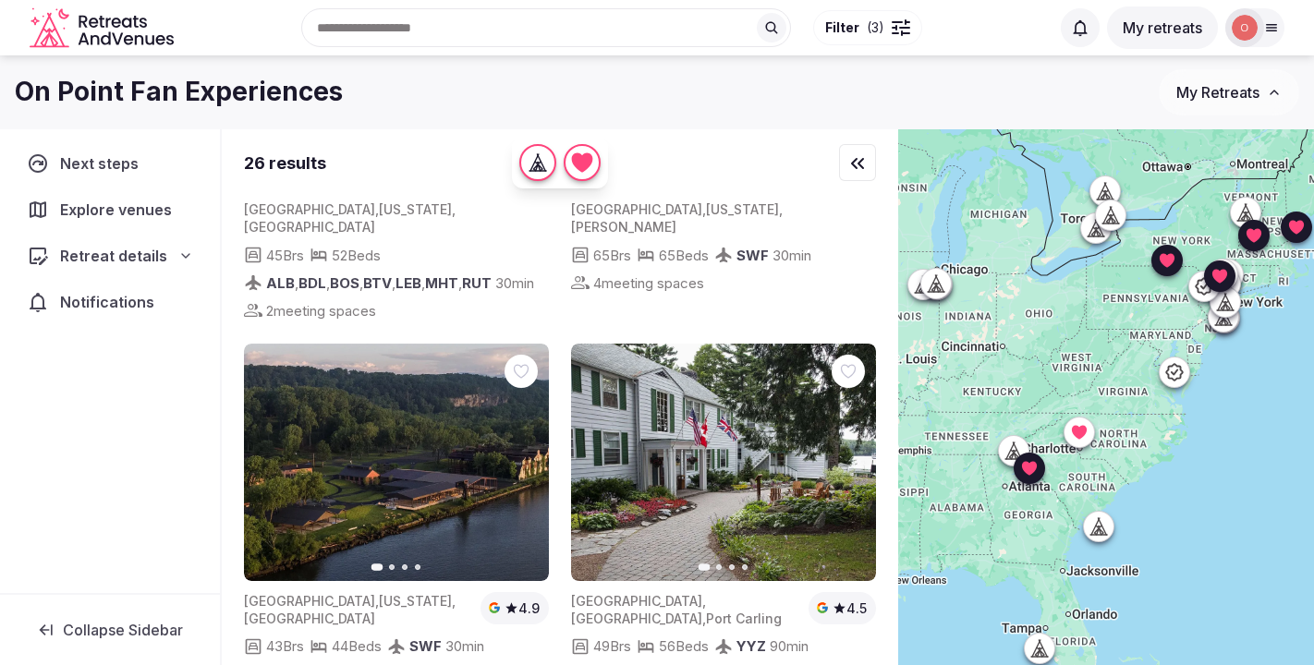
scroll to position [255, 0]
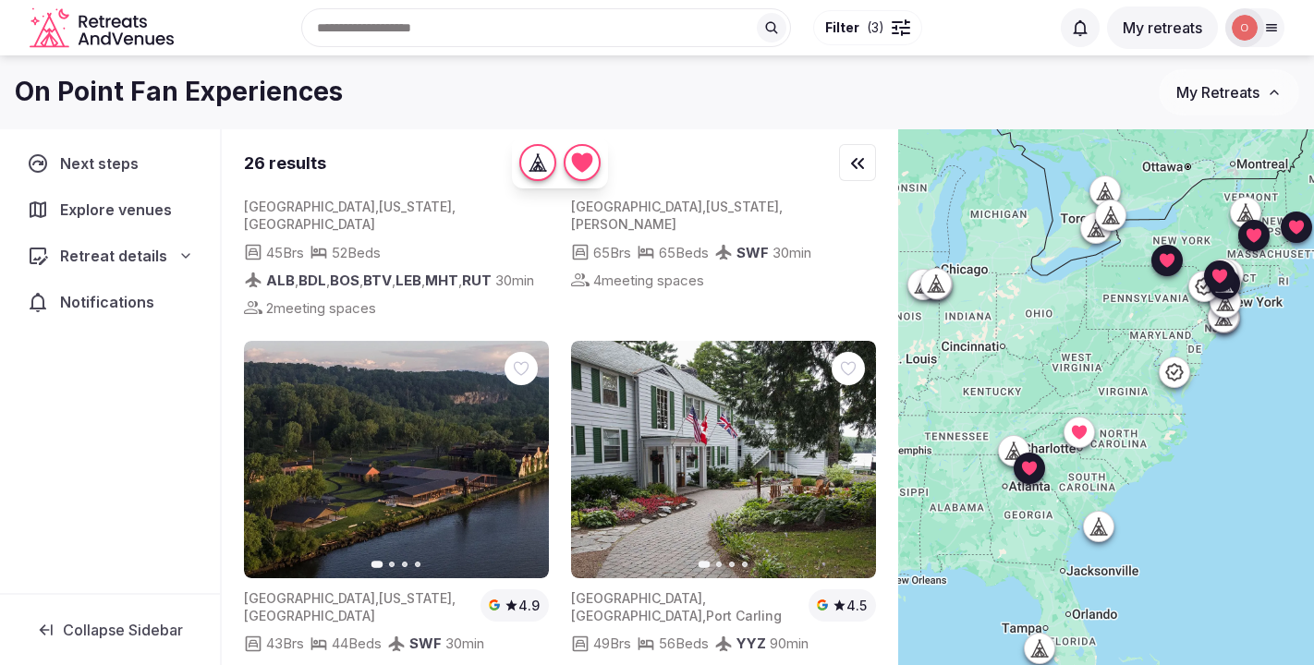
click at [520, 452] on icon "button" at bounding box center [523, 459] width 15 height 15
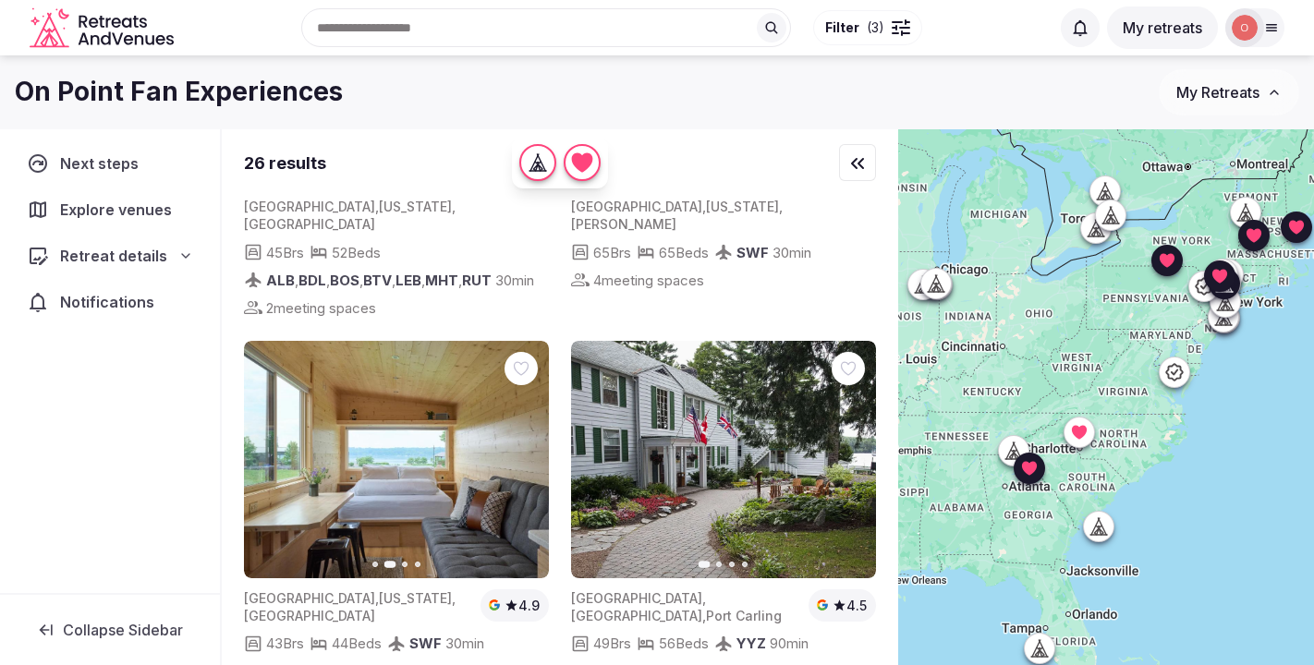
click at [524, 452] on icon "button" at bounding box center [523, 459] width 15 height 15
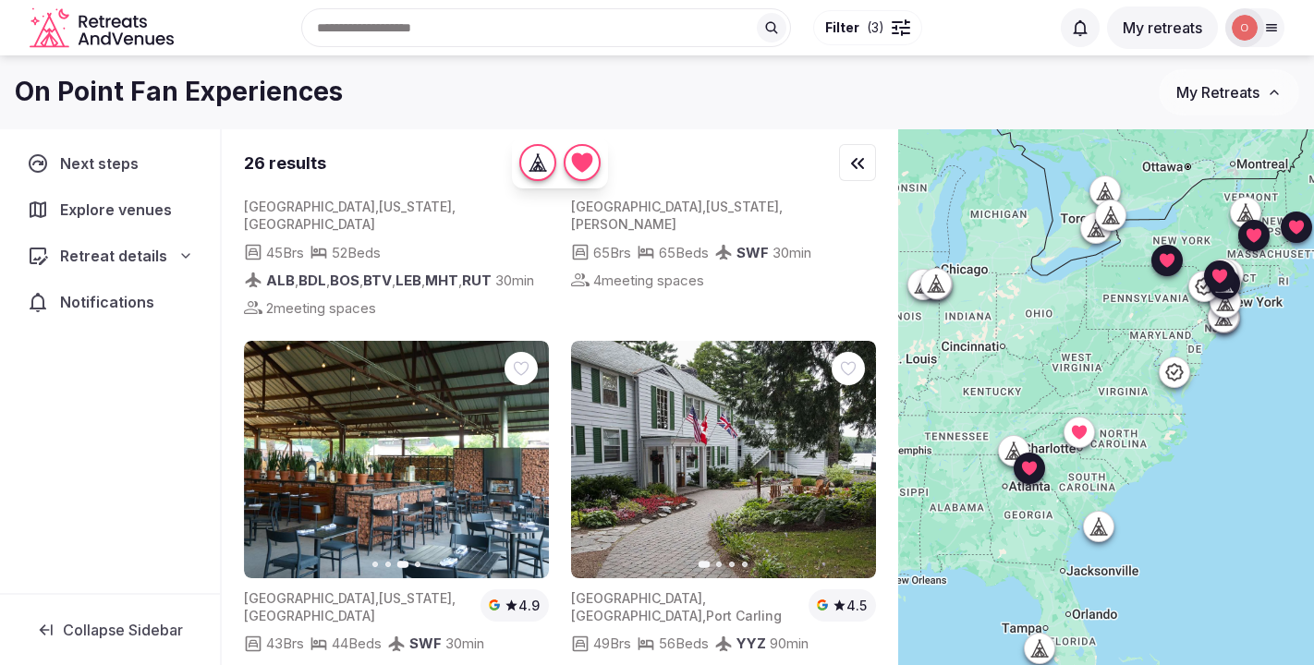
click at [524, 452] on icon "button" at bounding box center [523, 459] width 15 height 15
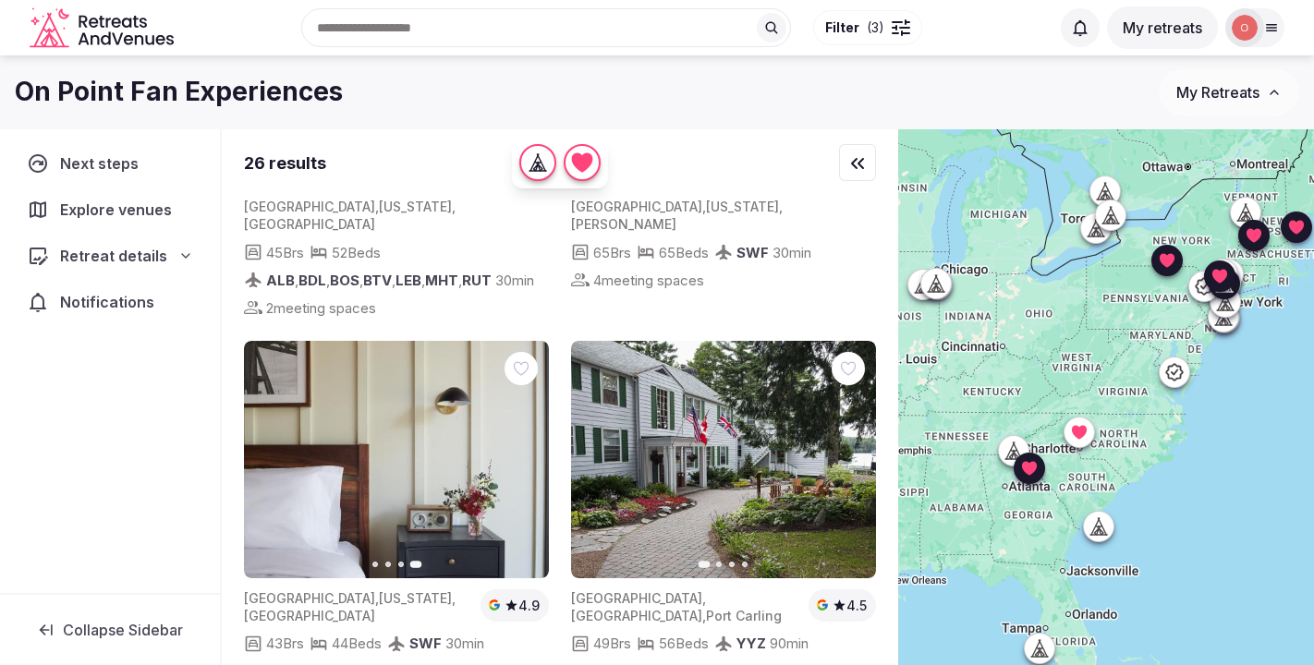
click at [271, 452] on icon "button" at bounding box center [269, 459] width 15 height 15
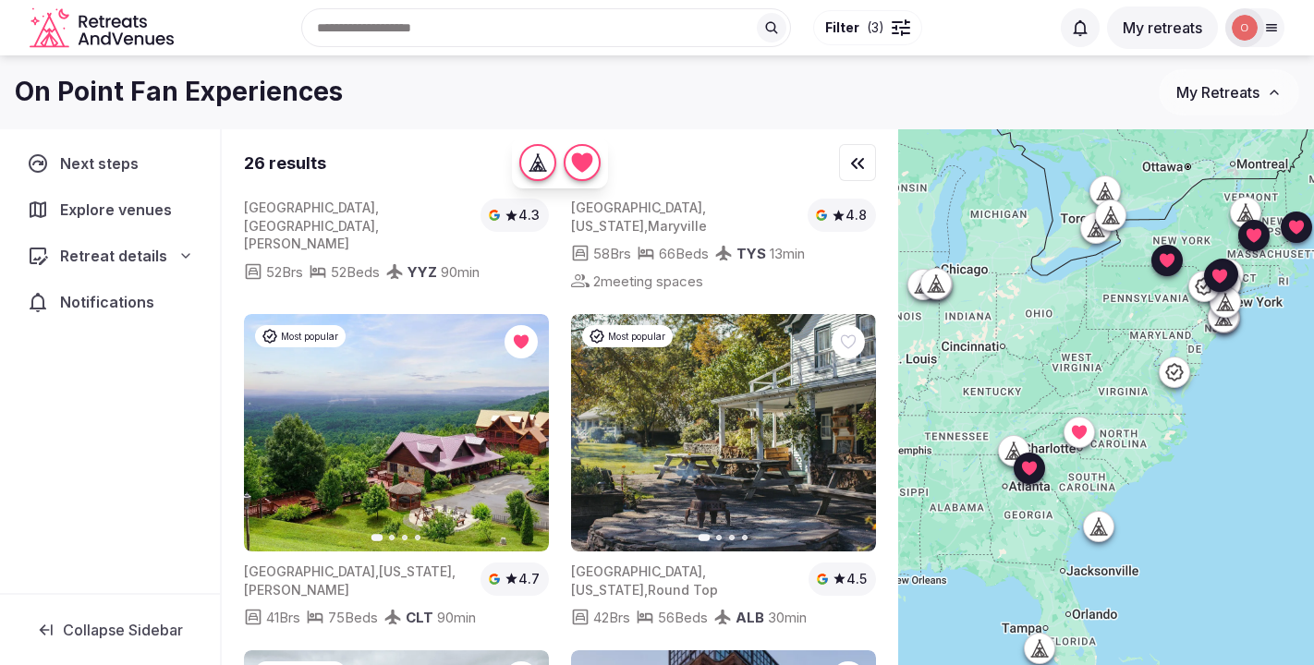
scroll to position [1695, 0]
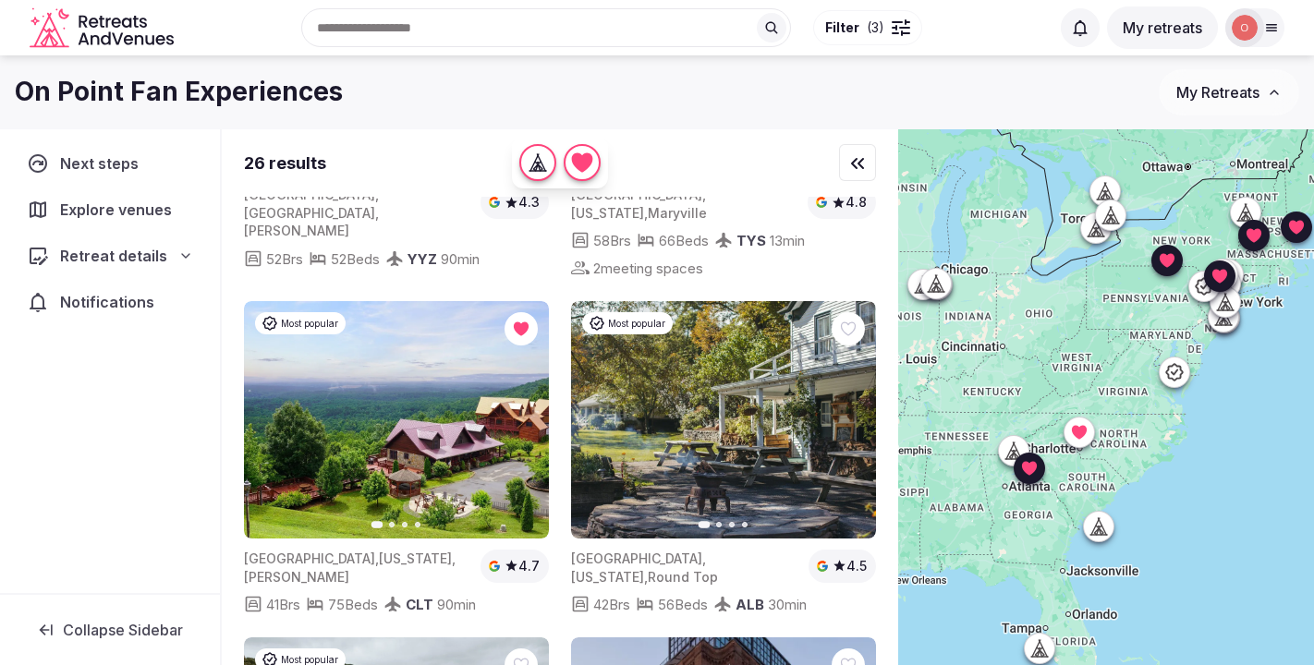
click at [932, 288] on icon at bounding box center [936, 284] width 18 height 18
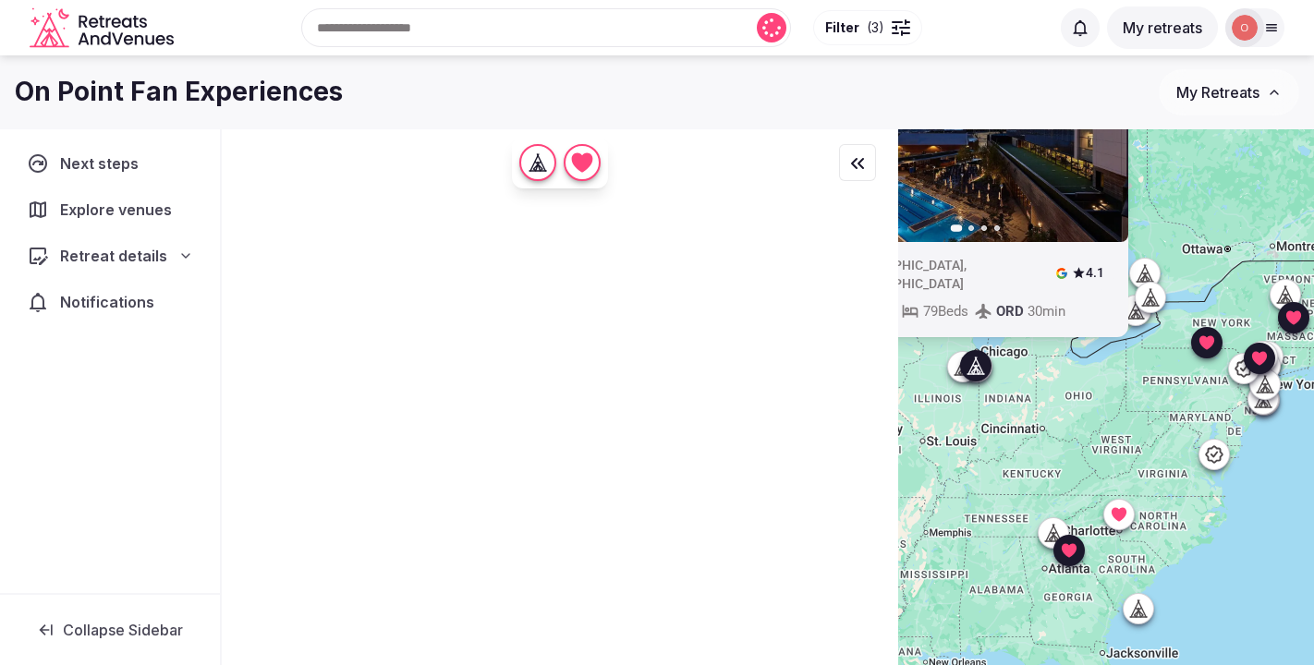
scroll to position [0, 0]
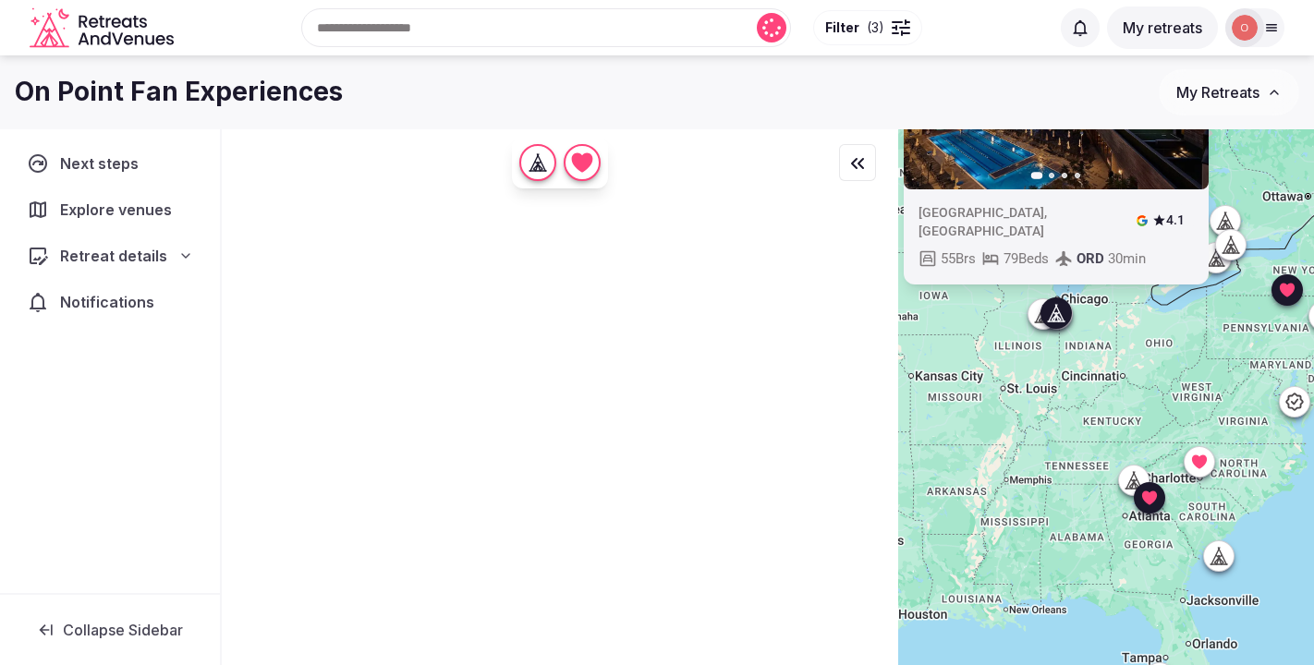
drag, startPoint x: 996, startPoint y: 356, endPoint x: 1120, endPoint y: 389, distance: 128.2
click at [1120, 389] on div "Previous slide Next slide [GEOGRAPHIC_DATA] , [GEOGRAPHIC_DATA] 4.1 55 Brs 79 B…" at bounding box center [1106, 428] width 416 height 599
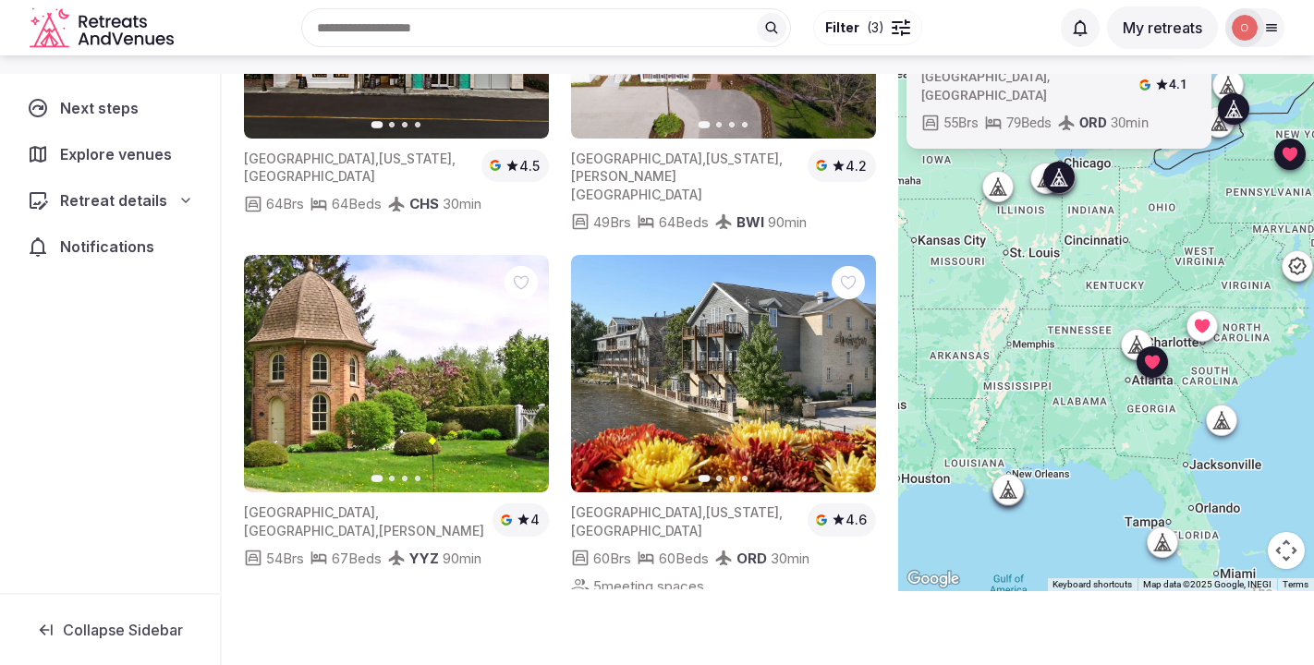
scroll to position [137, 0]
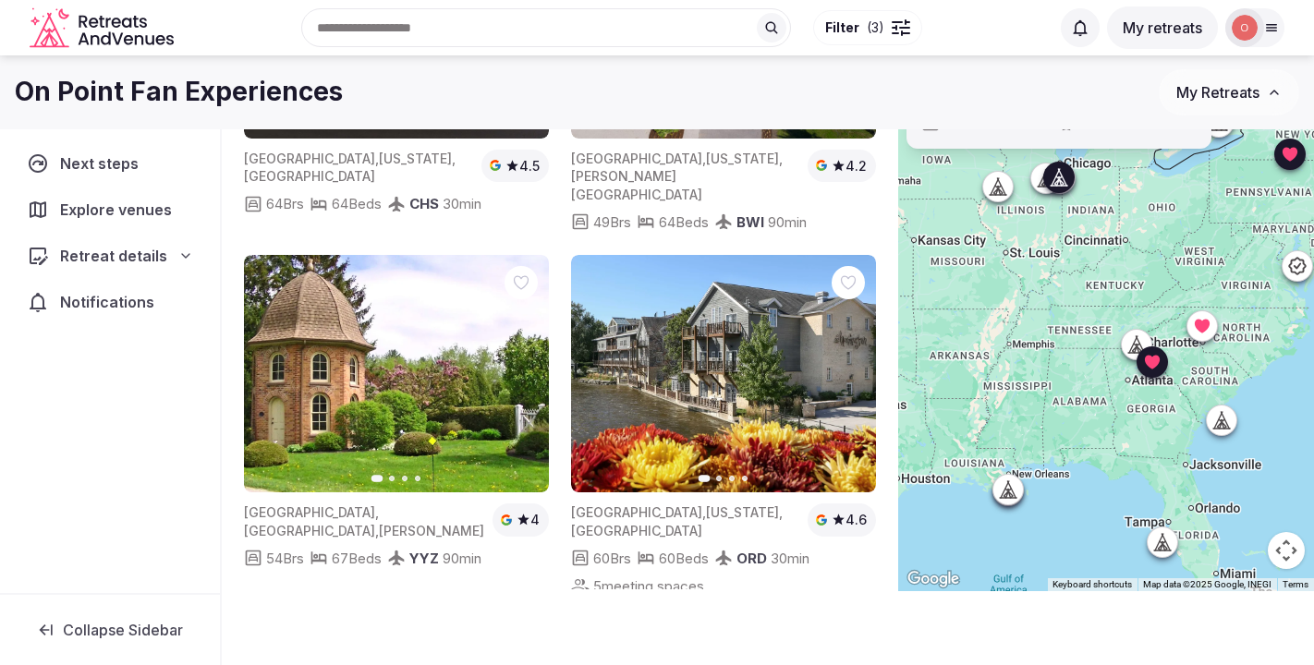
click at [1166, 550] on icon at bounding box center [1165, 547] width 5 height 6
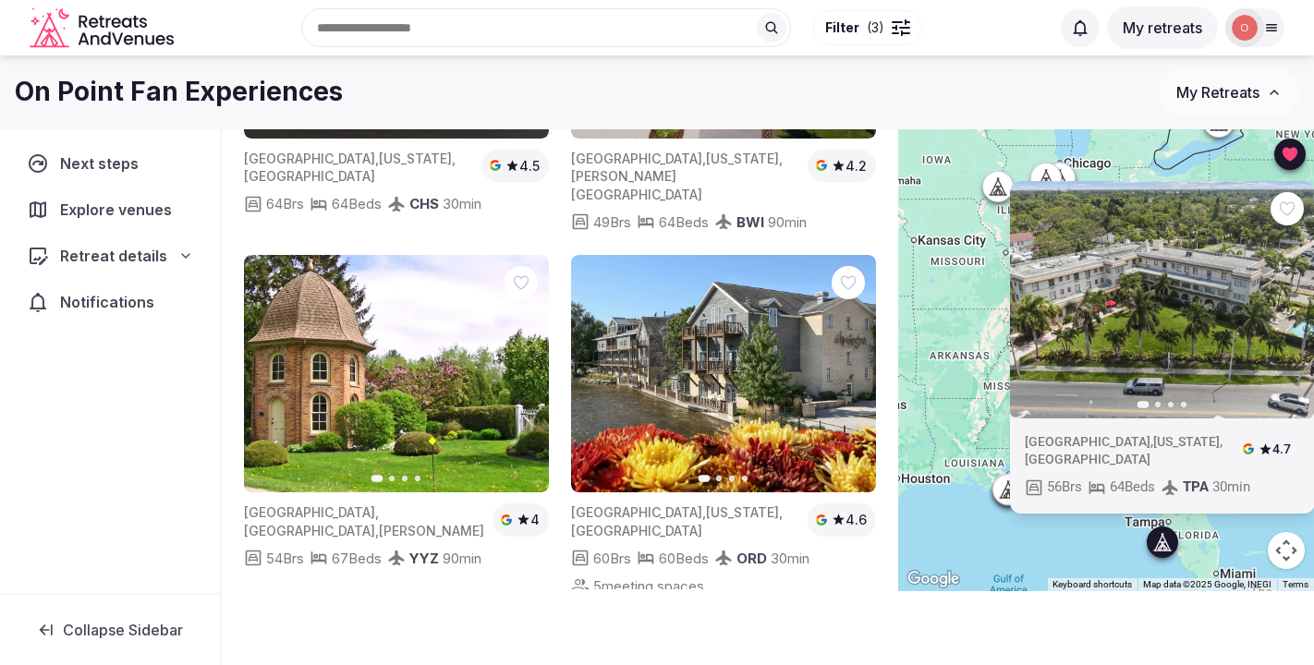
click at [762, 612] on div at bounding box center [560, 634] width 632 height 44
click at [953, 419] on div "Previous slide Next slide [GEOGRAPHIC_DATA][US_STATE] 4.7 56 Brs 64 Beds TPA 30…" at bounding box center [1106, 292] width 416 height 599
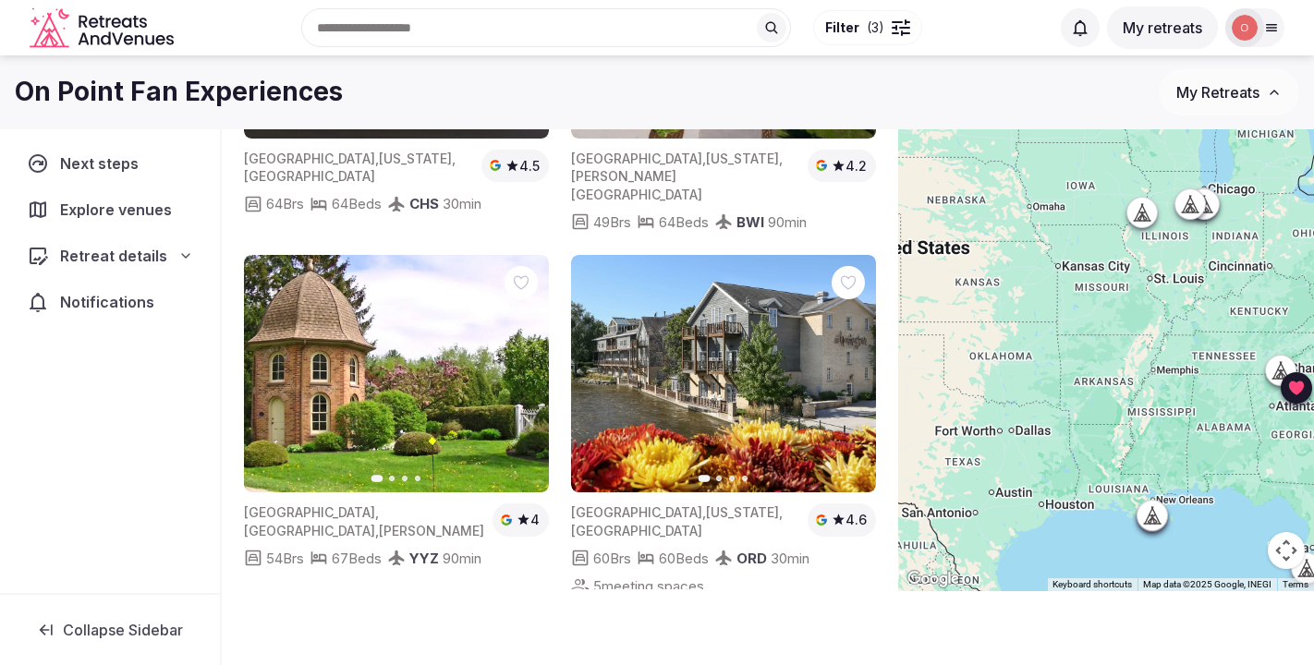
drag, startPoint x: 1042, startPoint y: 397, endPoint x: 1188, endPoint y: 422, distance: 148.3
click at [1188, 422] on div at bounding box center [1106, 292] width 416 height 599
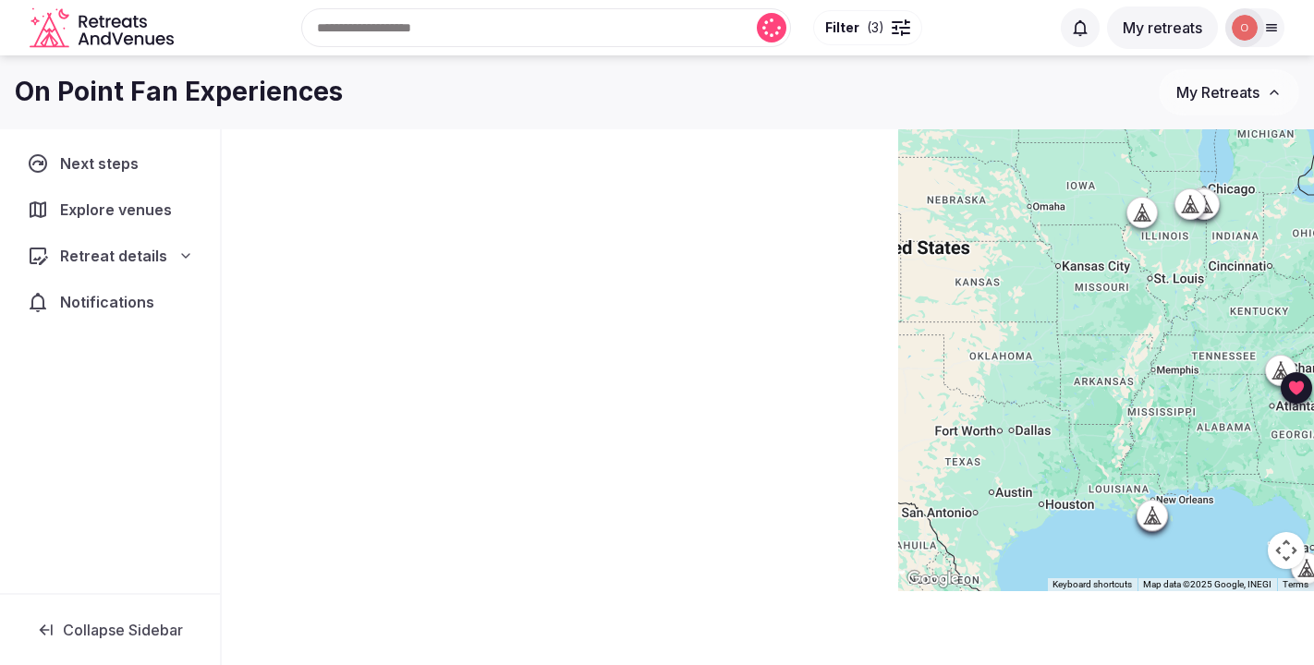
scroll to position [0, 0]
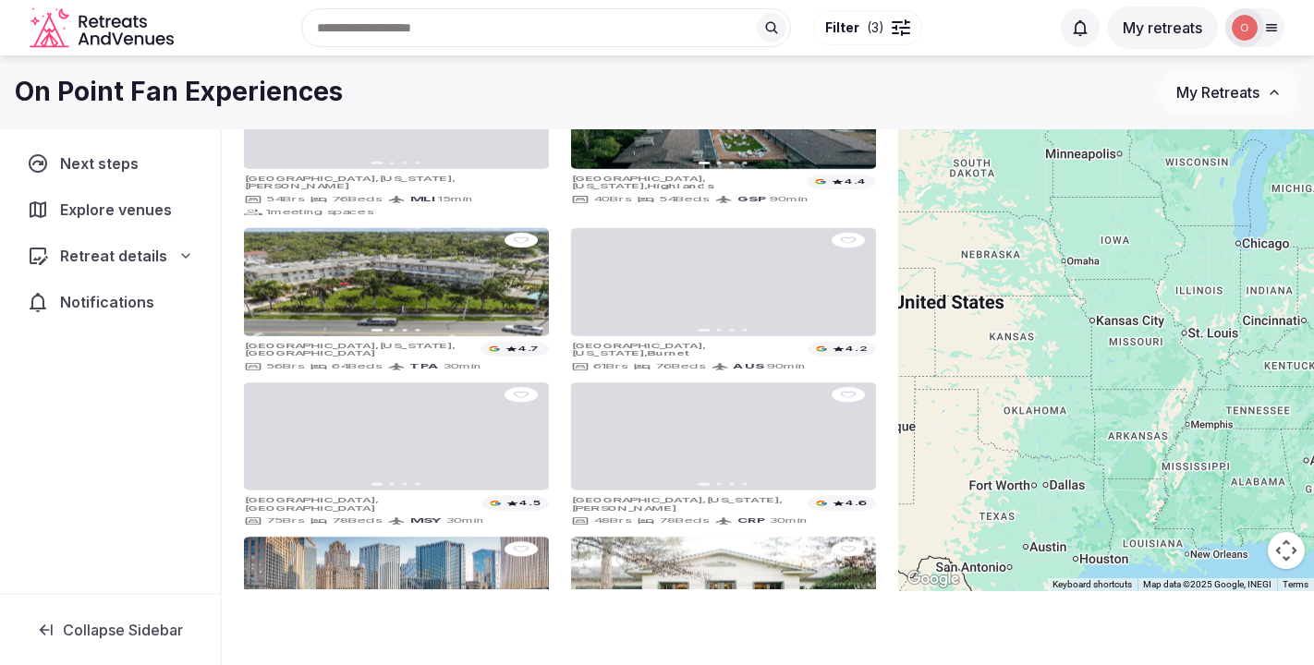
drag, startPoint x: 1119, startPoint y: 391, endPoint x: 1159, endPoint y: 450, distance: 71.3
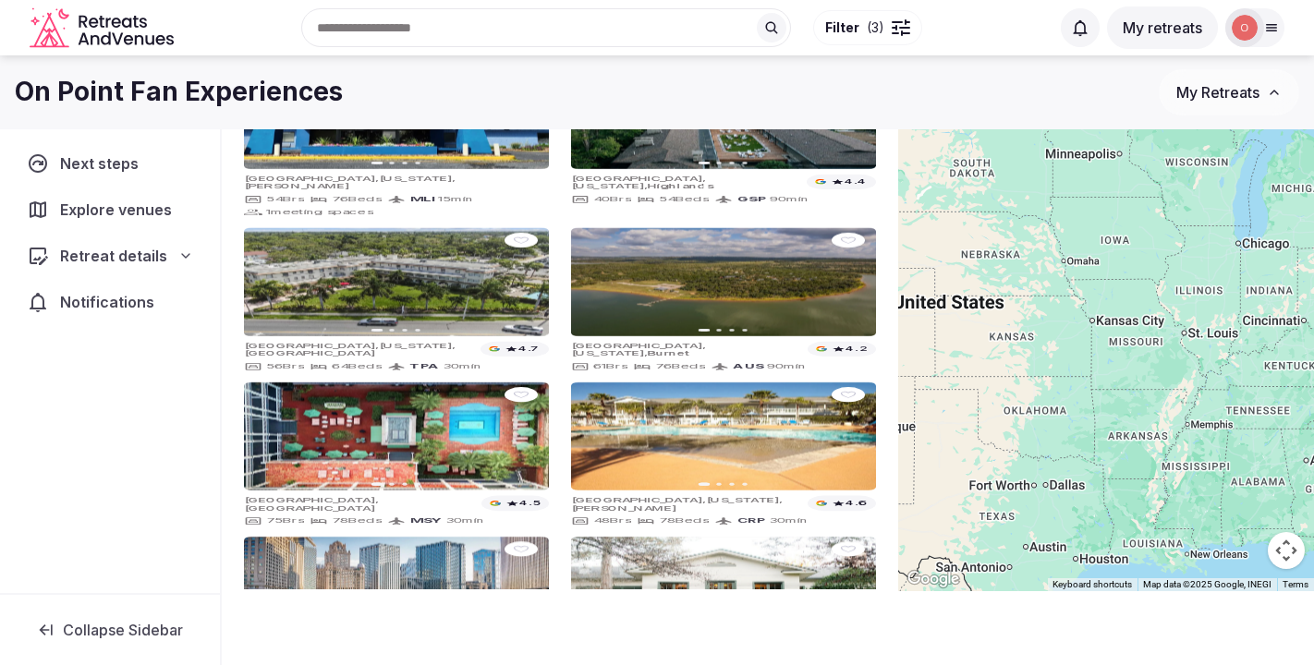
click at [1159, 450] on div at bounding box center [1106, 292] width 416 height 599
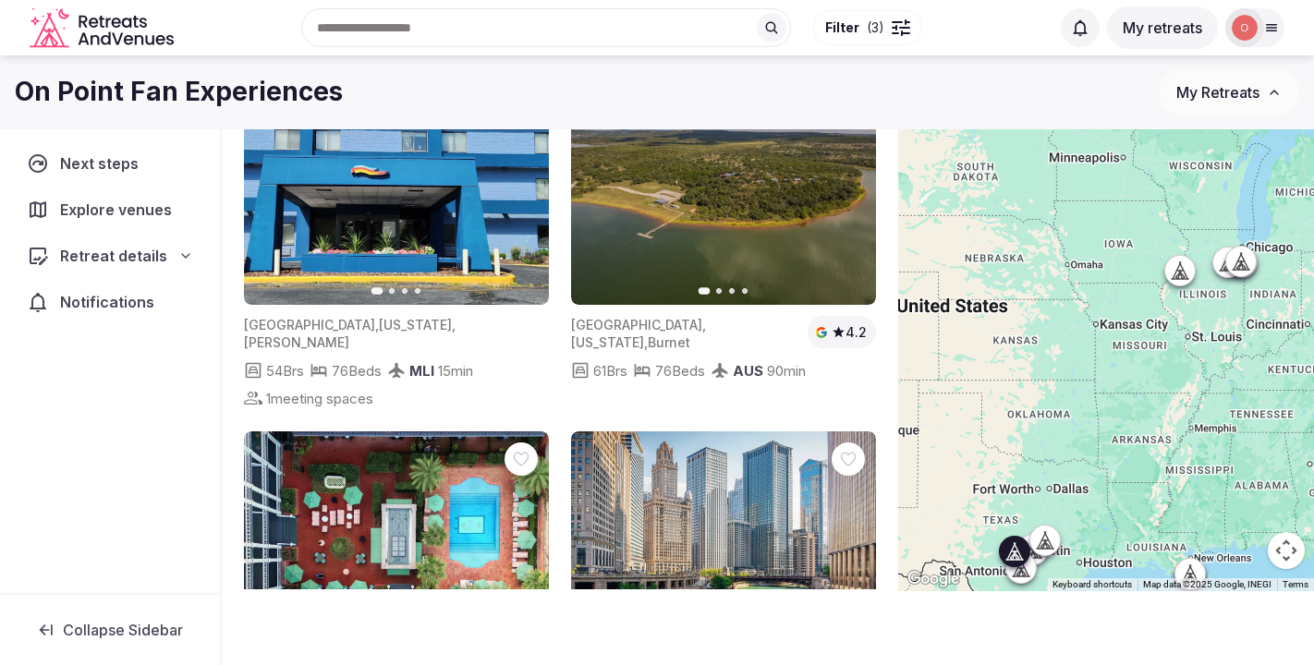
click at [847, 186] on icon "button" at bounding box center [850, 186] width 15 height 15
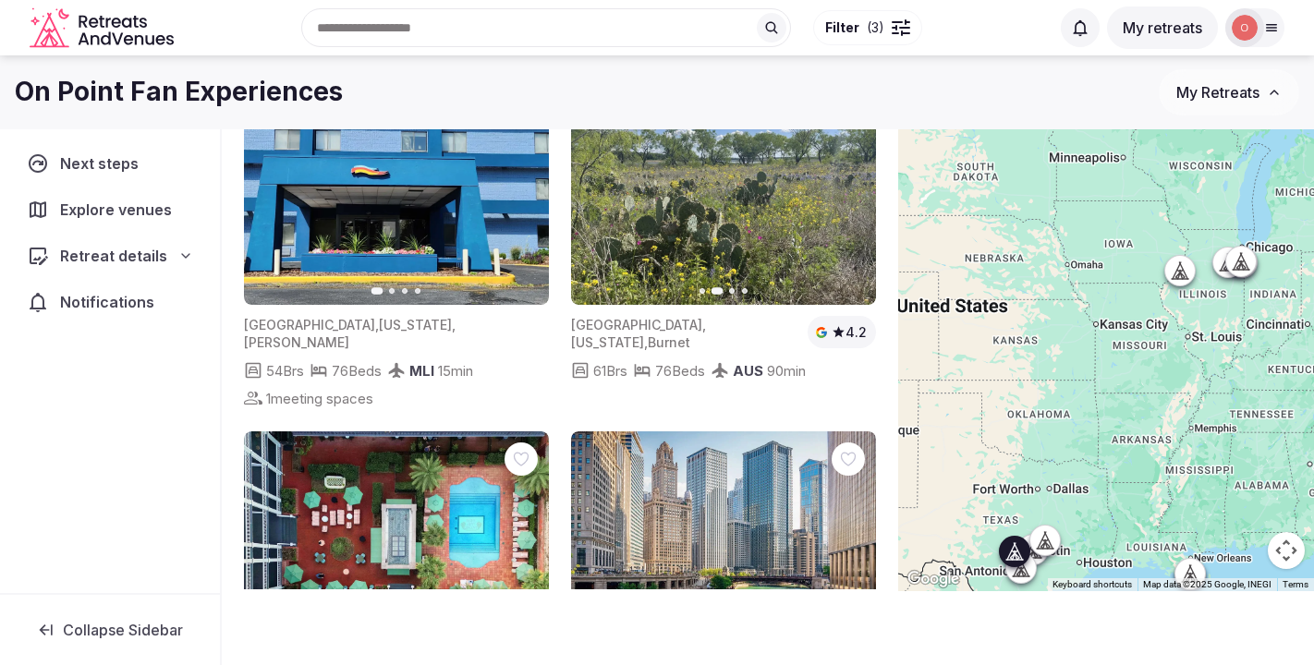
click at [847, 186] on icon "button" at bounding box center [850, 186] width 15 height 15
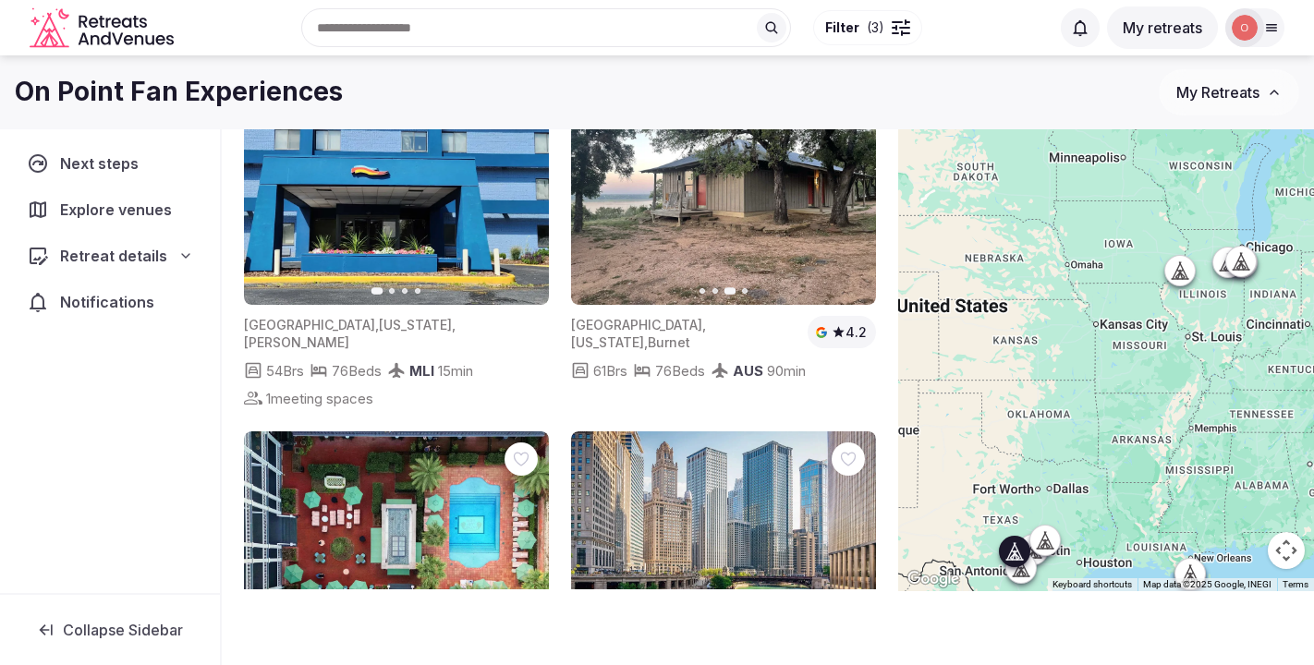
click at [847, 187] on icon "button" at bounding box center [850, 186] width 15 height 15
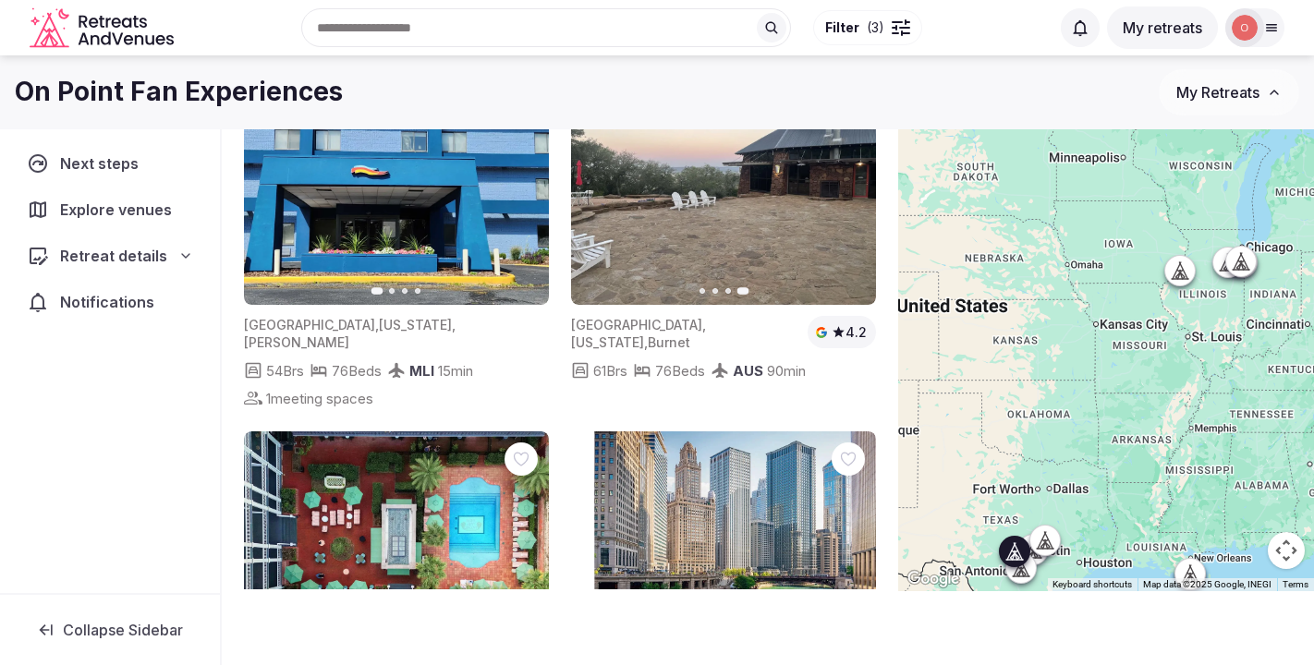
drag, startPoint x: 668, startPoint y: 423, endPoint x: 693, endPoint y: 151, distance: 273.8
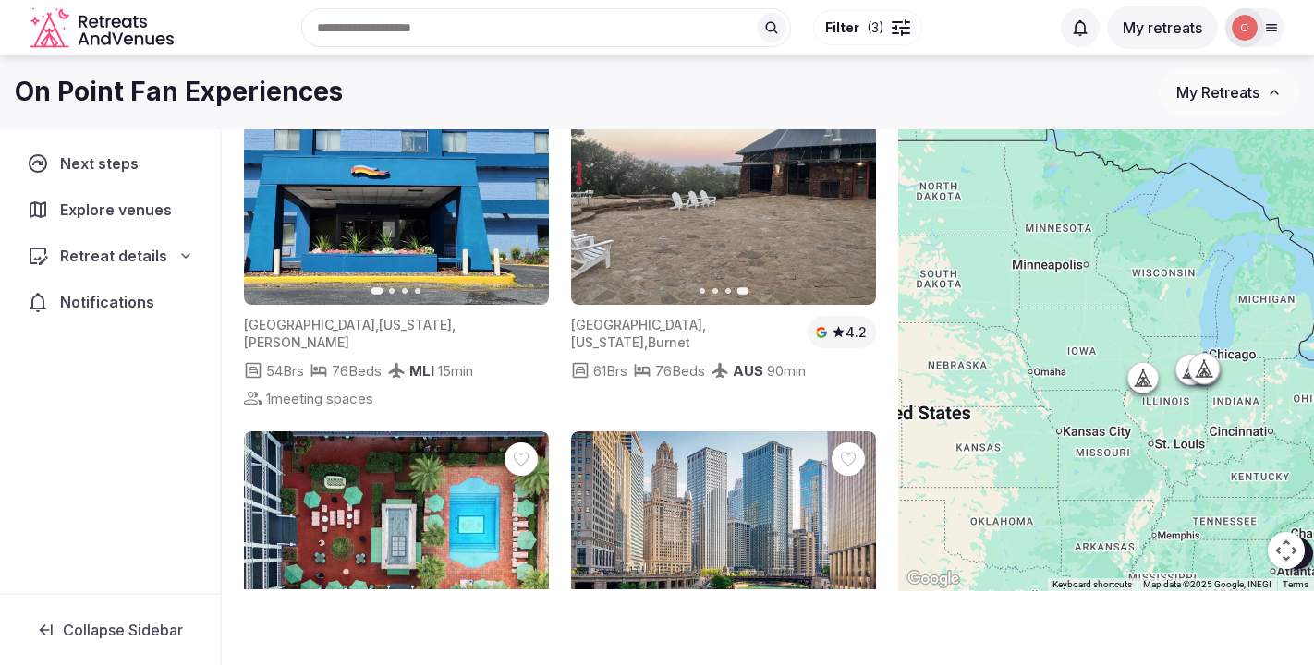
drag, startPoint x: 982, startPoint y: 252, endPoint x: 941, endPoint y: 360, distance: 115.5
click at [941, 360] on div at bounding box center [1106, 292] width 416 height 599
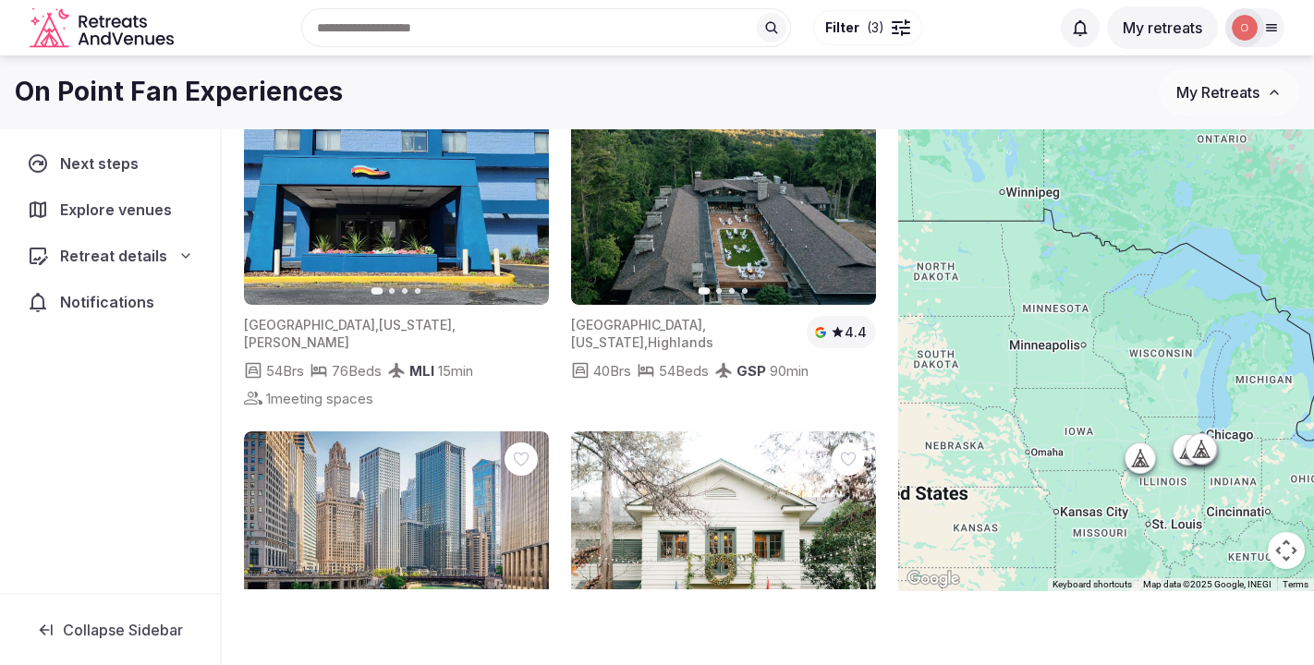
drag, startPoint x: 1026, startPoint y: 241, endPoint x: 1027, endPoint y: 325, distance: 84.1
click at [1027, 325] on div at bounding box center [1106, 292] width 416 height 599
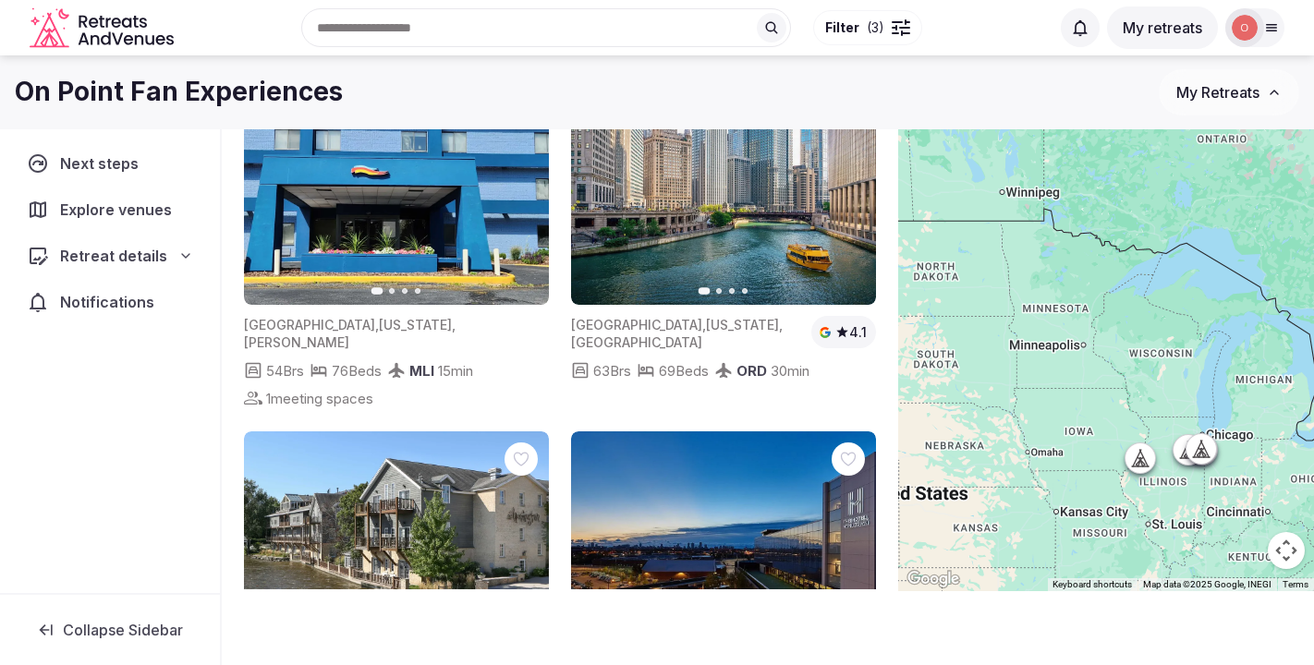
click at [894, 25] on div at bounding box center [895, 28] width 6 height 6
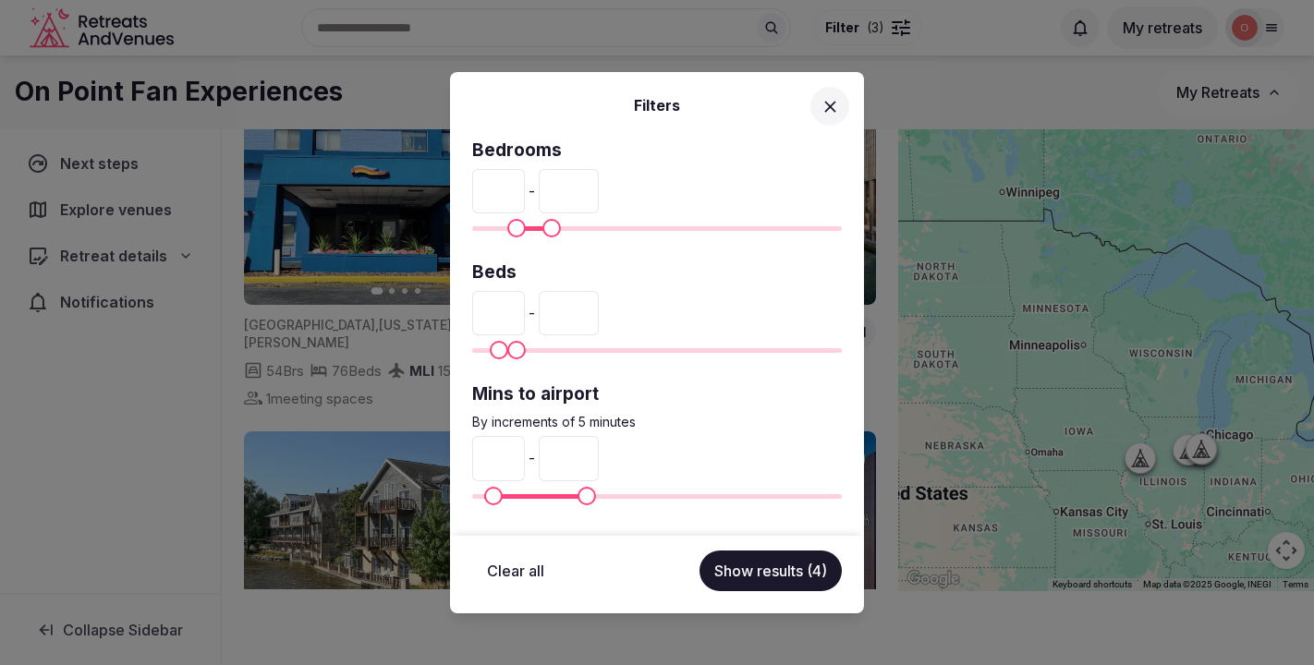
click at [525, 317] on input "**" at bounding box center [498, 313] width 53 height 44
click at [525, 307] on input "**" at bounding box center [498, 313] width 53 height 44
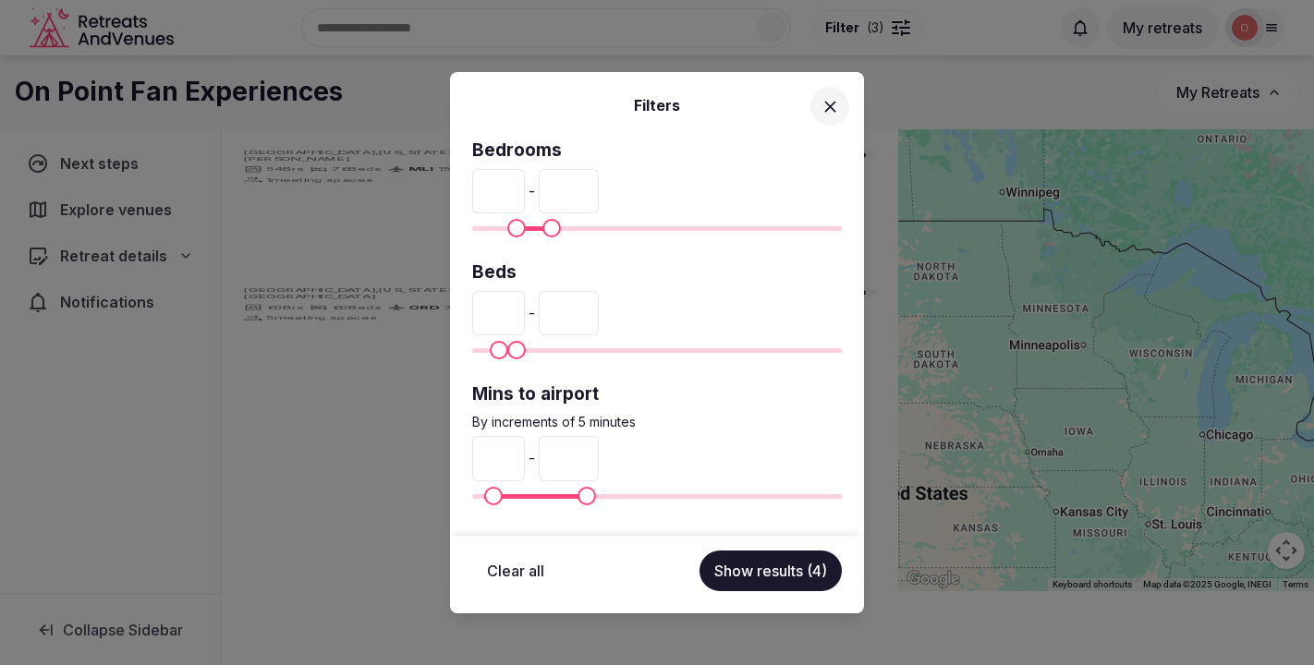
type input "**"
click at [525, 307] on input "**" at bounding box center [498, 313] width 53 height 44
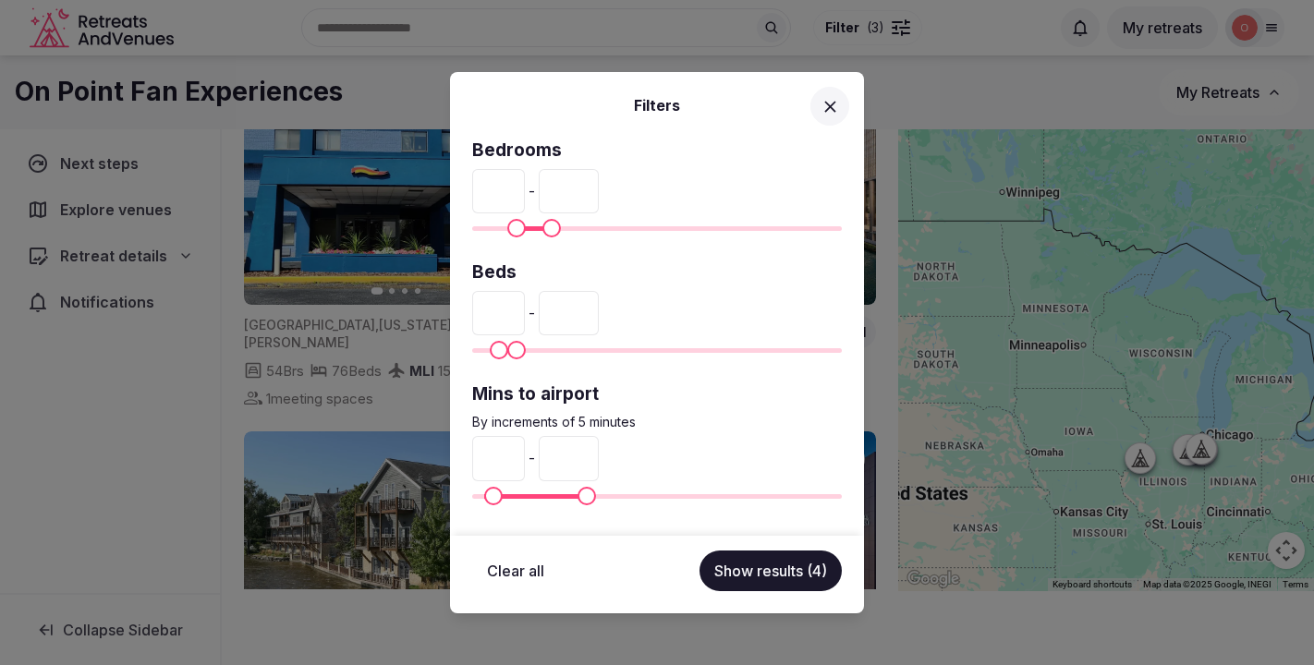
click at [749, 570] on button "Show results (4)" at bounding box center [771, 571] width 142 height 41
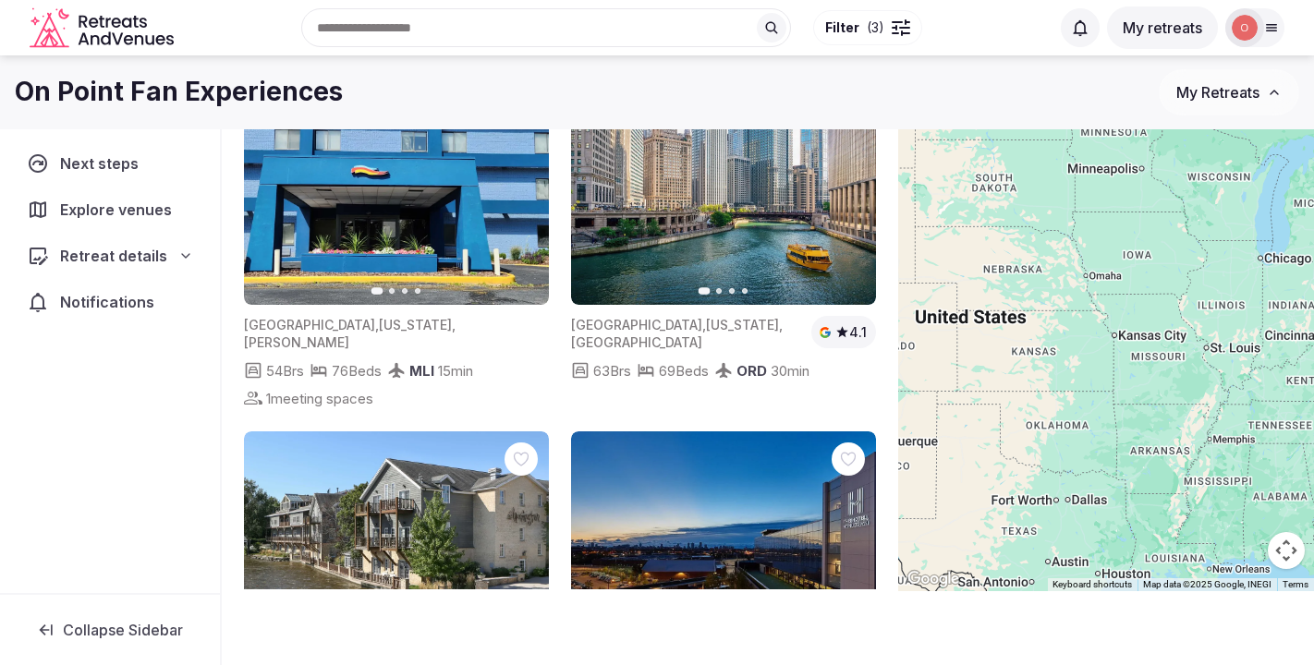
drag, startPoint x: 978, startPoint y: 328, endPoint x: 1041, endPoint y: 144, distance: 194.4
click at [1041, 144] on div at bounding box center [1106, 292] width 416 height 599
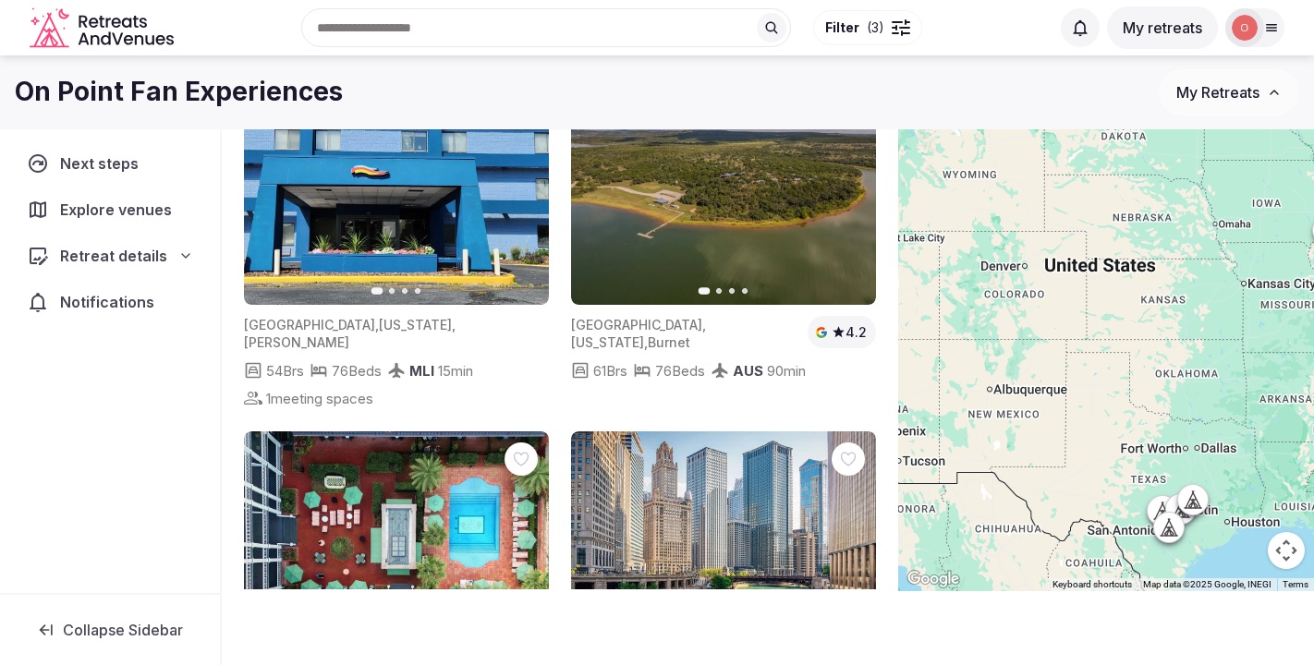
drag, startPoint x: 1056, startPoint y: 281, endPoint x: 1194, endPoint y: 228, distance: 148.3
click at [1194, 228] on div at bounding box center [1106, 292] width 416 height 599
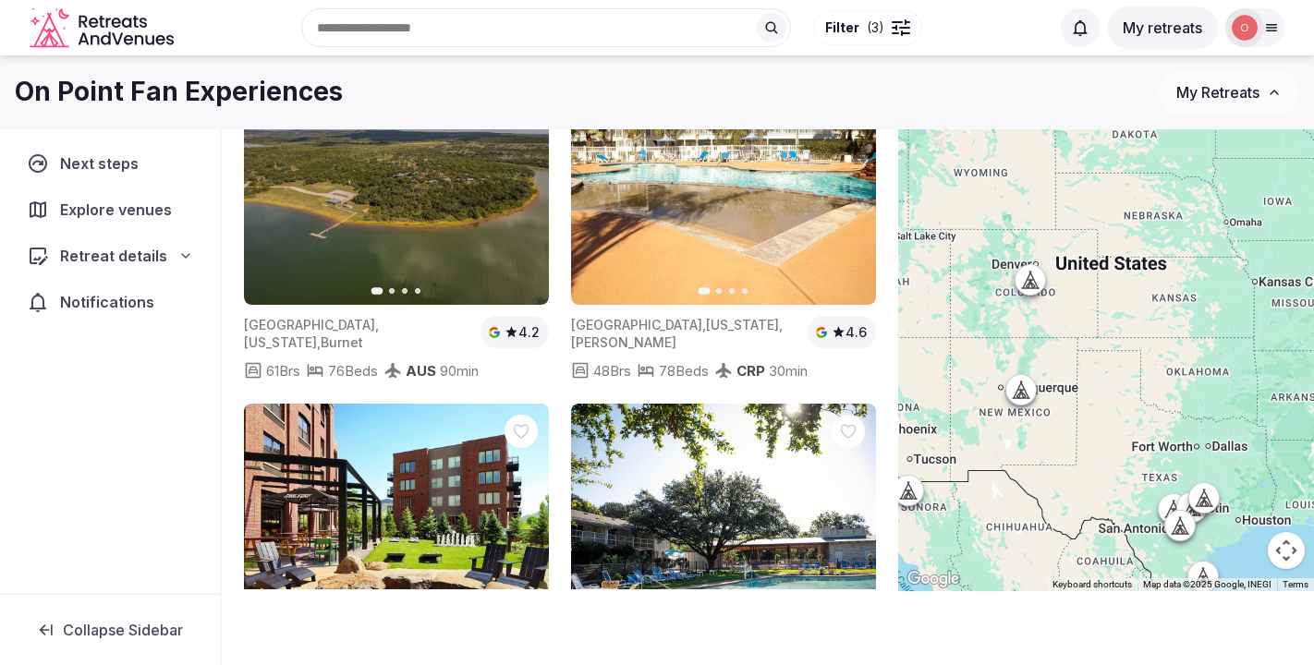
click at [1026, 393] on icon at bounding box center [1025, 390] width 8 height 17
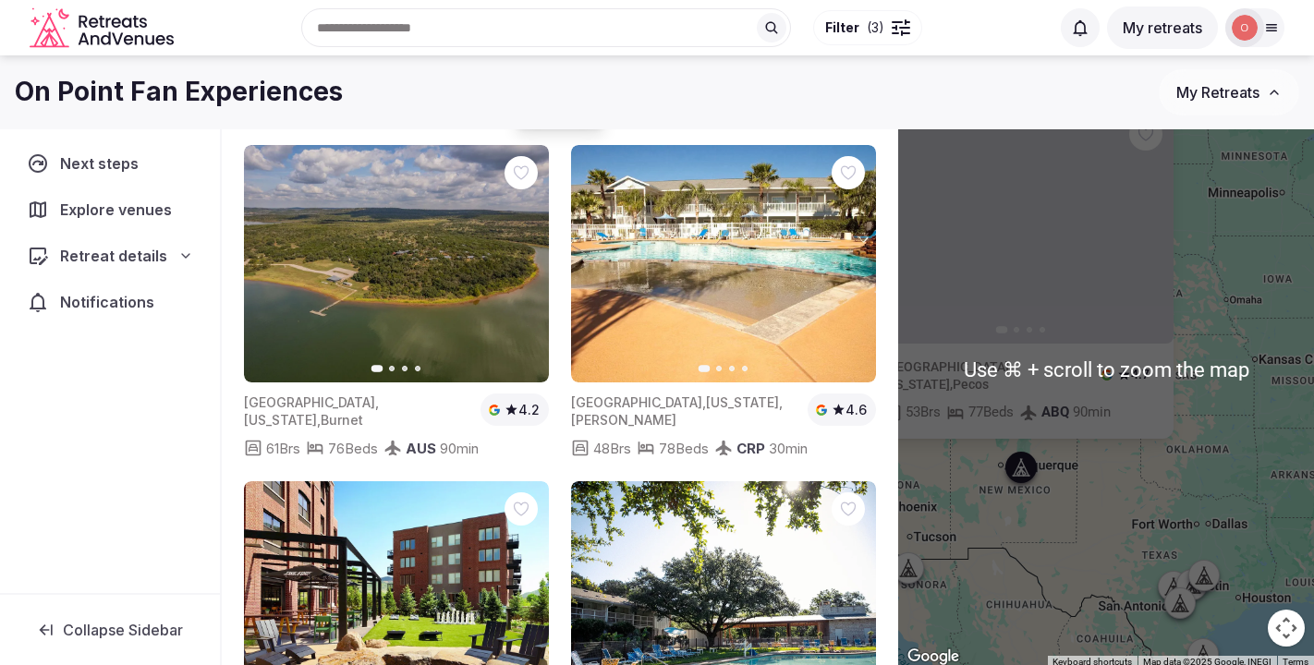
scroll to position [55, 0]
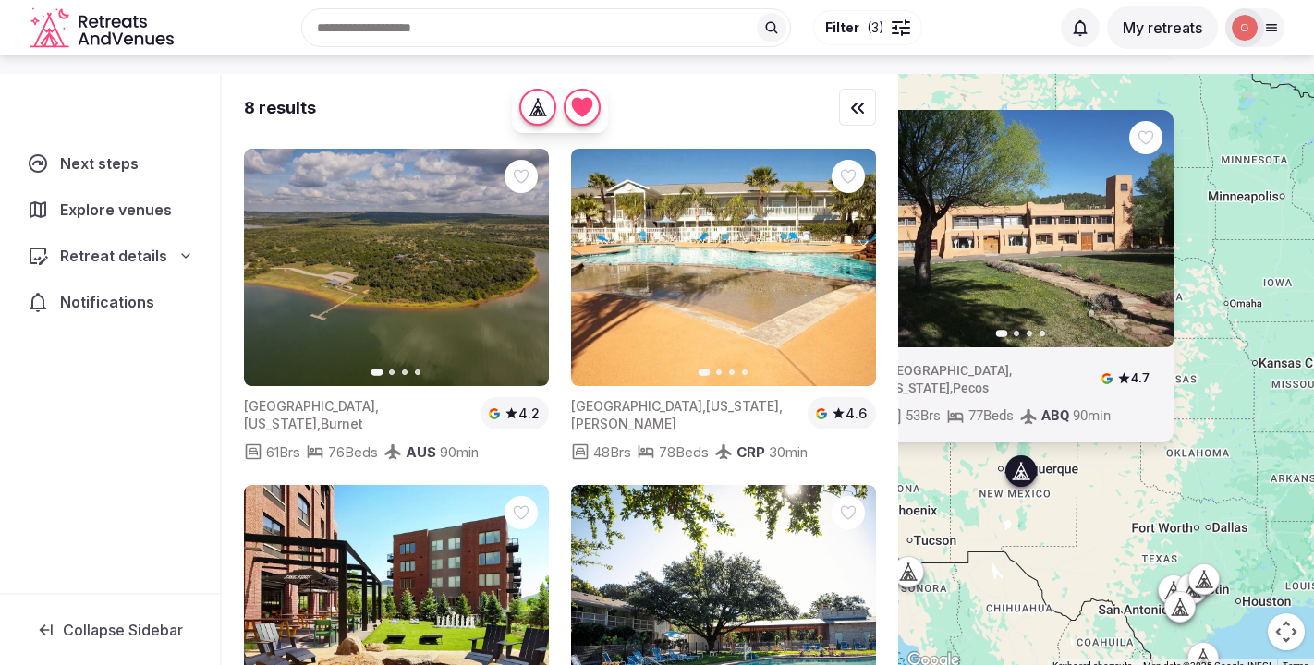
click at [1152, 232] on icon "button" at bounding box center [1148, 228] width 7 height 13
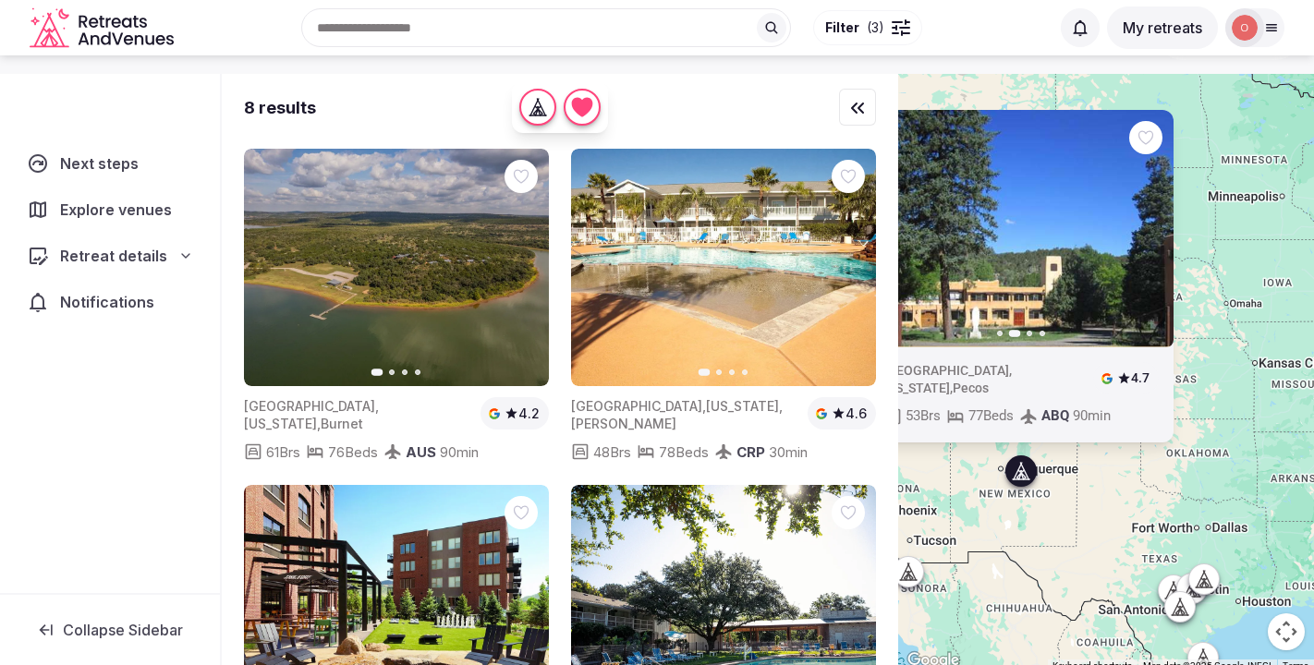
click at [1152, 232] on icon "button" at bounding box center [1148, 228] width 7 height 13
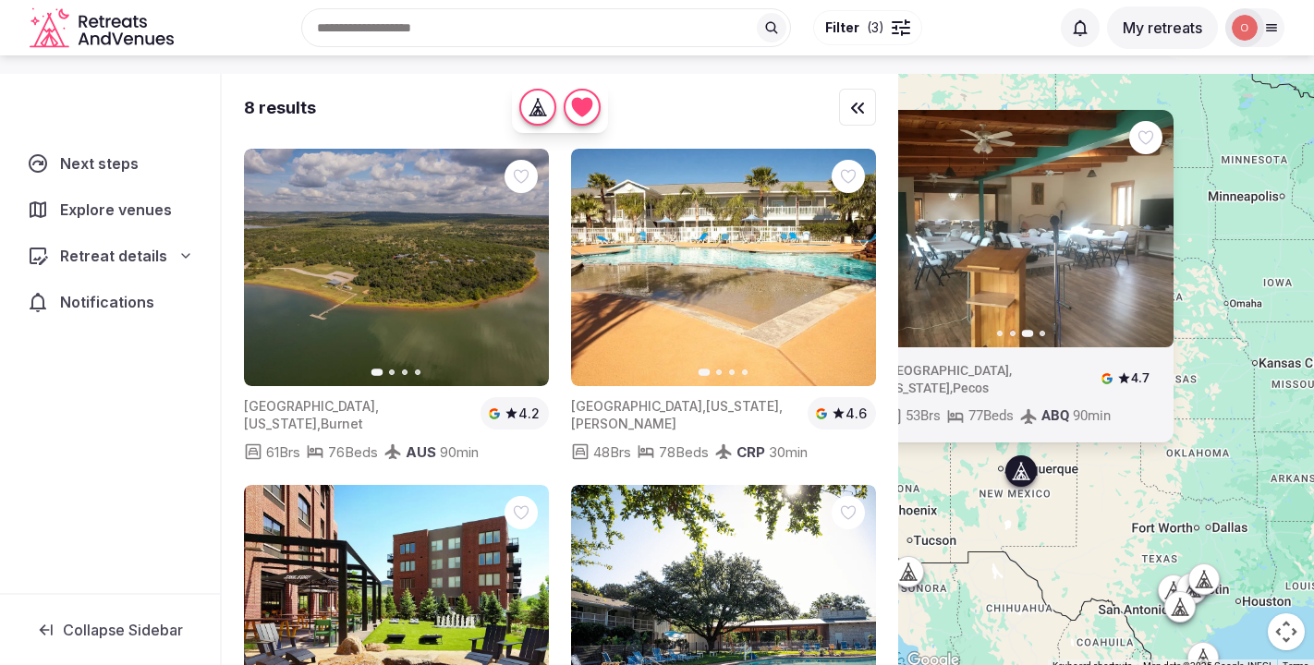
click at [1152, 232] on icon "button" at bounding box center [1148, 228] width 7 height 13
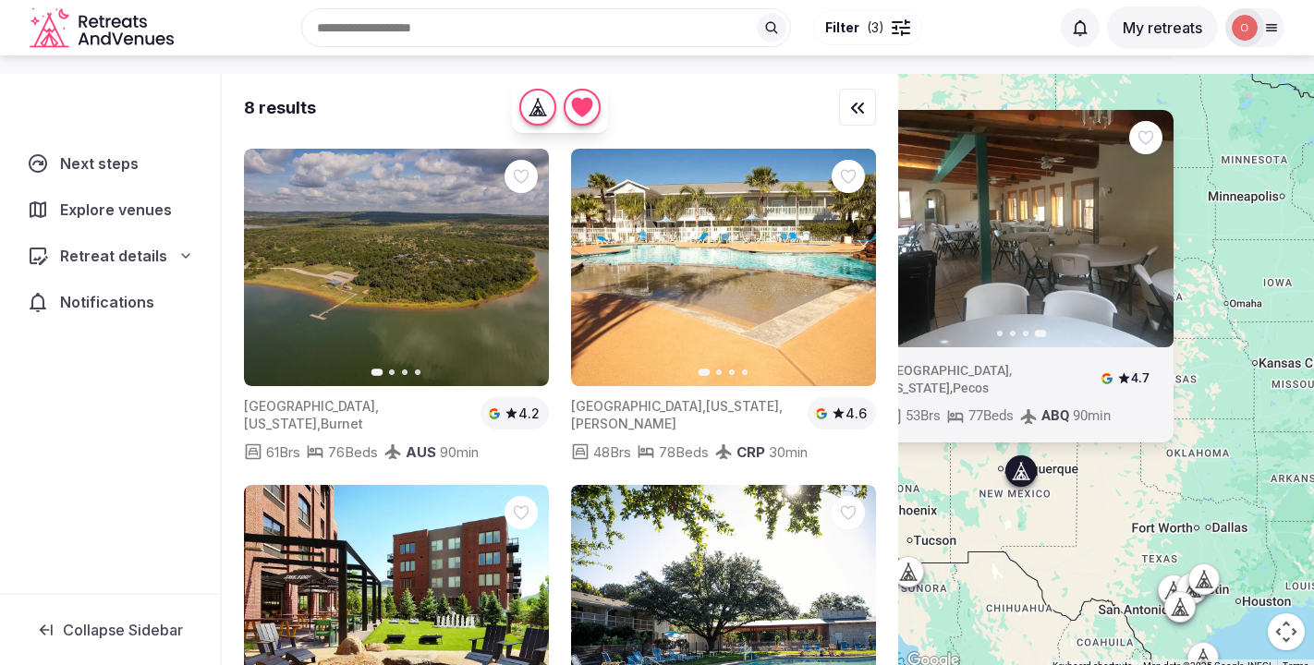
click at [906, 571] on icon at bounding box center [909, 572] width 6 height 2
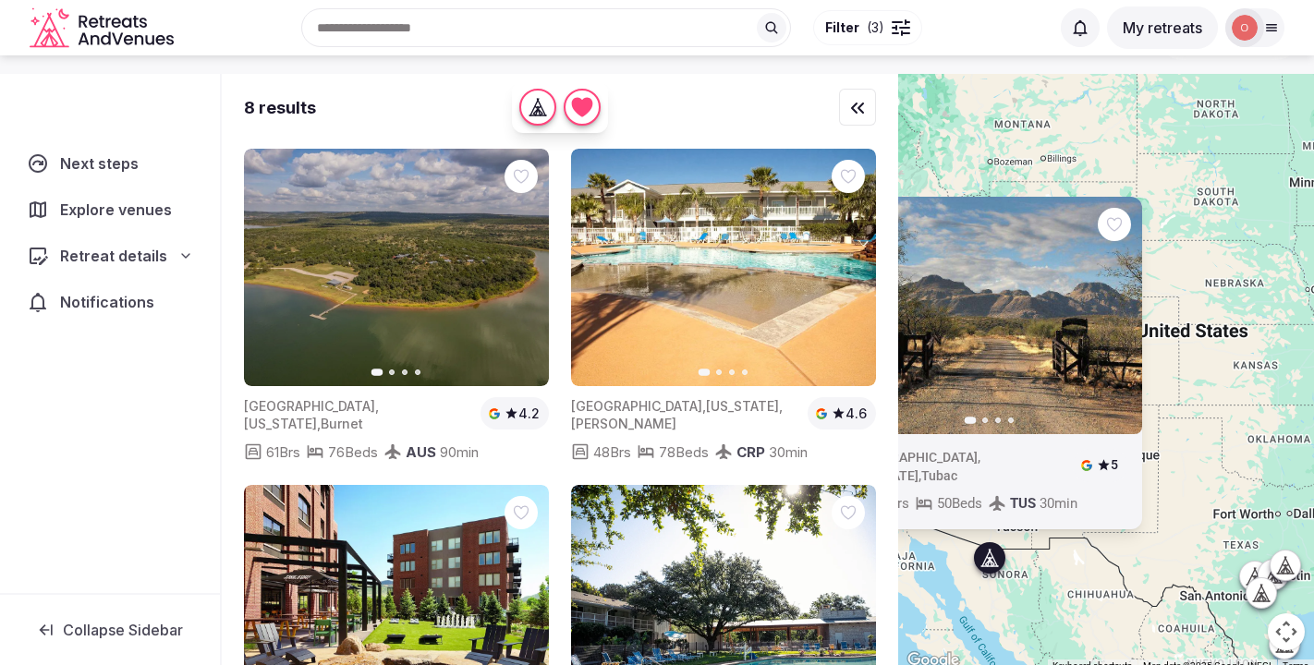
drag, startPoint x: 955, startPoint y: 463, endPoint x: 1062, endPoint y: 437, distance: 110.3
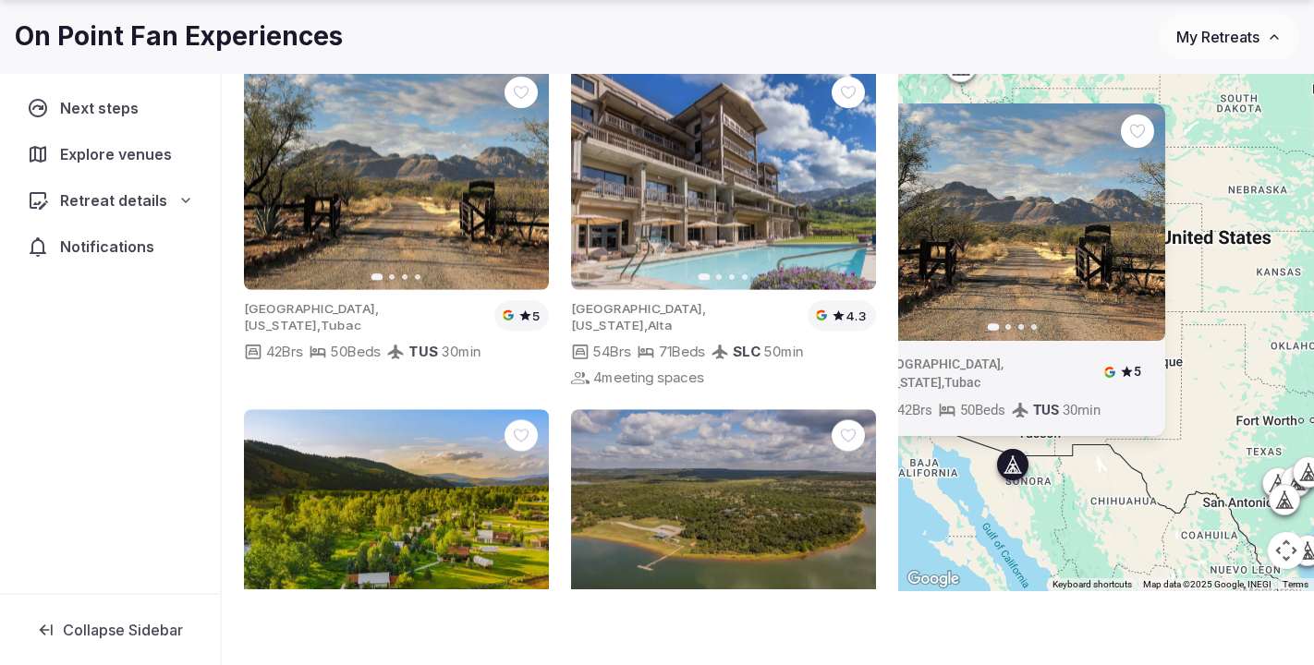
scroll to position [137, 0]
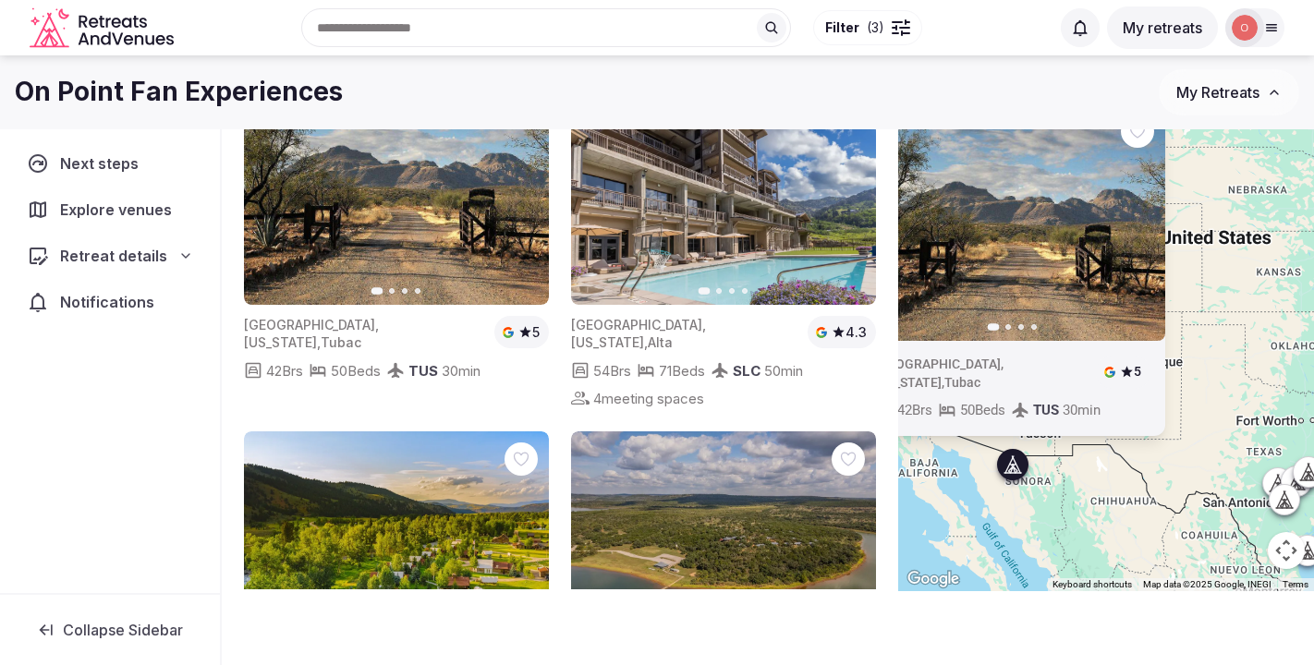
click at [521, 185] on icon "button" at bounding box center [523, 186] width 15 height 15
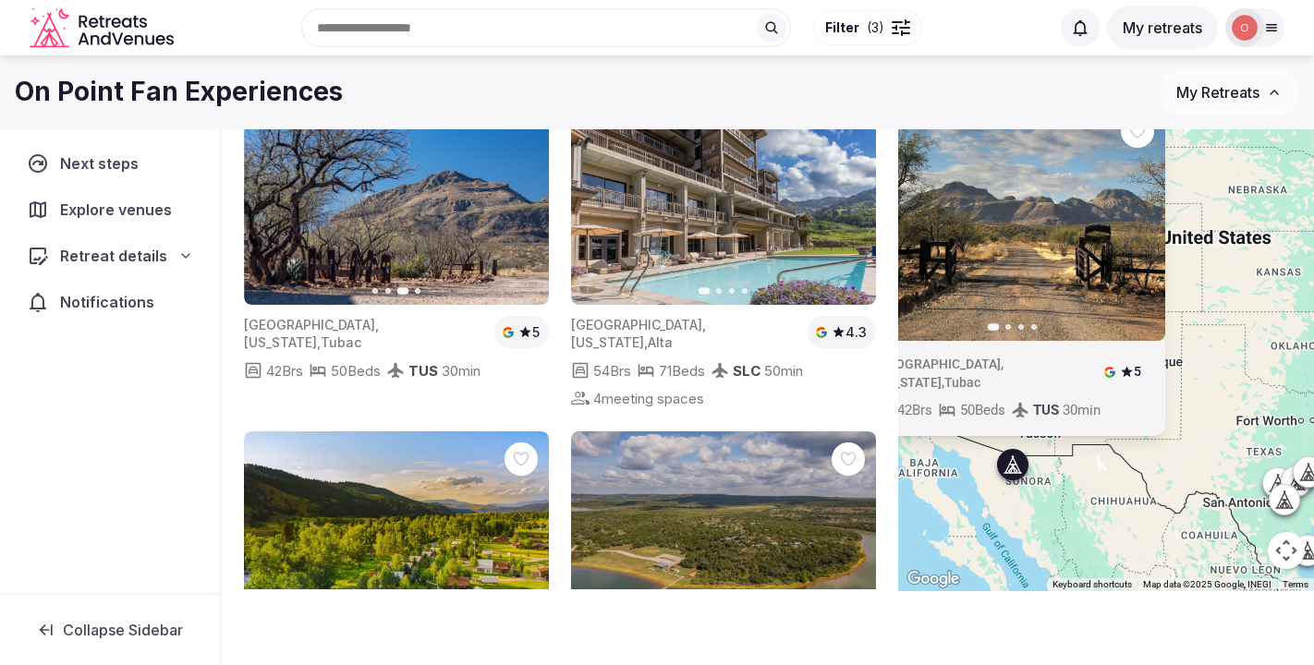
click at [521, 185] on icon "button" at bounding box center [523, 186] width 15 height 15
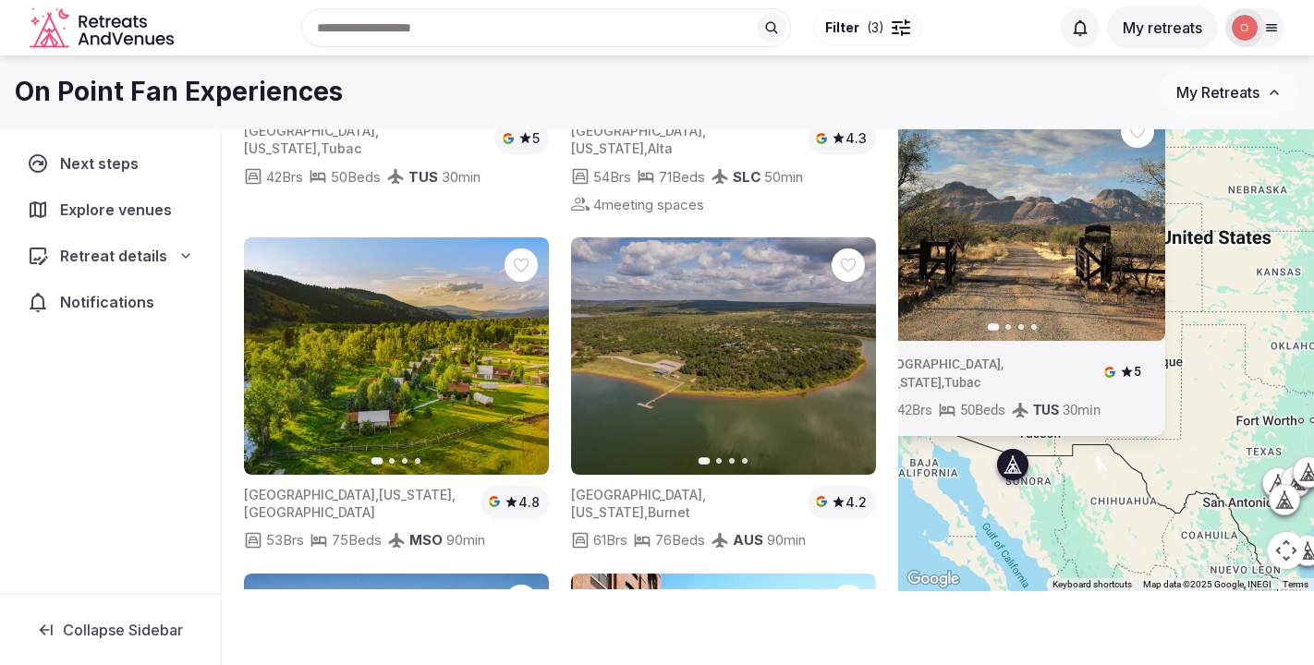
scroll to position [209, 0]
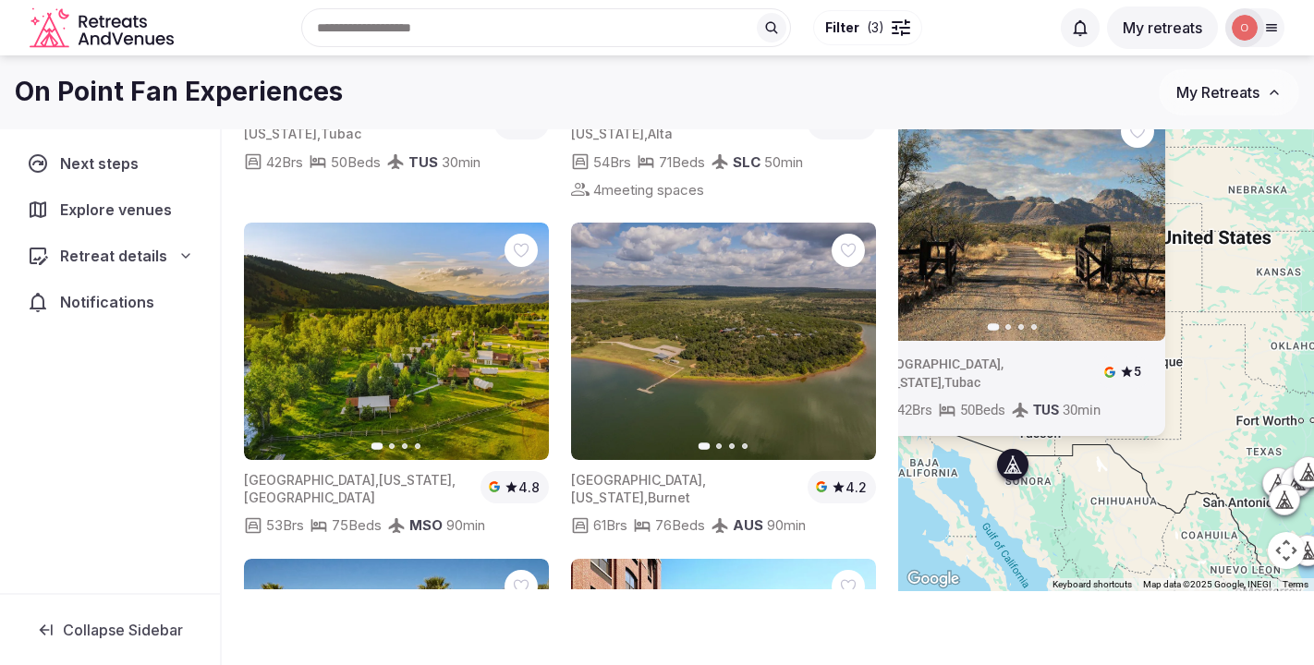
click at [522, 335] on icon "button" at bounding box center [523, 341] width 7 height 13
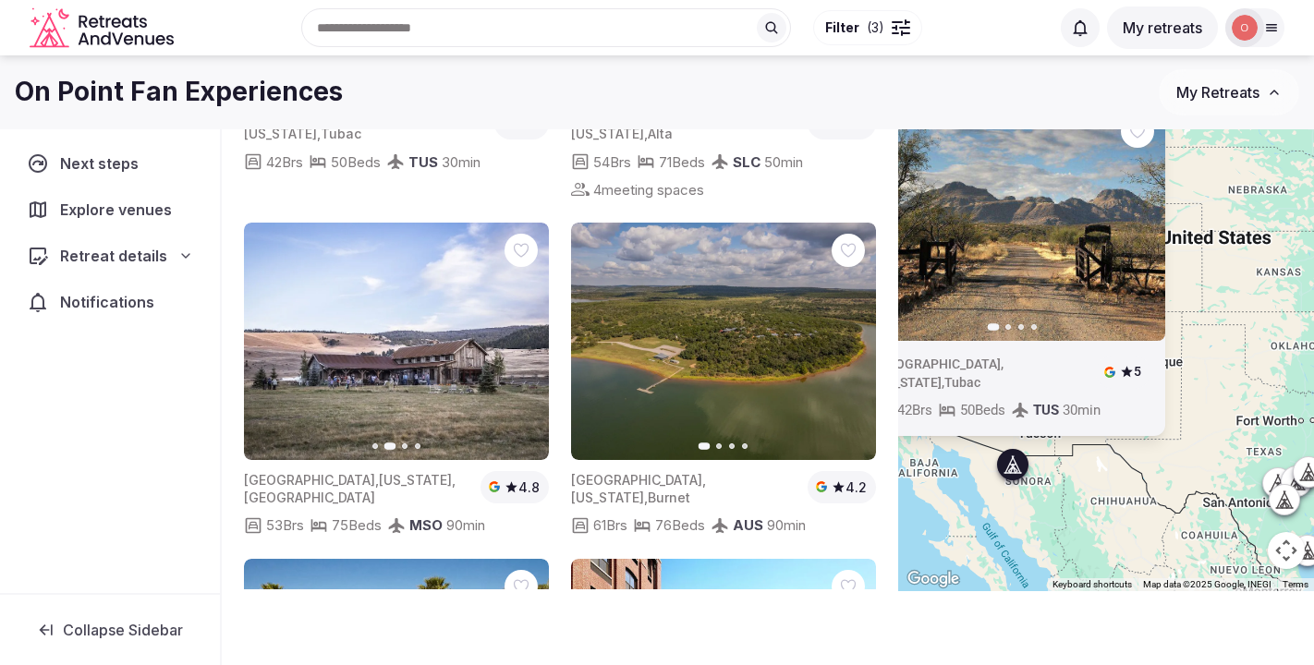
click at [523, 335] on icon "button" at bounding box center [523, 341] width 7 height 13
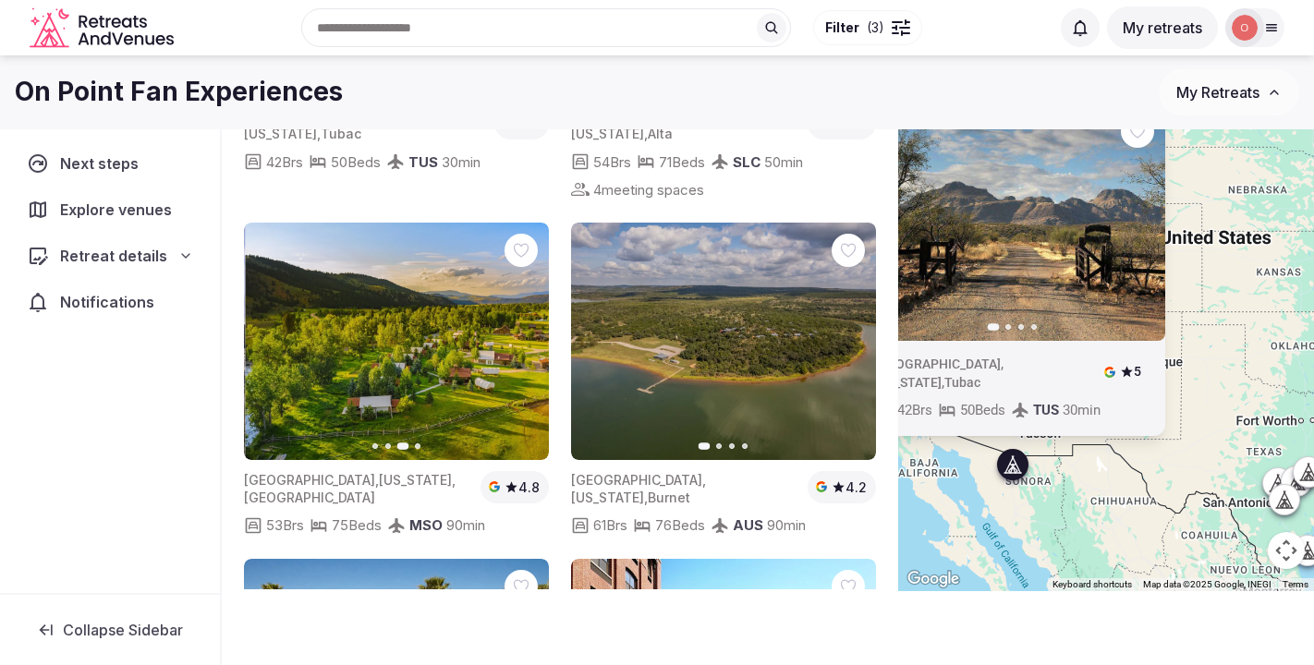
click at [523, 335] on icon "button" at bounding box center [523, 341] width 7 height 13
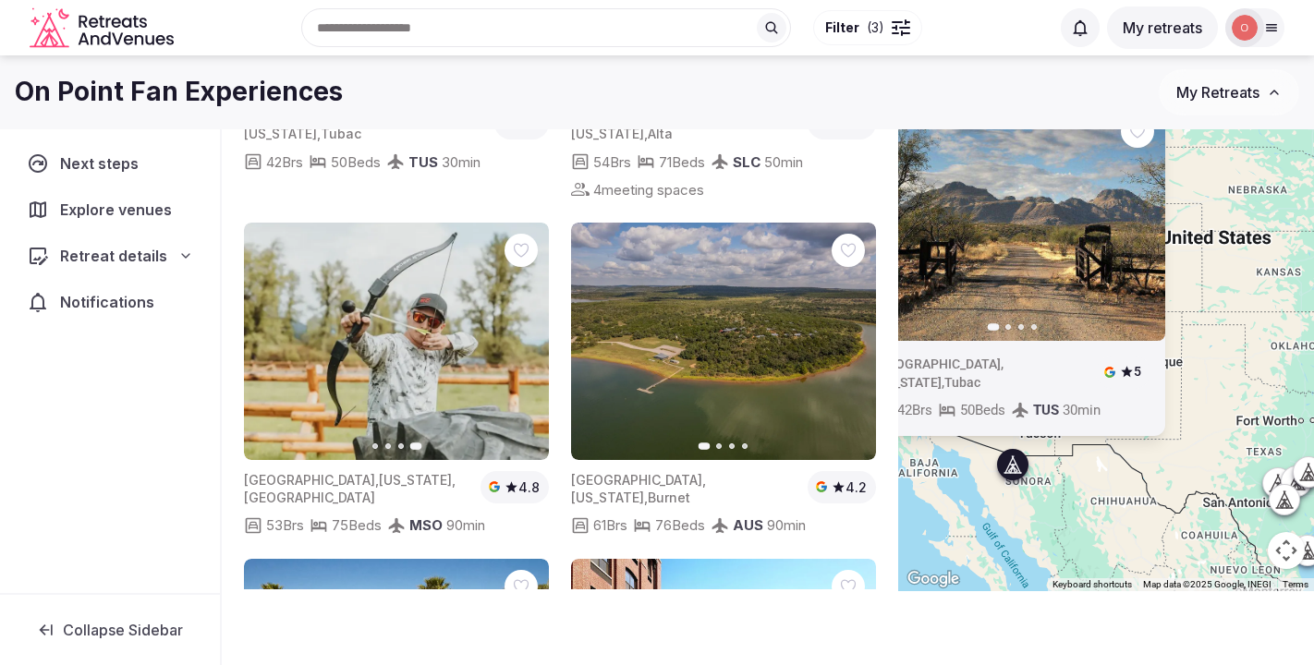
click at [457, 339] on img at bounding box center [396, 342] width 305 height 238
click at [0, 0] on icon at bounding box center [0, 0] width 0 height 0
click at [430, 518] on span "MSO" at bounding box center [425, 526] width 33 height 18
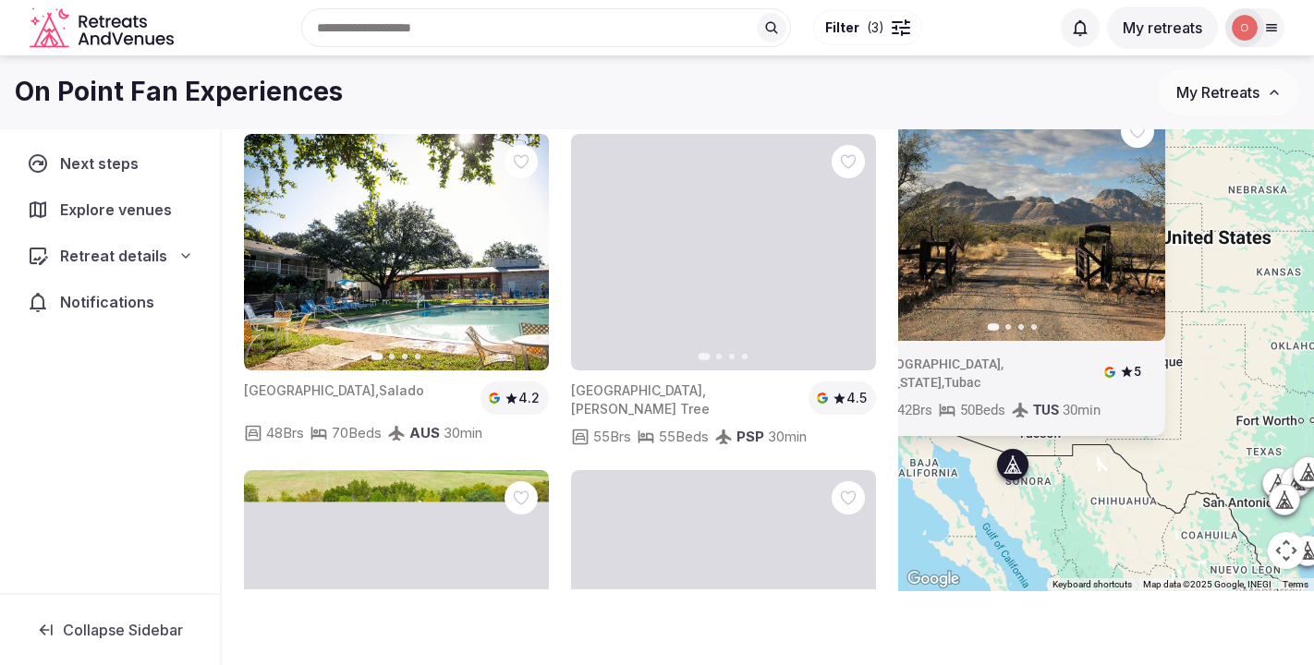
scroll to position [887, 0]
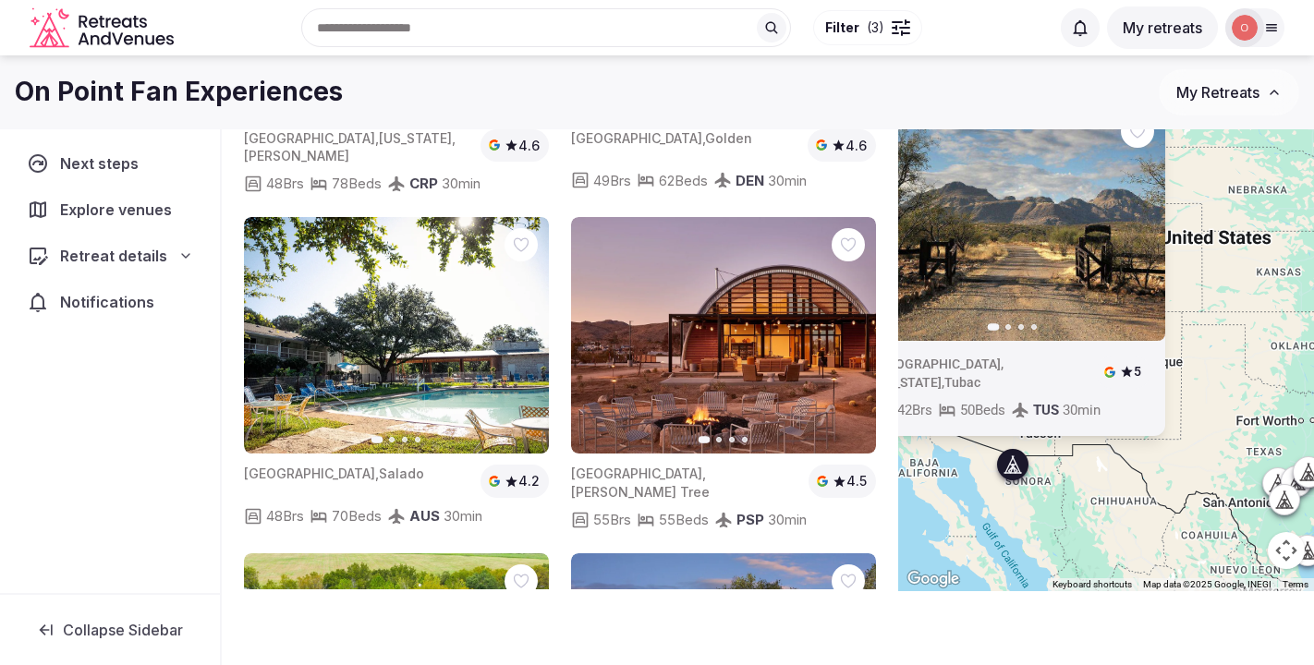
click at [0, 0] on icon at bounding box center [0, 0] width 0 height 0
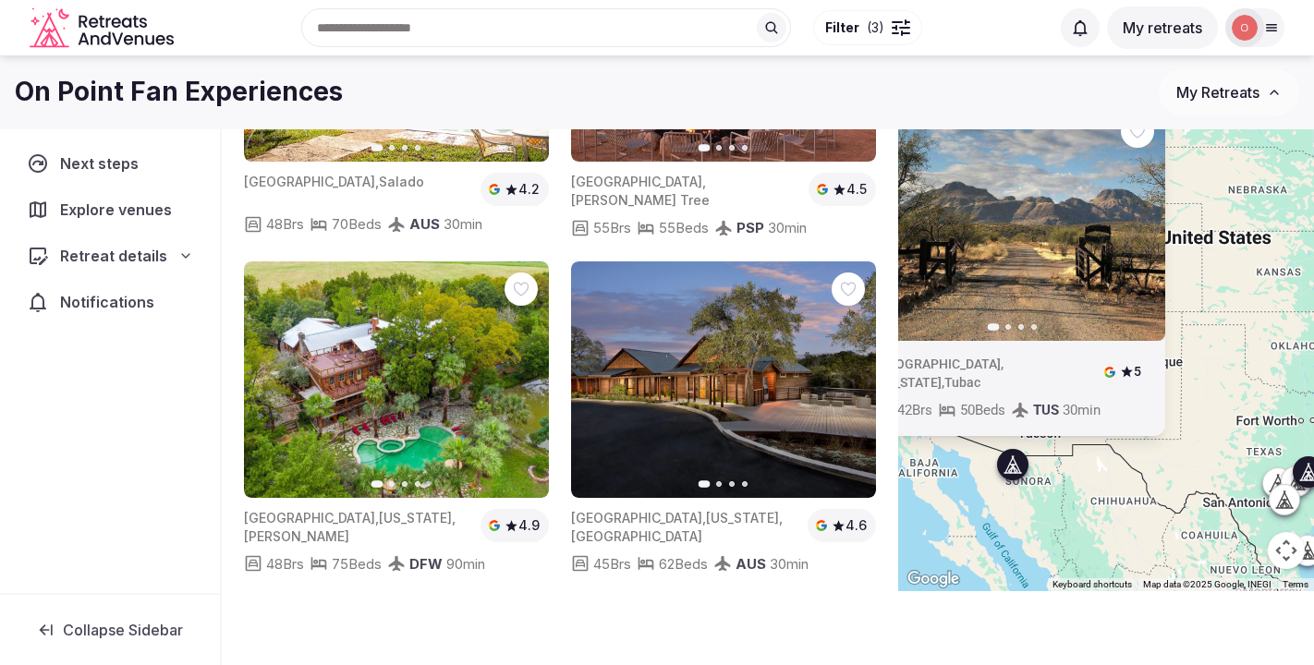
scroll to position [1187, 0]
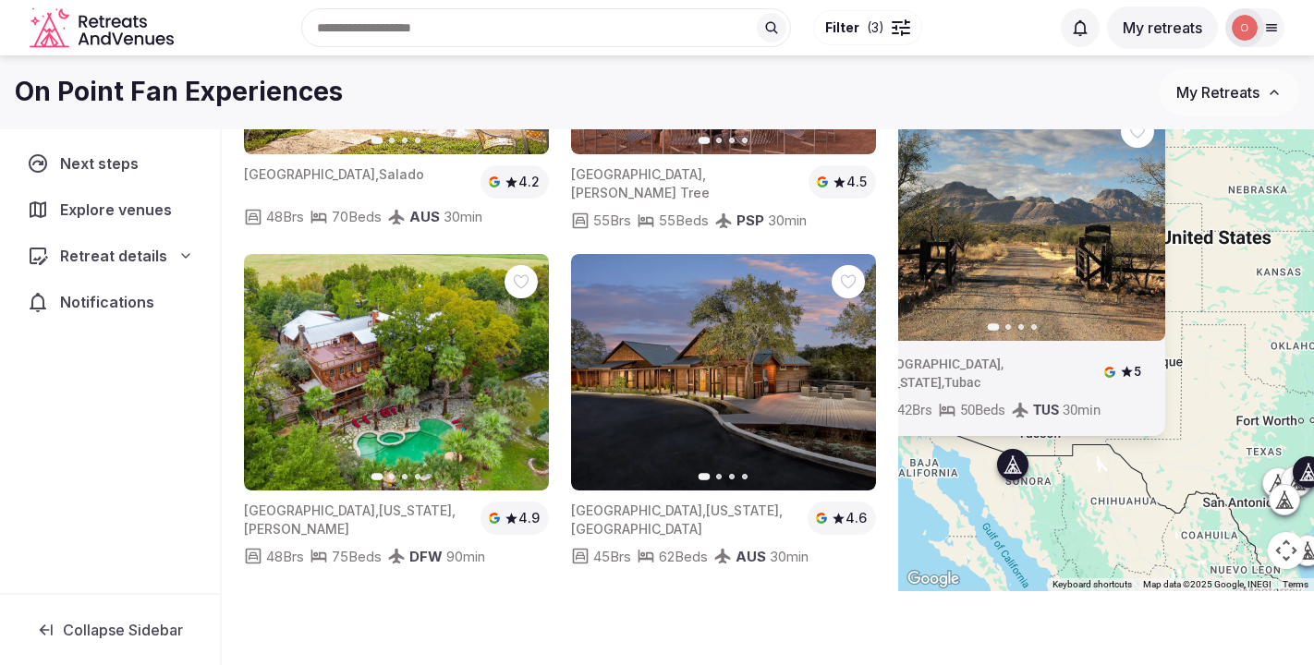
click at [524, 367] on button "Next slide" at bounding box center [523, 373] width 30 height 30
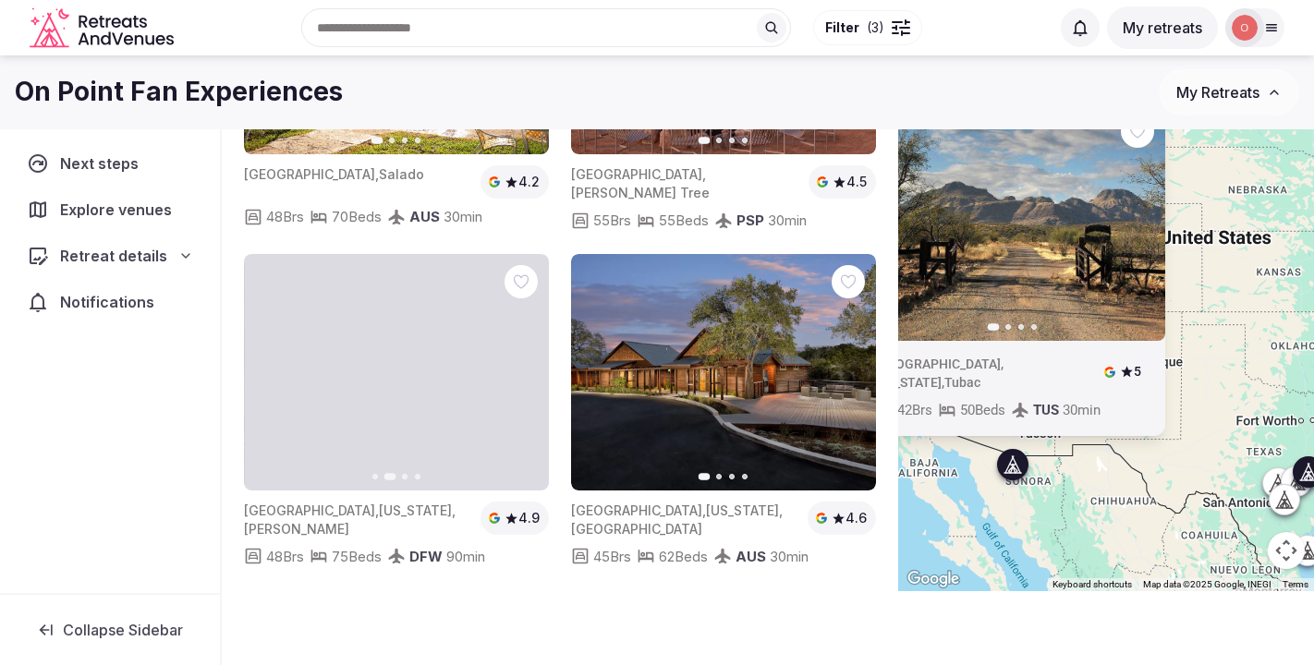
click at [524, 367] on button "Next slide" at bounding box center [523, 373] width 30 height 30
click at [0, 0] on icon at bounding box center [0, 0] width 0 height 0
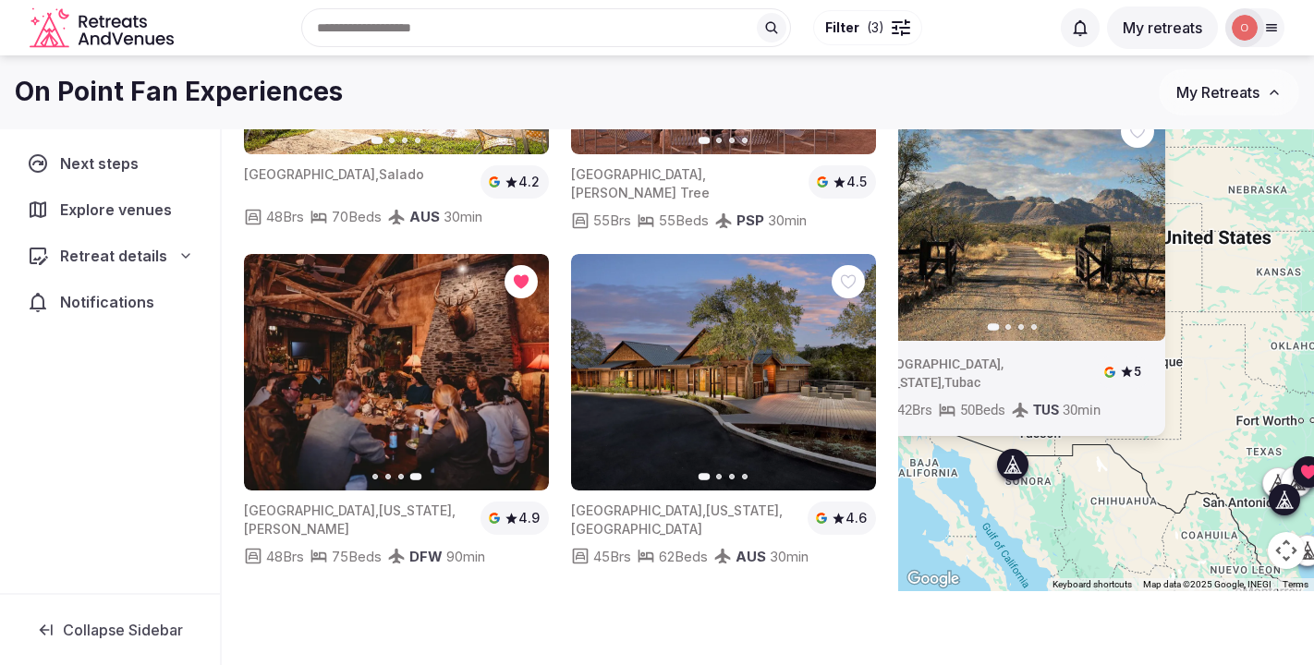
click at [845, 365] on icon "button" at bounding box center [850, 372] width 15 height 15
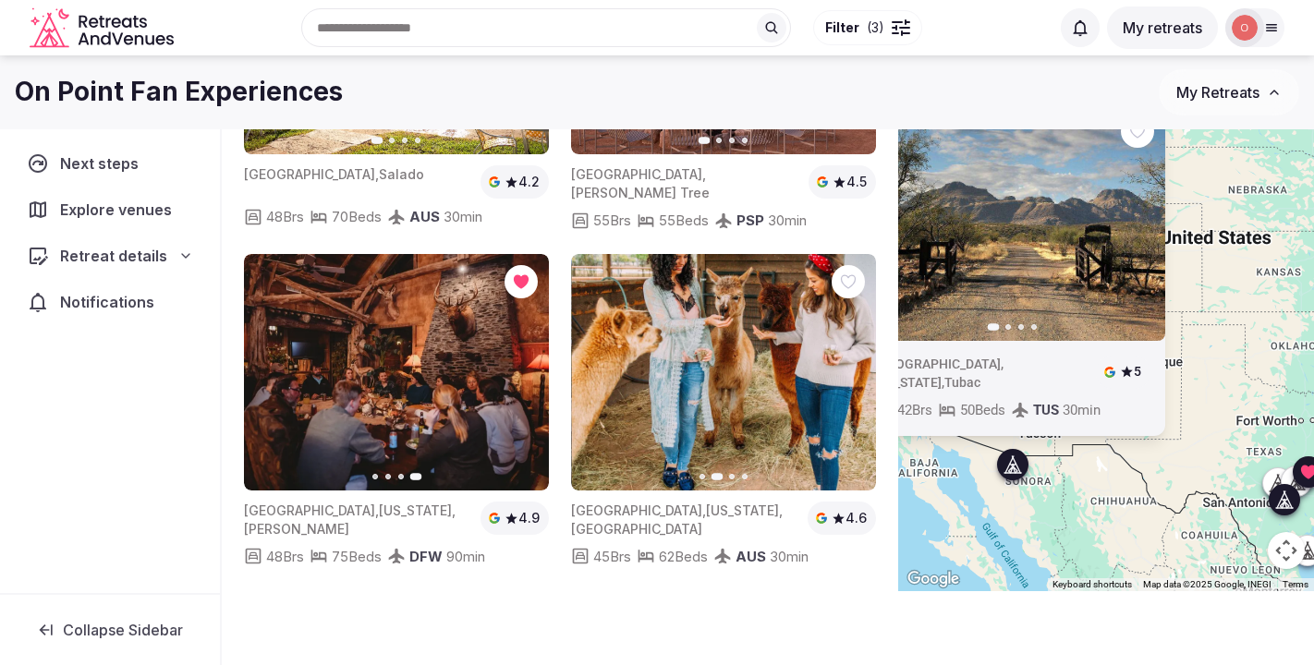
click at [845, 365] on icon "button" at bounding box center [850, 372] width 15 height 15
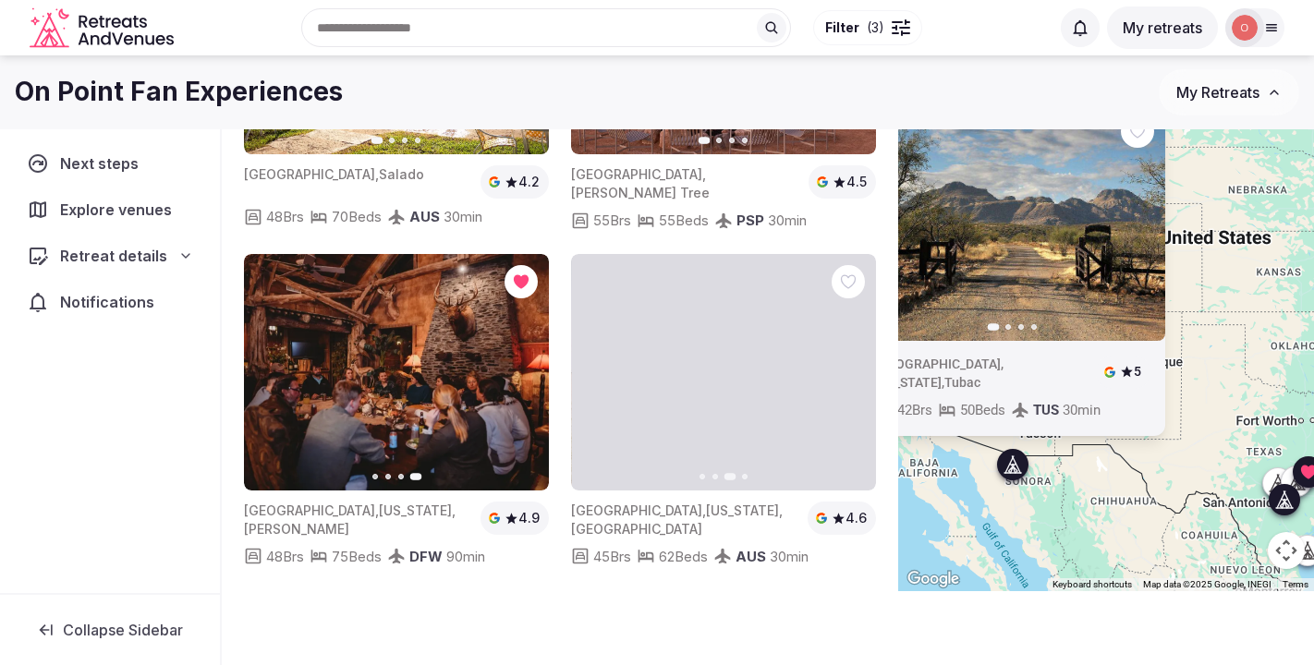
click at [845, 365] on icon "button" at bounding box center [850, 372] width 15 height 15
click at [0, 0] on icon at bounding box center [0, 0] width 0 height 0
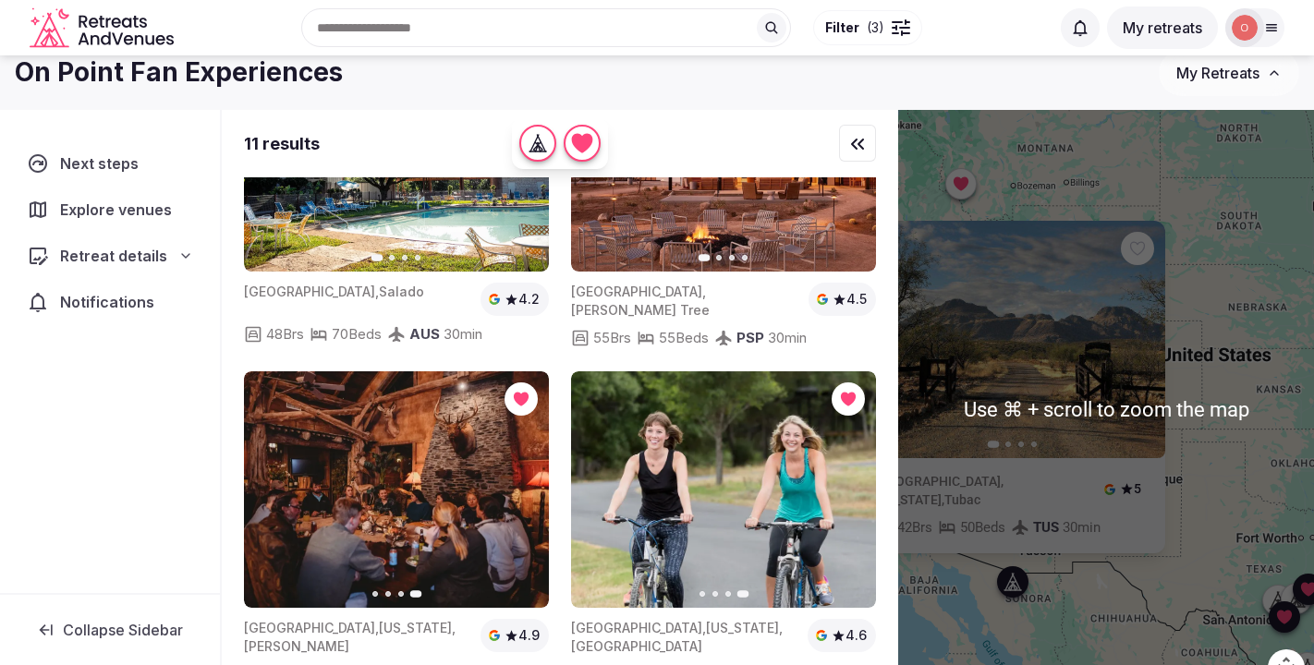
click at [1219, 262] on div "Previous slide Next slide [GEOGRAPHIC_DATA] , [US_STATE] , [GEOGRAPHIC_DATA] 5 …" at bounding box center [1106, 409] width 416 height 599
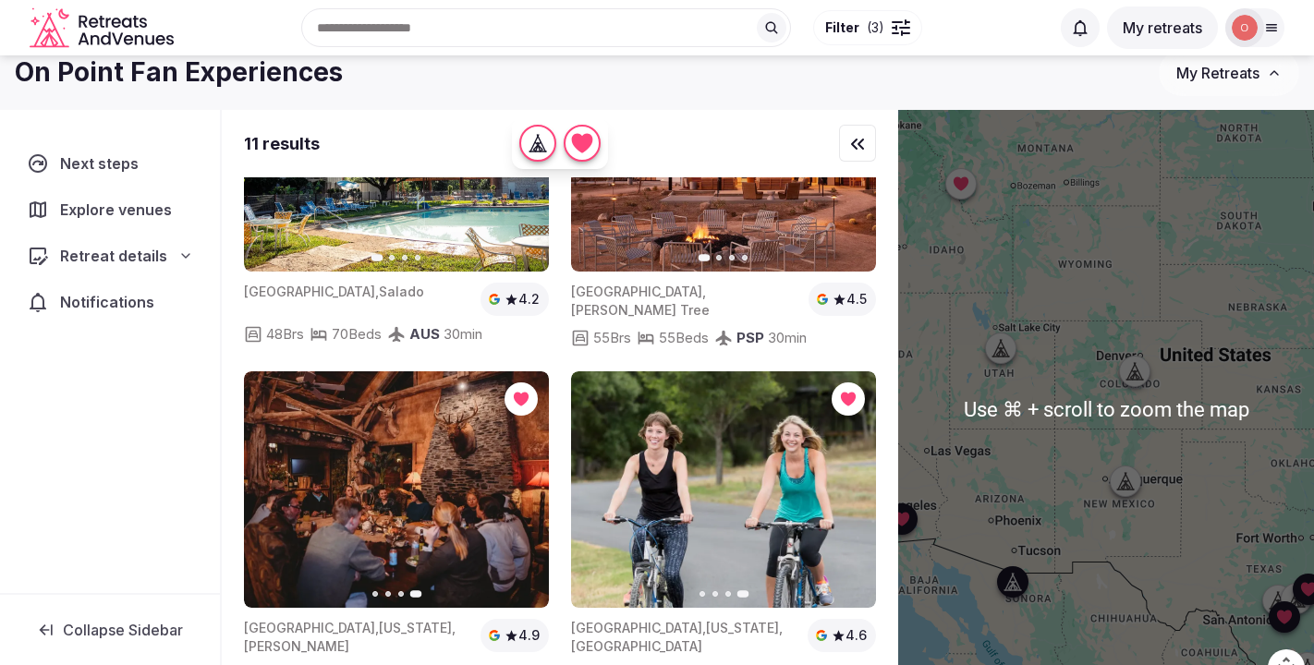
scroll to position [18, 0]
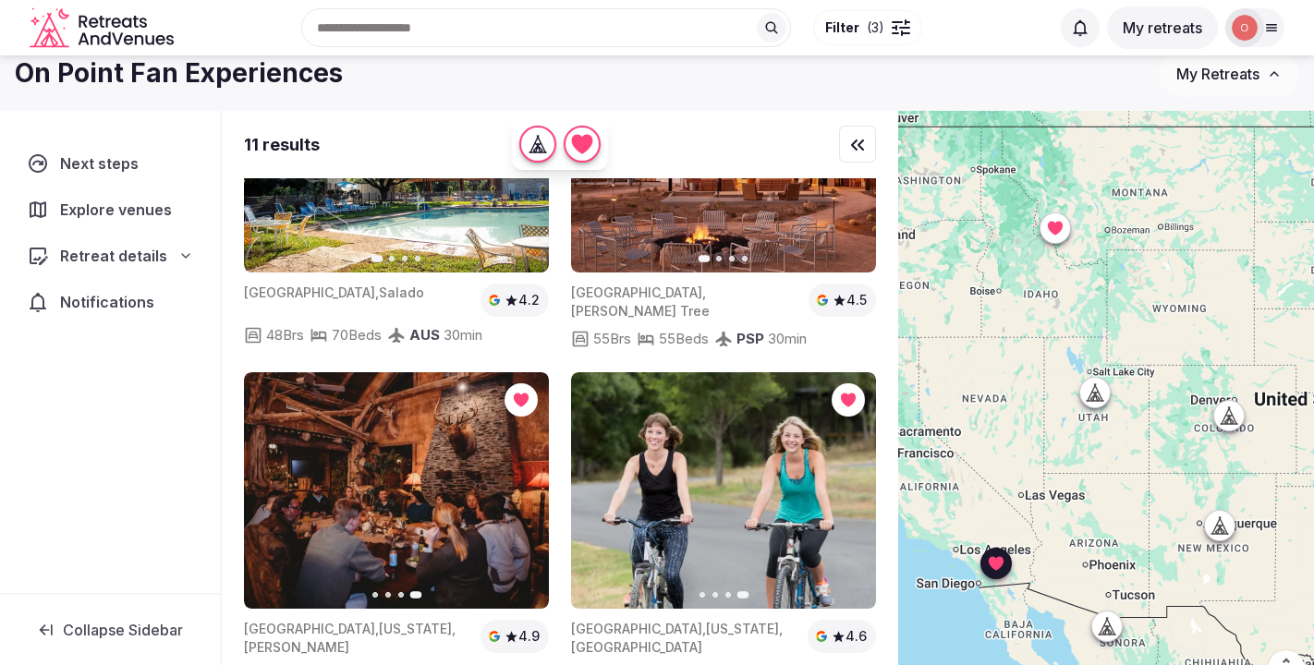
drag, startPoint x: 1119, startPoint y: 272, endPoint x: 1218, endPoint y: 315, distance: 108.0
click at [1218, 315] on div at bounding box center [1106, 410] width 416 height 599
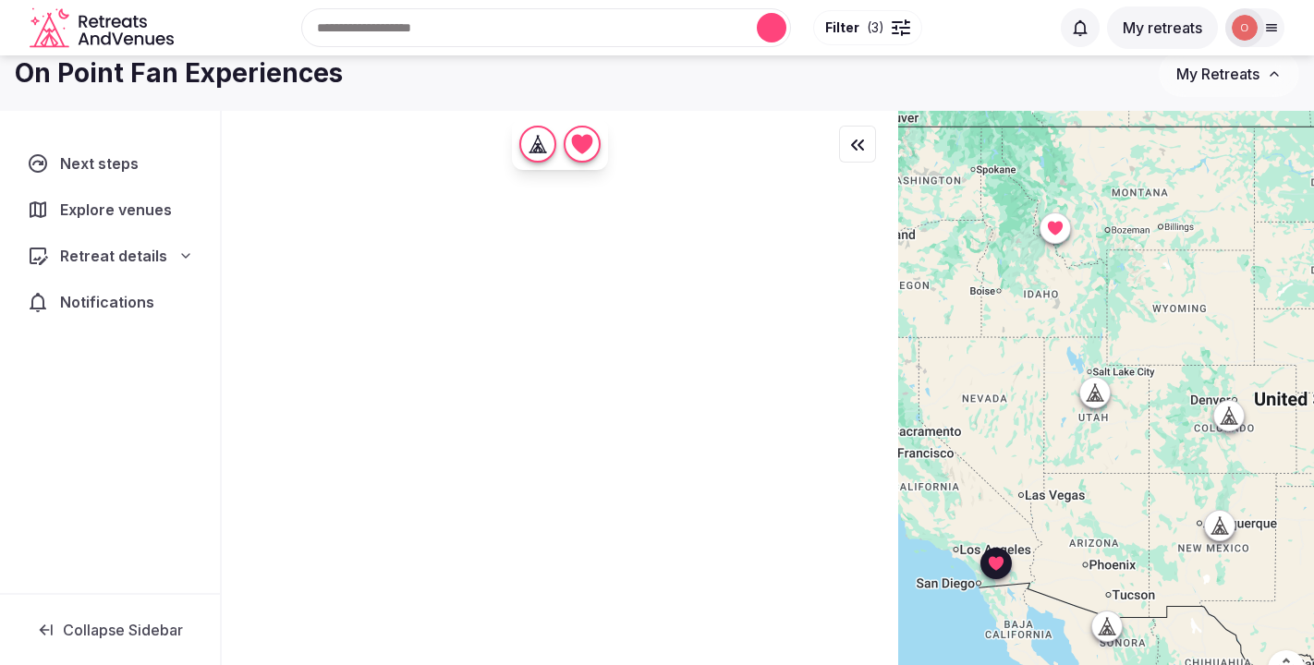
scroll to position [0, 0]
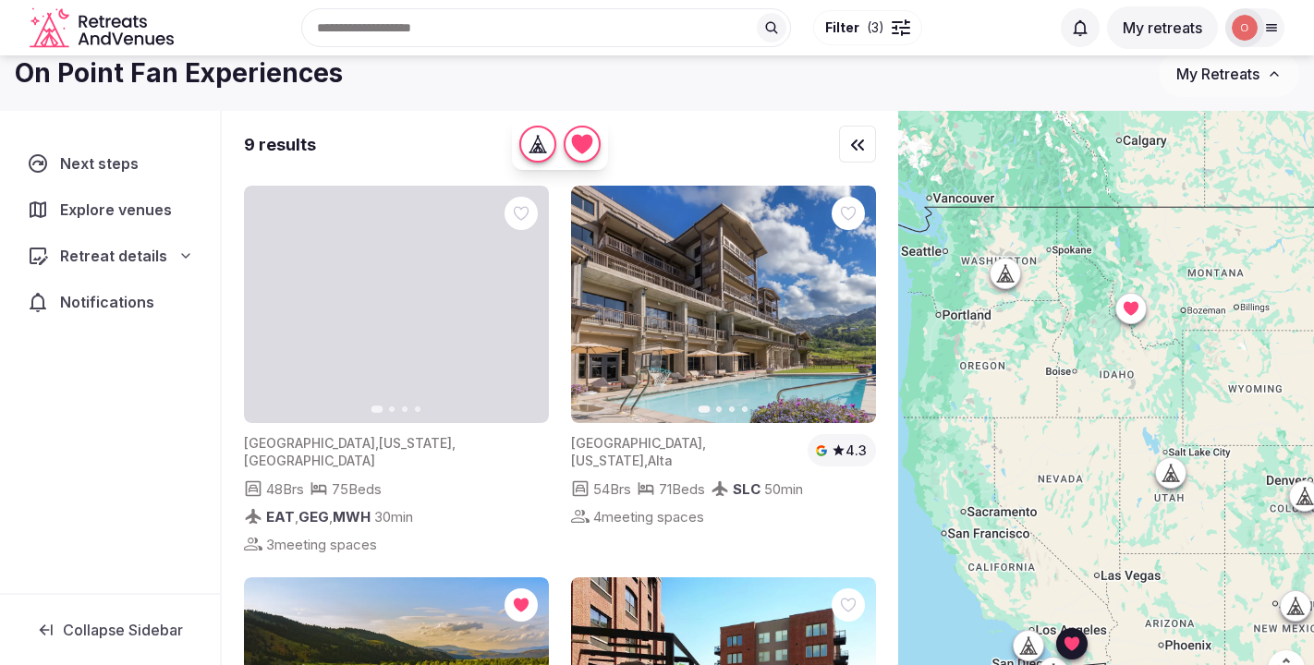
drag, startPoint x: 1134, startPoint y: 386, endPoint x: 1212, endPoint y: 463, distance: 109.1
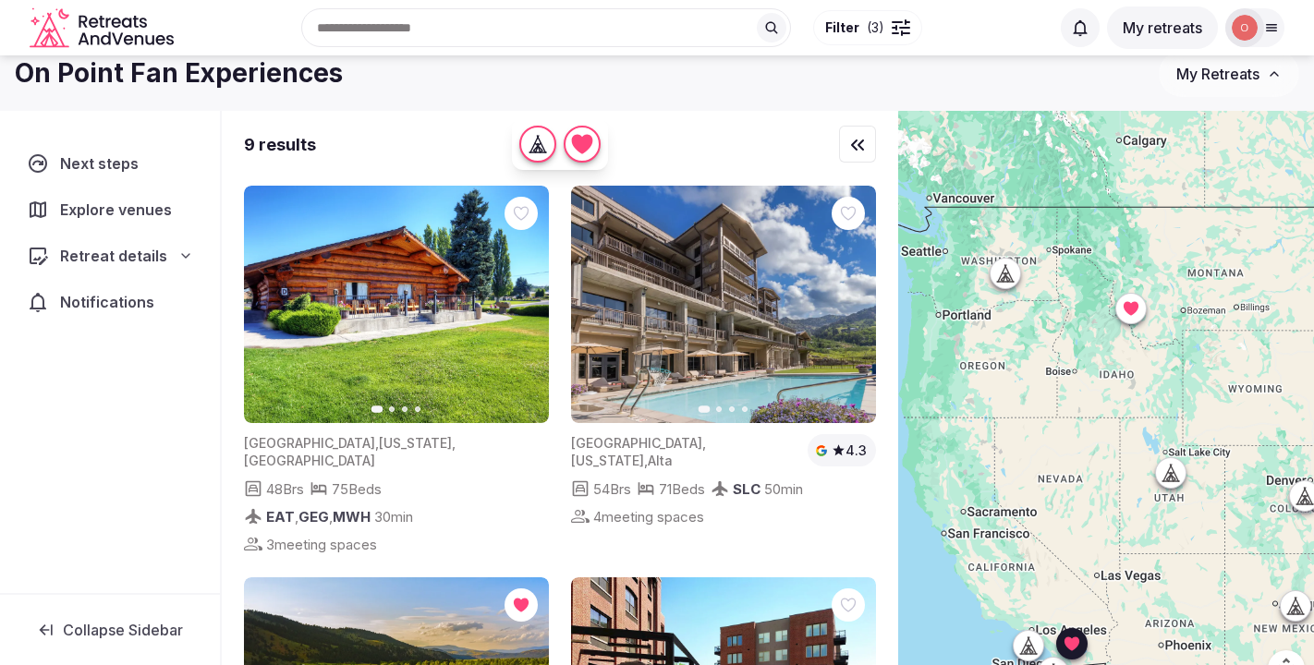
click at [1212, 463] on div at bounding box center [1106, 410] width 416 height 599
click at [522, 305] on icon "button" at bounding box center [523, 305] width 15 height 15
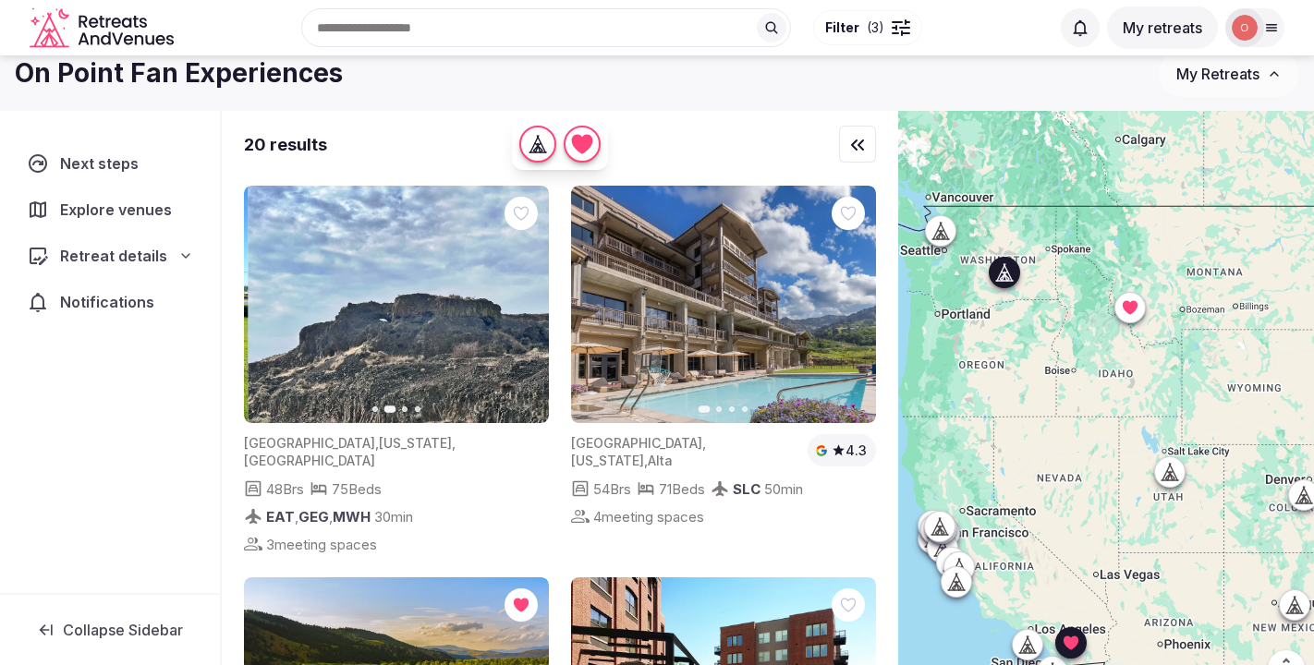
click at [522, 305] on icon "button" at bounding box center [523, 305] width 15 height 15
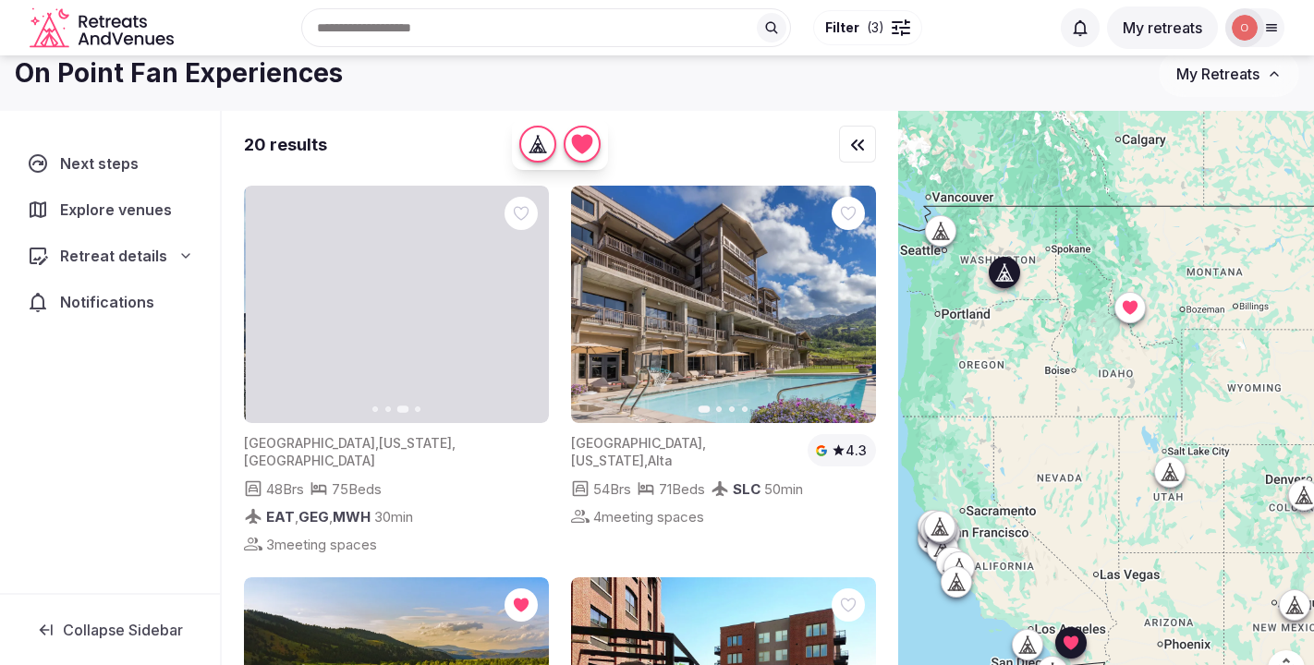
click at [522, 305] on icon "button" at bounding box center [523, 305] width 15 height 15
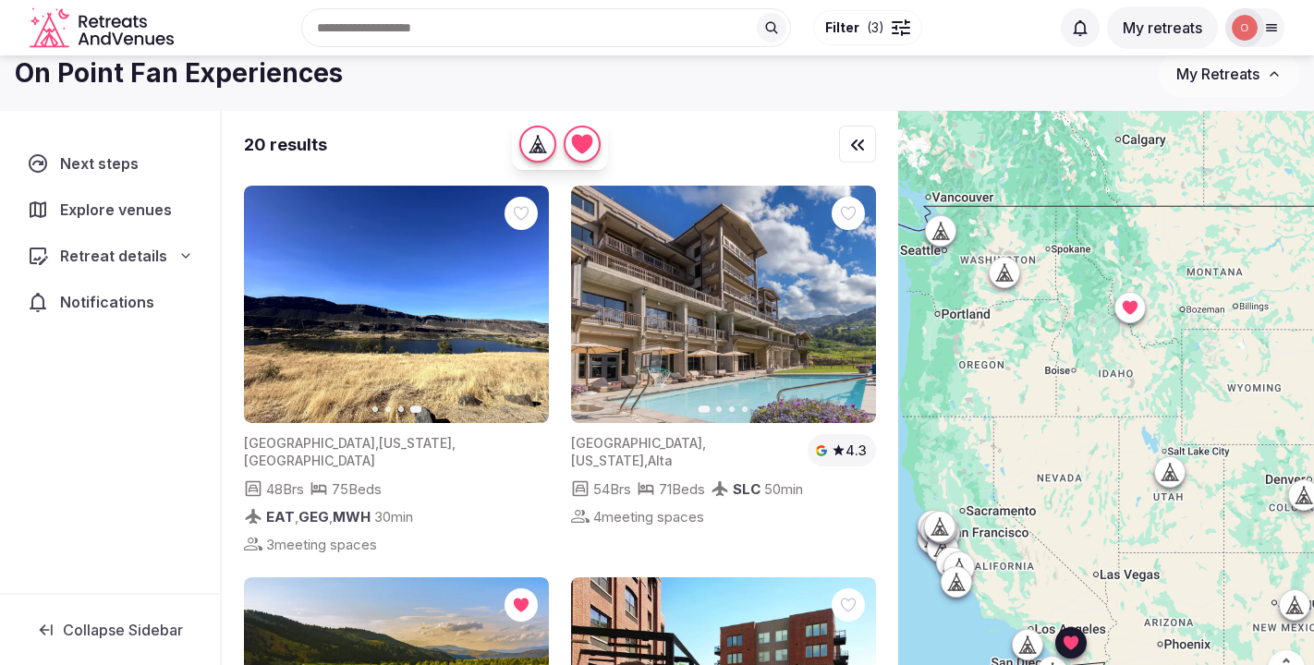
click at [946, 236] on icon at bounding box center [945, 231] width 8 height 17
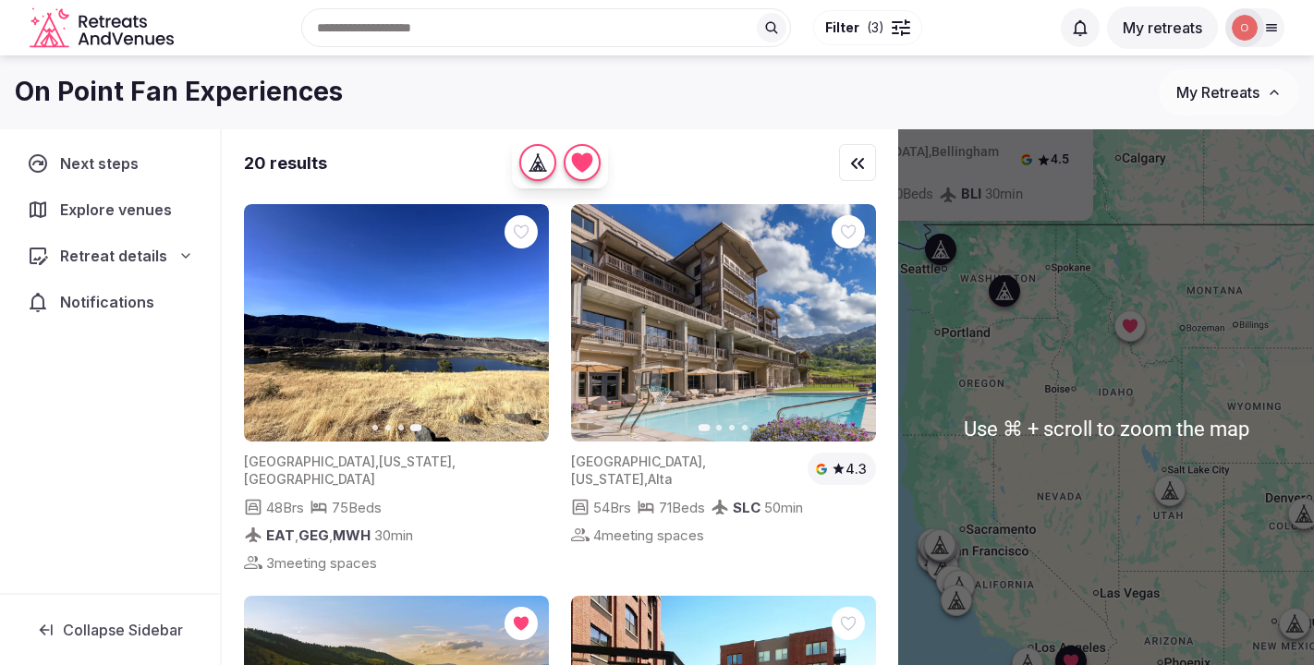
click at [547, 528] on div "48 Brs 75 Beds EAT , GEG , MWH 30 min 3 meeting spaces" at bounding box center [396, 535] width 305 height 78
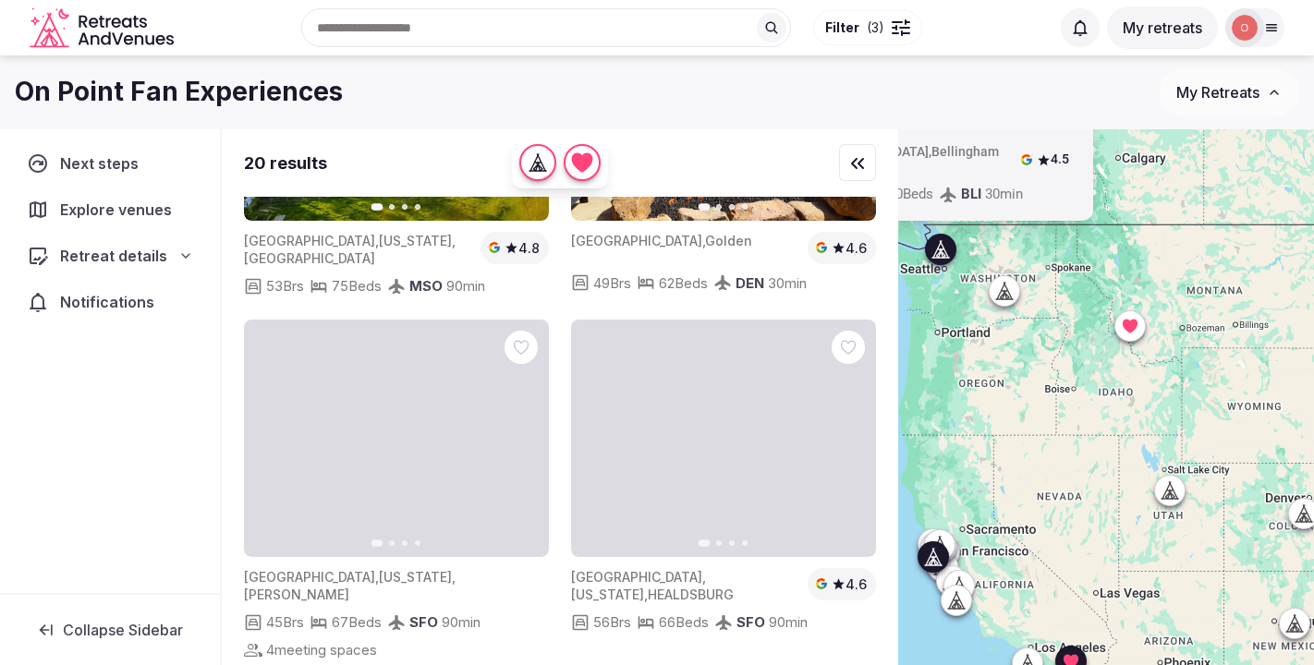
scroll to position [616, 0]
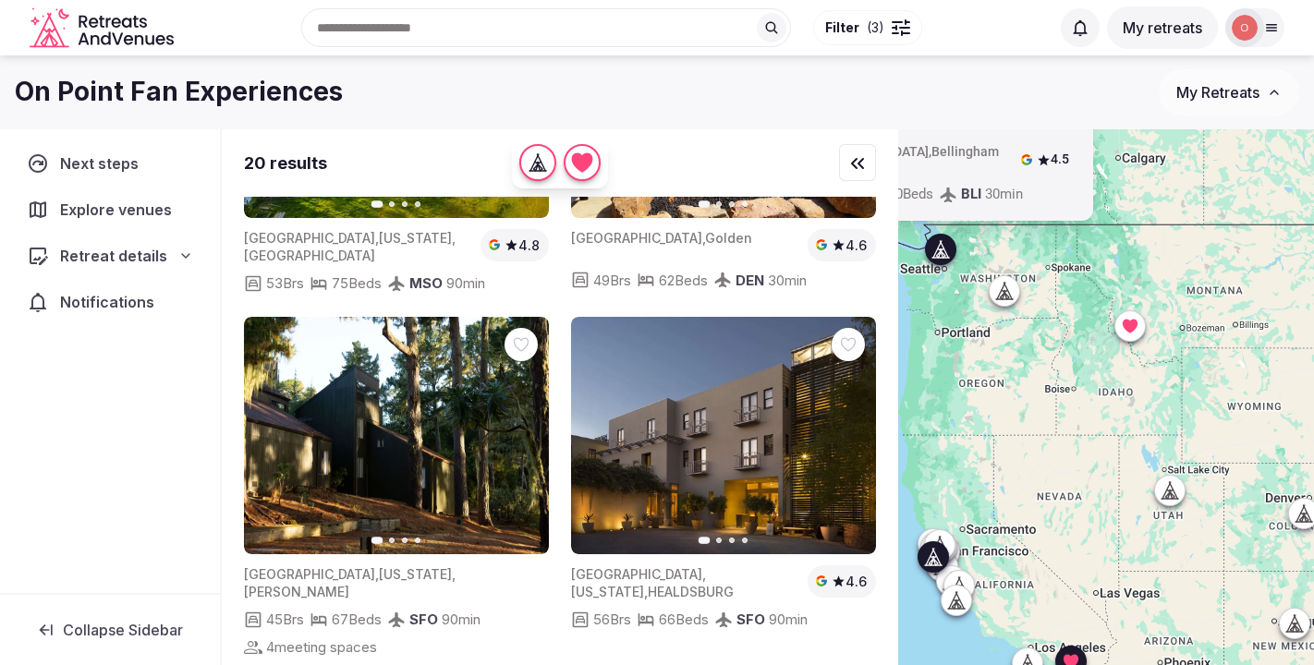
click at [521, 421] on button "Next slide" at bounding box center [523, 436] width 30 height 30
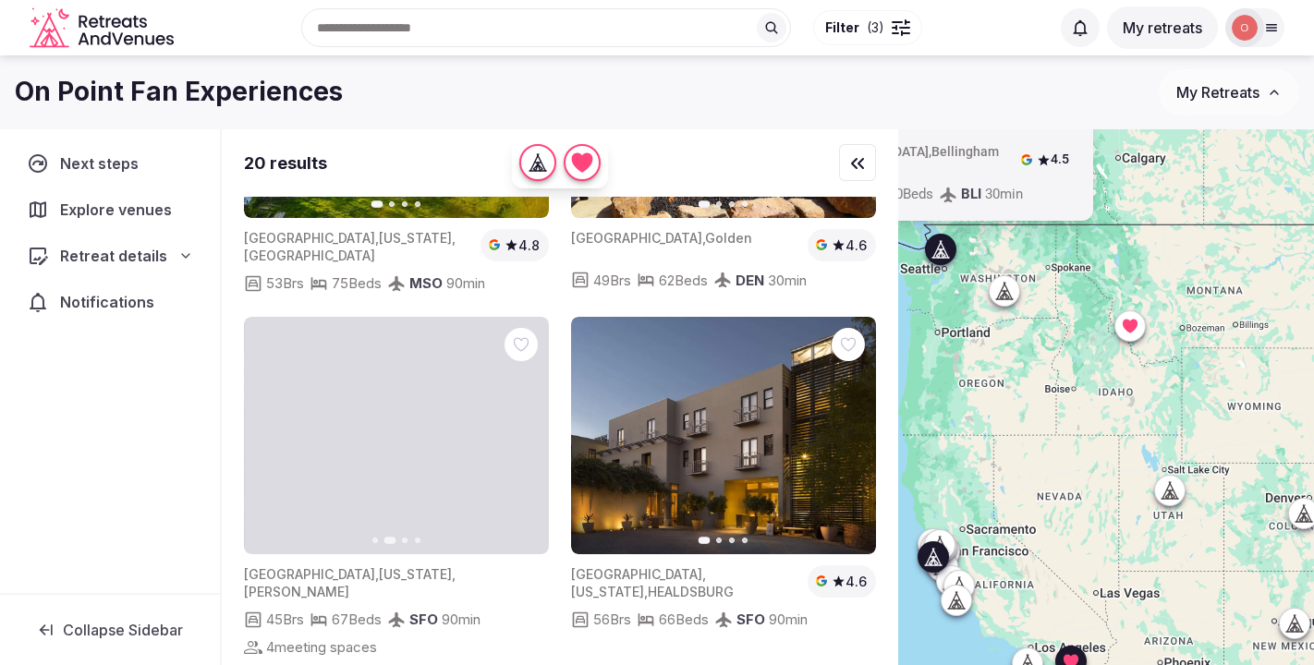
click at [521, 429] on icon "button" at bounding box center [523, 435] width 7 height 13
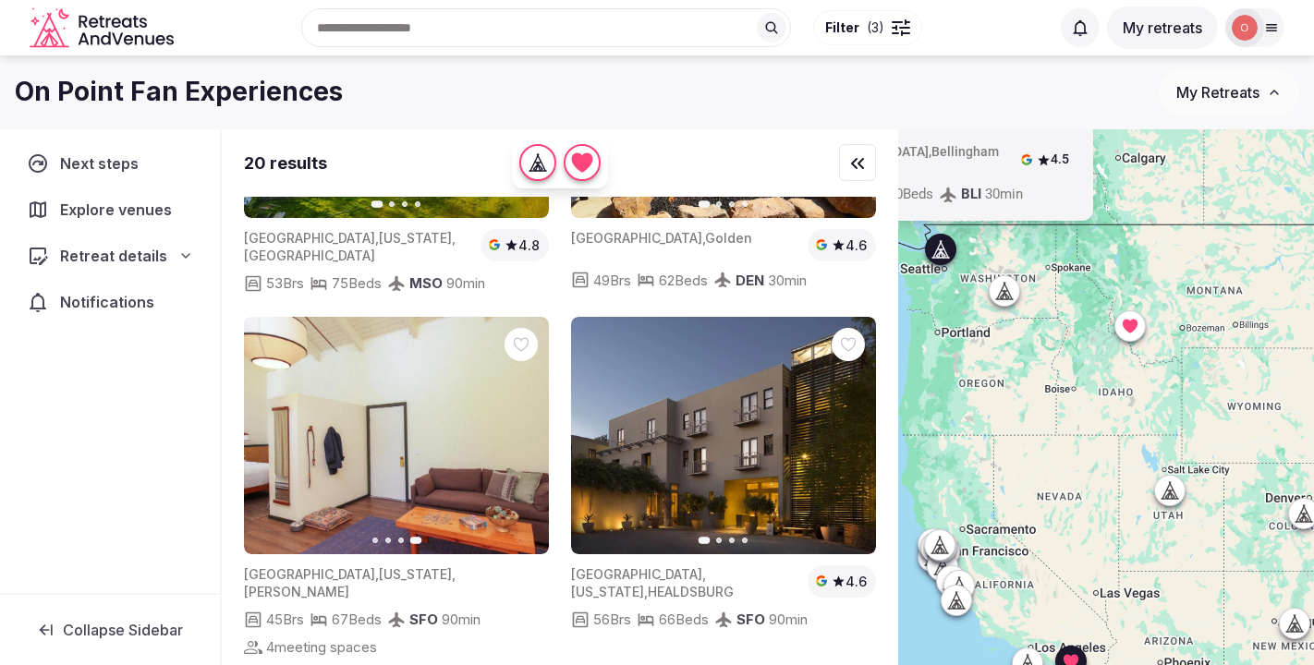
click at [0, 0] on icon at bounding box center [0, 0] width 0 height 0
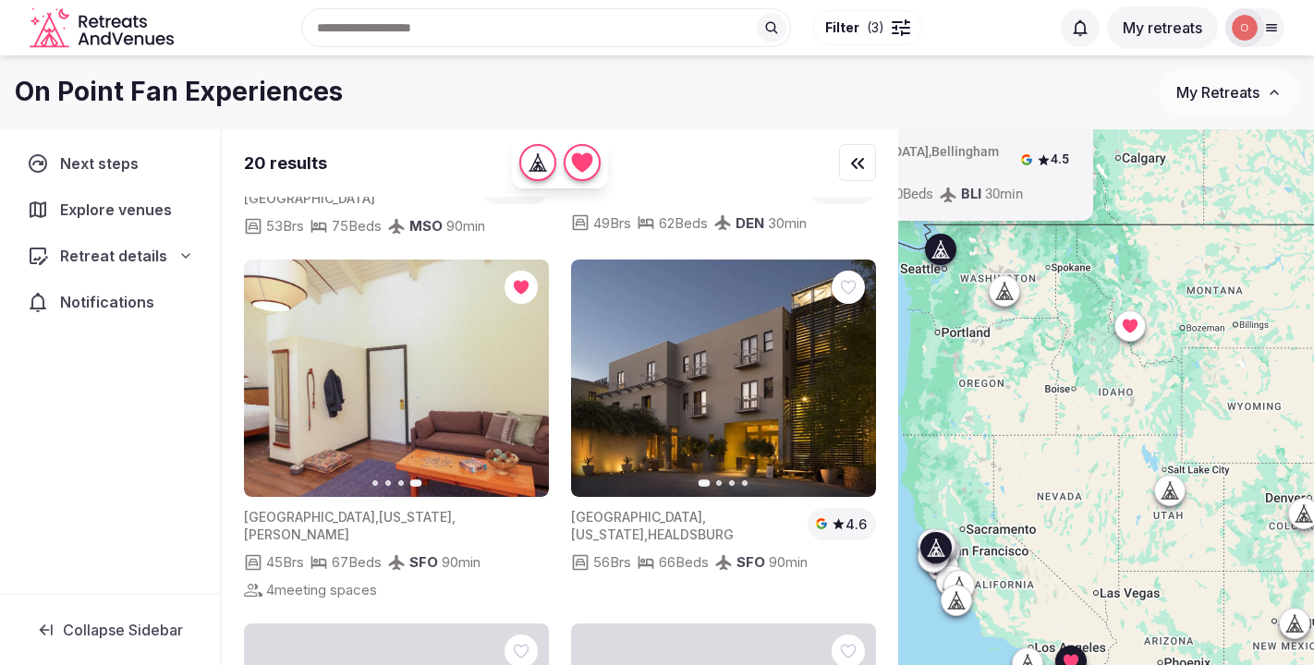
scroll to position [669, 0]
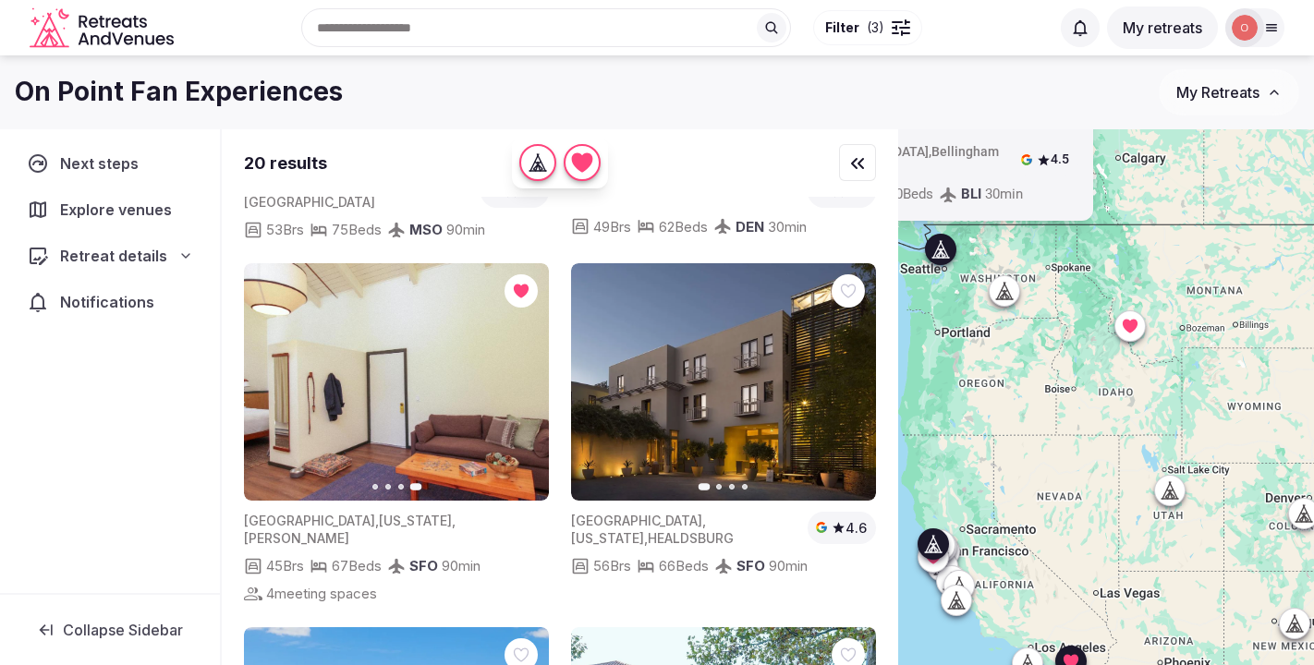
click at [857, 367] on button "Next slide" at bounding box center [851, 382] width 30 height 30
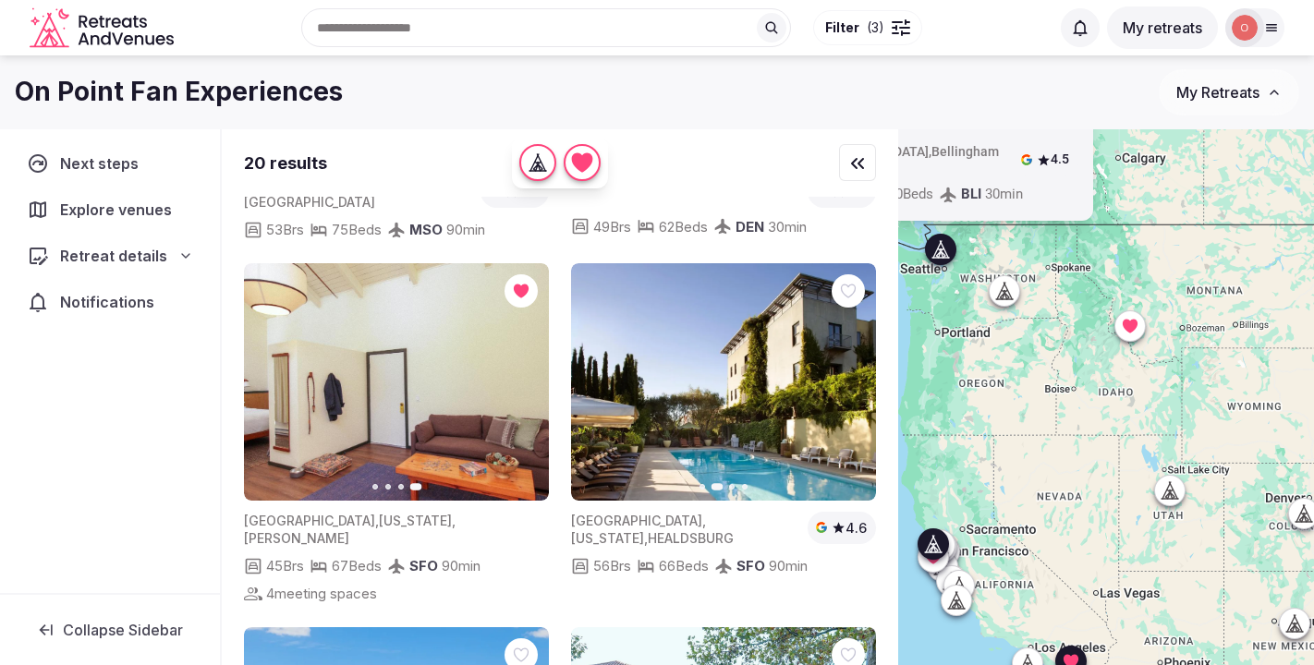
click at [849, 374] on icon "button" at bounding box center [850, 381] width 15 height 15
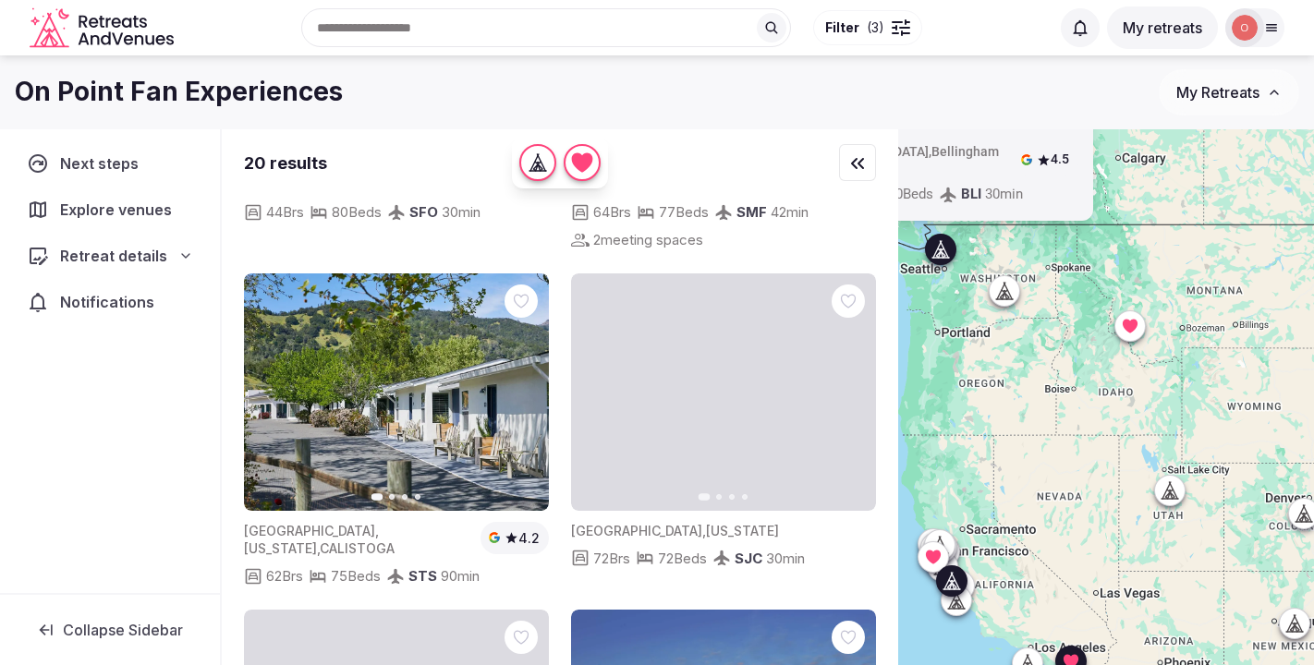
scroll to position [2082, 0]
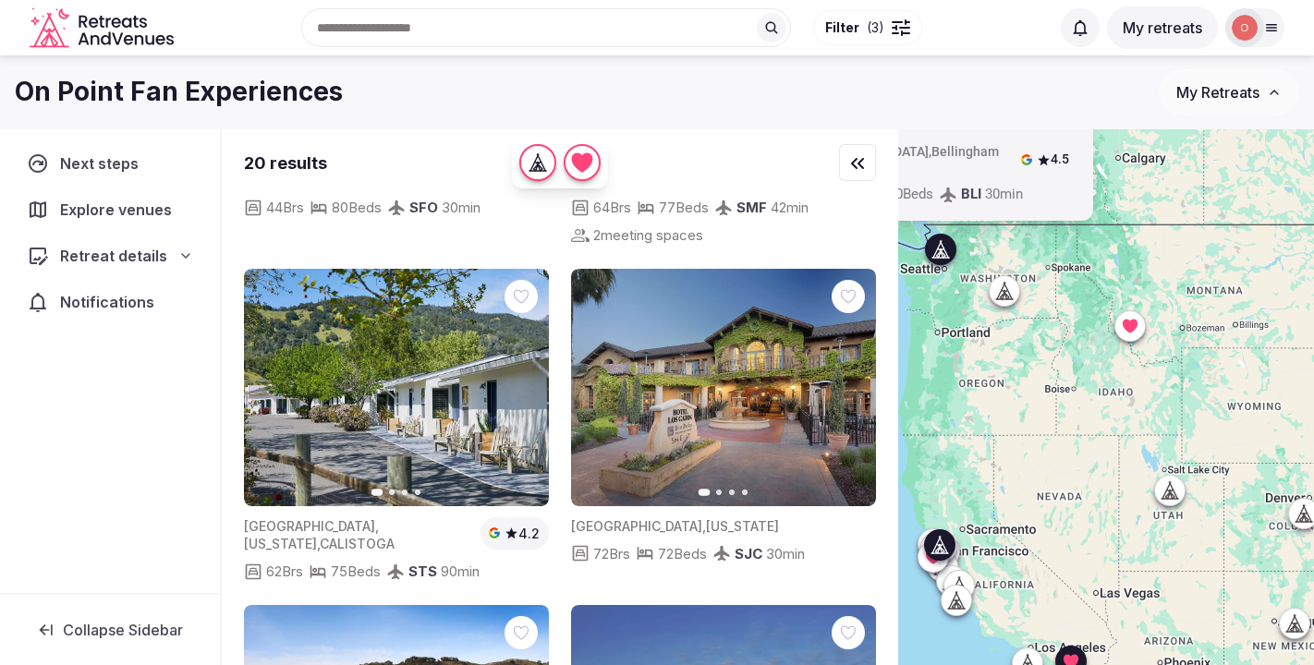
click at [519, 380] on icon "button" at bounding box center [523, 387] width 15 height 15
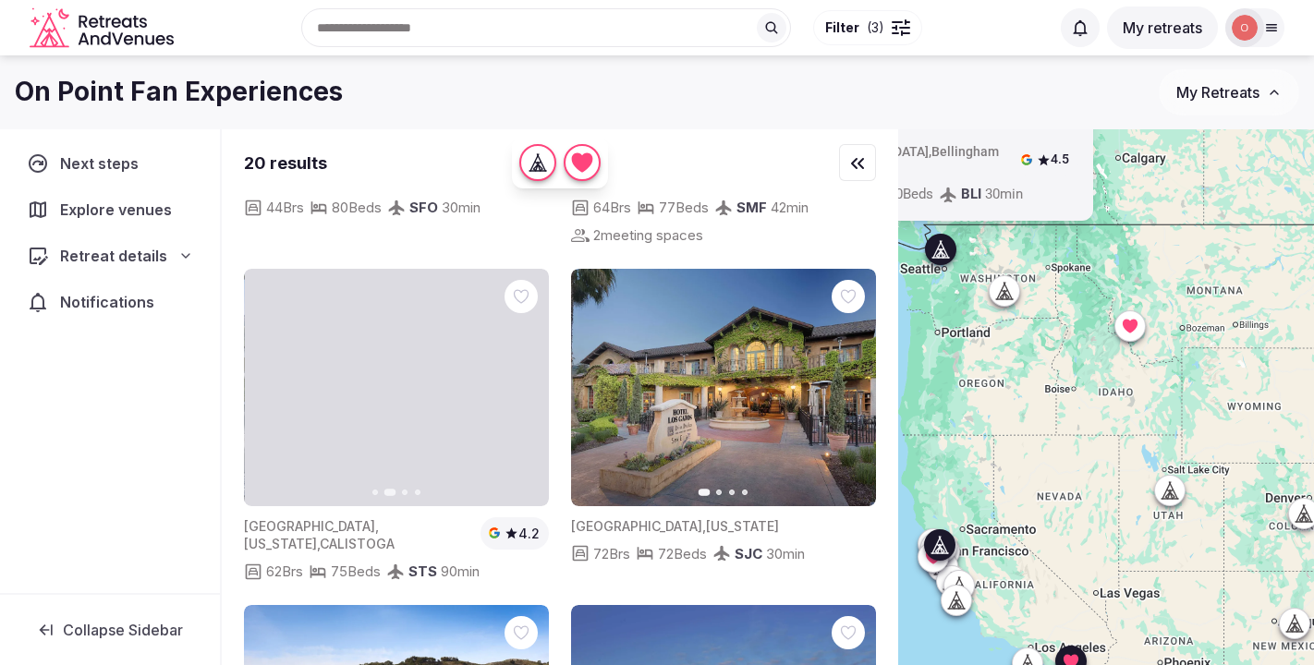
click at [519, 380] on icon "button" at bounding box center [523, 387] width 15 height 15
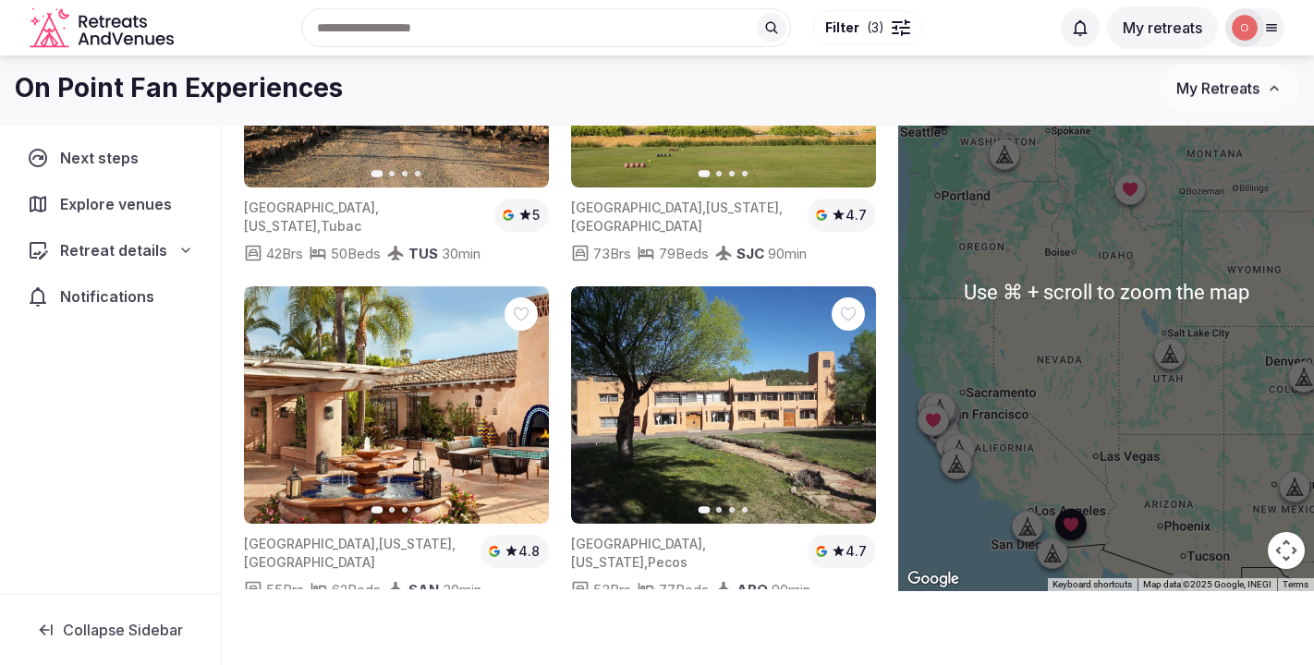
scroll to position [137, 0]
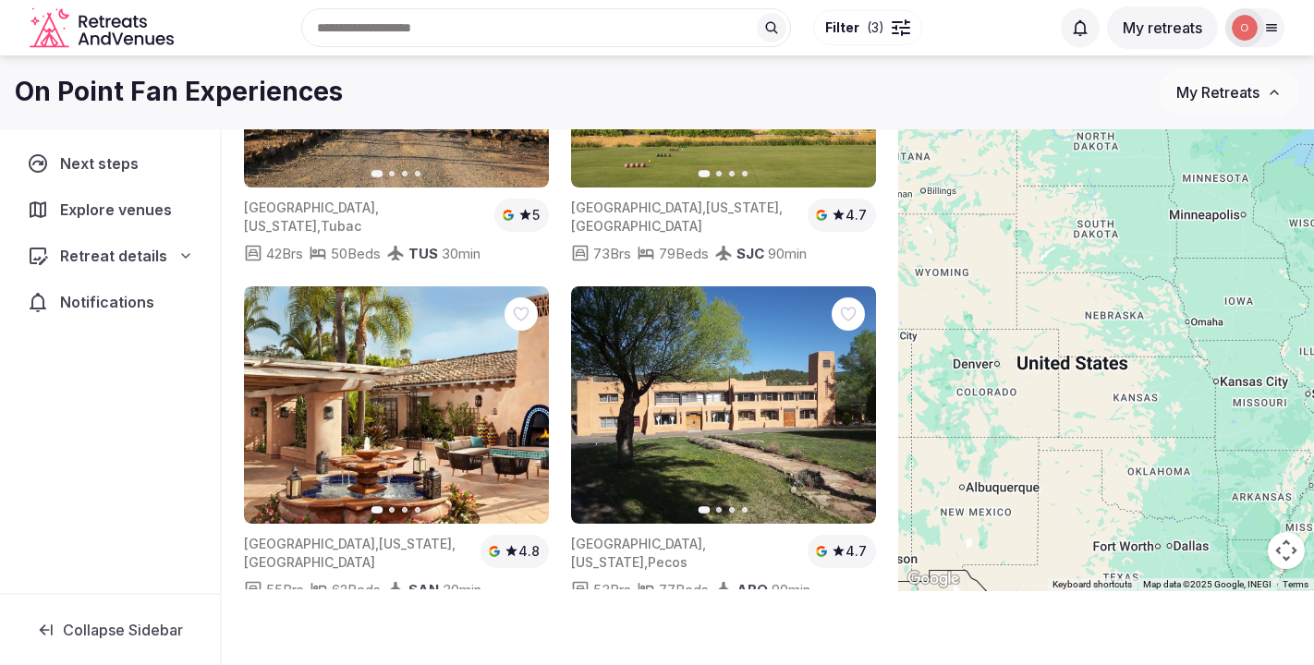
drag, startPoint x: 1242, startPoint y: 351, endPoint x: 918, endPoint y: 348, distance: 324.4
click at [918, 348] on div at bounding box center [1106, 292] width 416 height 599
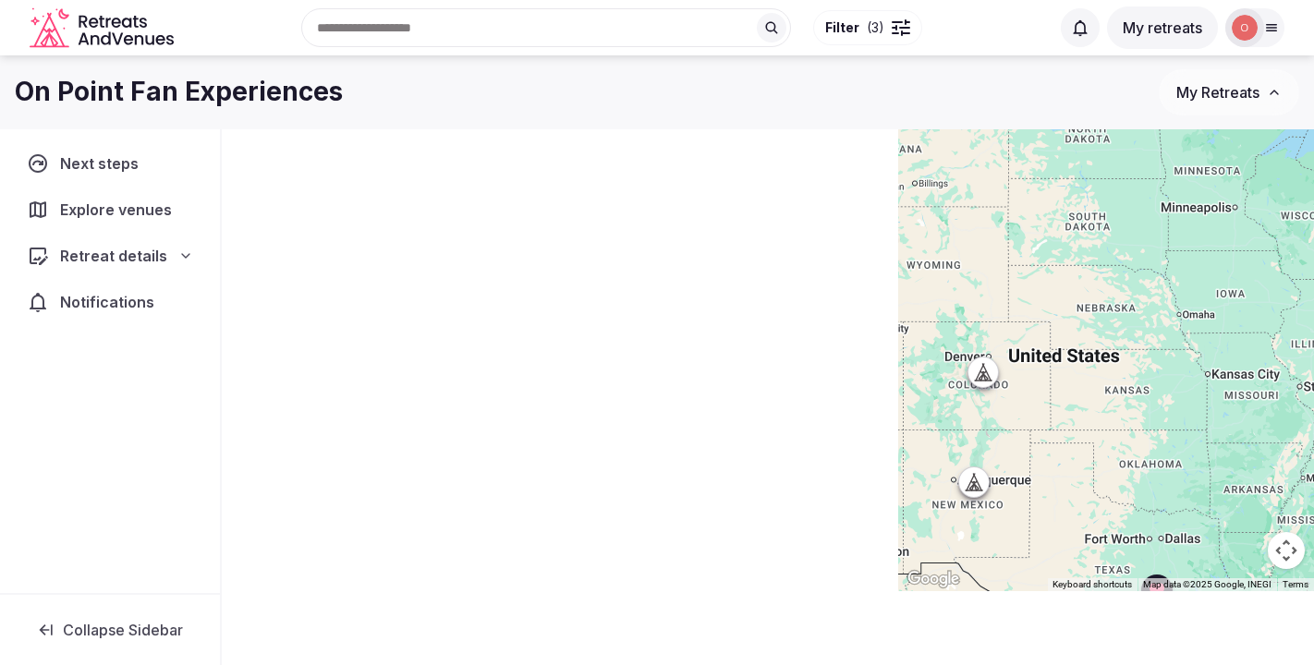
scroll to position [0, 0]
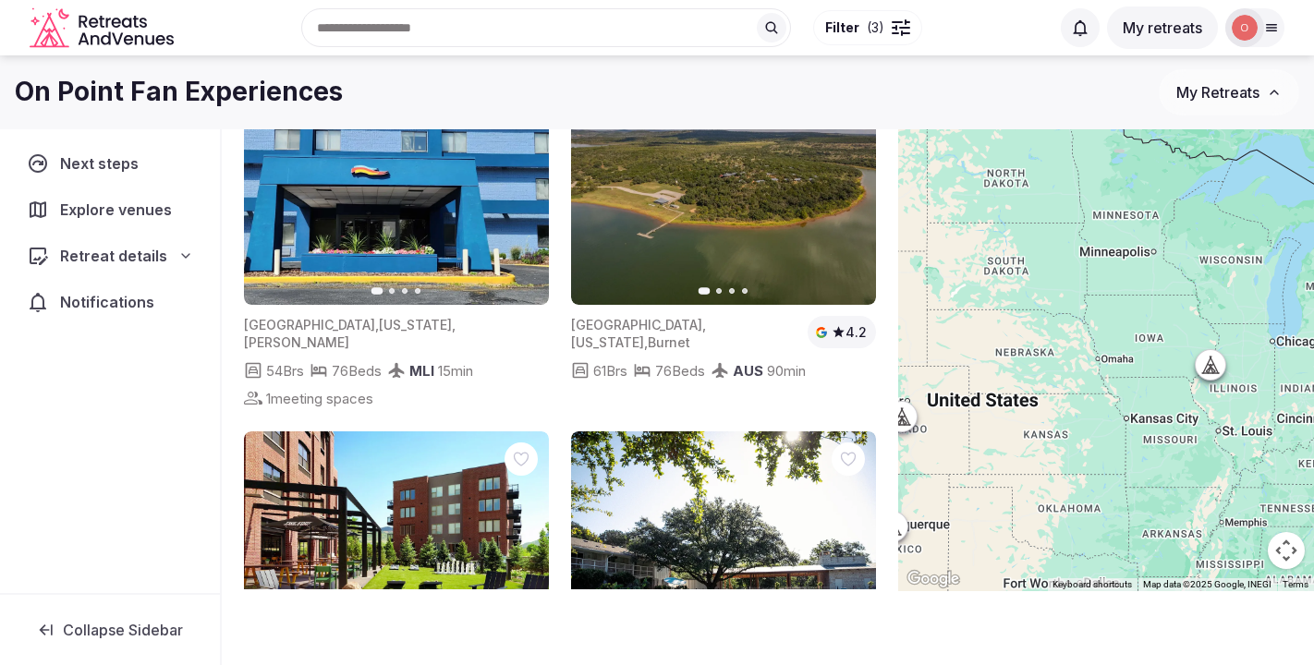
drag, startPoint x: 1045, startPoint y: 347, endPoint x: 964, endPoint y: 392, distance: 93.1
click at [964, 392] on div at bounding box center [1106, 292] width 416 height 599
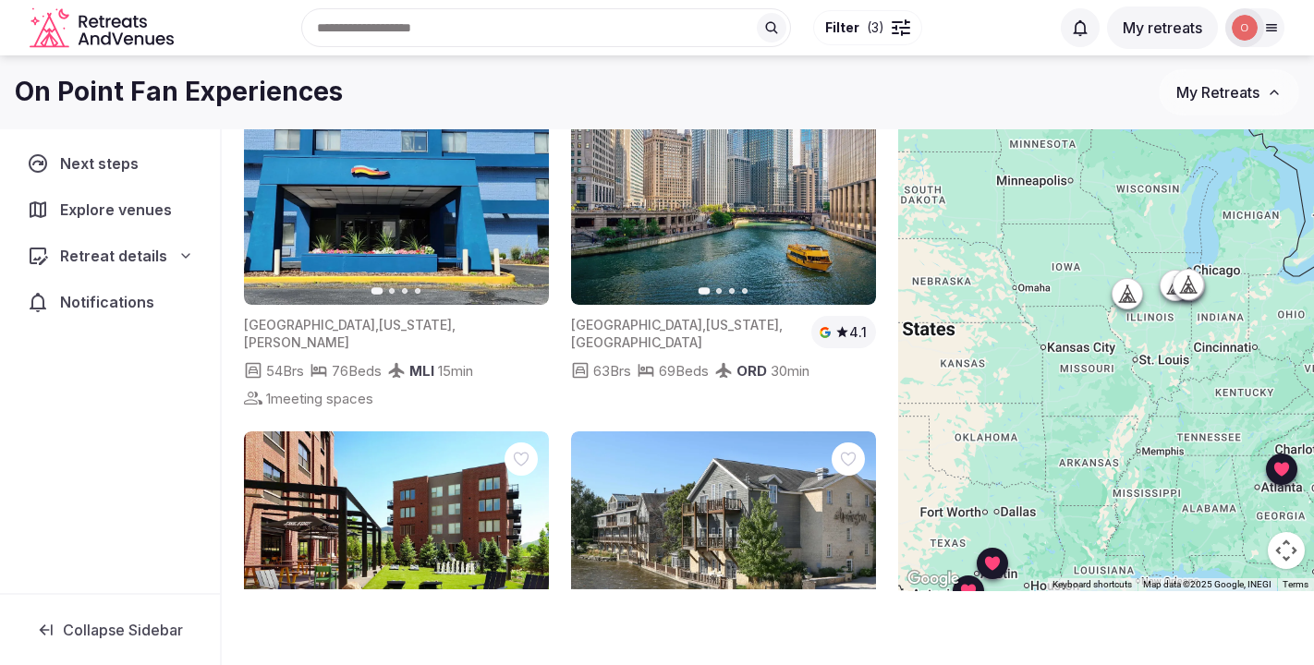
drag, startPoint x: 1040, startPoint y: 379, endPoint x: 957, endPoint y: 306, distance: 110.7
click at [957, 306] on div at bounding box center [1106, 292] width 416 height 599
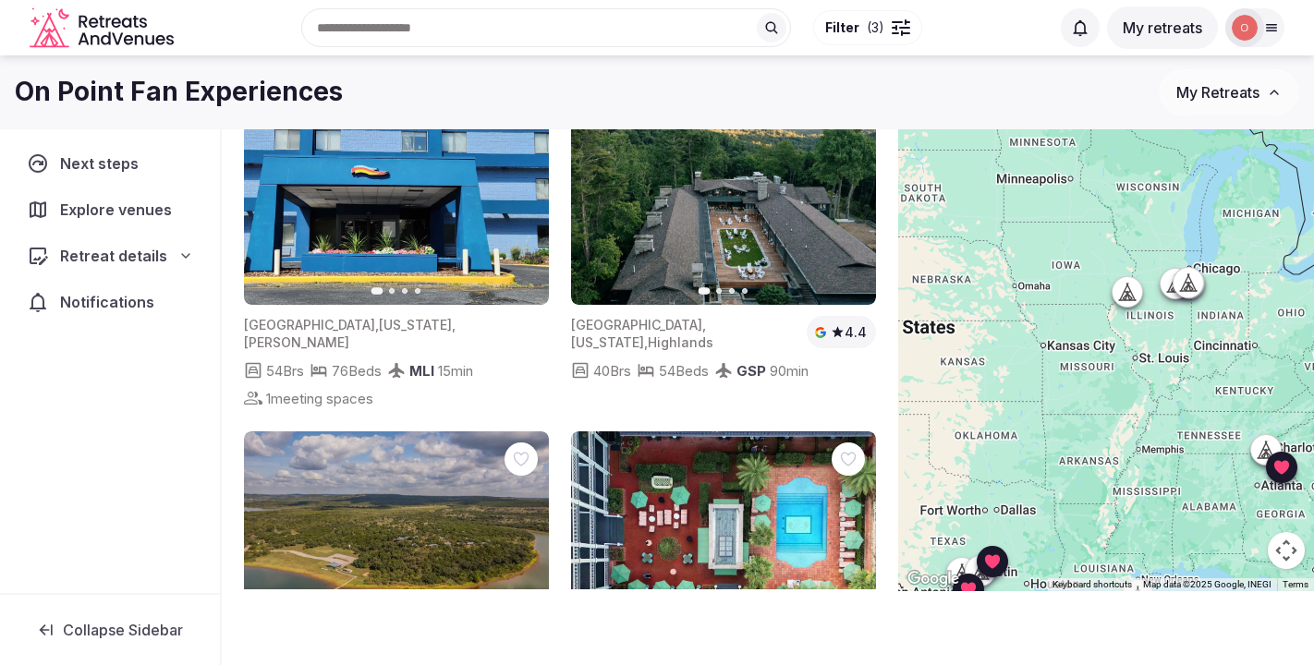
click at [1125, 299] on icon at bounding box center [1127, 292] width 18 height 18
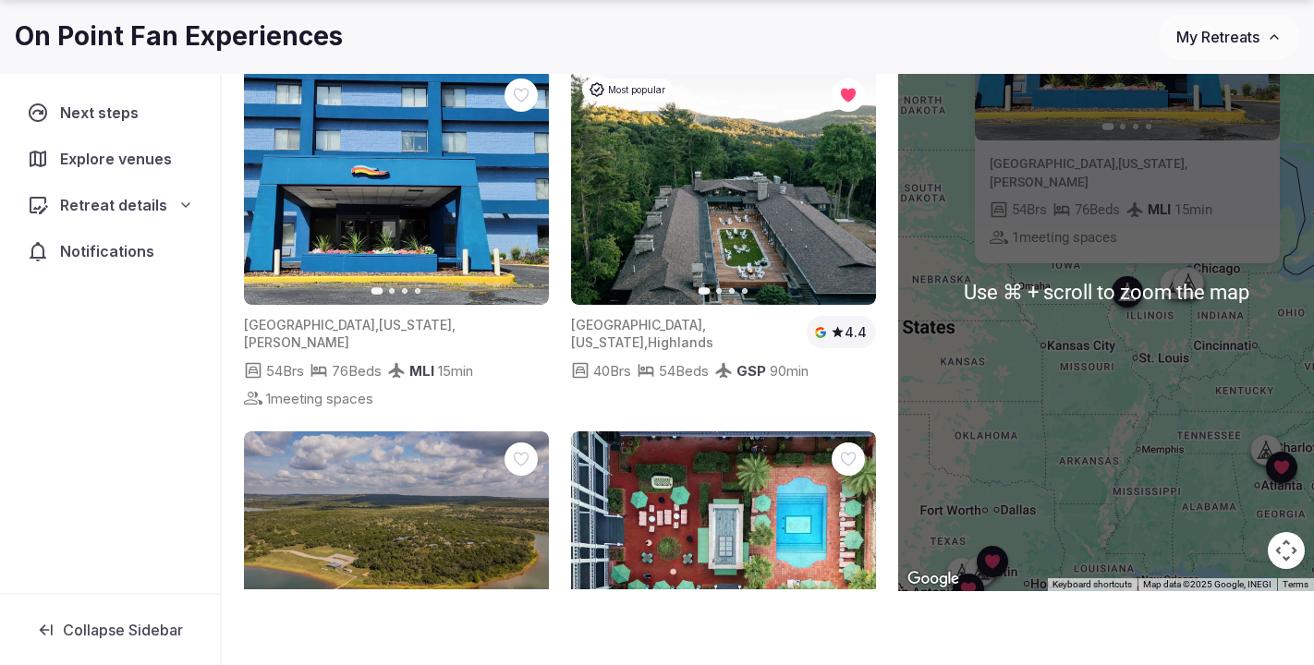
scroll to position [137, 0]
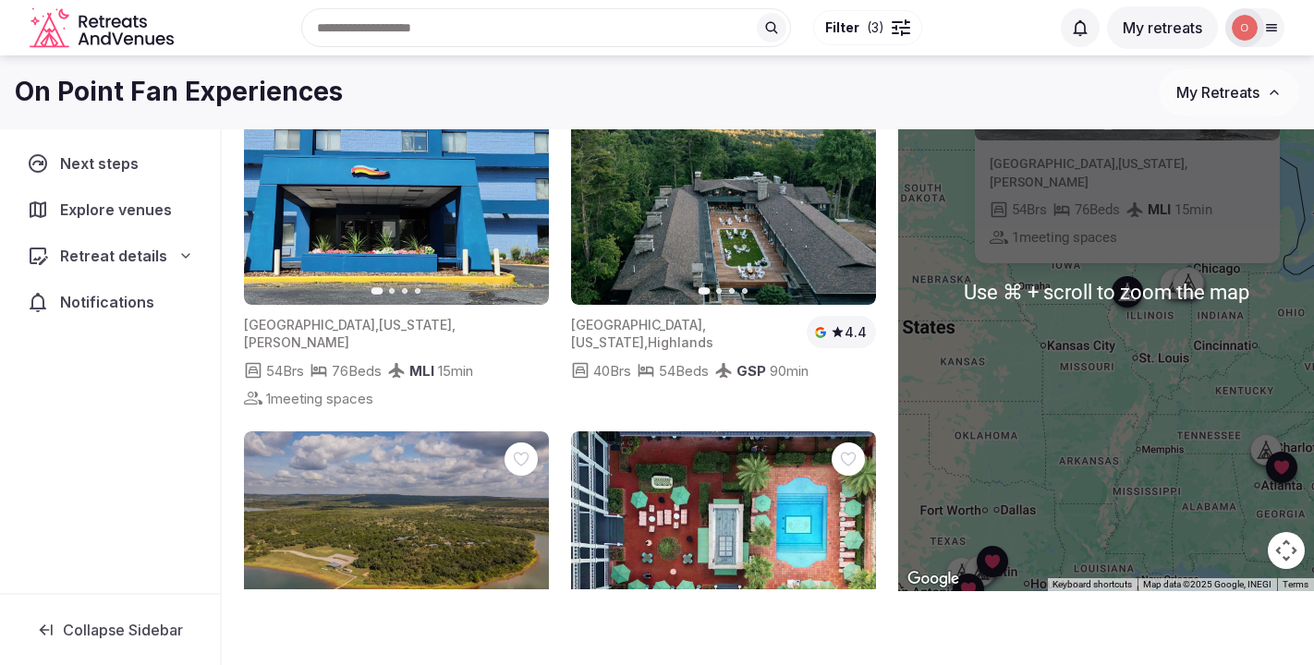
click at [1167, 372] on div "Previous slide Next slide [GEOGRAPHIC_DATA] , [US_STATE] , [GEOGRAPHIC_DATA] 54…" at bounding box center [1106, 292] width 416 height 599
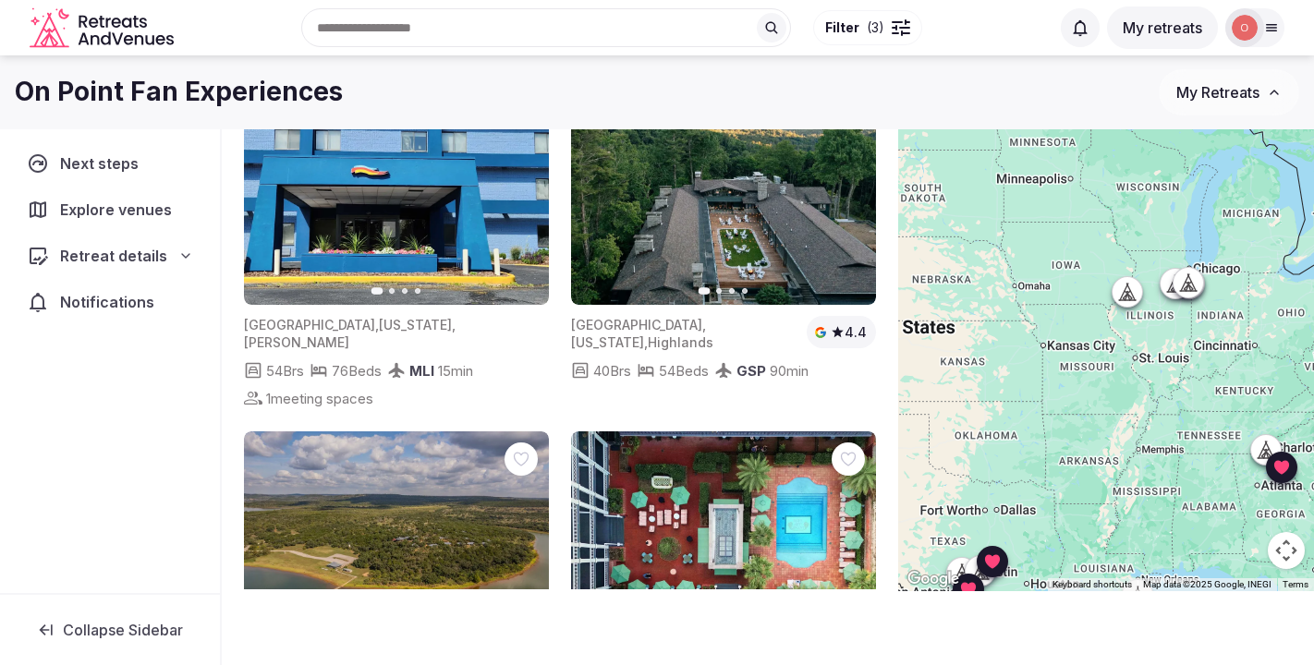
click at [1167, 285] on icon at bounding box center [1175, 284] width 18 height 18
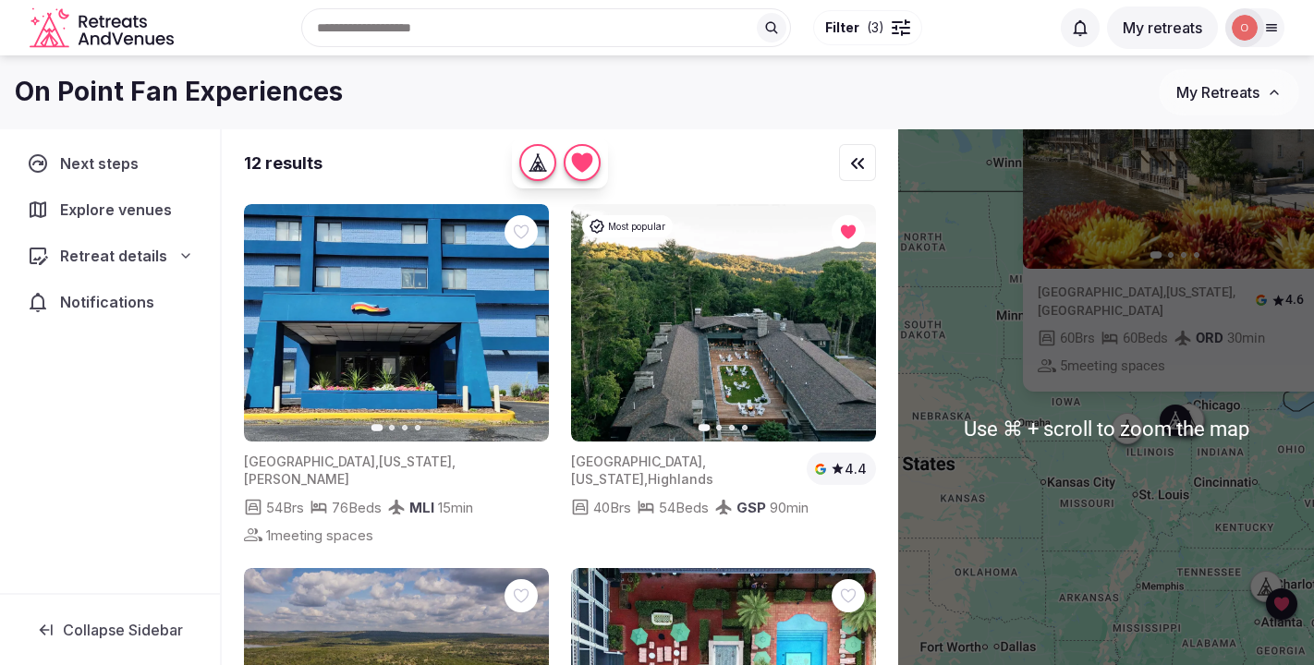
scroll to position [0, 0]
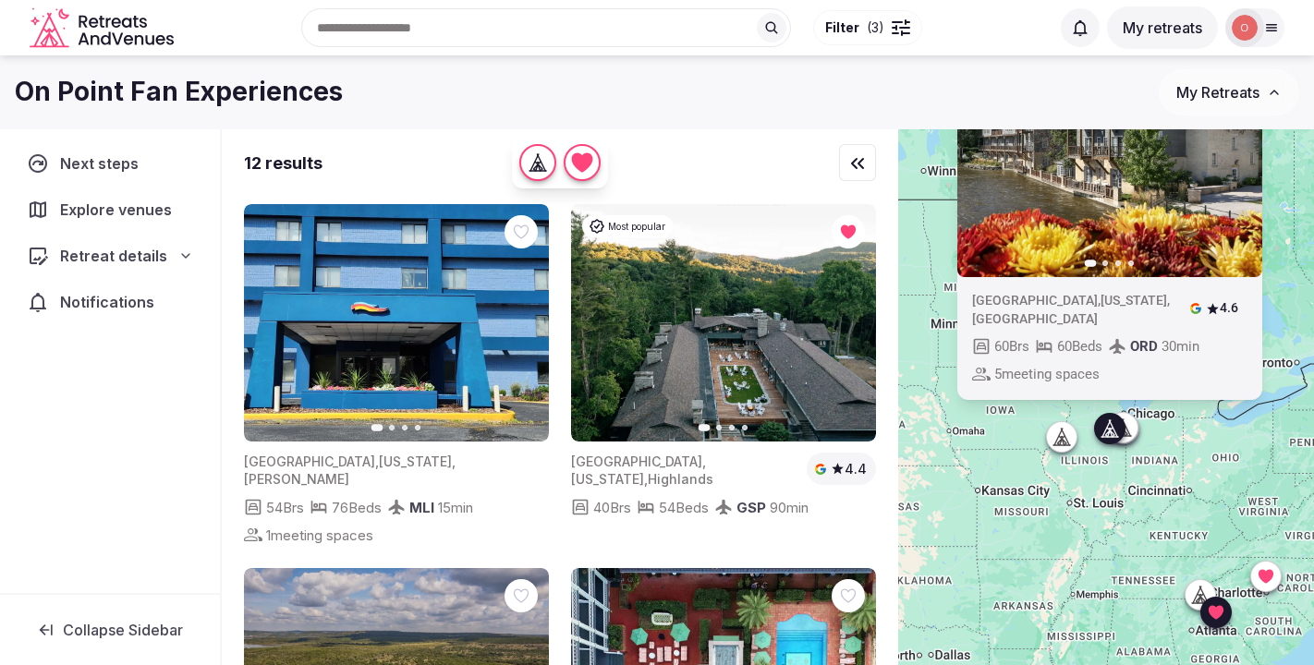
drag, startPoint x: 1141, startPoint y: 501, endPoint x: 1070, endPoint y: 508, distance: 71.6
click at [1070, 508] on div "Previous slide Next slide [GEOGRAPHIC_DATA] , [US_STATE] , [GEOGRAPHIC_DATA] 4.…" at bounding box center [1106, 428] width 416 height 599
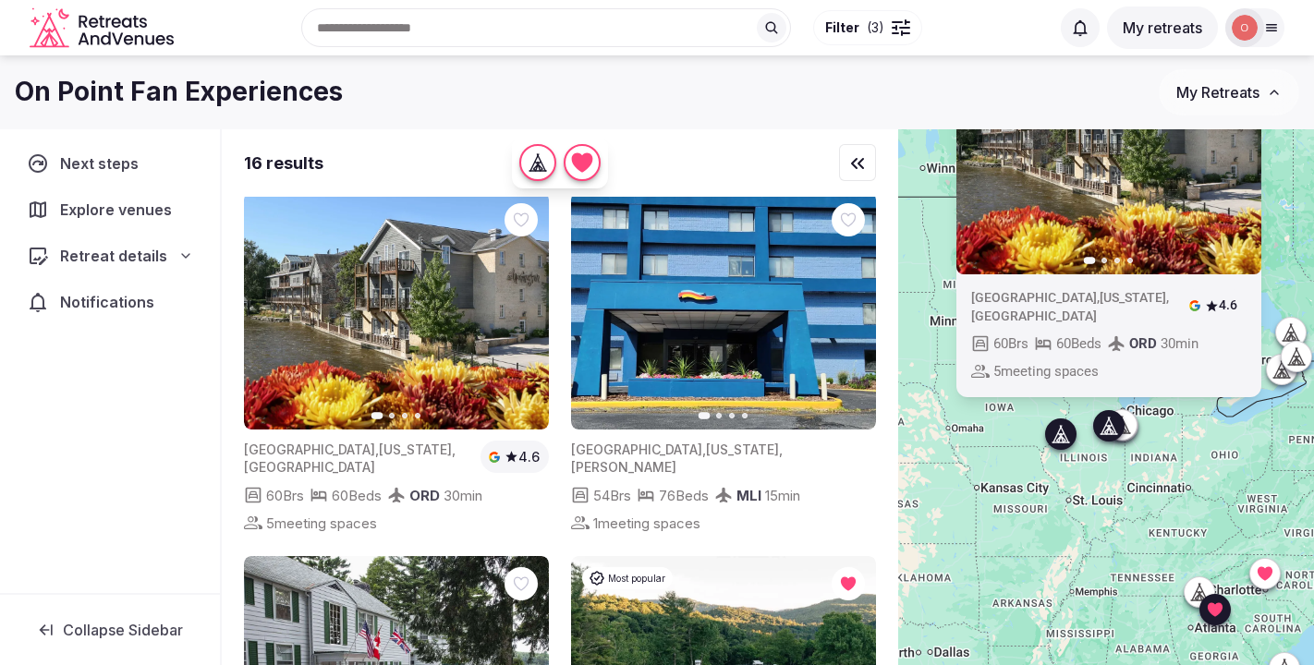
scroll to position [11, 0]
click at [429, 301] on img at bounding box center [396, 312] width 305 height 238
click at [520, 313] on icon "button" at bounding box center [523, 312] width 15 height 15
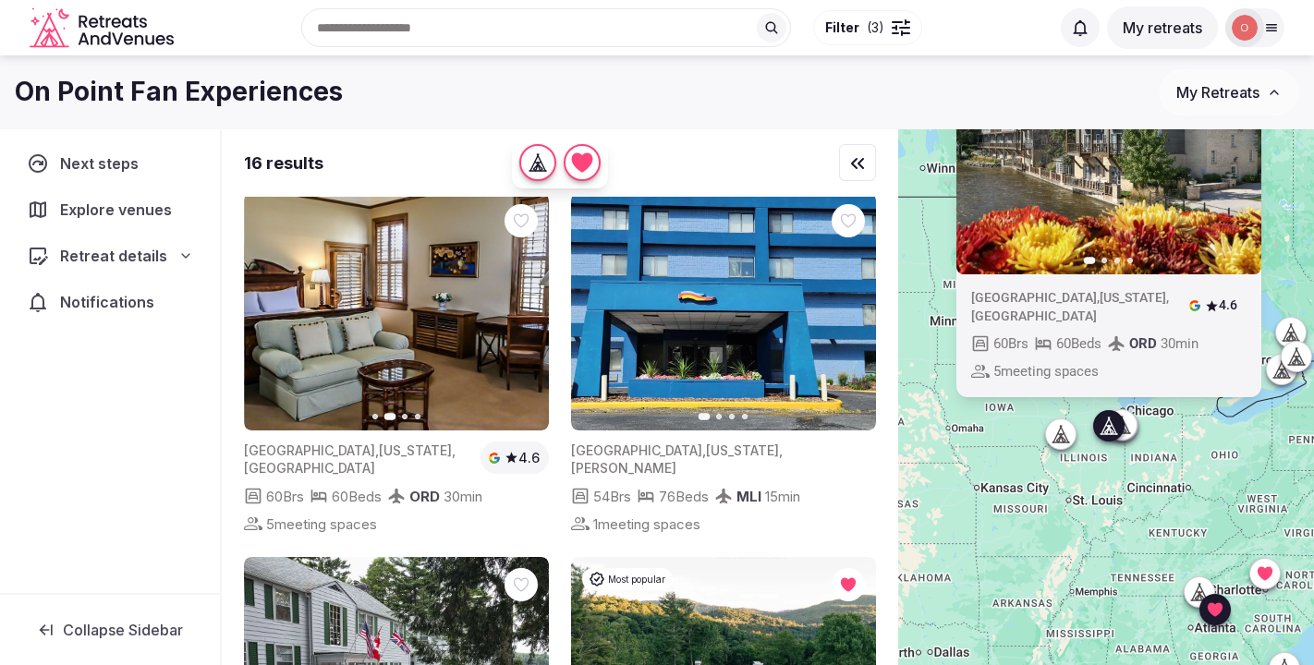
click at [520, 313] on icon "button" at bounding box center [523, 312] width 15 height 15
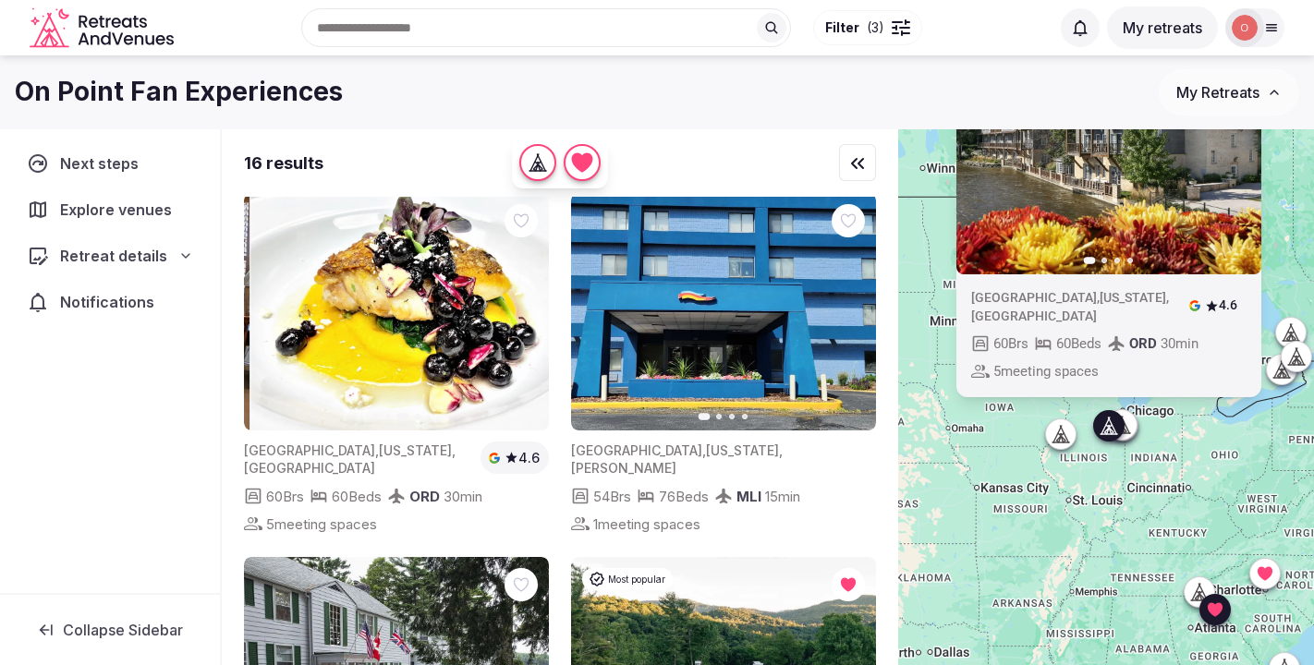
click at [520, 313] on icon "button" at bounding box center [523, 312] width 15 height 15
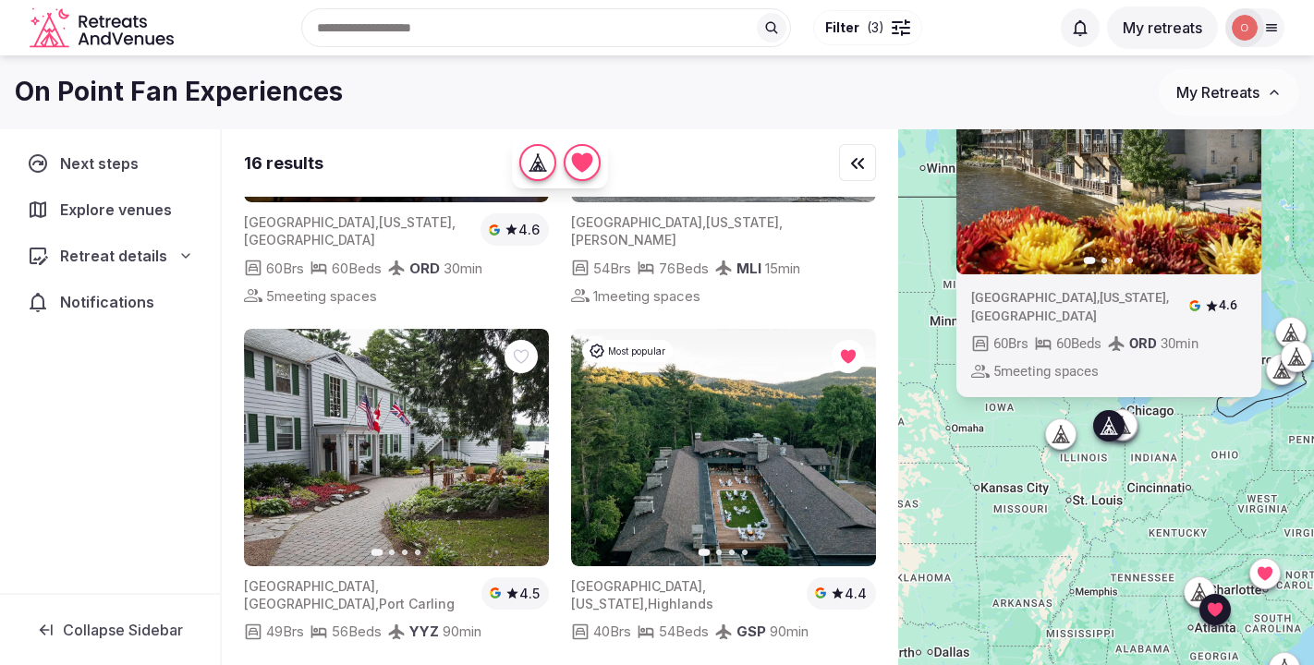
scroll to position [344, 0]
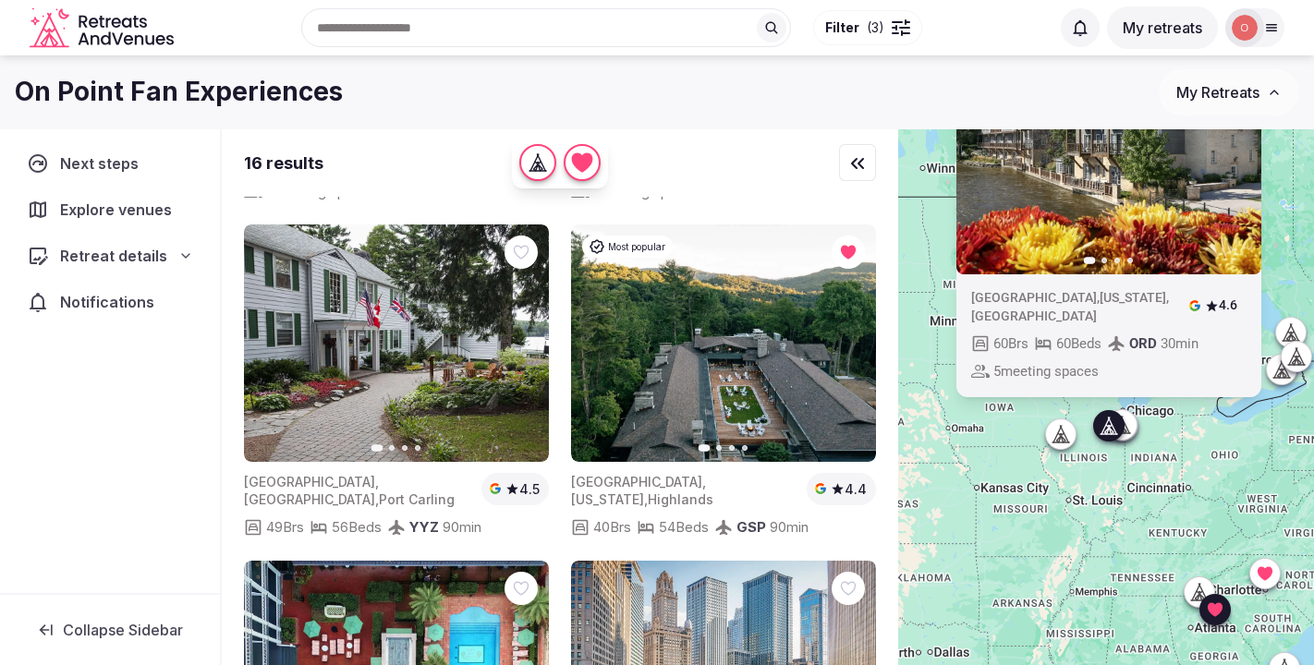
click at [854, 339] on icon "button" at bounding box center [851, 342] width 7 height 13
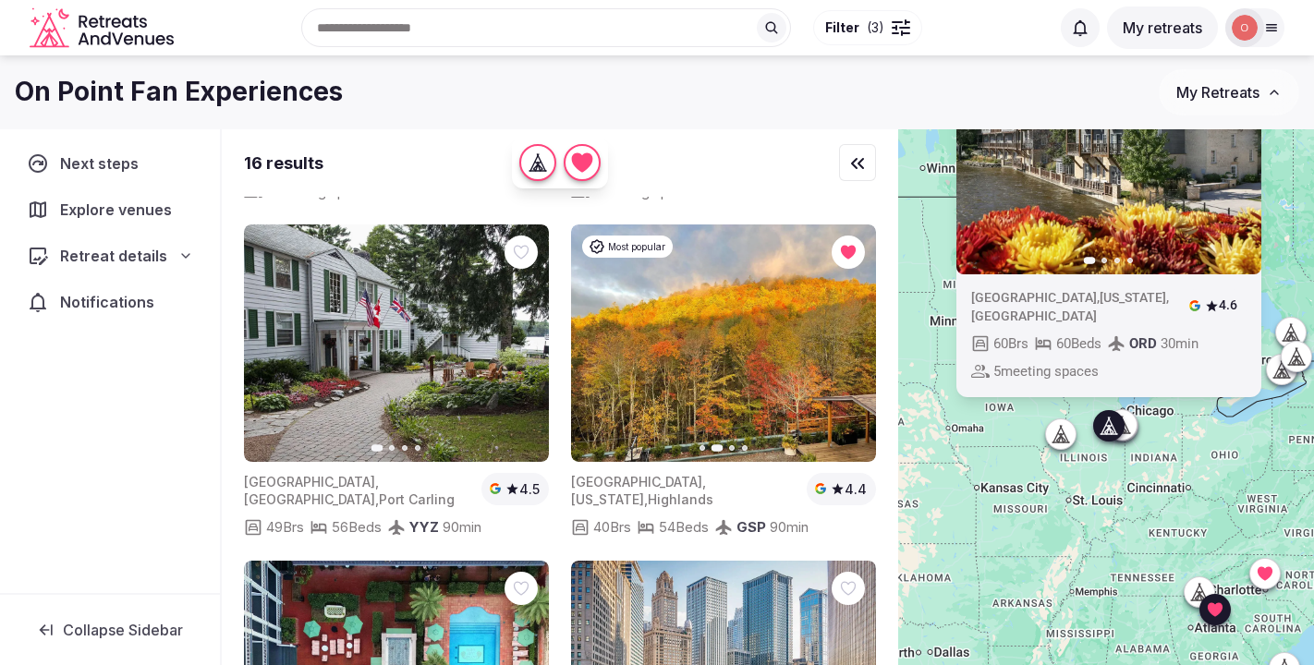
click at [851, 339] on icon "button" at bounding box center [850, 343] width 15 height 15
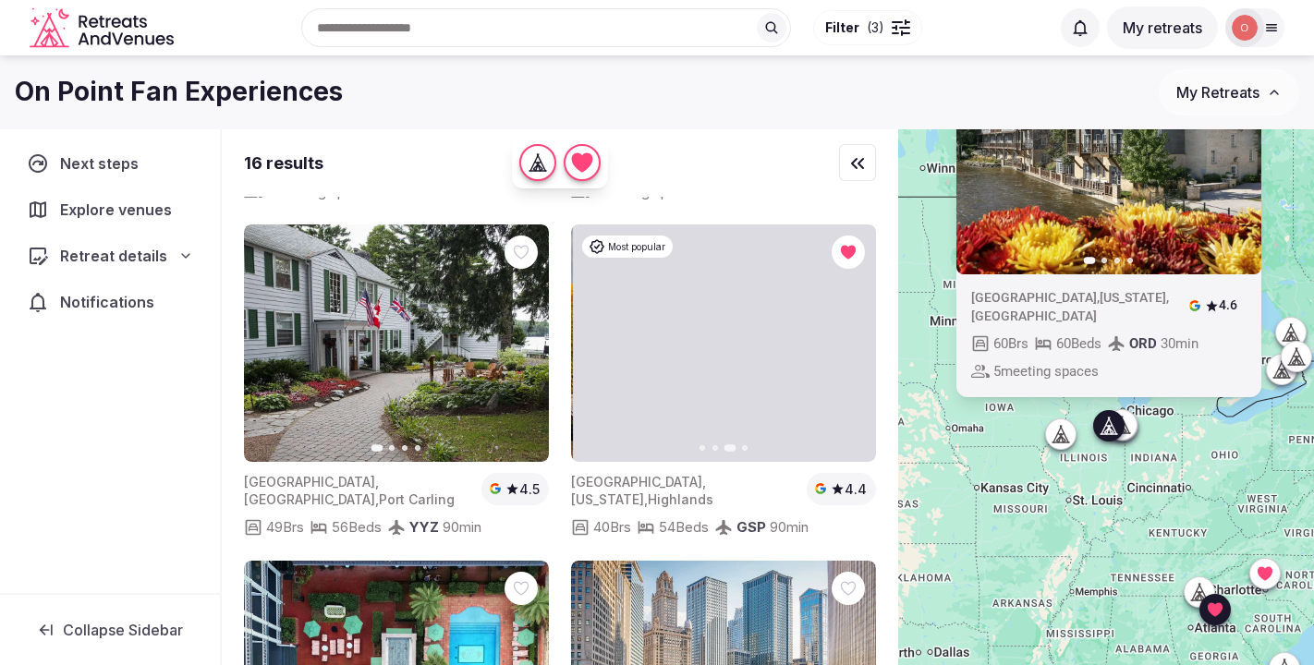
click at [851, 339] on icon "button" at bounding box center [850, 343] width 15 height 15
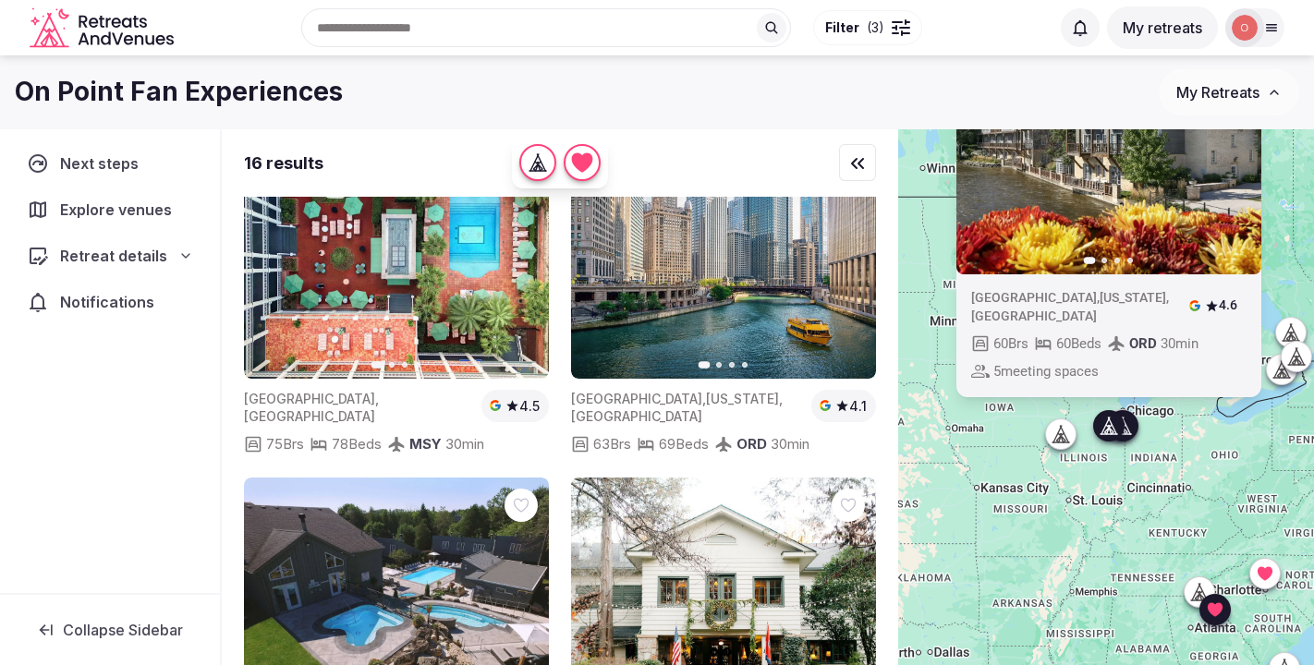
scroll to position [869, 0]
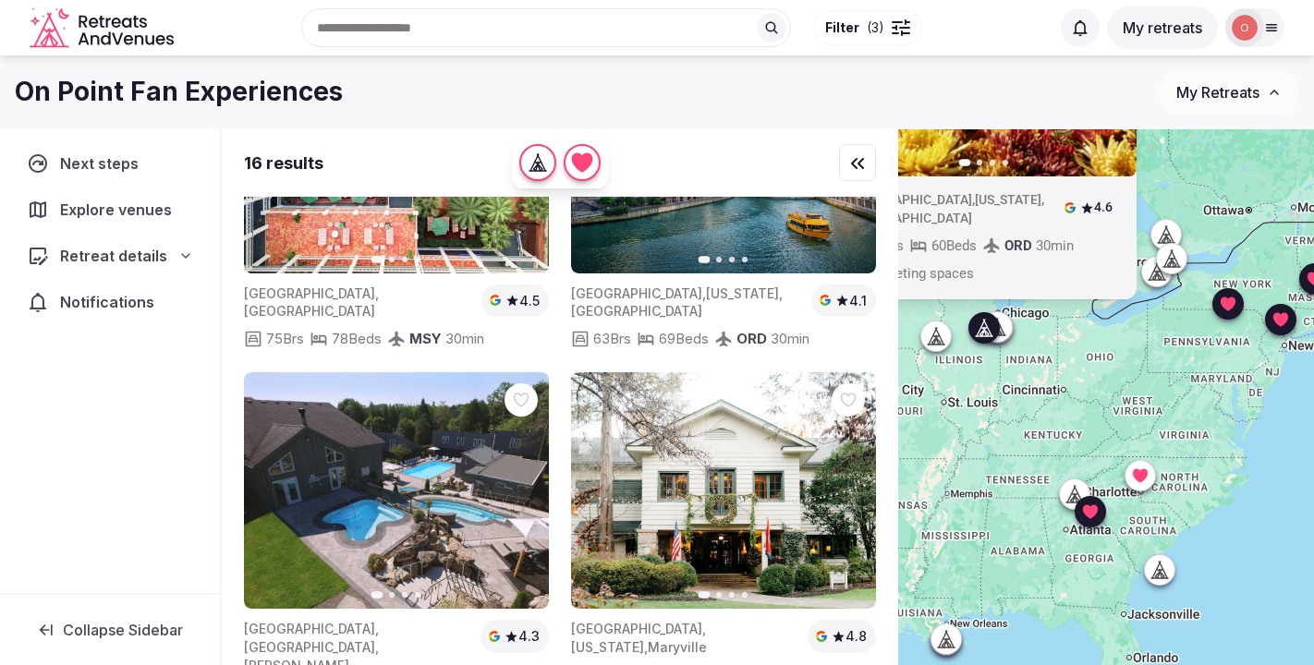
drag, startPoint x: 1202, startPoint y: 522, endPoint x: 1076, endPoint y: 419, distance: 162.8
click at [1076, 419] on div "Previous slide Next slide [GEOGRAPHIC_DATA] , [US_STATE] , [GEOGRAPHIC_DATA] 4.…" at bounding box center [1106, 428] width 416 height 599
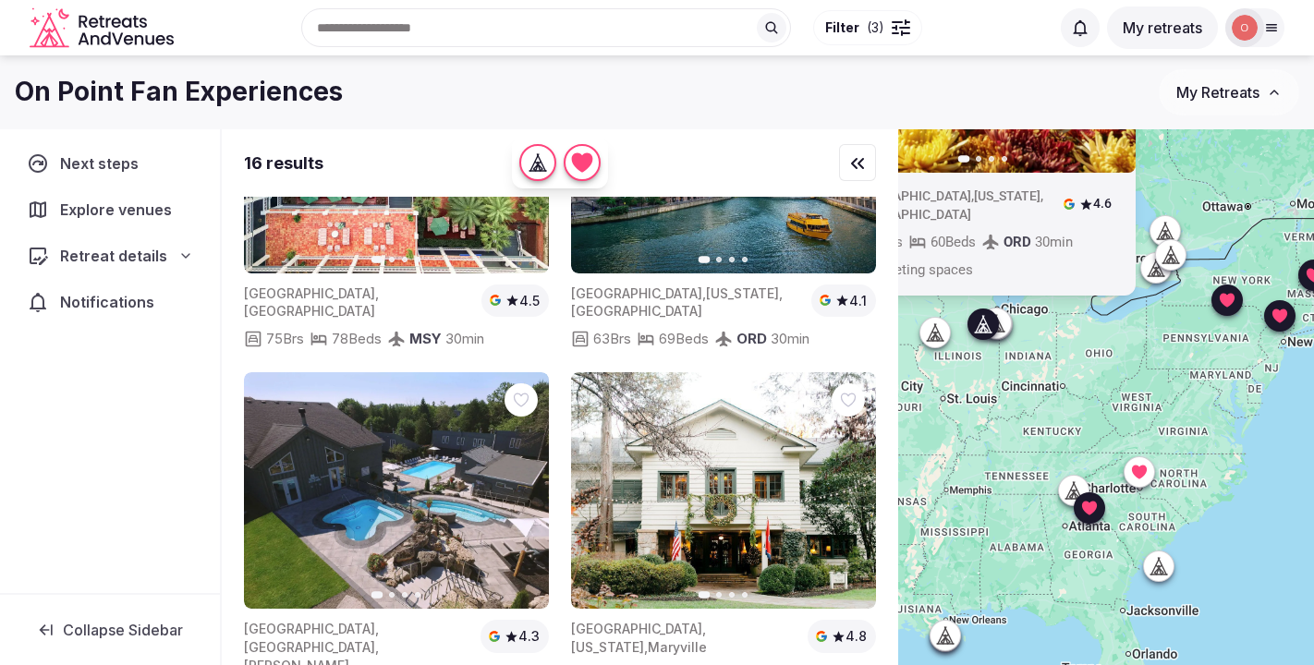
scroll to position [0, 0]
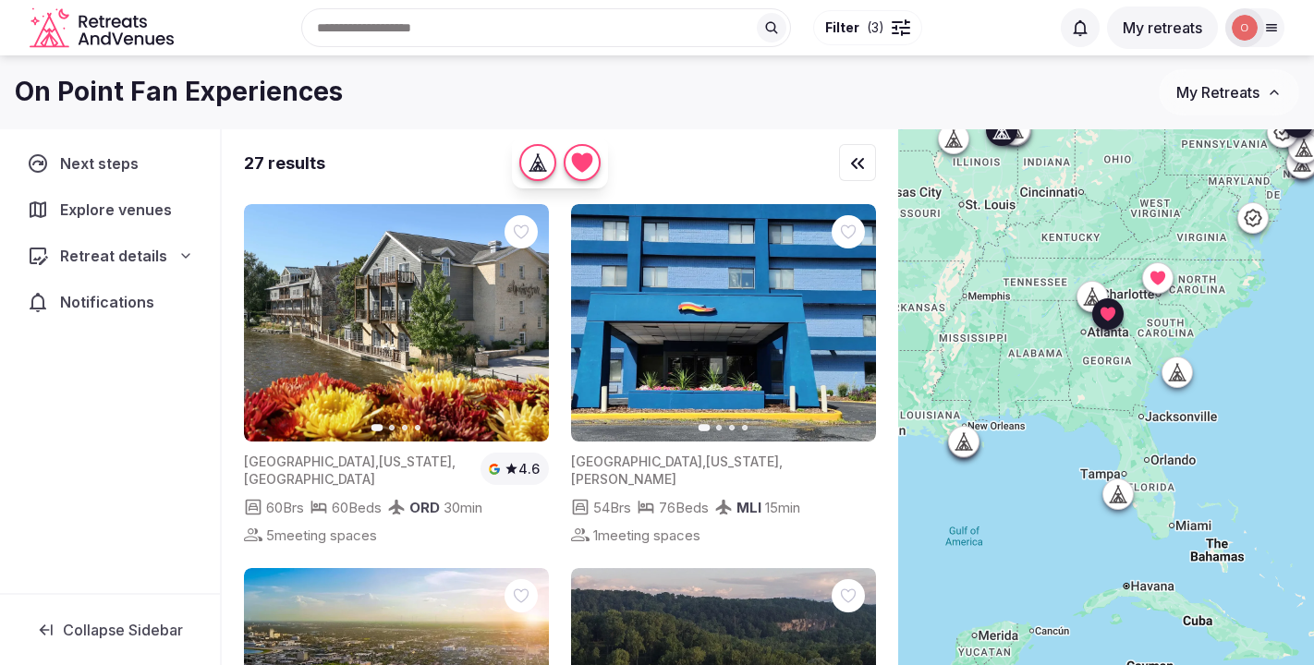
drag, startPoint x: 1043, startPoint y: 590, endPoint x: 1061, endPoint y: 393, distance: 197.7
click at [1061, 393] on div "Previous slide Next slide [GEOGRAPHIC_DATA] , [US_STATE] , [GEOGRAPHIC_DATA] 4.…" at bounding box center [1106, 428] width 416 height 599
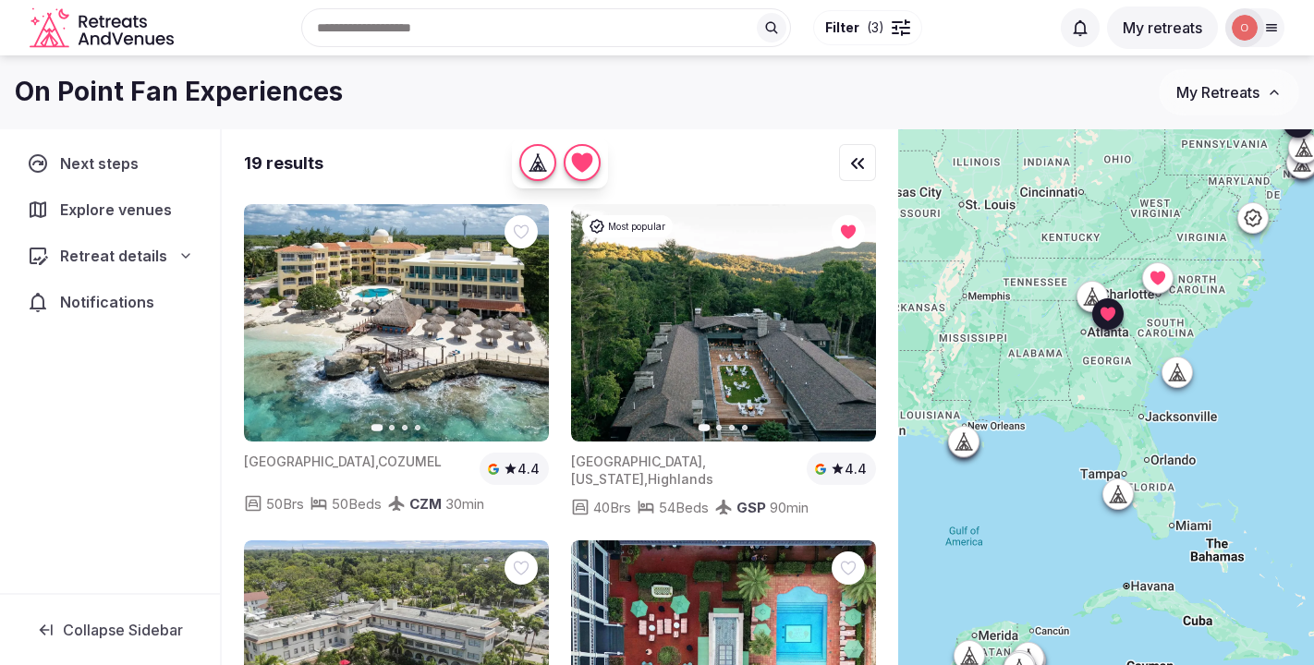
click at [965, 450] on icon at bounding box center [964, 450] width 17 height 0
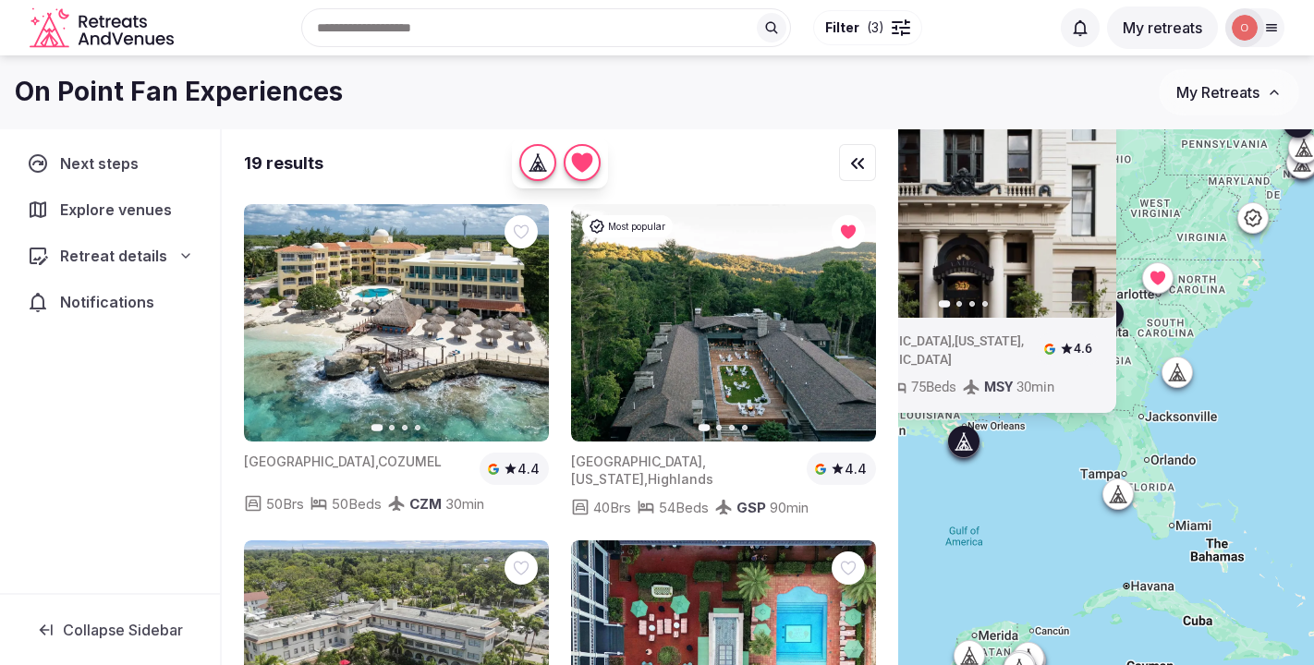
click at [1183, 373] on icon at bounding box center [1177, 372] width 18 height 18
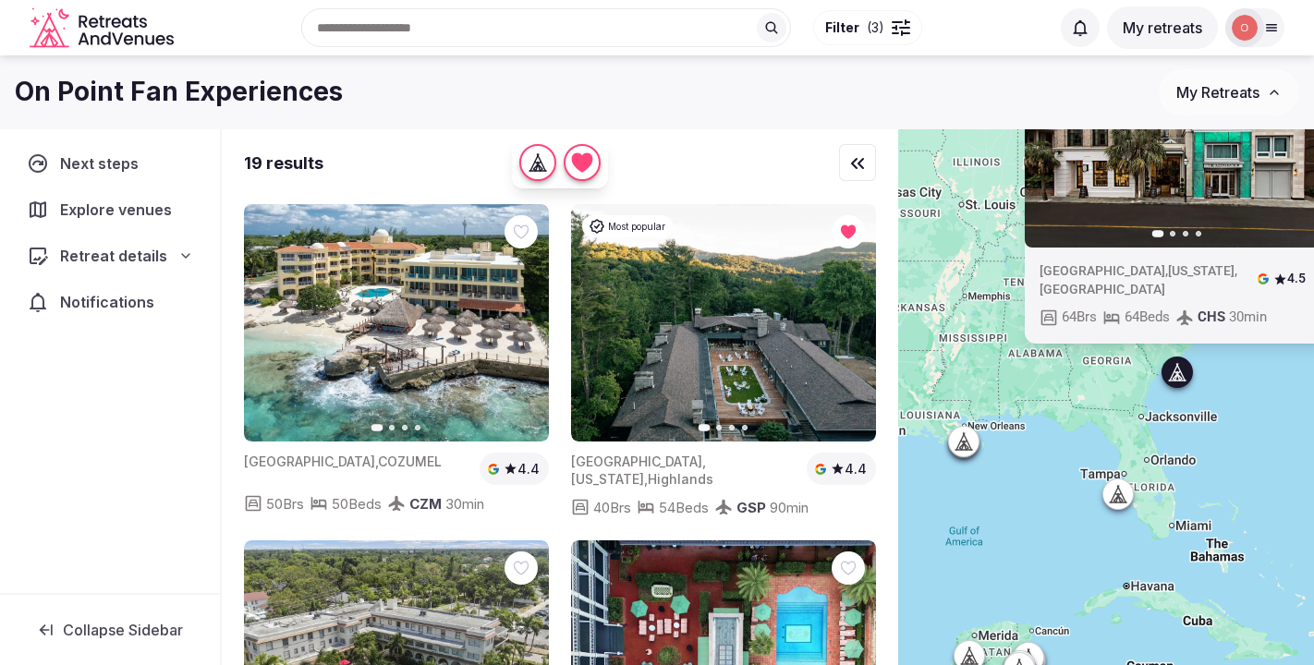
click at [1127, 506] on div at bounding box center [1119, 495] width 30 height 30
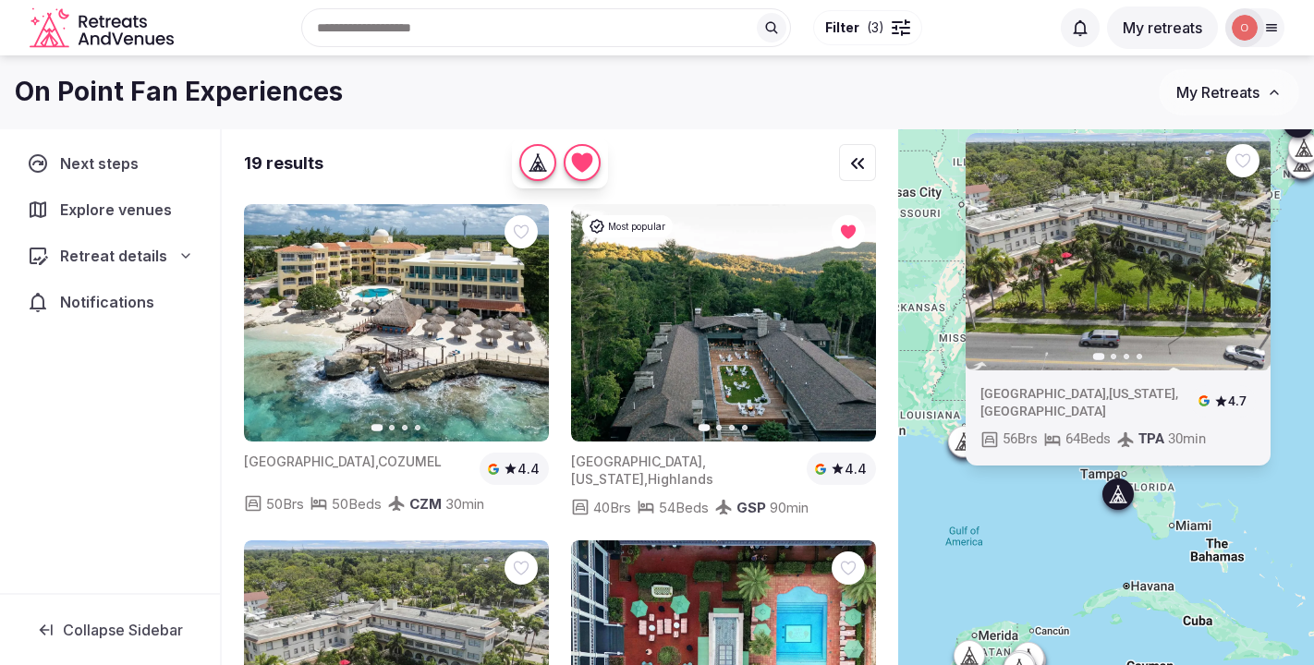
scroll to position [6, 0]
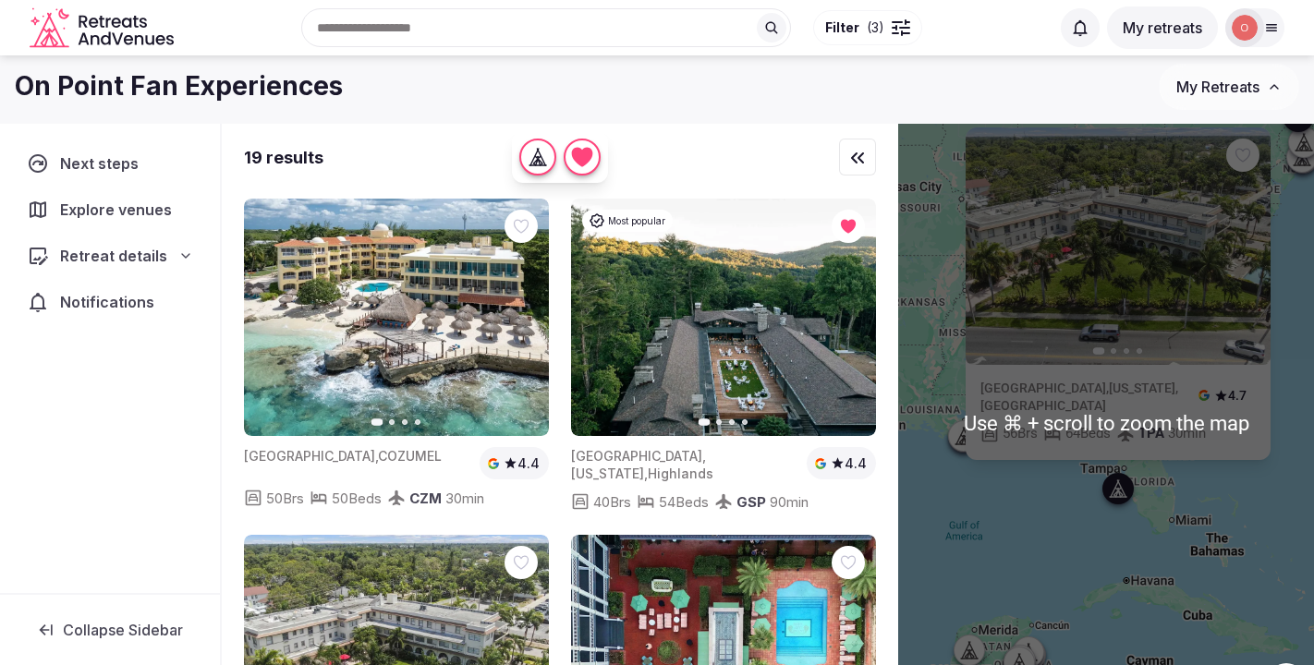
click at [955, 497] on div "Previous slide Next slide [GEOGRAPHIC_DATA][US_STATE] 4.7 56 Brs 64 Beds TPA 30…" at bounding box center [1106, 423] width 416 height 599
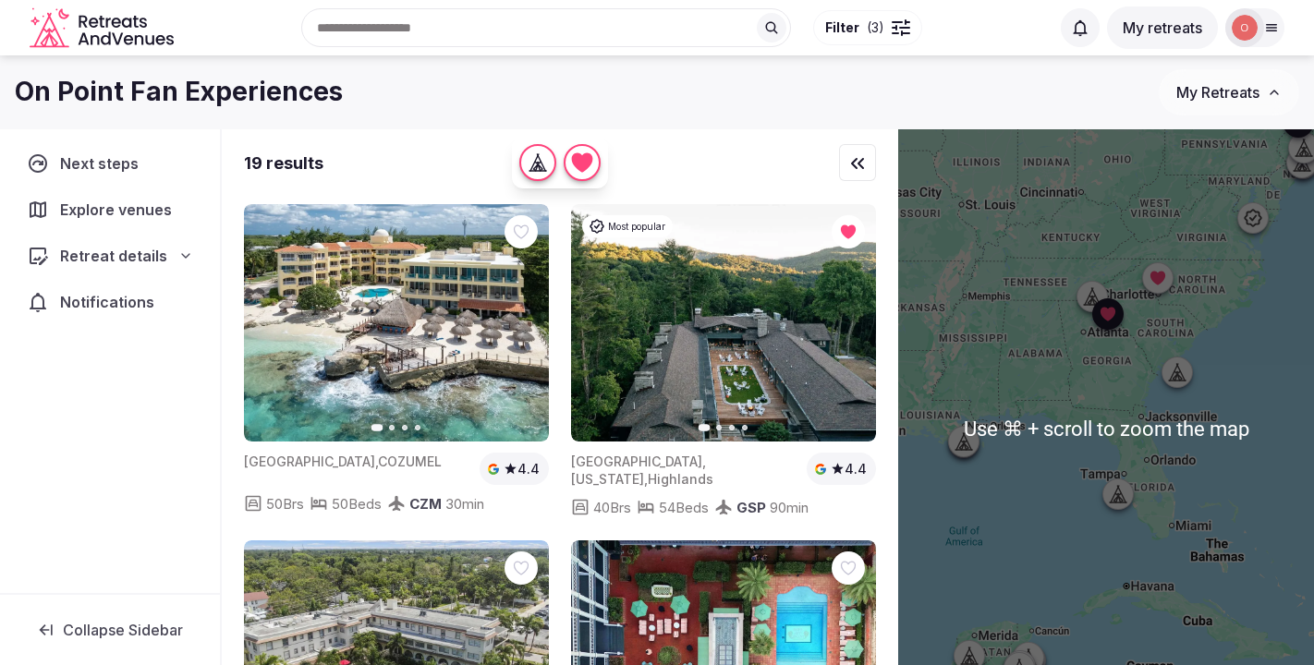
scroll to position [0, 0]
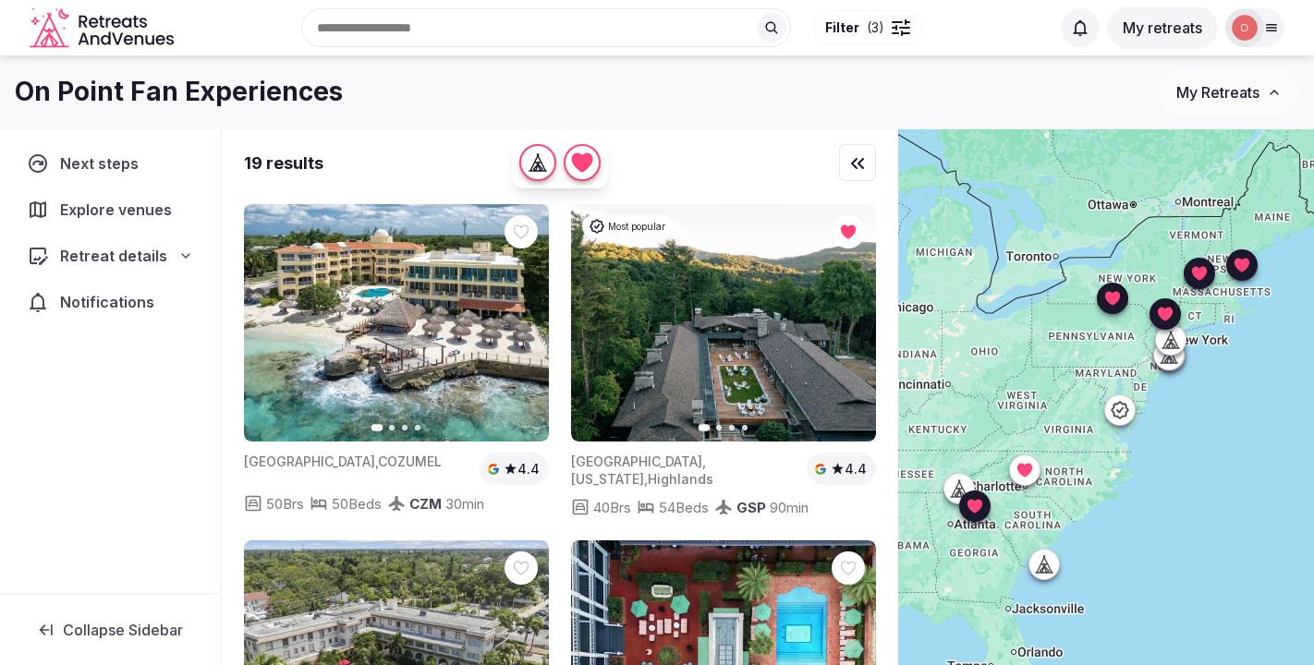
drag, startPoint x: 1037, startPoint y: 244, endPoint x: 904, endPoint y: 439, distance: 236.1
click at [904, 439] on div at bounding box center [1106, 428] width 416 height 599
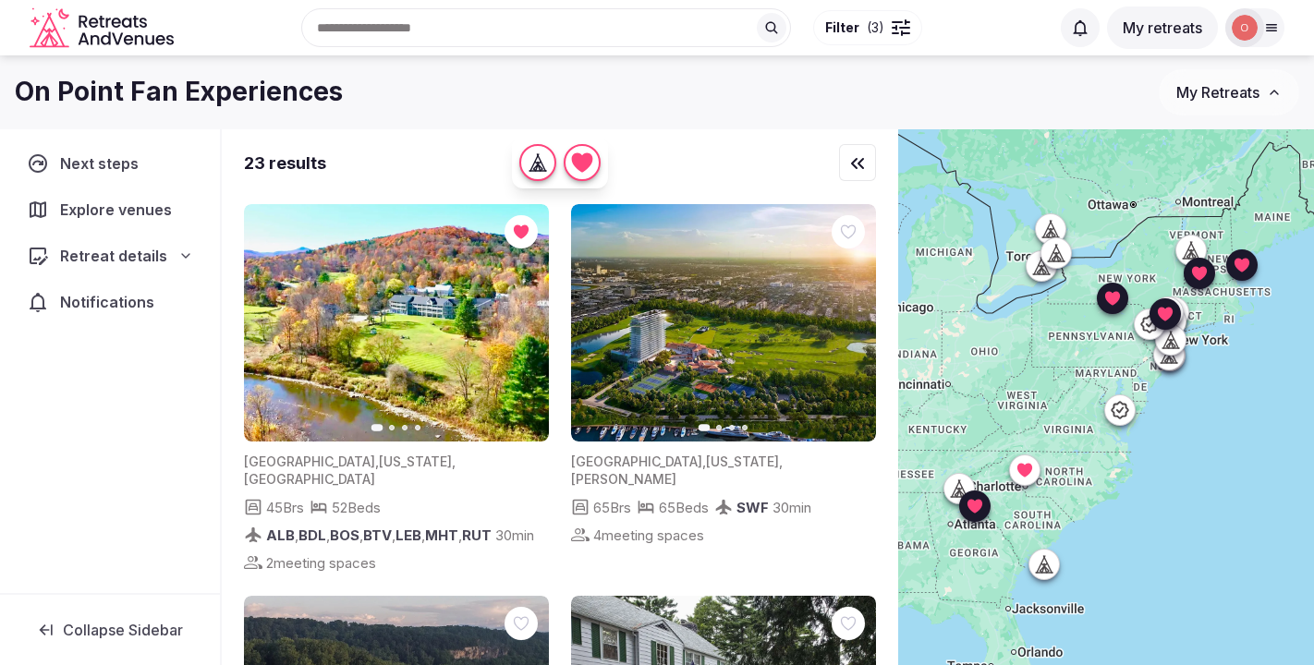
click at [1192, 255] on icon at bounding box center [1193, 255] width 5 height 6
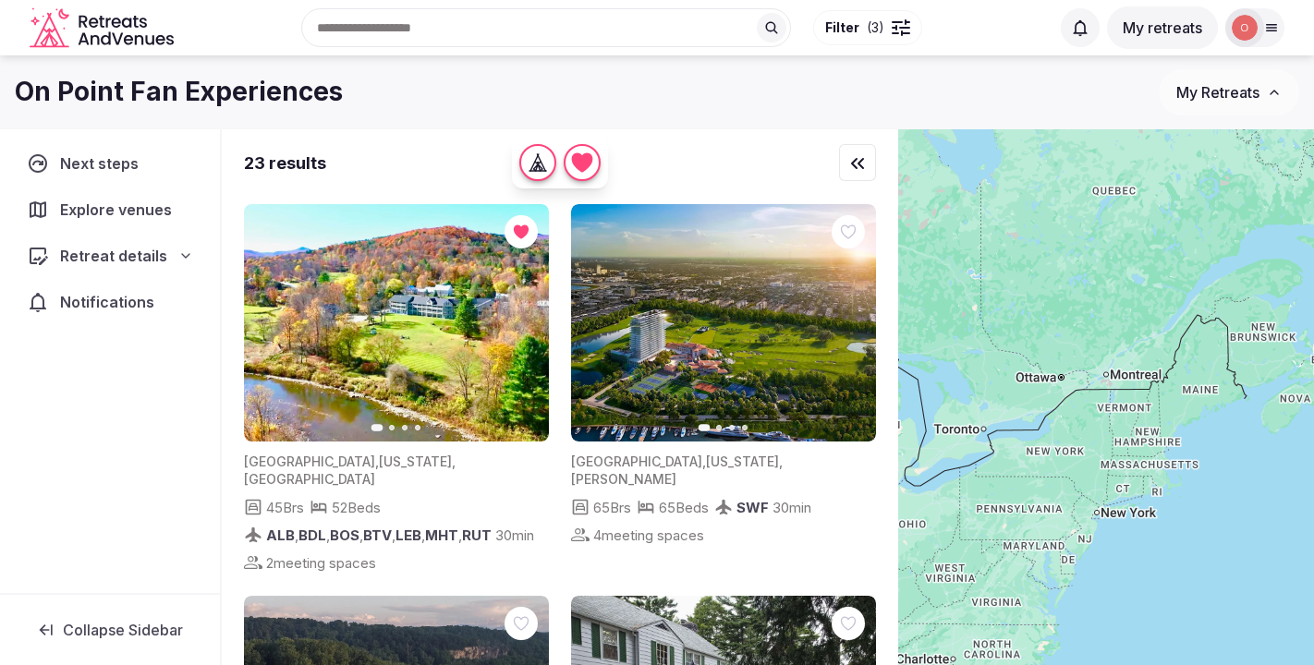
drag, startPoint x: 1114, startPoint y: 261, endPoint x: 1041, endPoint y: 433, distance: 186.8
click at [1040, 439] on div at bounding box center [1106, 428] width 416 height 599
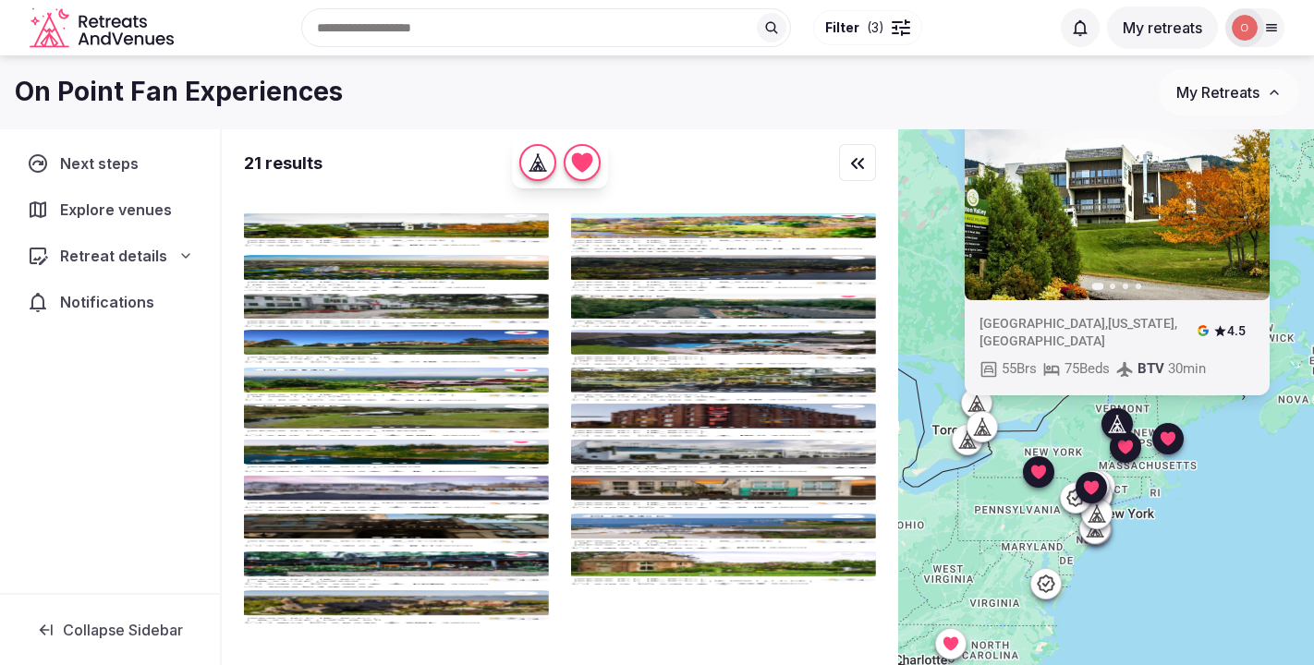
click at [1239, 184] on icon "button" at bounding box center [1244, 181] width 15 height 15
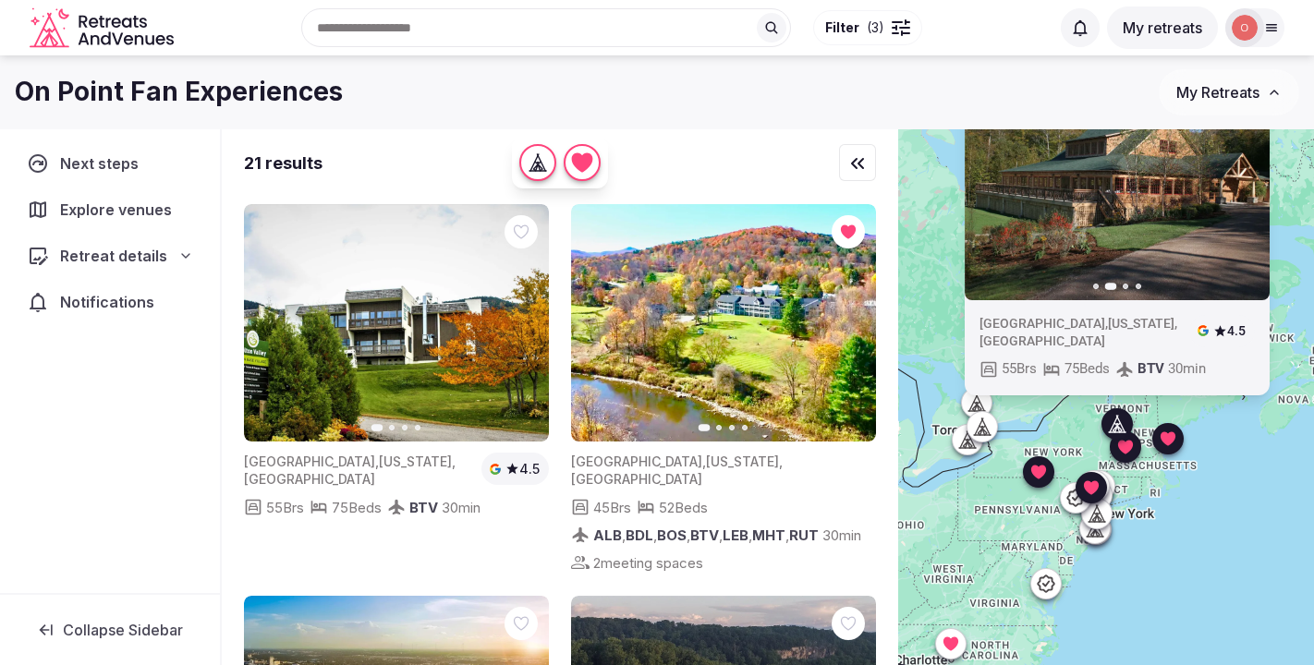
click at [1239, 184] on icon "button" at bounding box center [1244, 181] width 15 height 15
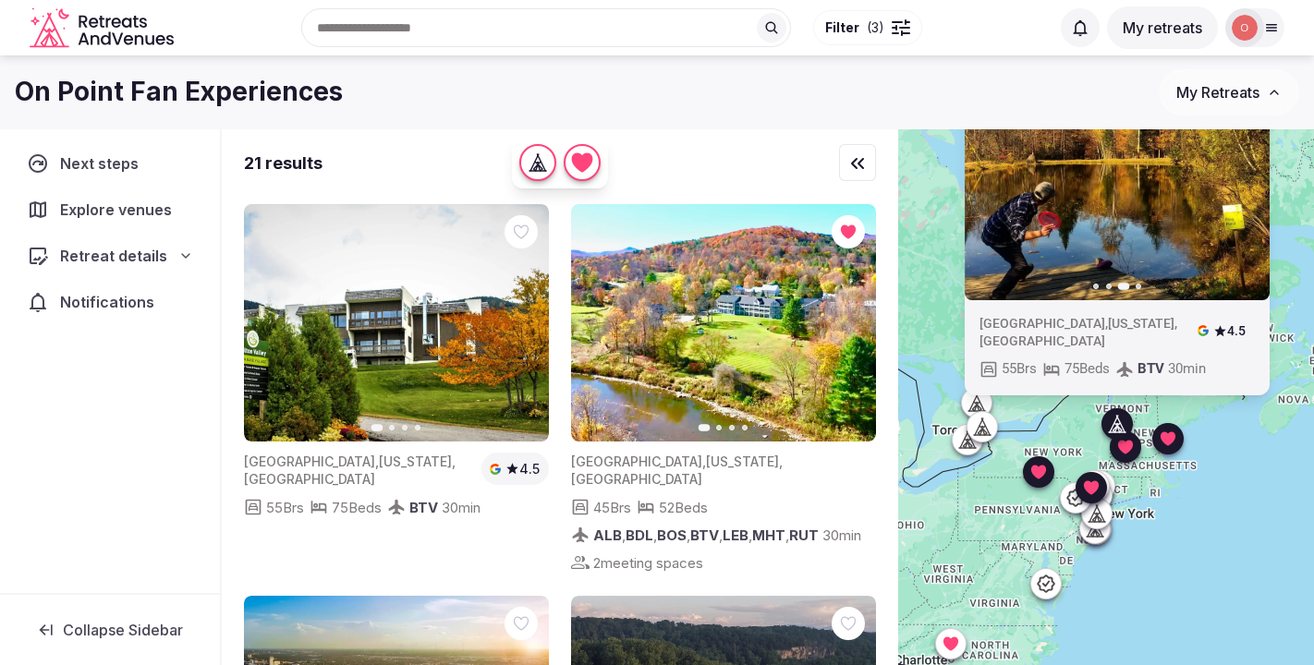
click at [1239, 184] on icon "button" at bounding box center [1244, 181] width 15 height 15
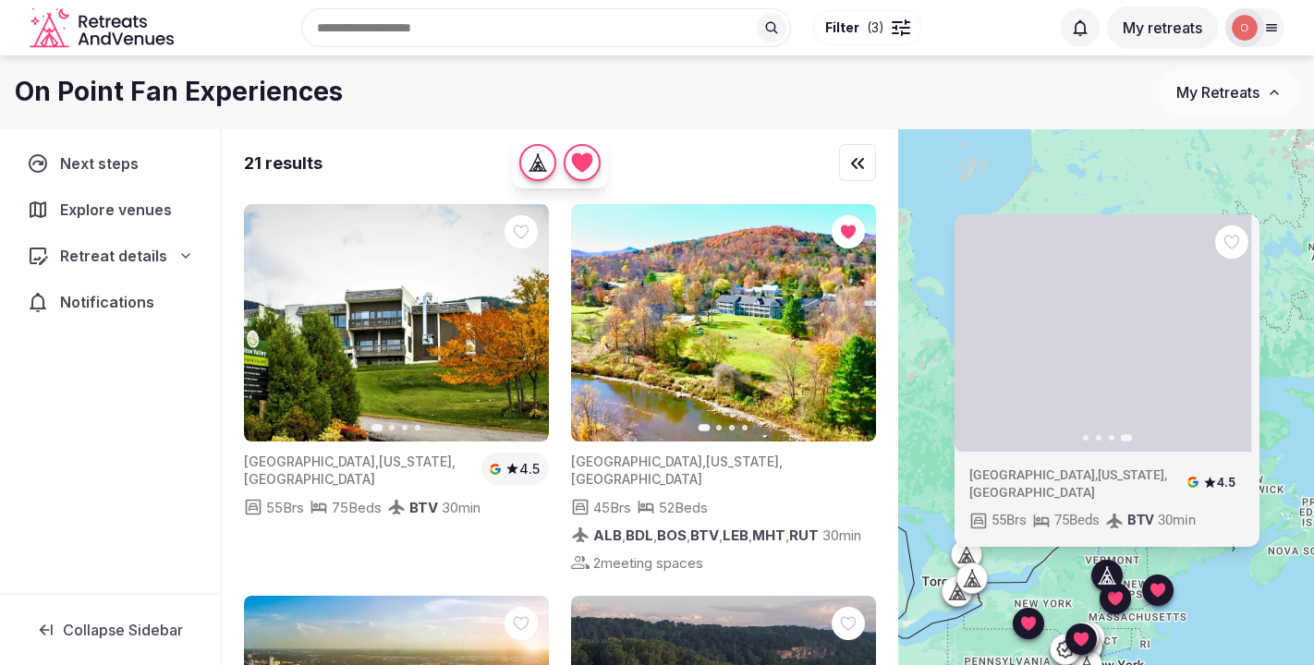
drag, startPoint x: 1148, startPoint y: 229, endPoint x: 1136, endPoint y: 378, distance: 149.3
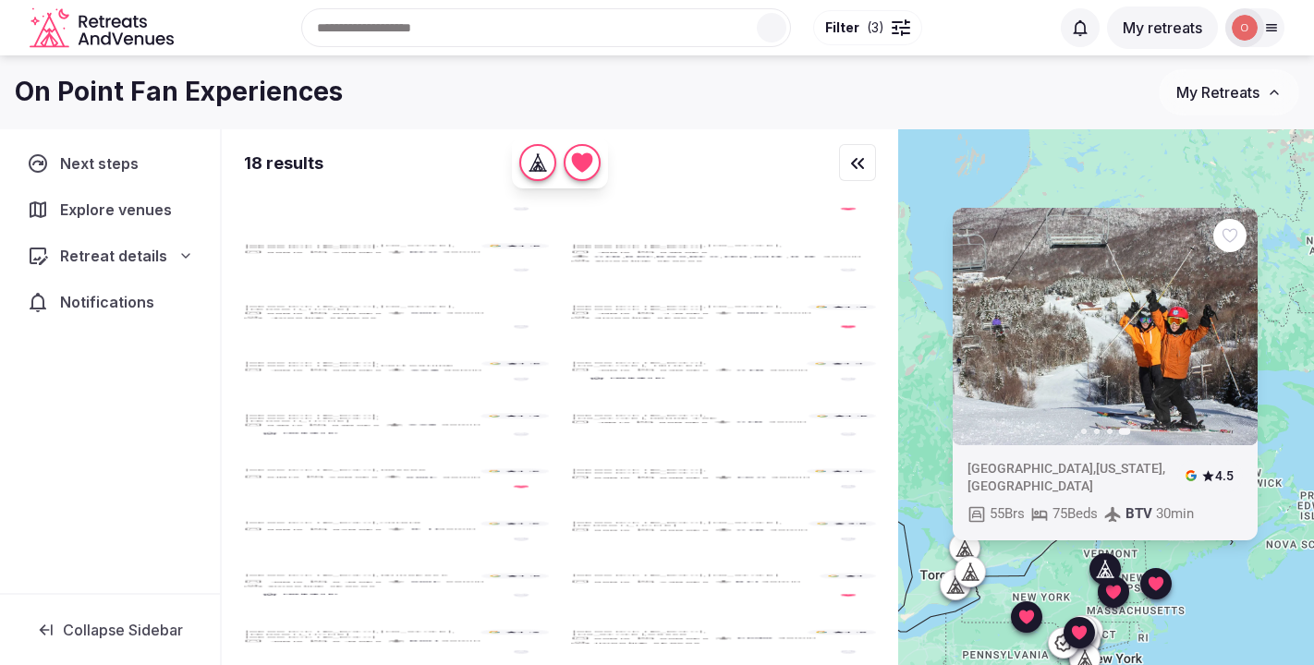
click at [0, 0] on icon at bounding box center [0, 0] width 0 height 0
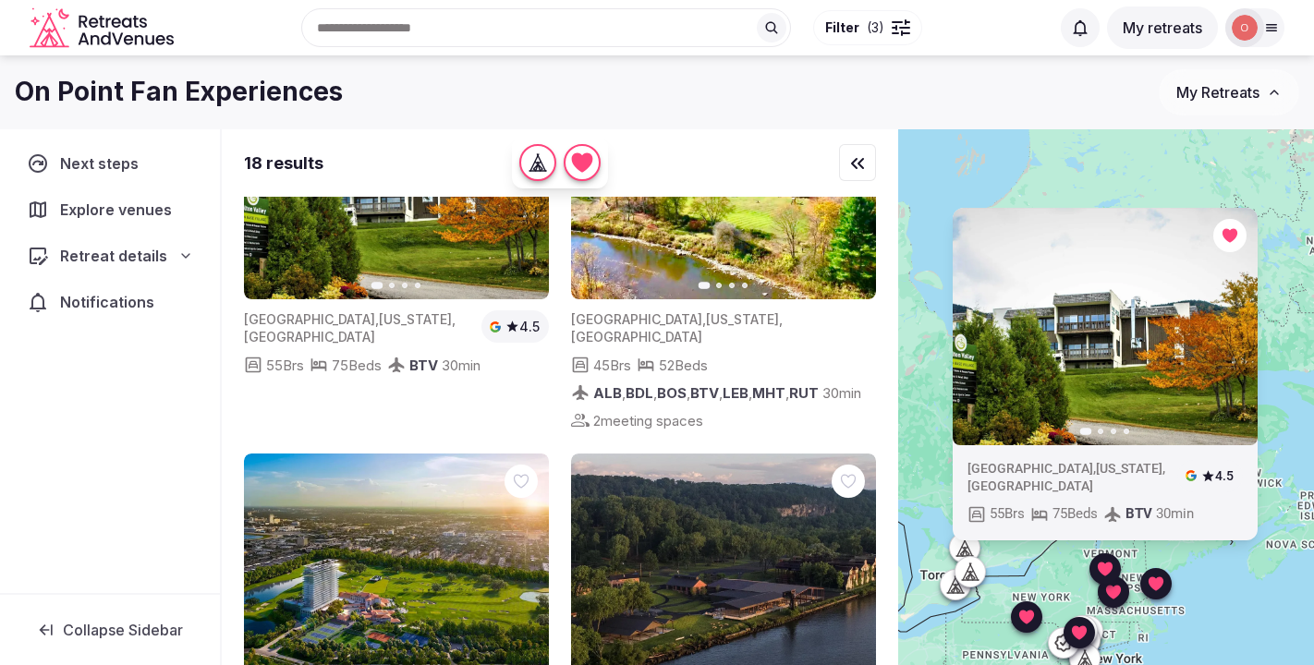
scroll to position [144, 0]
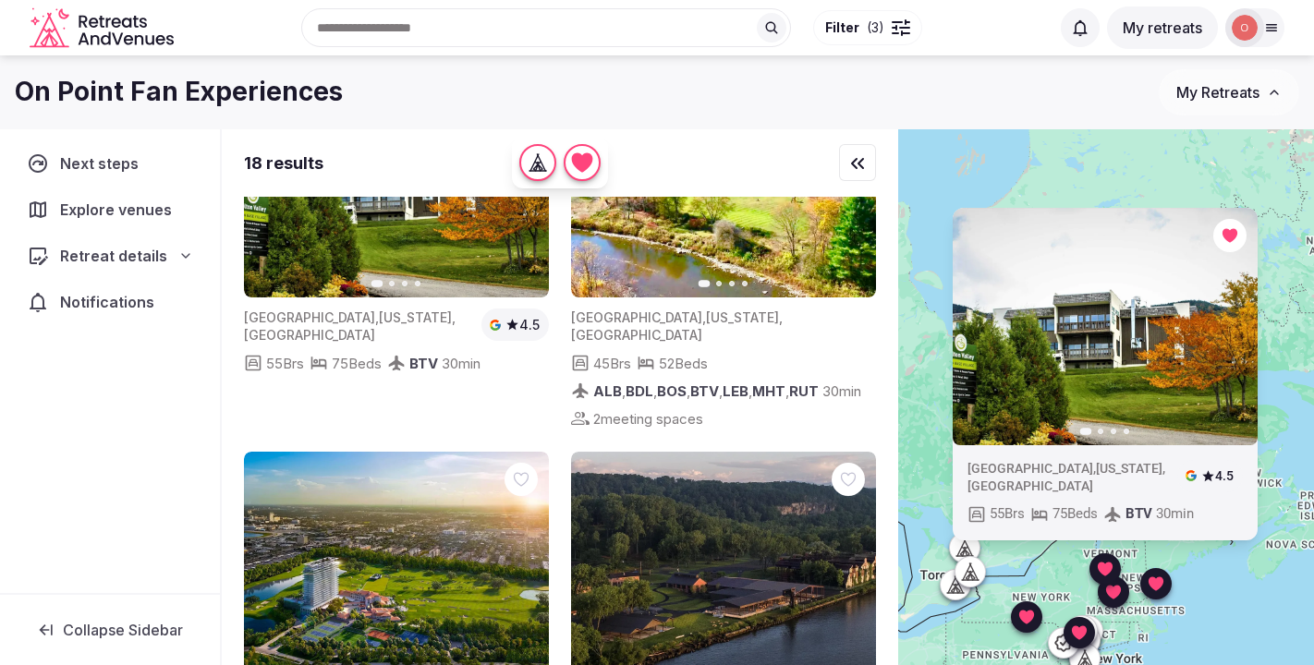
click at [91, 621] on span "Collapse Sidebar" at bounding box center [123, 630] width 120 height 18
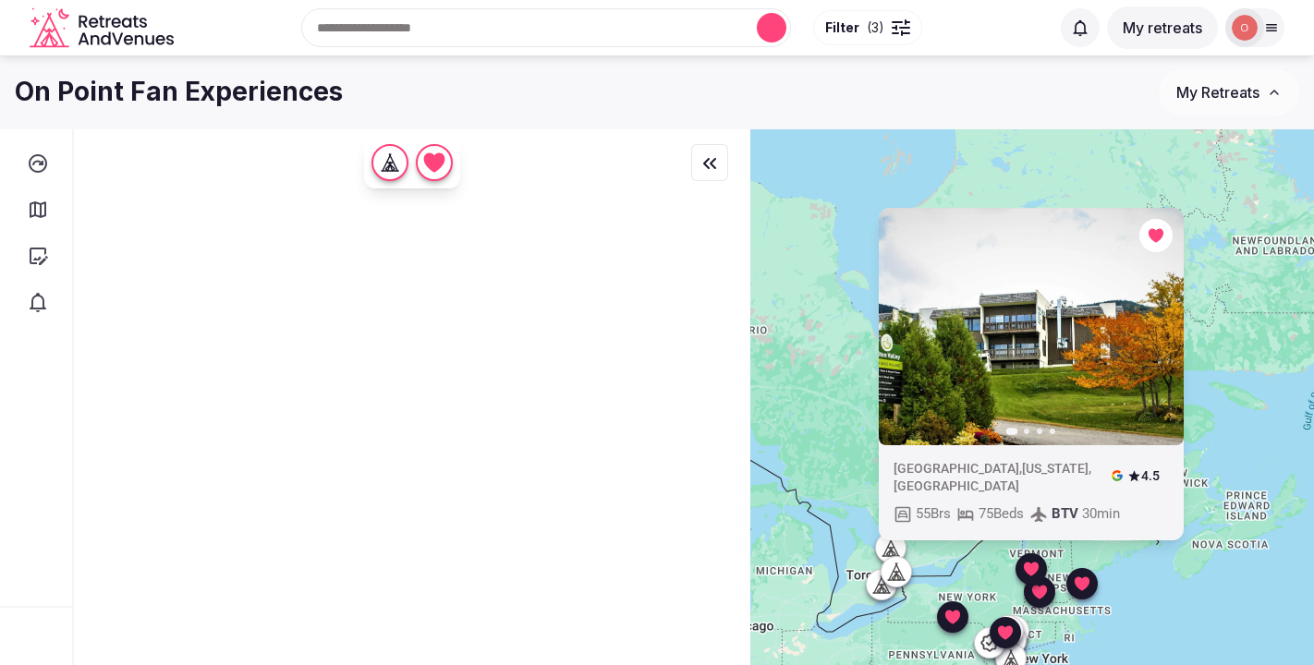
scroll to position [0, 0]
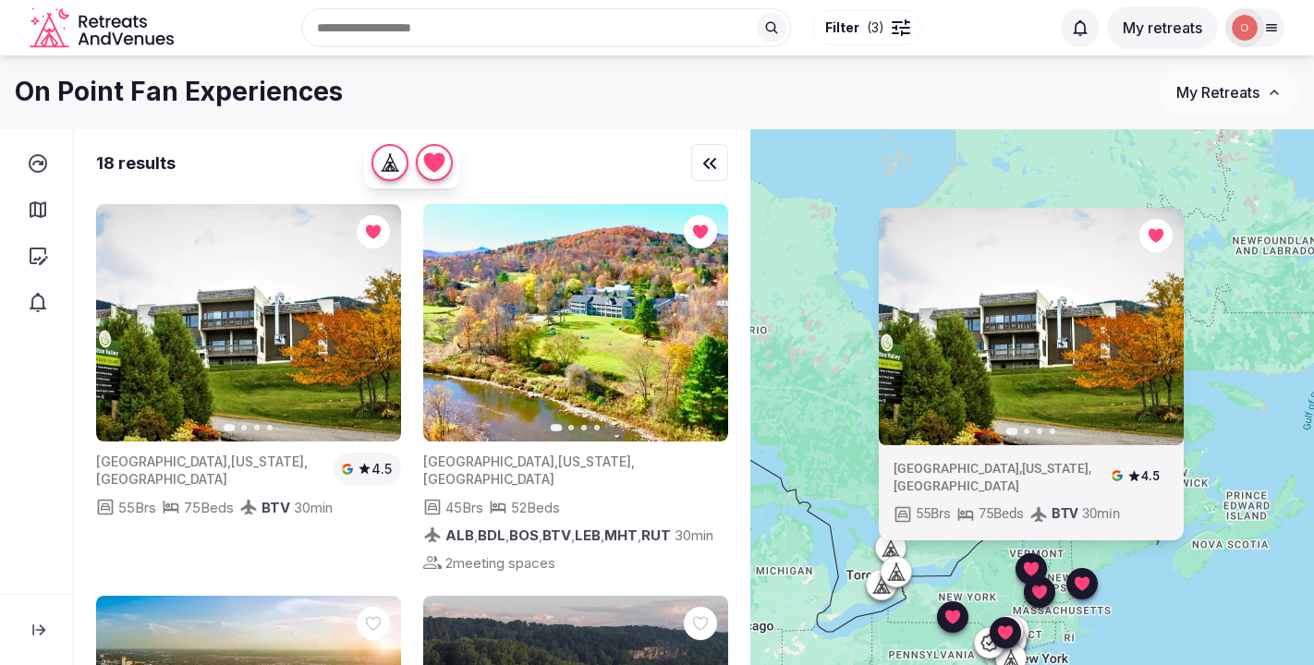
click at [1265, 89] on button "My Retreats" at bounding box center [1229, 92] width 140 height 46
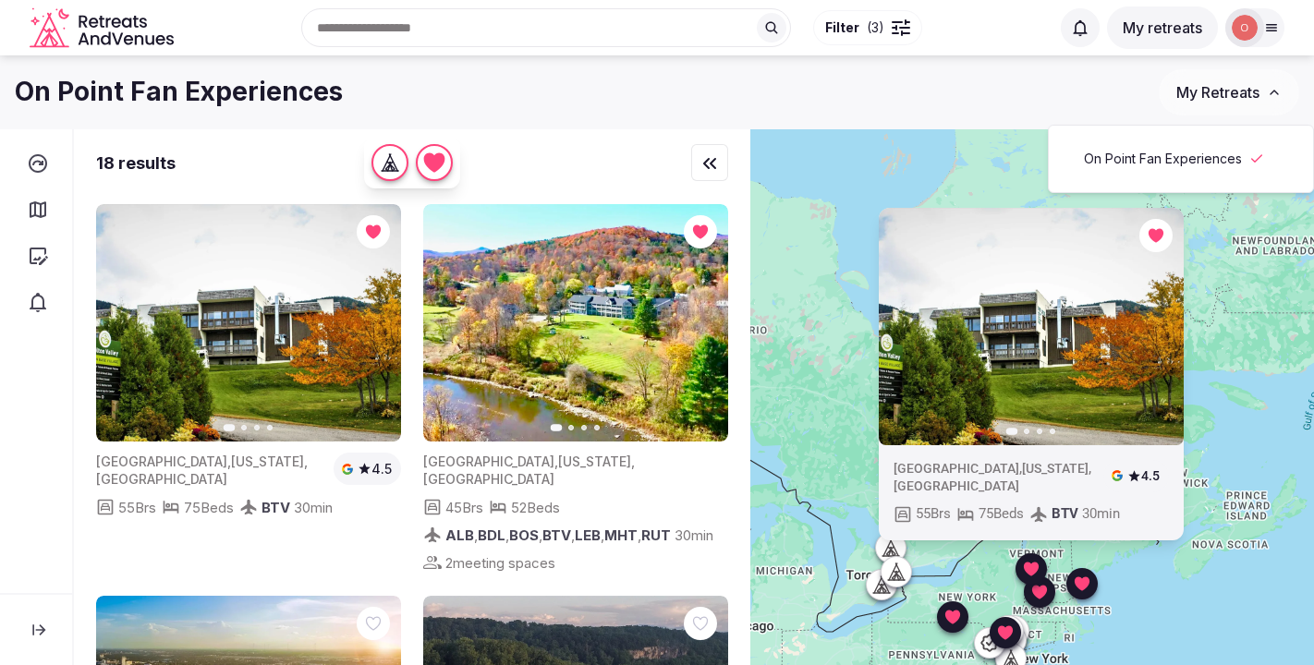
click at [1265, 18] on div at bounding box center [1255, 27] width 59 height 39
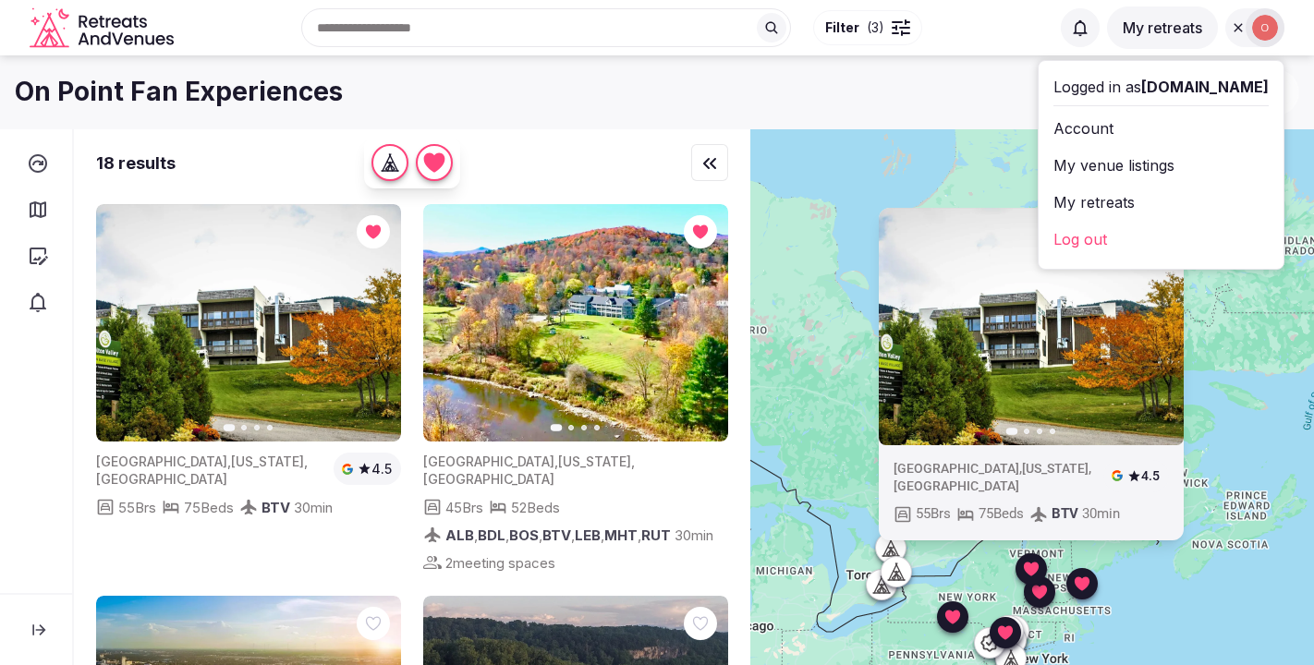
click at [1054, 165] on link "My venue listings" at bounding box center [1161, 166] width 215 height 30
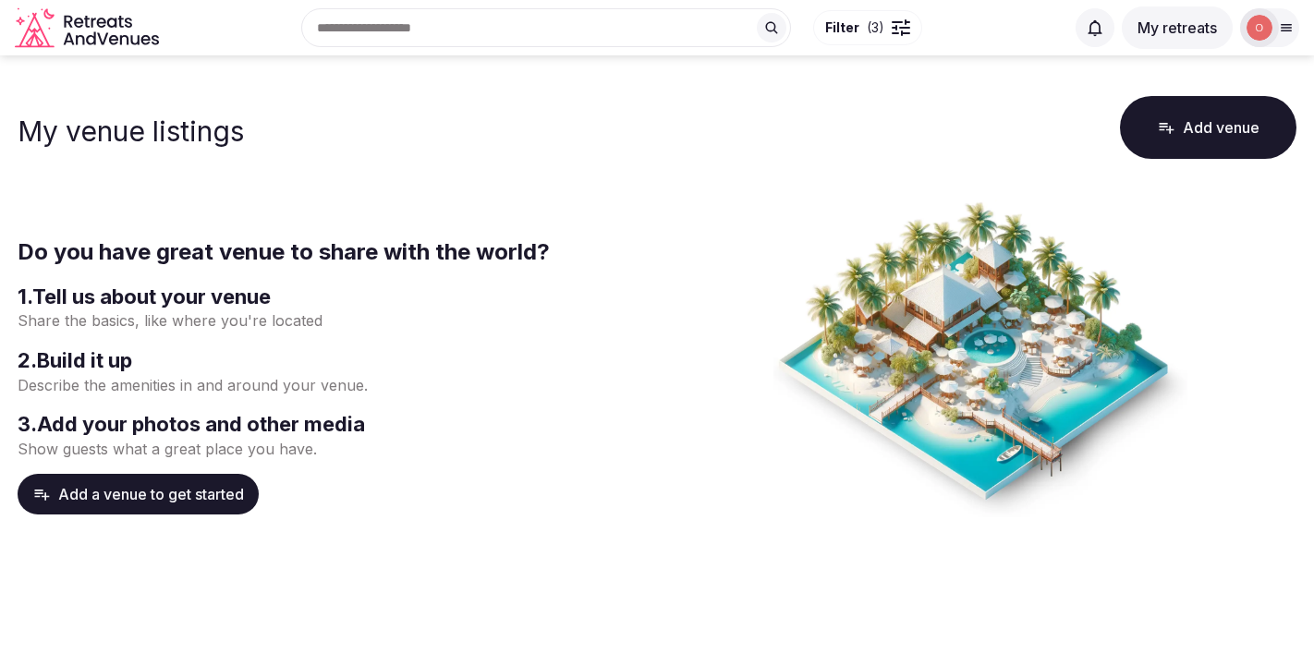
click at [1279, 25] on icon at bounding box center [1286, 27] width 15 height 15
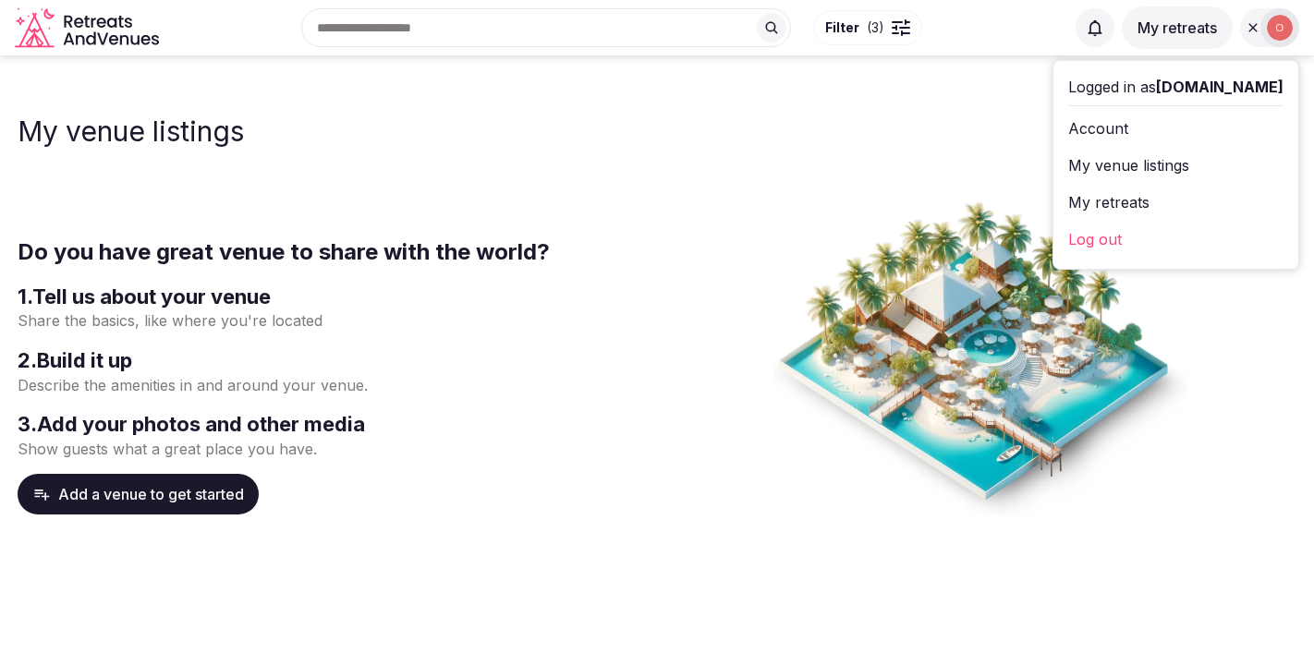
click at [1068, 208] on link "My retreats" at bounding box center [1175, 203] width 215 height 30
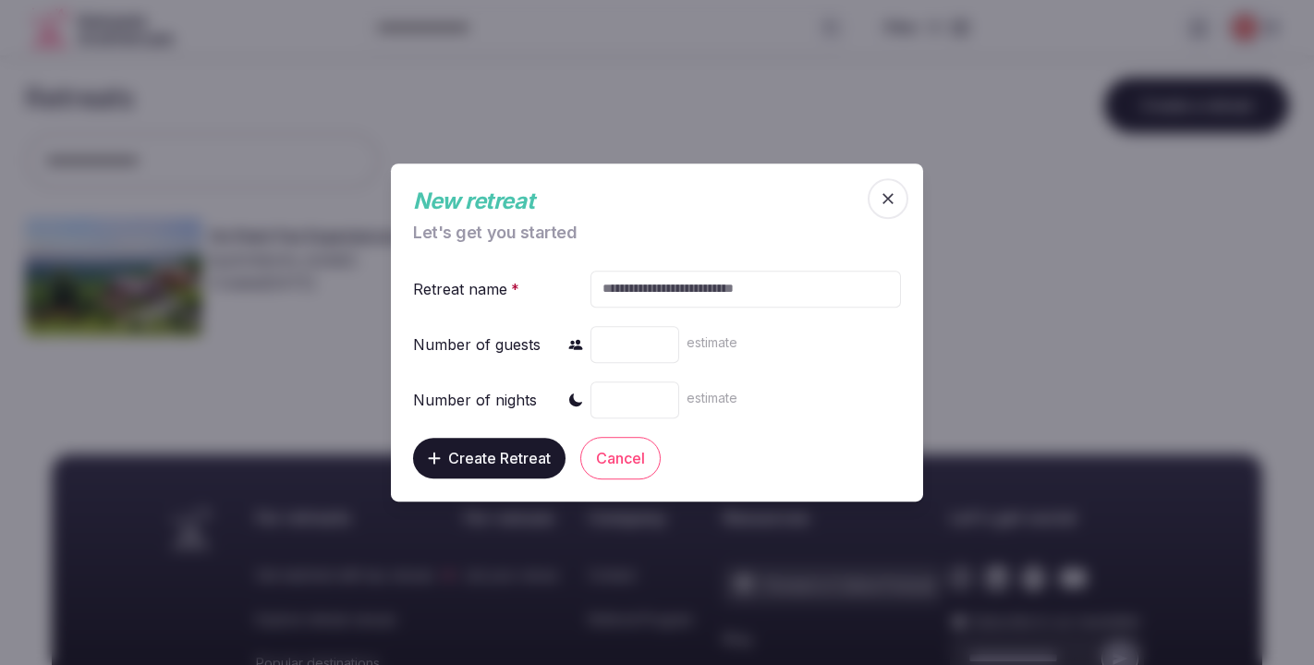
click at [900, 197] on span "button" at bounding box center [888, 198] width 41 height 41
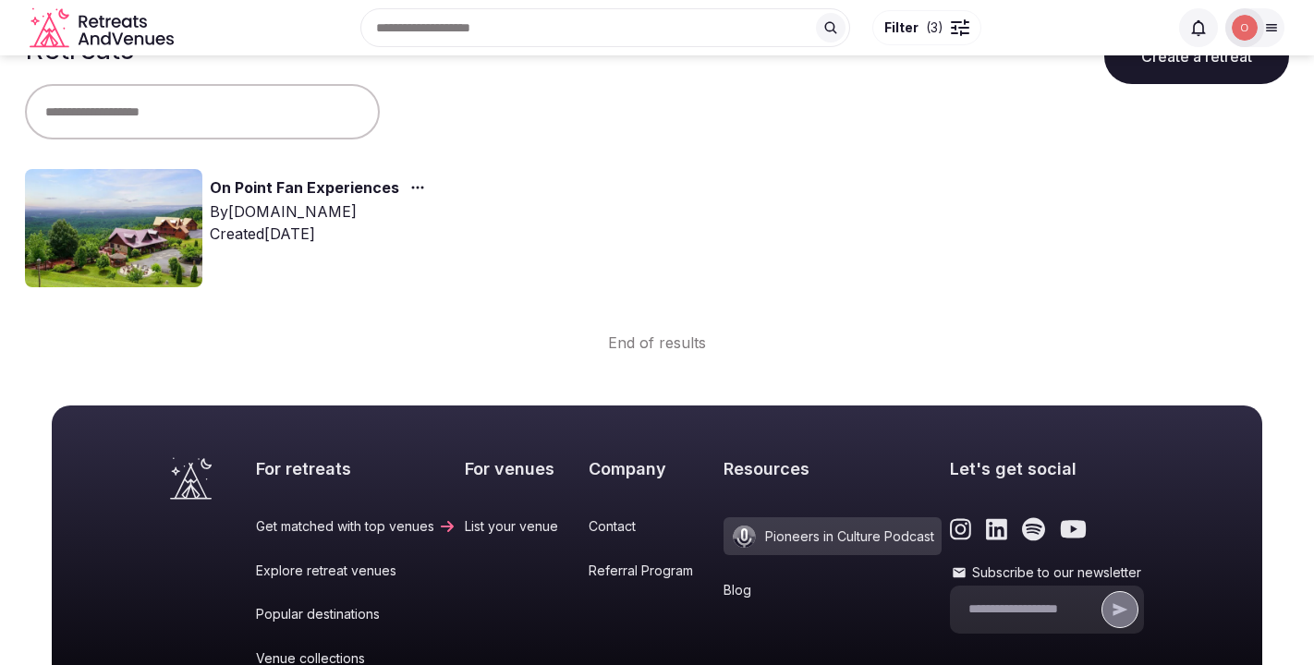
scroll to position [49, 0]
click at [321, 218] on div "By [DOMAIN_NAME]" at bounding box center [321, 212] width 223 height 22
click at [117, 243] on img at bounding box center [113, 228] width 177 height 118
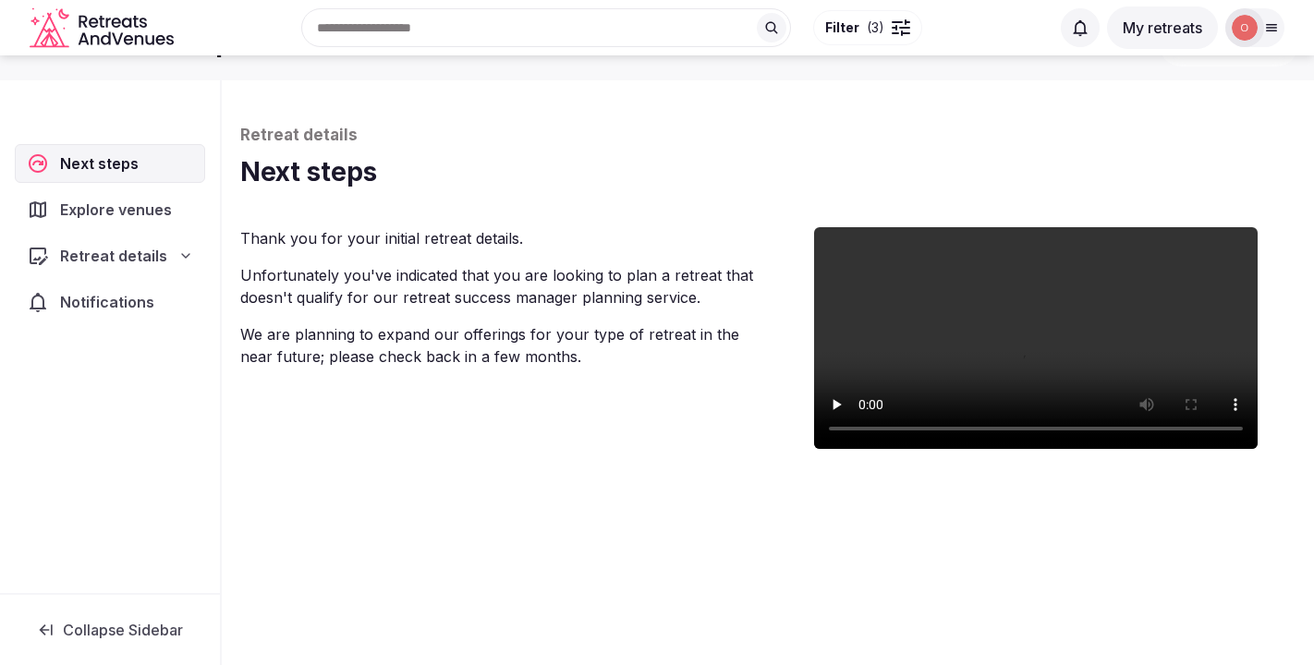
click at [104, 255] on span "Retreat details" at bounding box center [113, 256] width 107 height 22
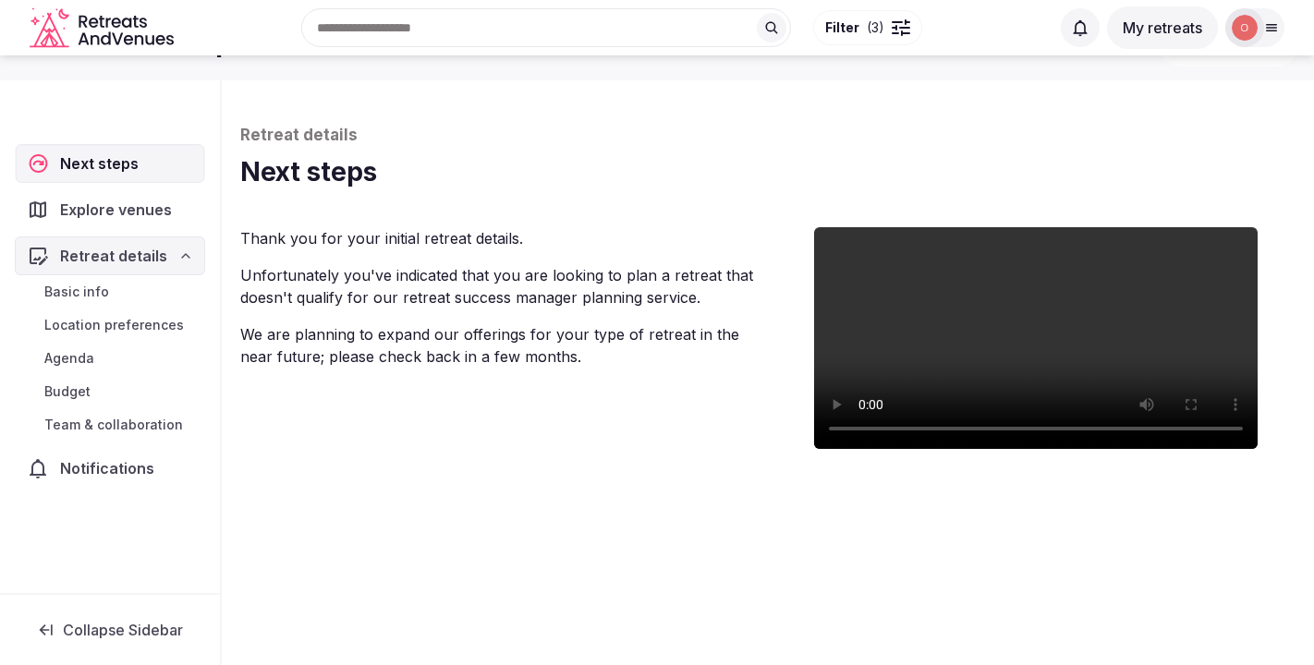
click at [104, 160] on span "Next steps" at bounding box center [102, 164] width 85 height 22
click at [117, 26] on icon "Retreats and Venues company logo" at bounding box center [118, 23] width 9 height 10
click at [381, 27] on div "Search Popular Destinations [GEOGRAPHIC_DATA], [GEOGRAPHIC_DATA] [GEOGRAPHIC_DA…" at bounding box center [615, 27] width 869 height 79
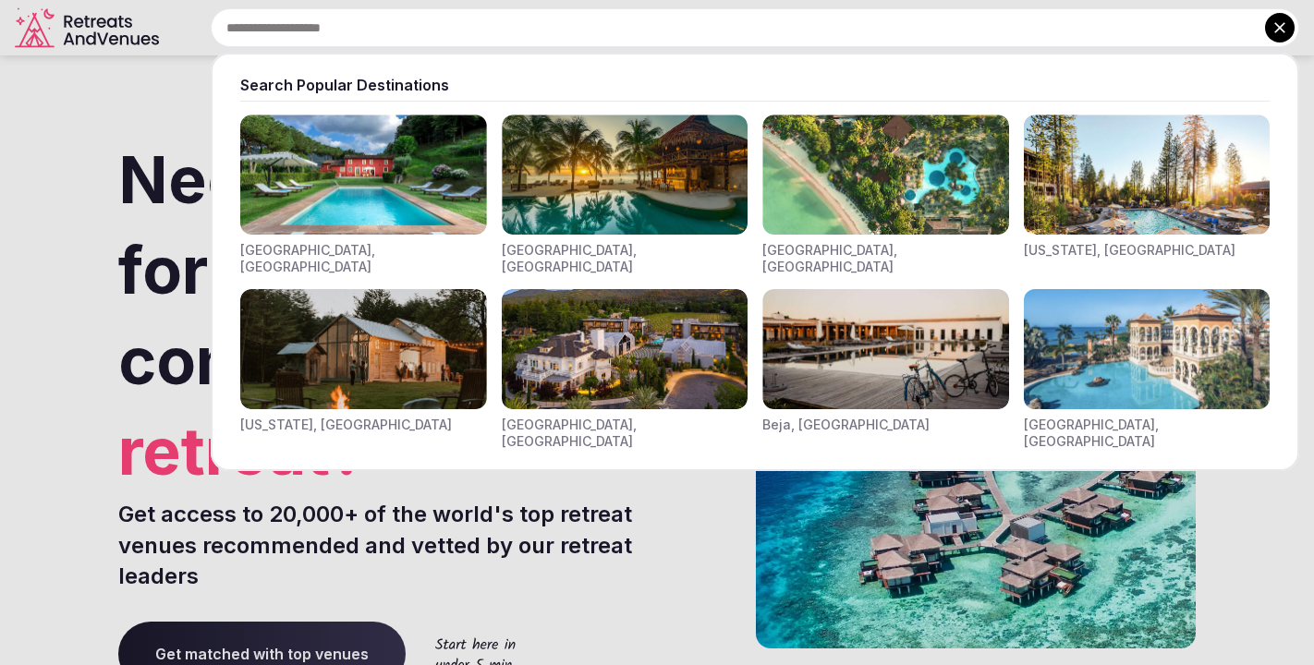
scroll to position [16, 0]
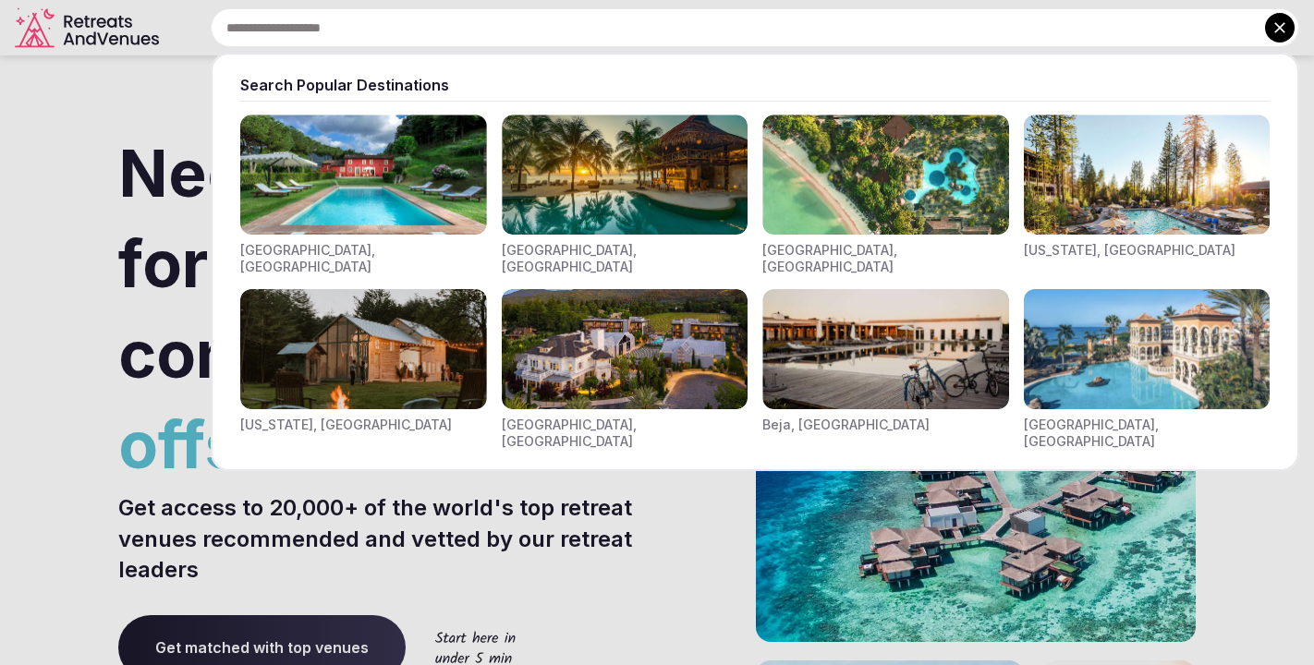
click at [386, 335] on img "Visit venues for New York, USA" at bounding box center [363, 349] width 247 height 120
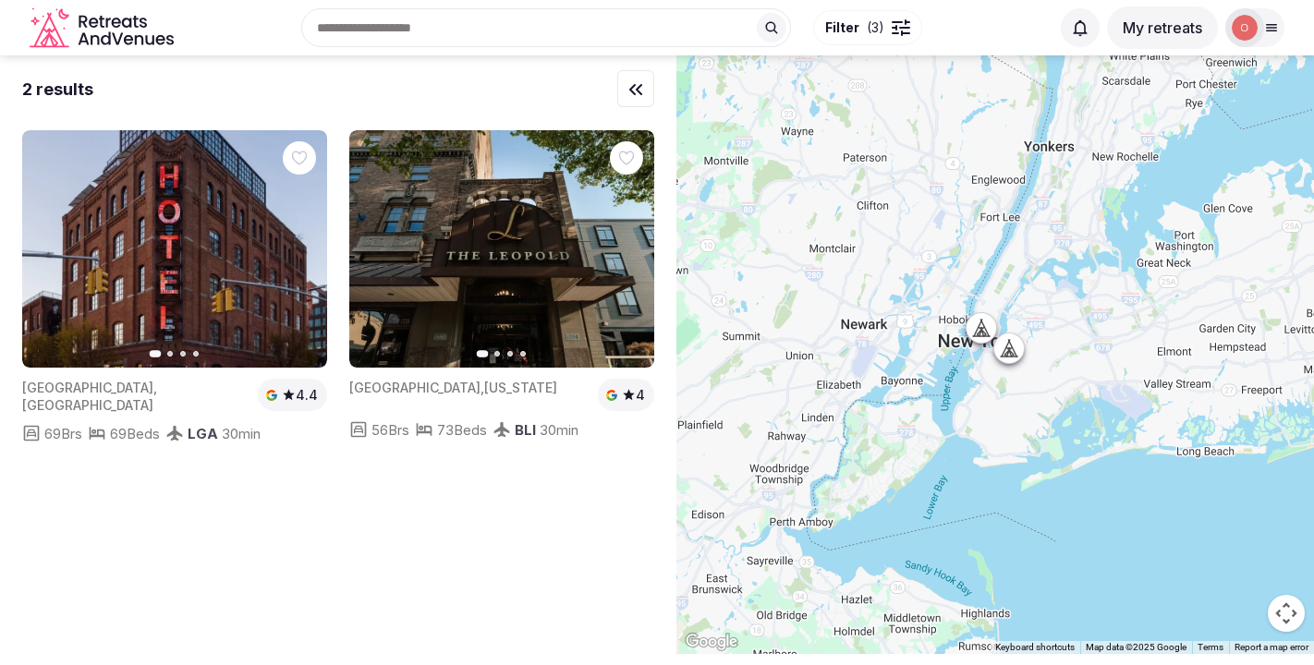
click at [116, 24] on icon "Retreats and Venues company logo" at bounding box center [104, 28] width 148 height 42
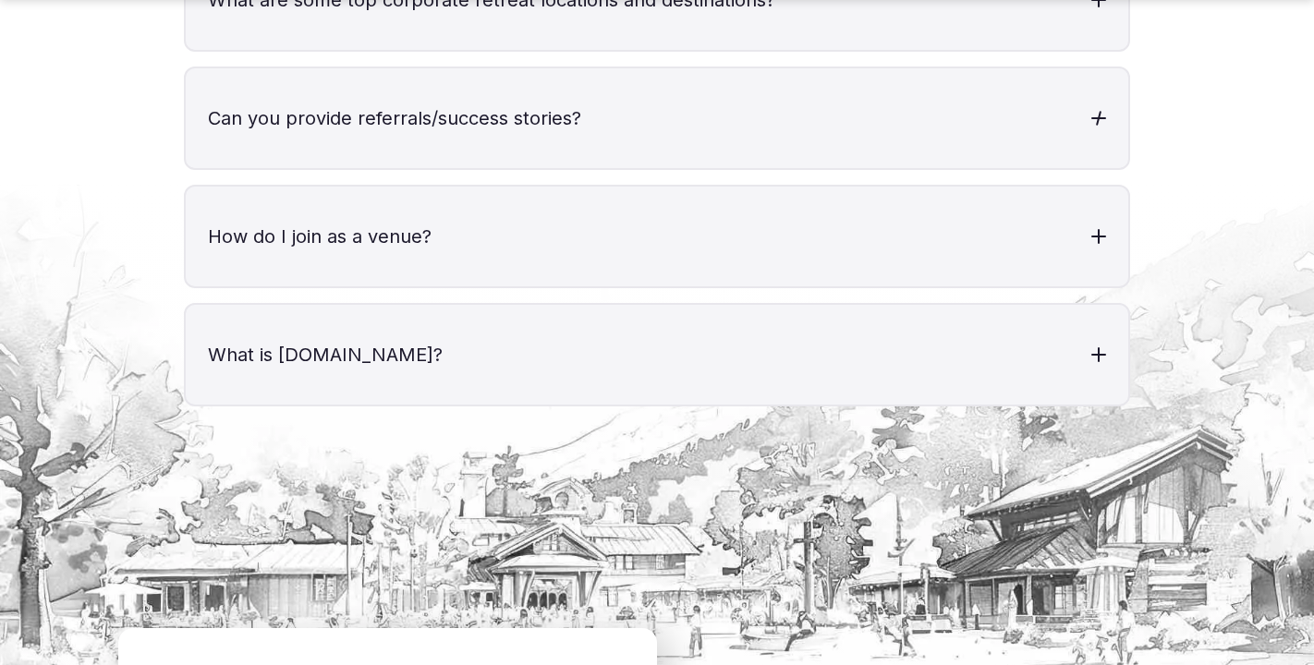
scroll to position [6544, 0]
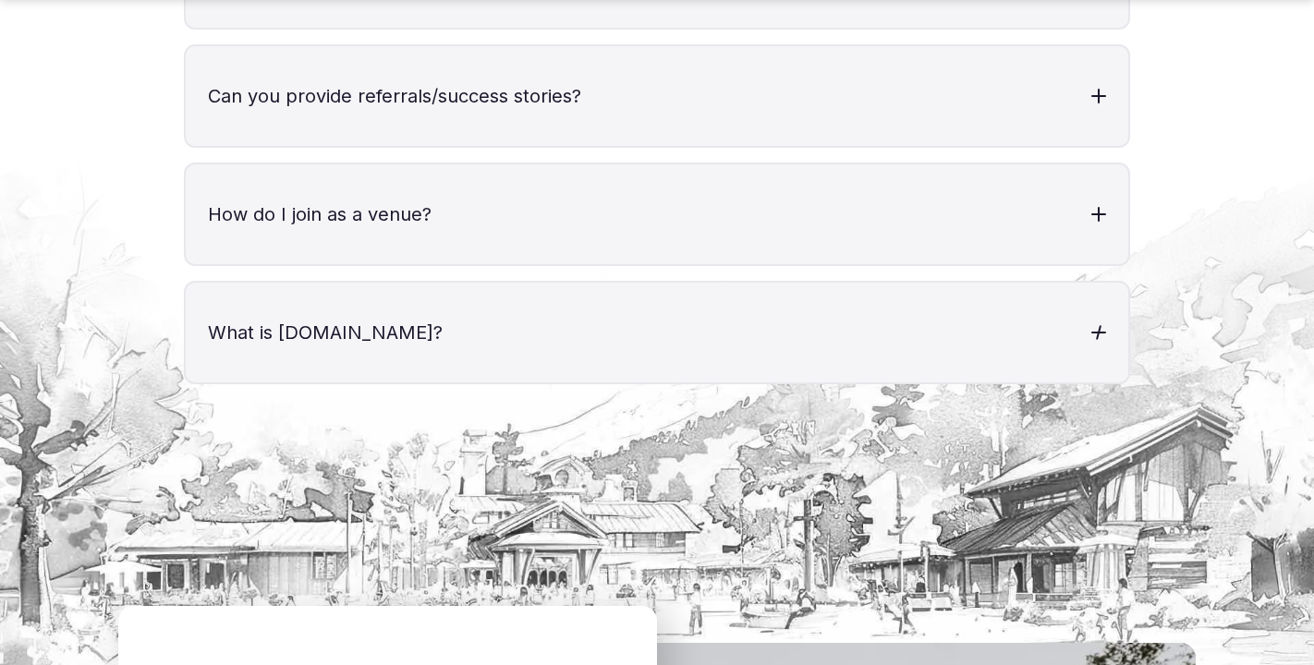
click at [1101, 325] on div at bounding box center [1099, 332] width 15 height 15
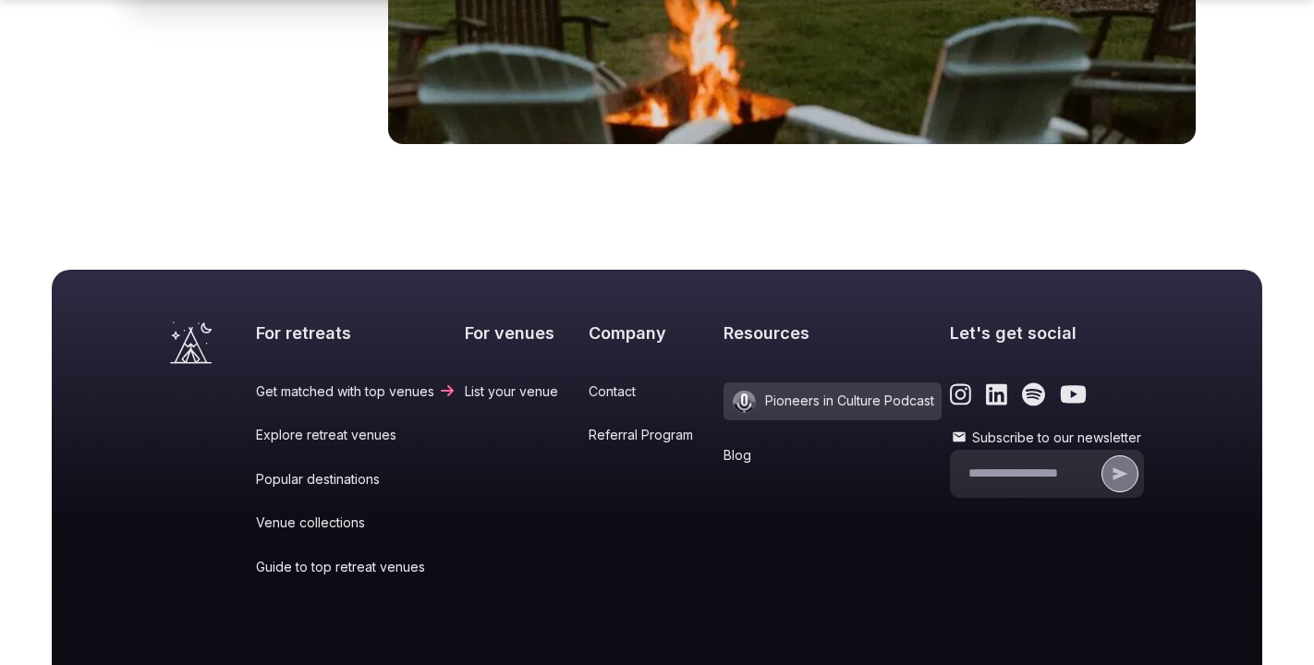
scroll to position [7957, 0]
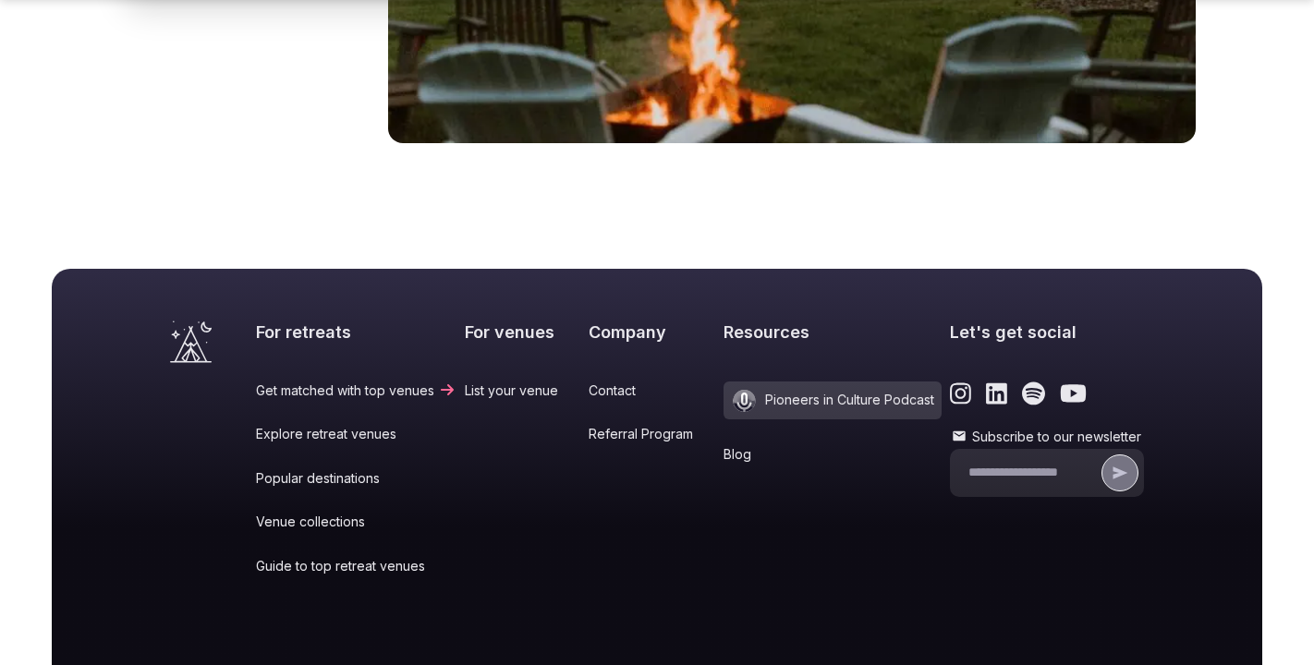
click at [317, 557] on link "Guide to top retreat venues" at bounding box center [356, 566] width 201 height 18
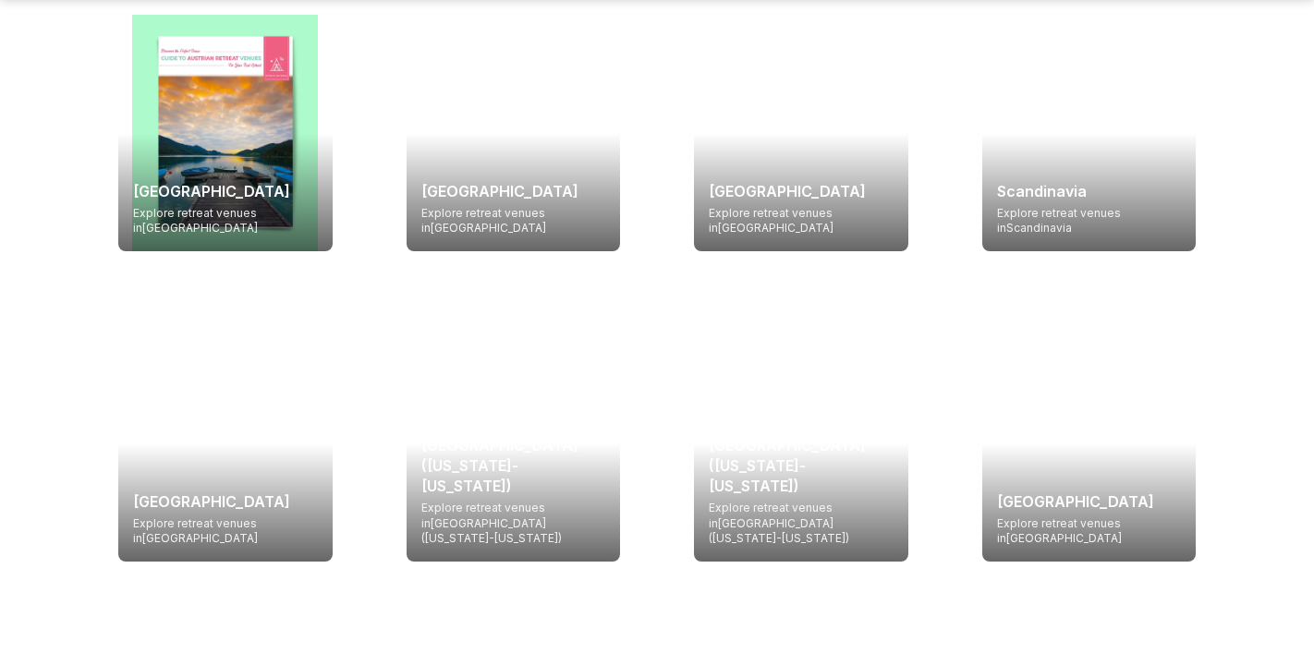
scroll to position [2289, 0]
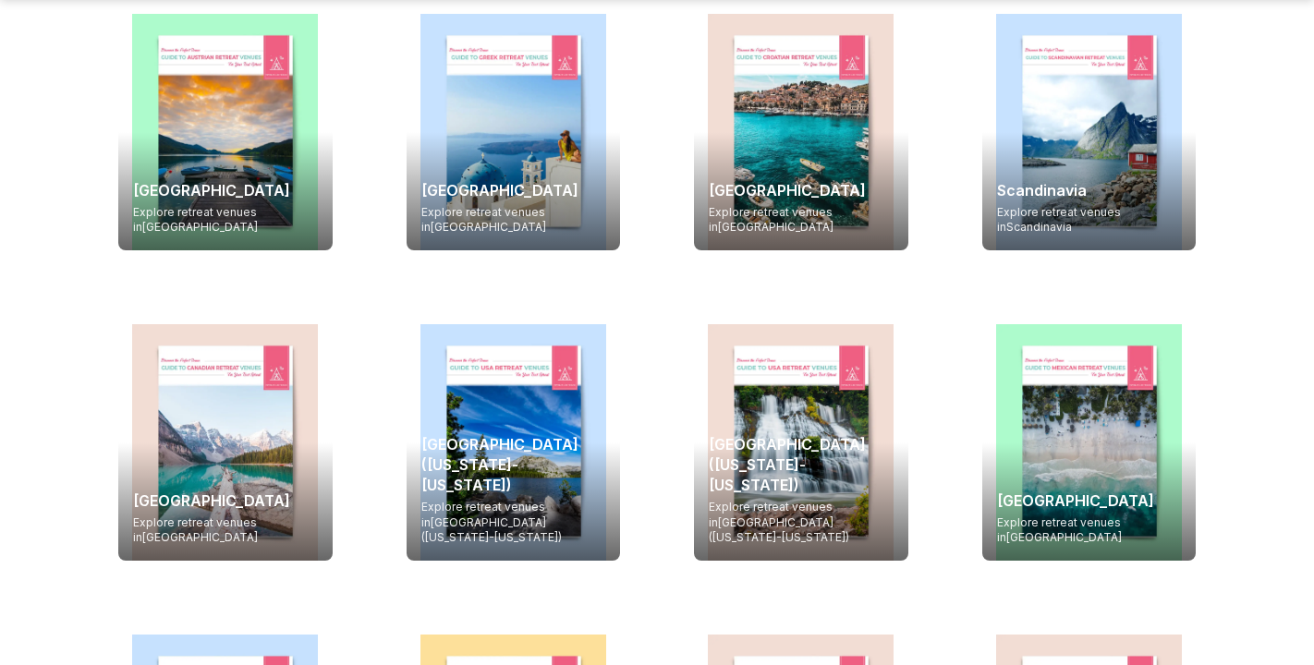
click at [514, 434] on h3 "[GEOGRAPHIC_DATA] ([US_STATE]-[US_STATE])" at bounding box center [513, 465] width 185 height 62
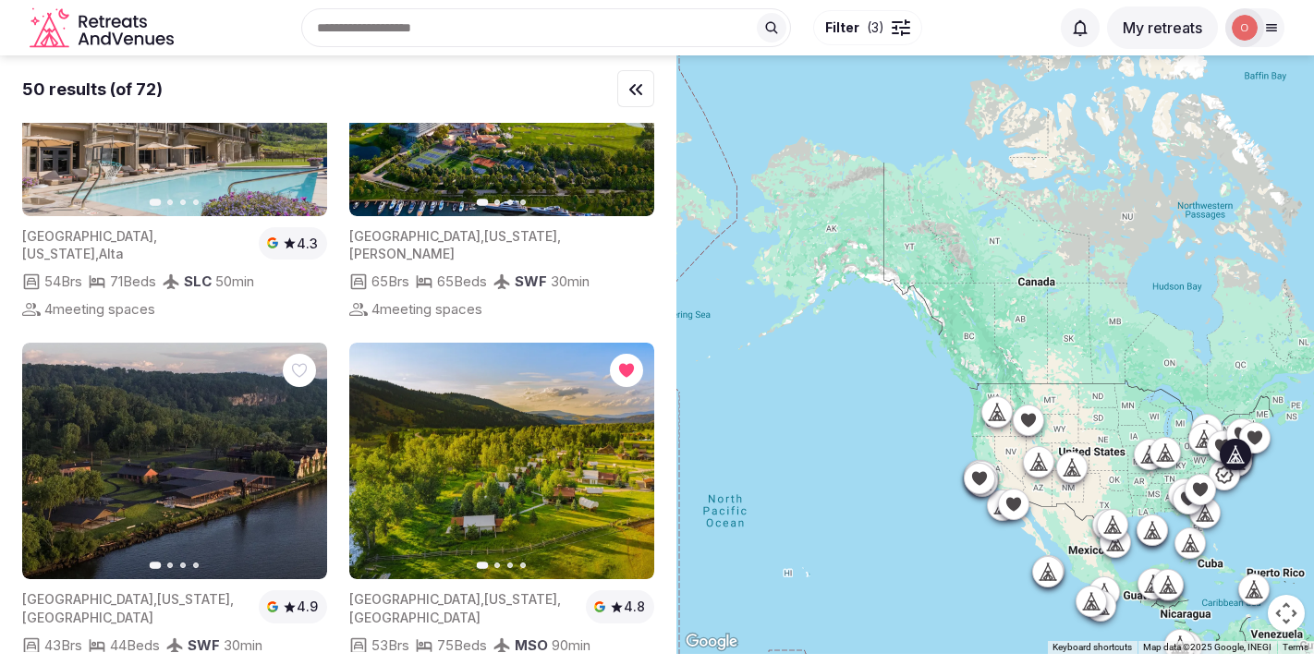
scroll to position [935, 0]
